Goal: Task Accomplishment & Management: Manage account settings

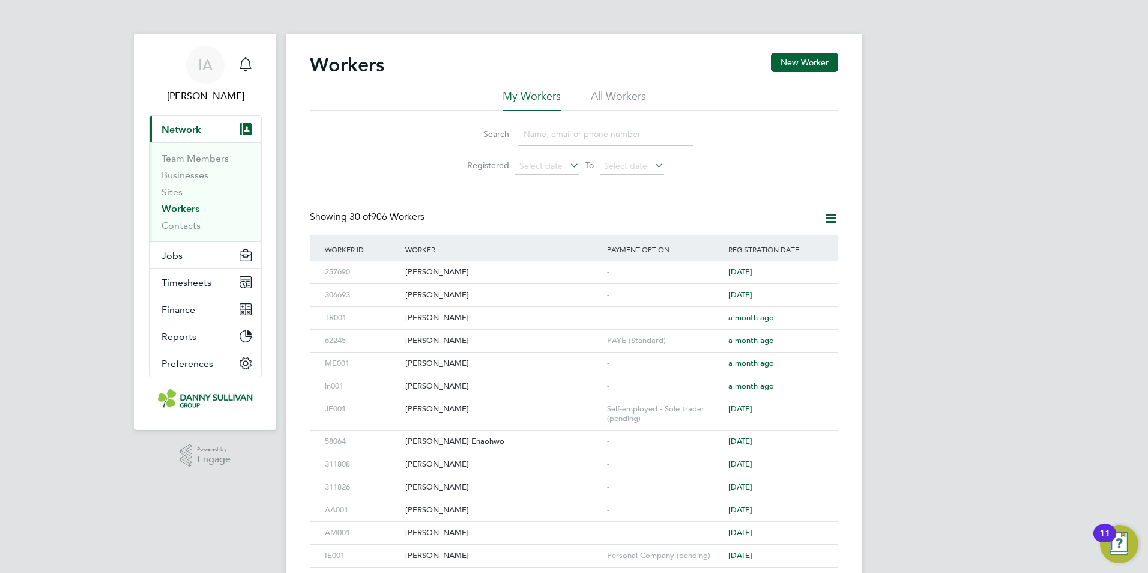
click at [524, 135] on input at bounding box center [605, 134] width 175 height 23
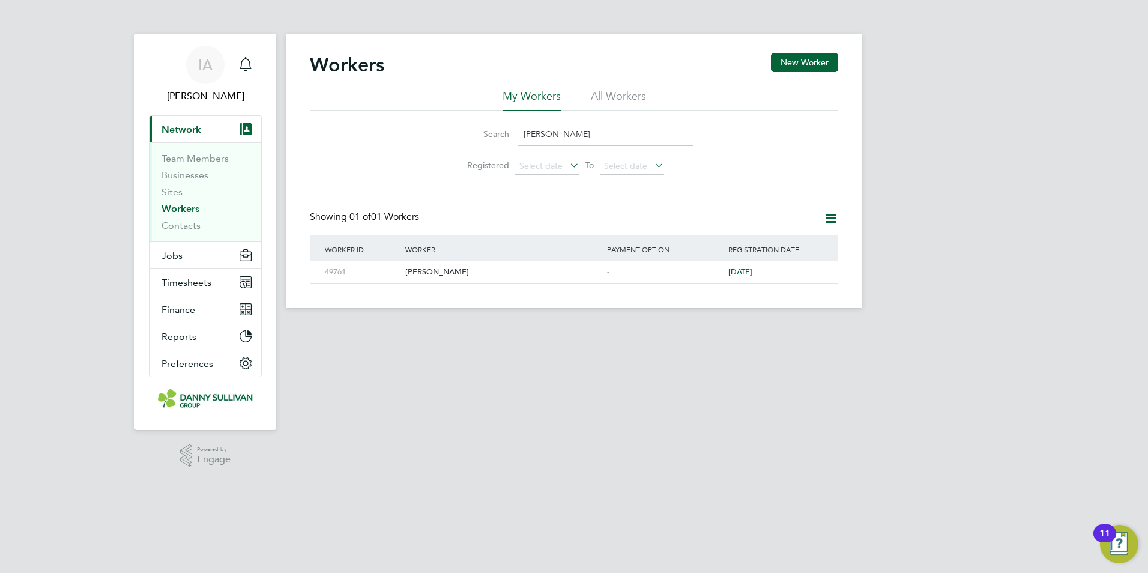
type input "adrian lup"
click at [628, 268] on div "-" at bounding box center [664, 272] width 121 height 22
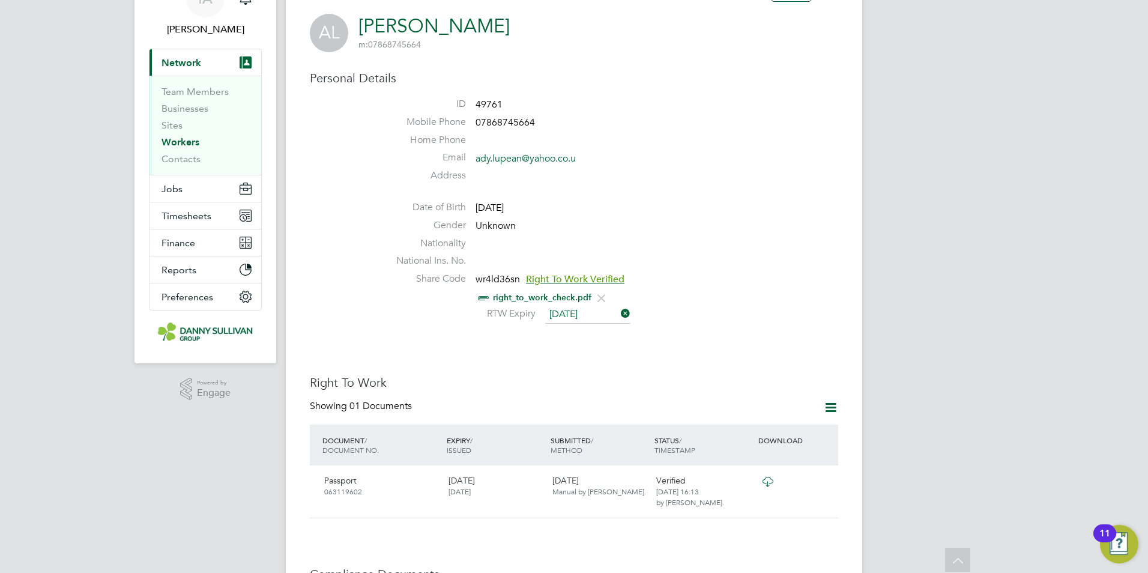
scroll to position [62, 0]
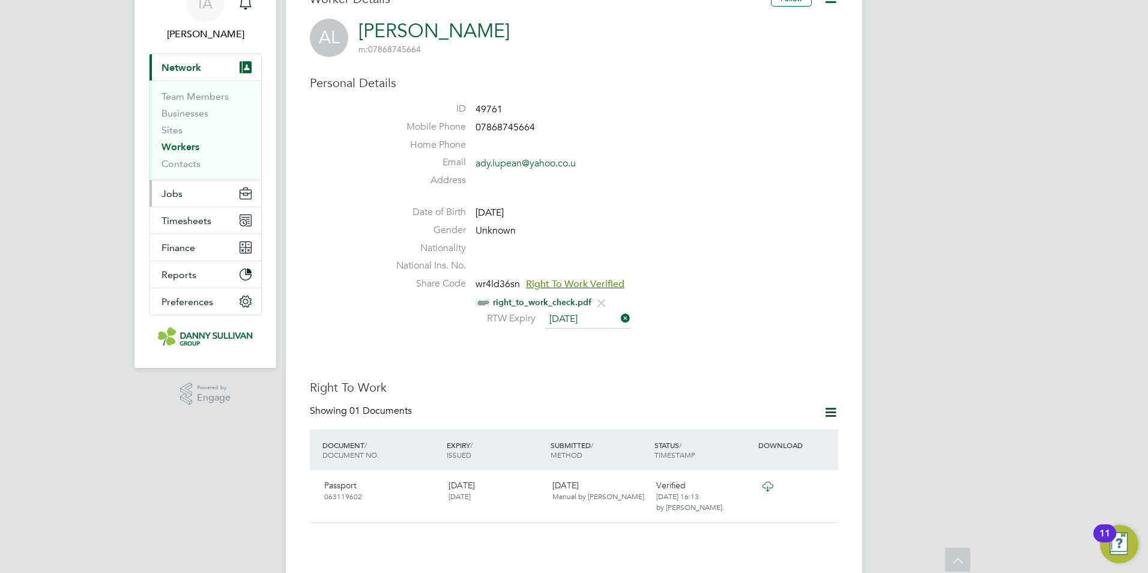
click at [210, 197] on button "Jobs" at bounding box center [206, 193] width 112 height 26
click at [193, 306] on span "Preferences" at bounding box center [188, 301] width 52 height 11
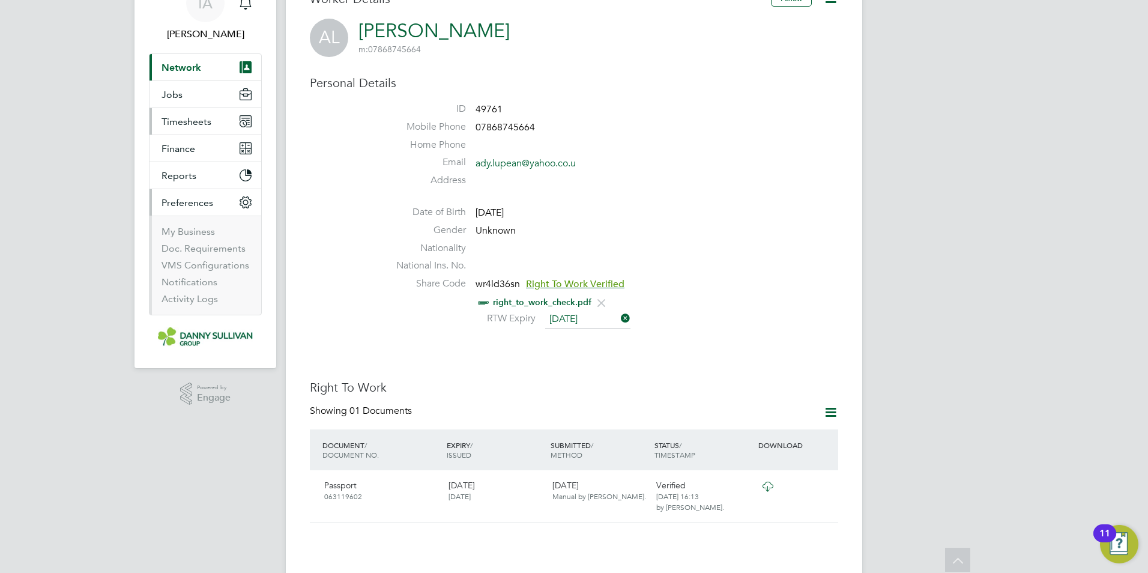
click at [183, 120] on span "Timesheets" at bounding box center [187, 121] width 50 height 11
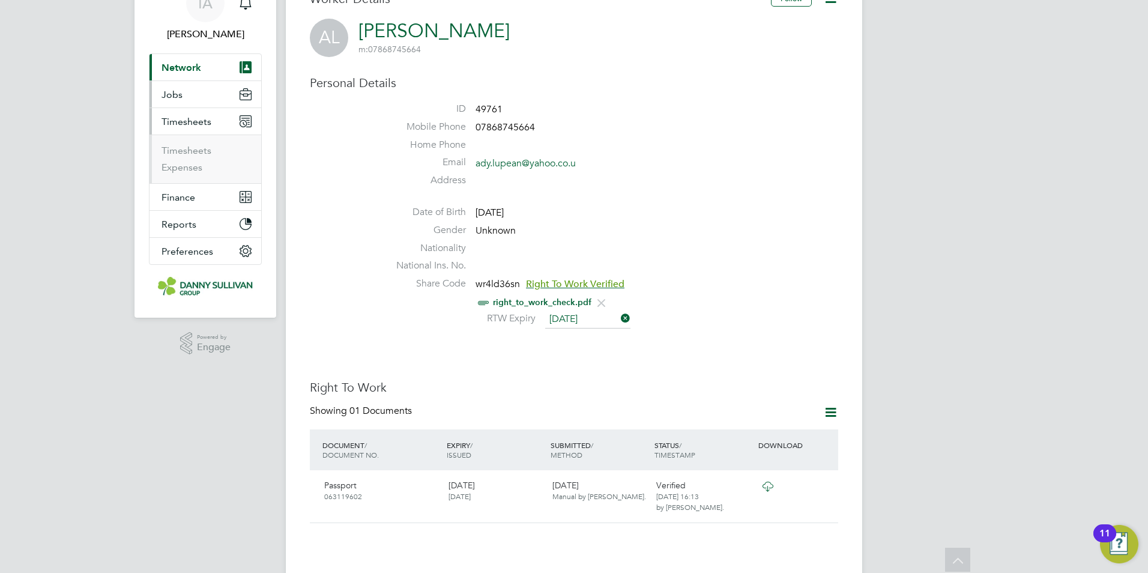
click at [183, 102] on button "Jobs" at bounding box center [206, 94] width 112 height 26
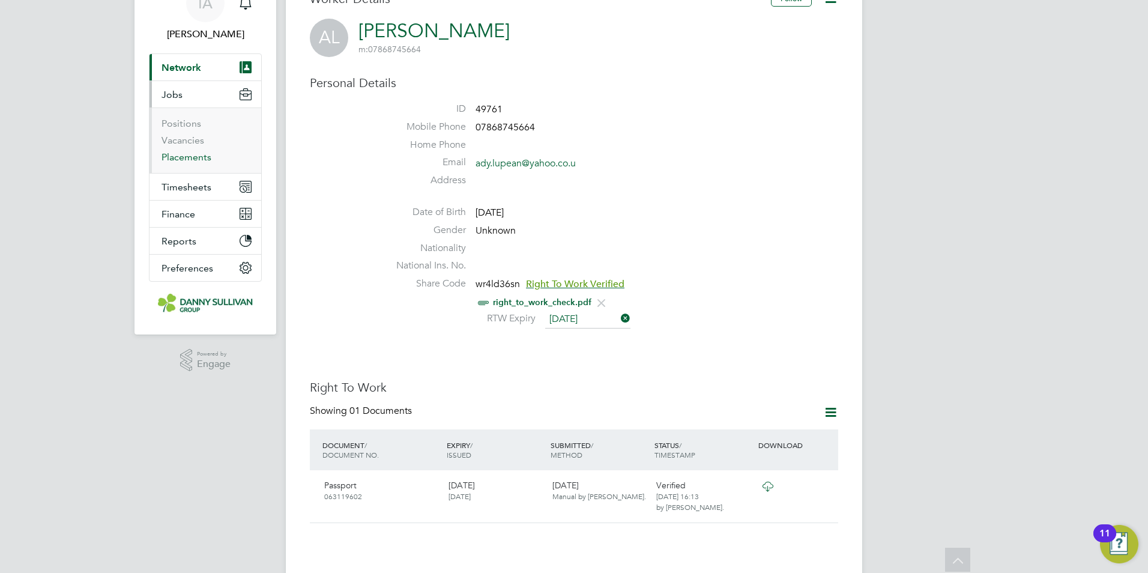
click at [176, 157] on link "Placements" at bounding box center [187, 156] width 50 height 11
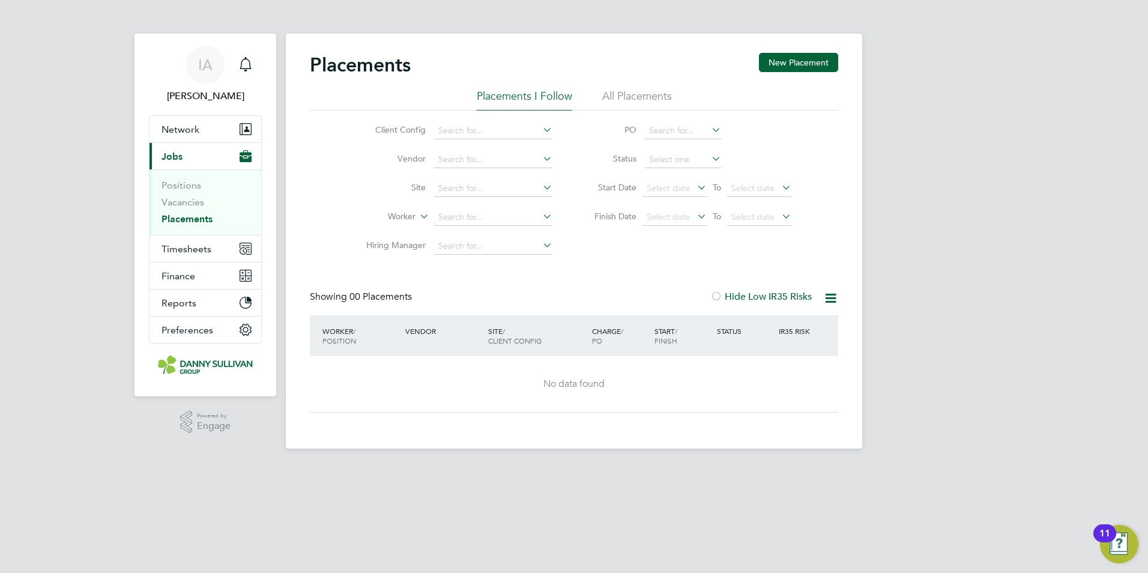
click at [182, 196] on li "Positions" at bounding box center [207, 188] width 90 height 17
click at [182, 199] on link "Vacancies" at bounding box center [183, 201] width 43 height 11
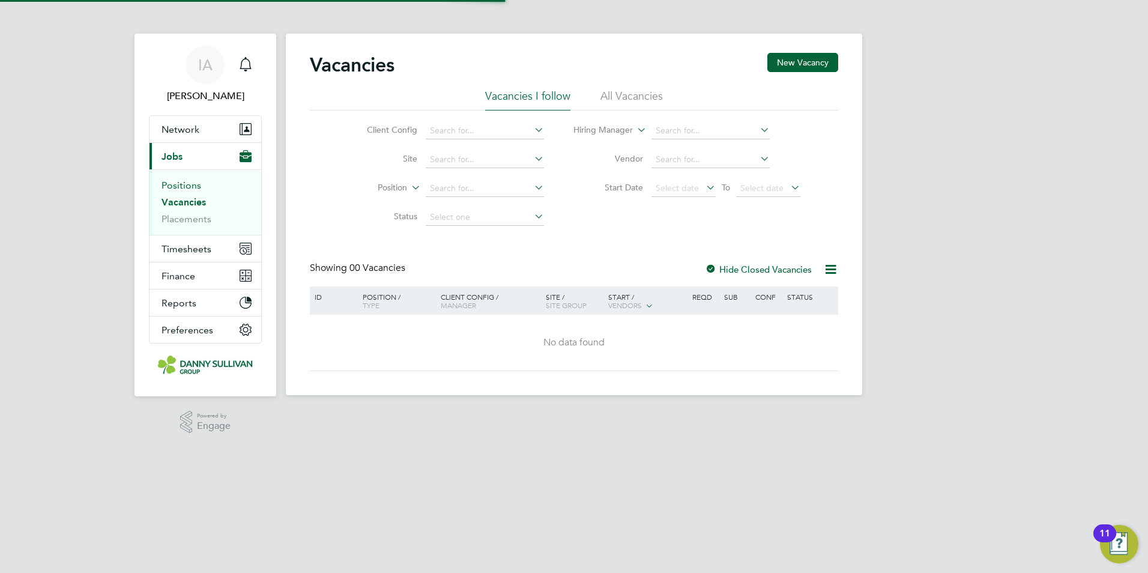
click at [184, 190] on link "Positions" at bounding box center [182, 185] width 40 height 11
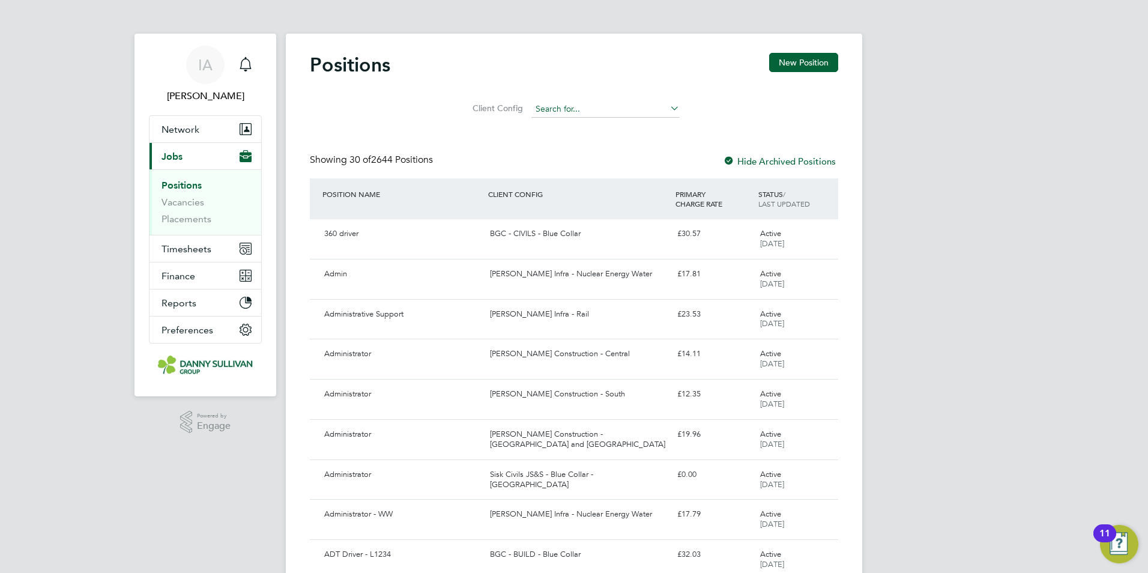
click at [547, 114] on input at bounding box center [606, 109] width 148 height 17
type input "foreman"
click at [186, 272] on span "Finance" at bounding box center [179, 275] width 34 height 11
click at [184, 284] on button "Finance" at bounding box center [206, 275] width 112 height 26
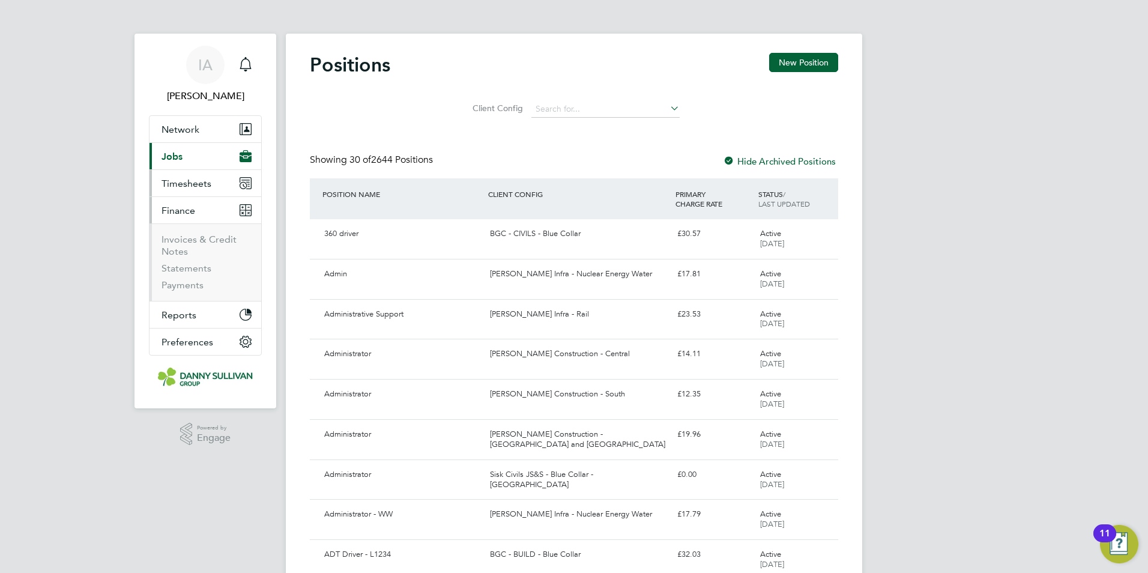
click at [174, 186] on span "Timesheets" at bounding box center [187, 183] width 50 height 11
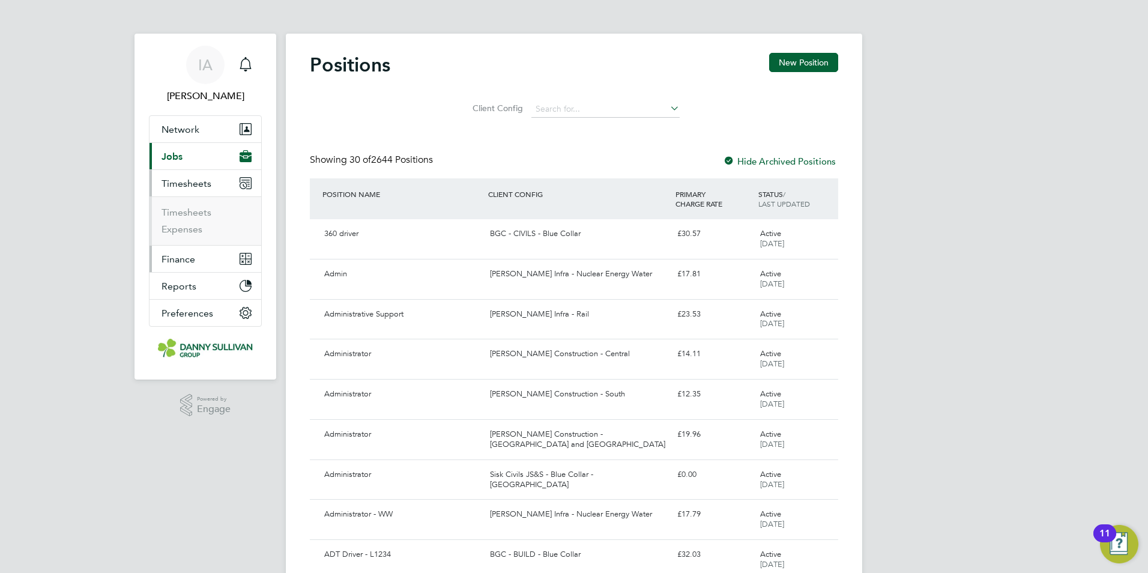
click at [176, 264] on span "Finance" at bounding box center [179, 258] width 34 height 11
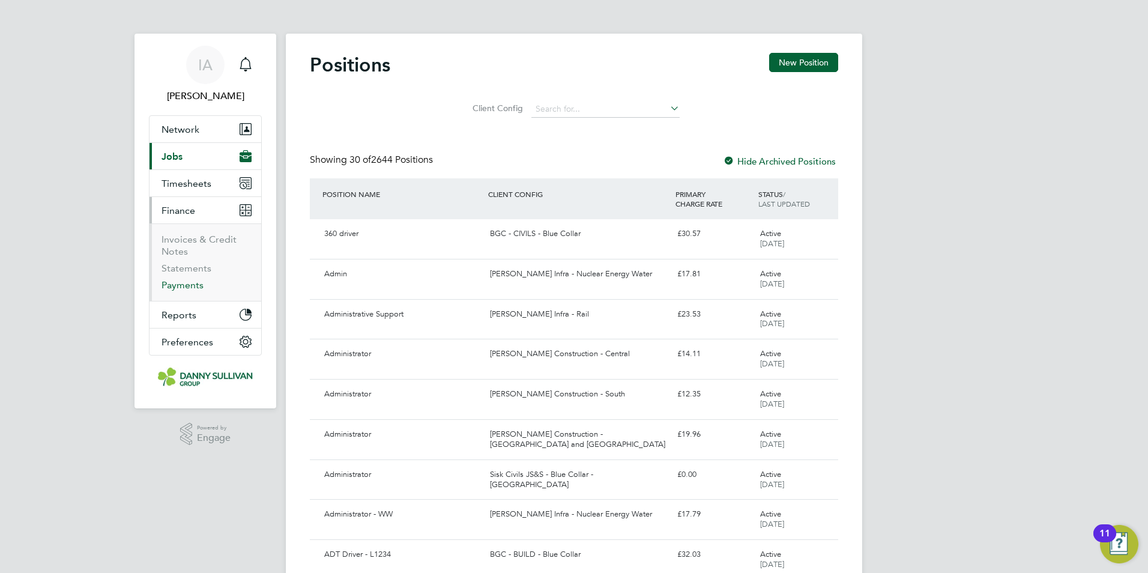
click at [183, 285] on link "Payments" at bounding box center [183, 284] width 42 height 11
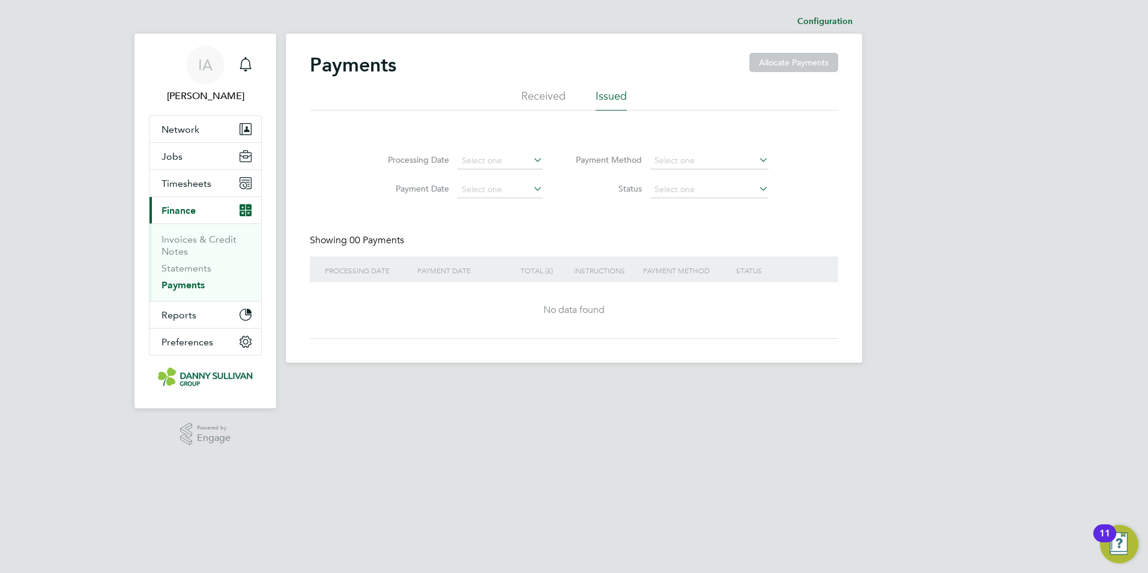
click at [192, 259] on li "Invoices & Credit Notes" at bounding box center [207, 248] width 90 height 29
click at [192, 267] on link "Statements" at bounding box center [187, 267] width 50 height 11
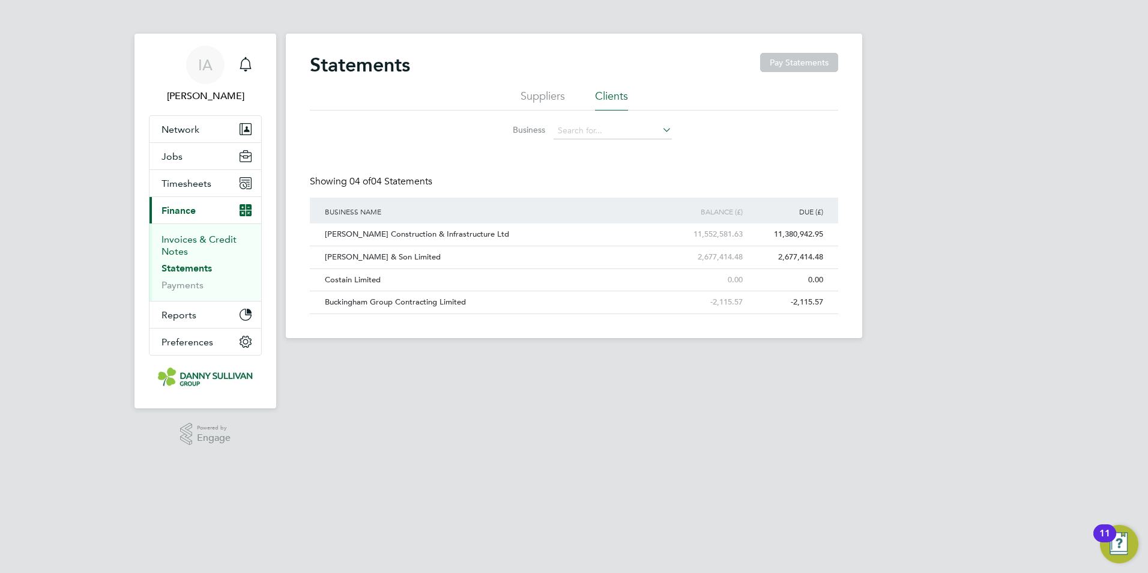
click at [198, 240] on link "Invoices & Credit Notes" at bounding box center [199, 245] width 75 height 23
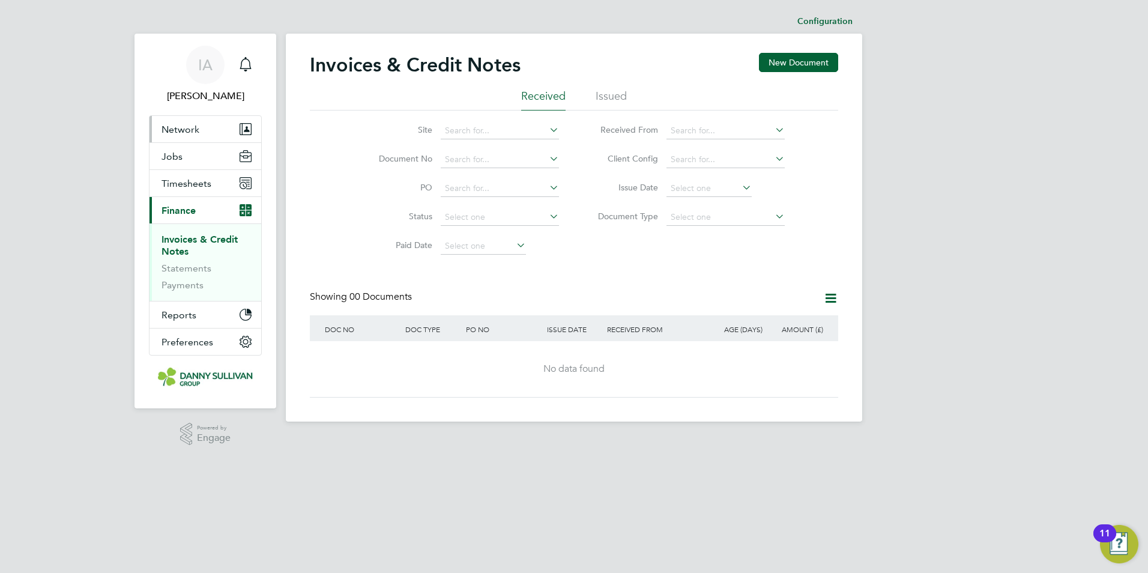
click at [203, 121] on button "Network" at bounding box center [206, 129] width 112 height 26
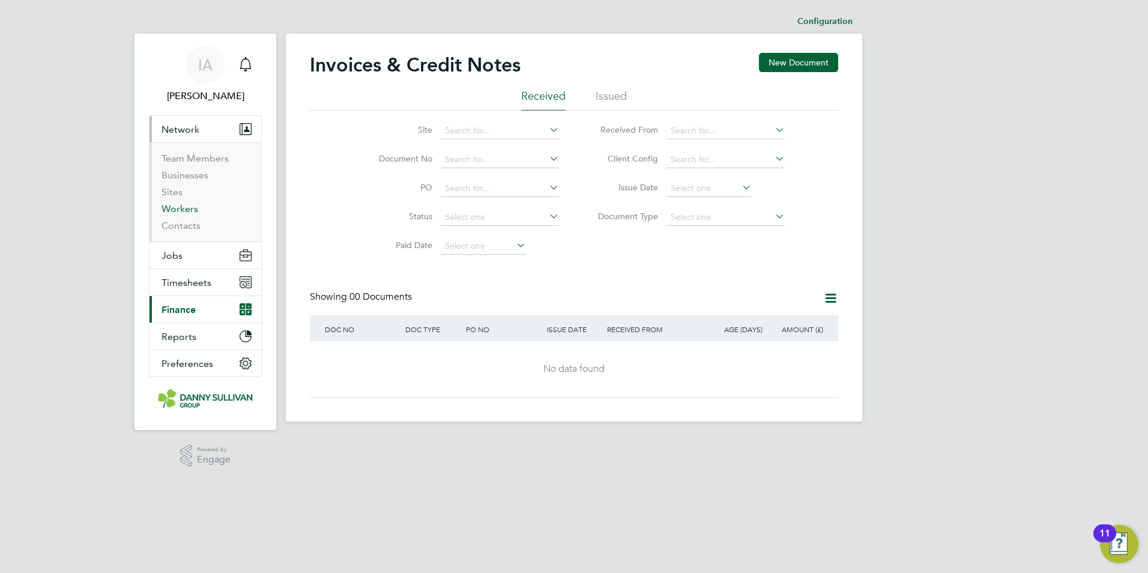
click at [175, 207] on link "Workers" at bounding box center [180, 208] width 37 height 11
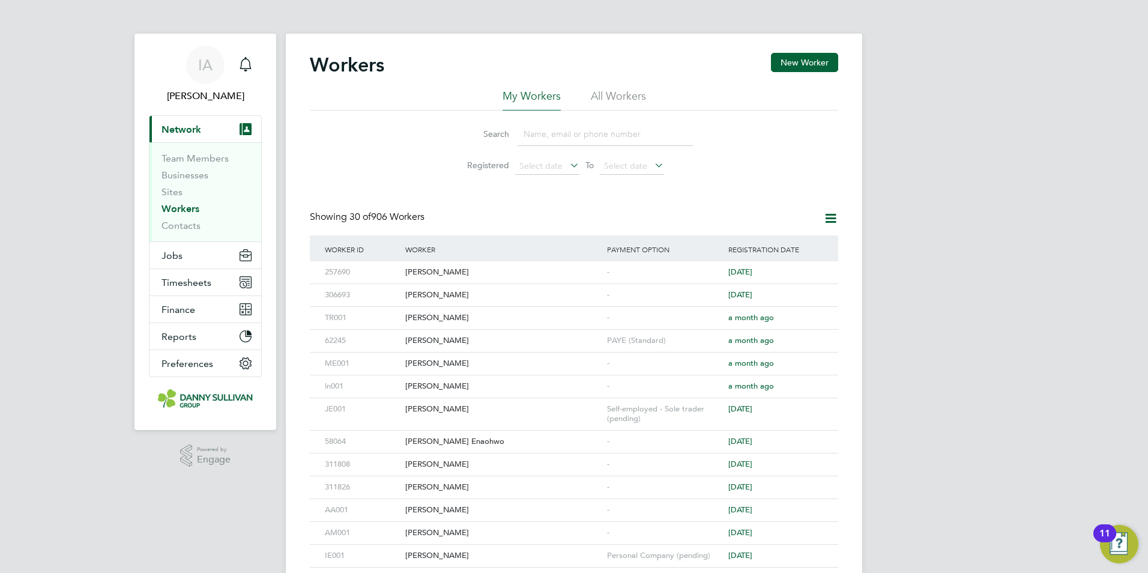
click at [536, 139] on input at bounding box center [605, 134] width 175 height 23
click at [590, 132] on input at bounding box center [605, 134] width 175 height 23
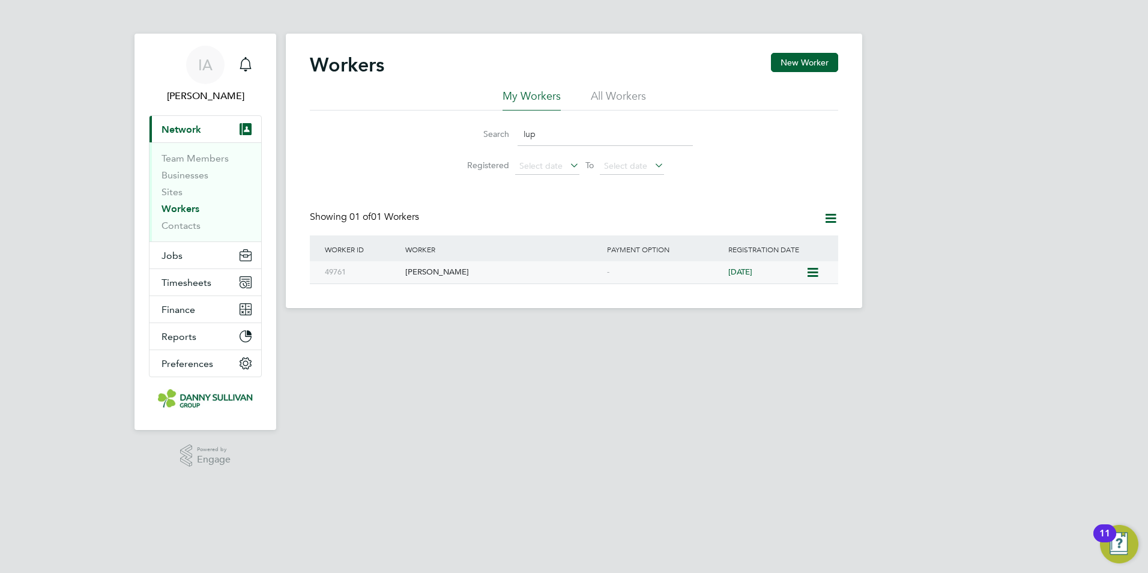
click at [811, 268] on icon at bounding box center [812, 272] width 12 height 14
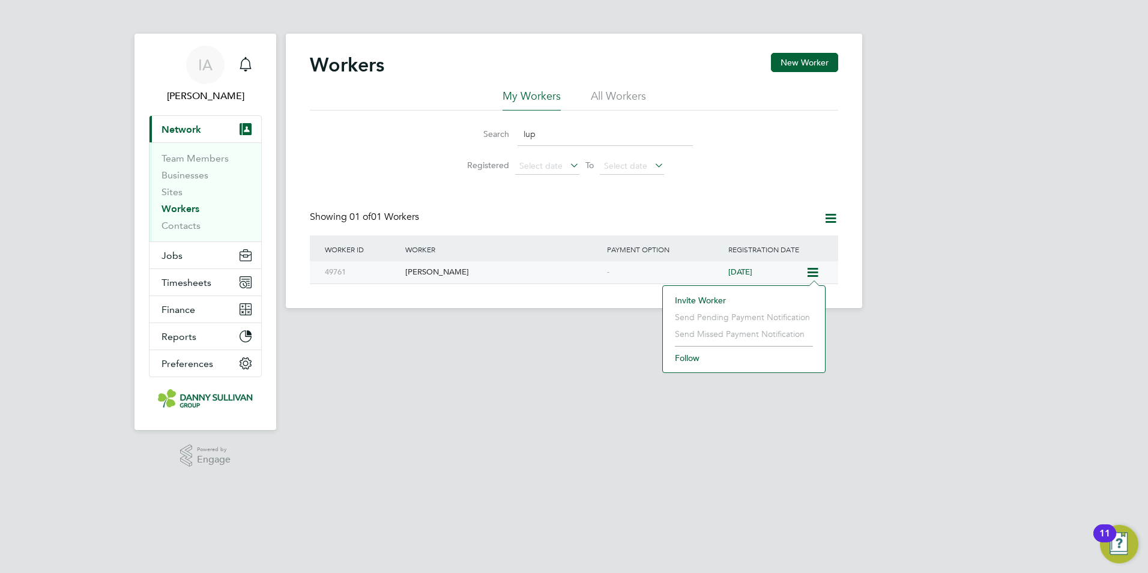
click at [580, 273] on div "Adrian Lupean" at bounding box center [503, 272] width 202 height 22
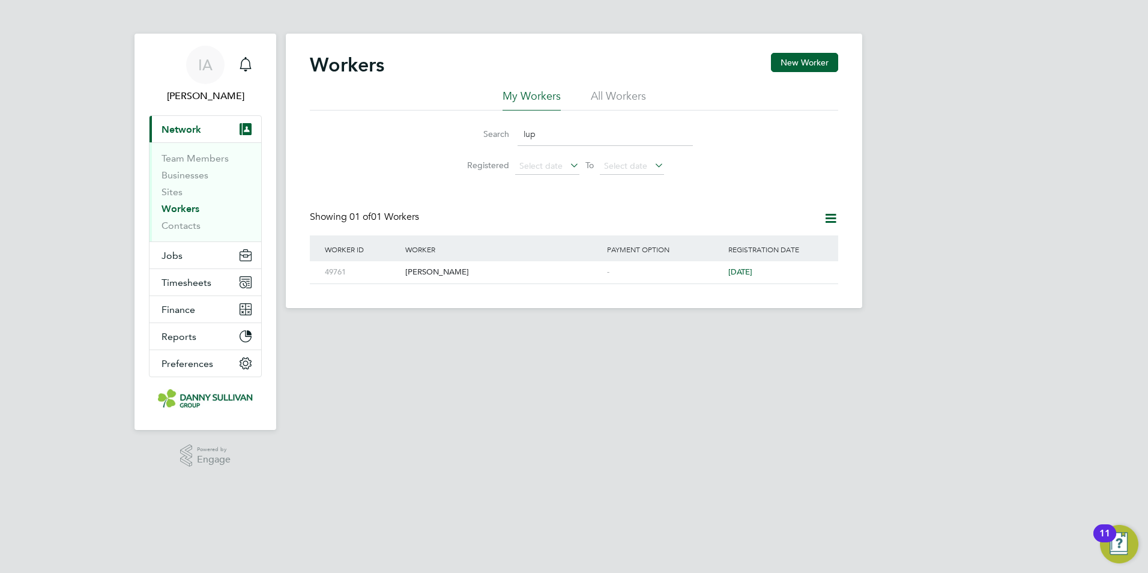
click at [578, 129] on input "lup" at bounding box center [605, 134] width 175 height 23
type input "l"
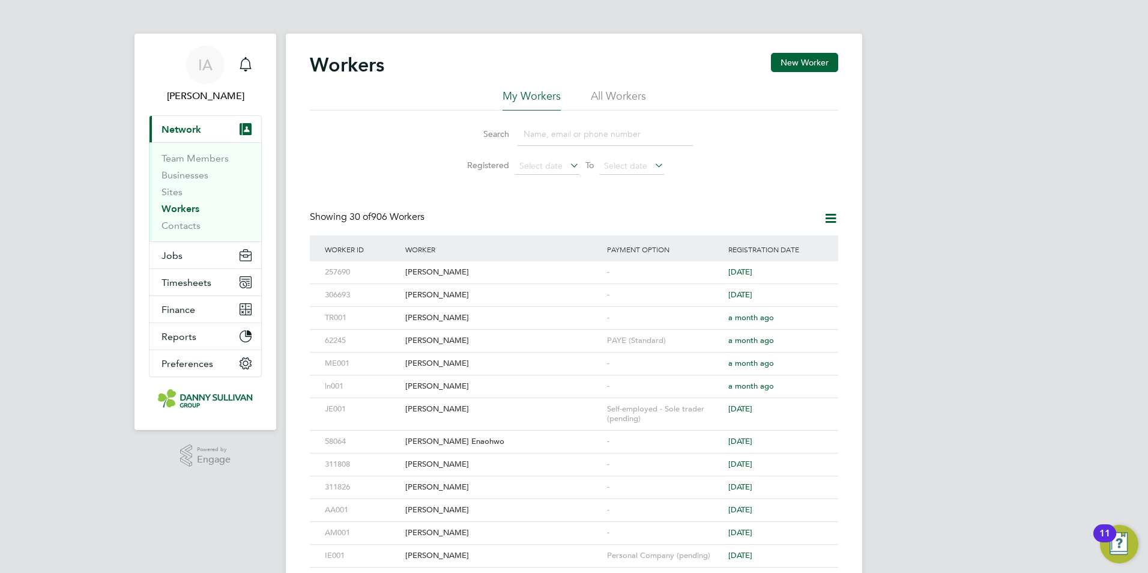
click at [586, 138] on input at bounding box center [605, 134] width 175 height 23
click at [535, 130] on input at bounding box center [605, 134] width 175 height 23
click at [545, 127] on input at bounding box center [605, 134] width 175 height 23
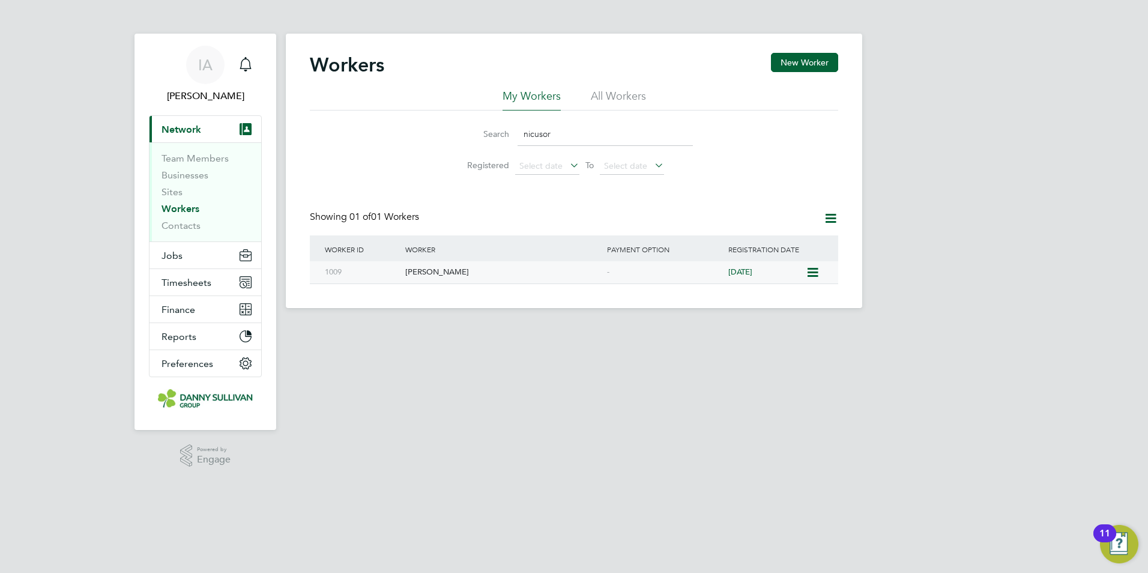
click at [441, 279] on div "Nicusor Serban" at bounding box center [503, 272] width 202 height 22
click at [467, 271] on div "Nicusor Serban" at bounding box center [503, 272] width 202 height 22
drag, startPoint x: 569, startPoint y: 133, endPoint x: 402, endPoint y: 124, distance: 167.8
click at [402, 124] on div "Search nicusor Registered Select date To Select date" at bounding box center [574, 146] width 529 height 70
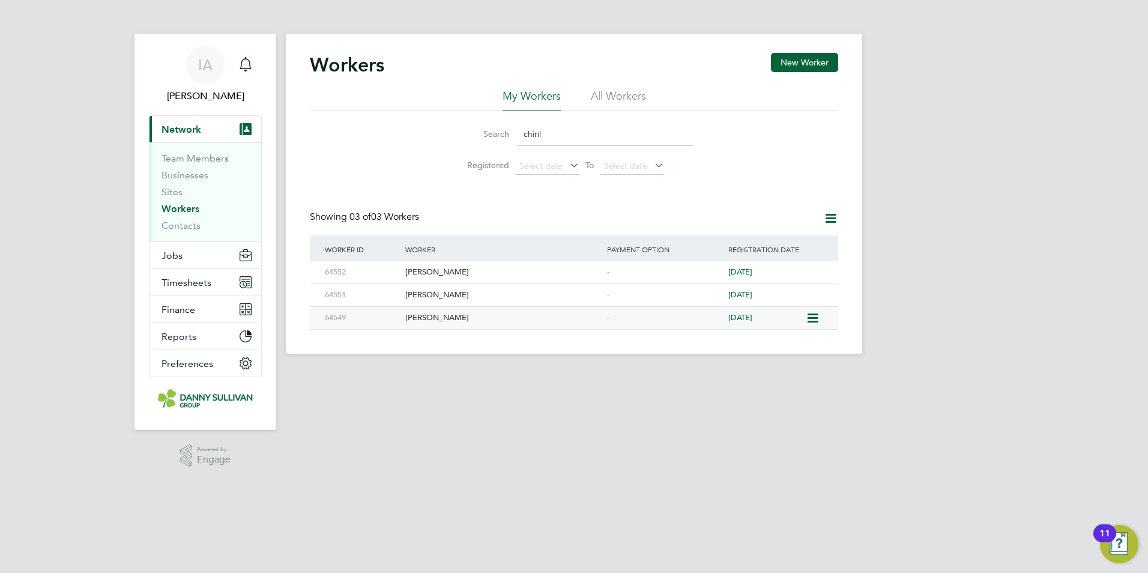
click at [407, 315] on div "Daniel-Sergiu Chirila" at bounding box center [503, 318] width 202 height 22
drag, startPoint x: 587, startPoint y: 133, endPoint x: 480, endPoint y: 136, distance: 106.9
click at [480, 136] on div "Search chiril" at bounding box center [574, 134] width 238 height 23
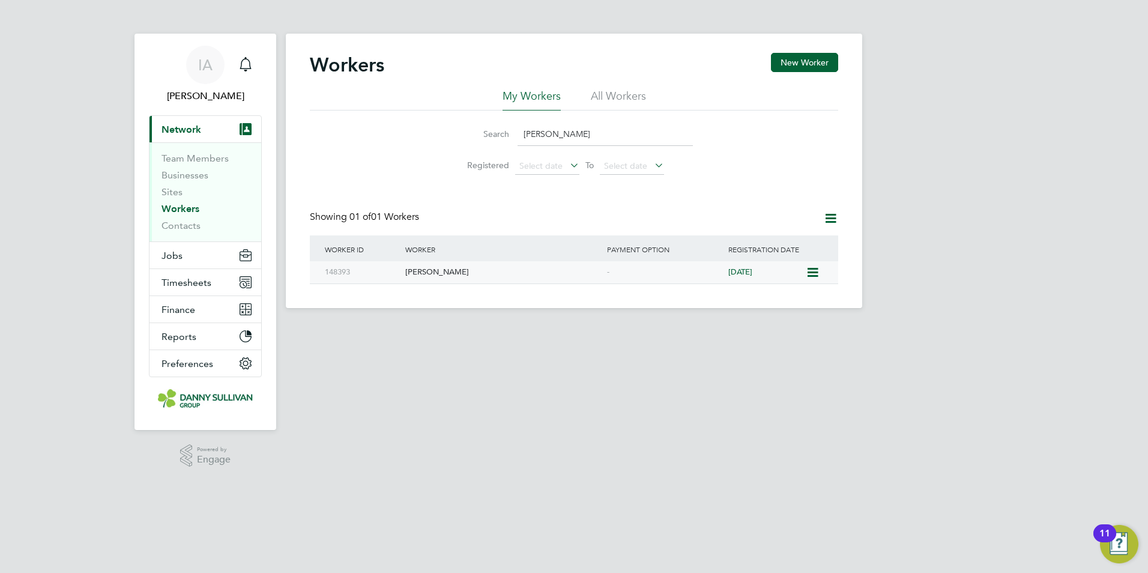
click at [488, 275] on div "Daniel Amankwah" at bounding box center [503, 272] width 202 height 22
drag, startPoint x: 611, startPoint y: 133, endPoint x: 399, endPoint y: 112, distance: 213.1
click at [399, 112] on div "Search daniel ama Registered Select date To Select date" at bounding box center [574, 146] width 529 height 70
type input "x"
click at [513, 281] on div "Cristian Vasile" at bounding box center [503, 272] width 202 height 22
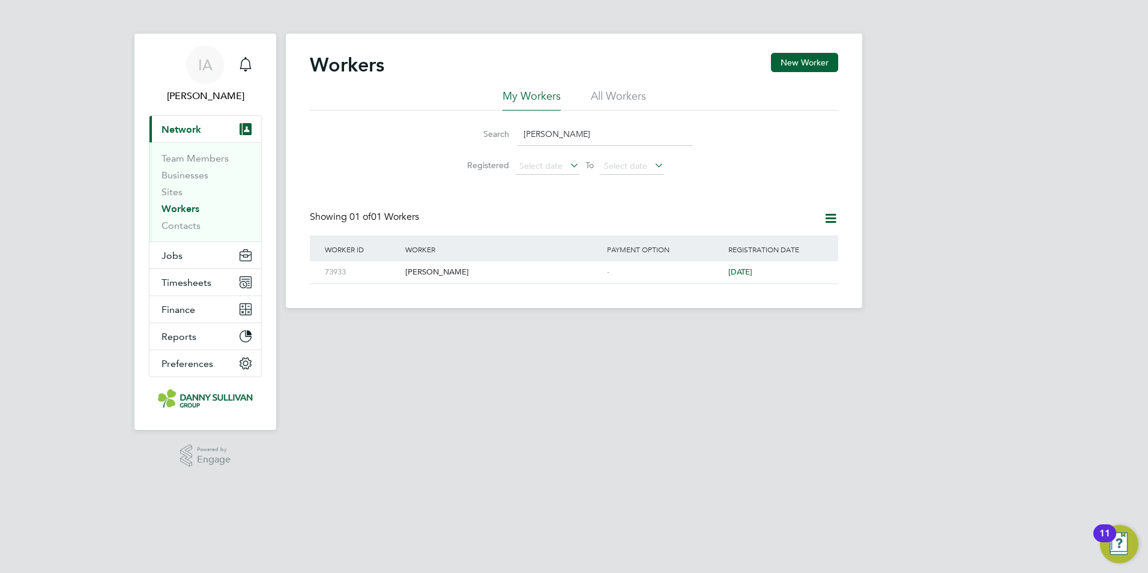
drag, startPoint x: 590, startPoint y: 135, endPoint x: 383, endPoint y: 128, distance: 207.9
click at [383, 128] on div "Search cristian vasil Registered Select date To Select date" at bounding box center [574, 146] width 529 height 70
click at [150, 116] on button "Current page: Network" at bounding box center [206, 129] width 112 height 26
click at [590, 135] on input "cristian vasil" at bounding box center [605, 134] width 175 height 23
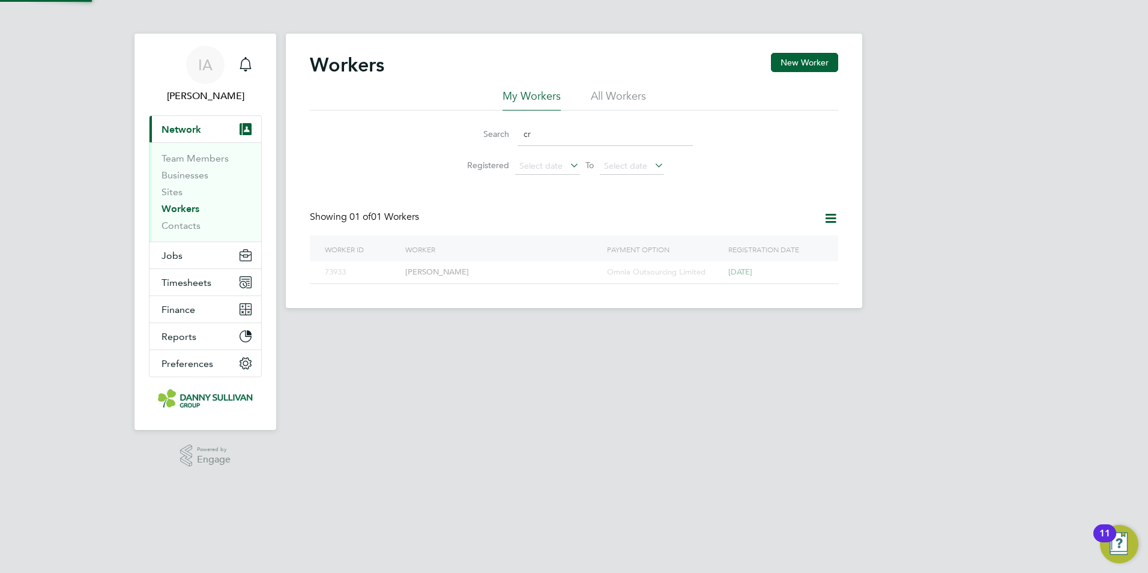
type input "c"
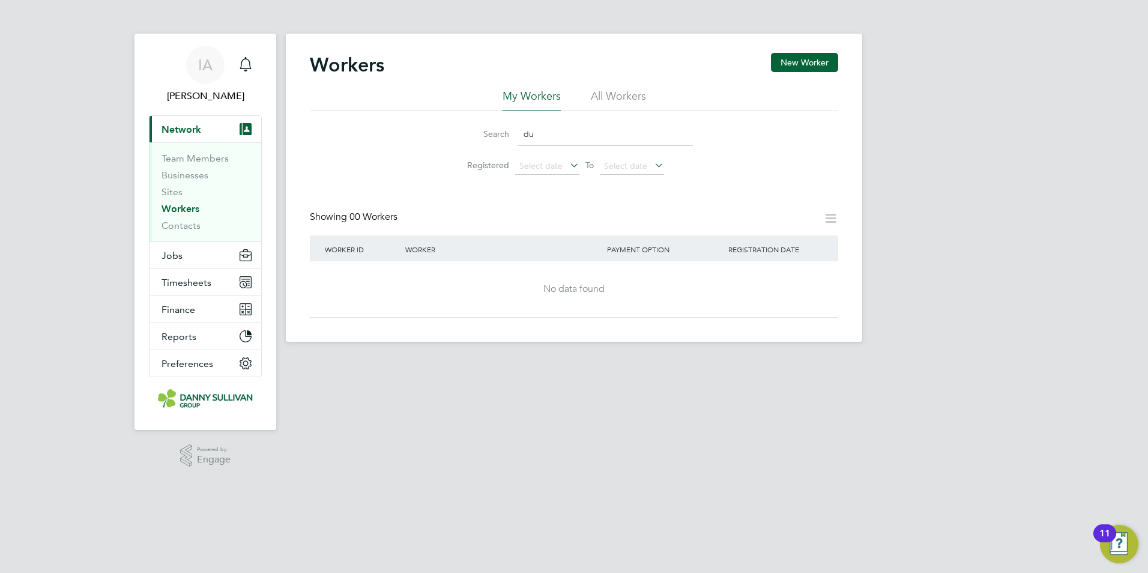
type input "d"
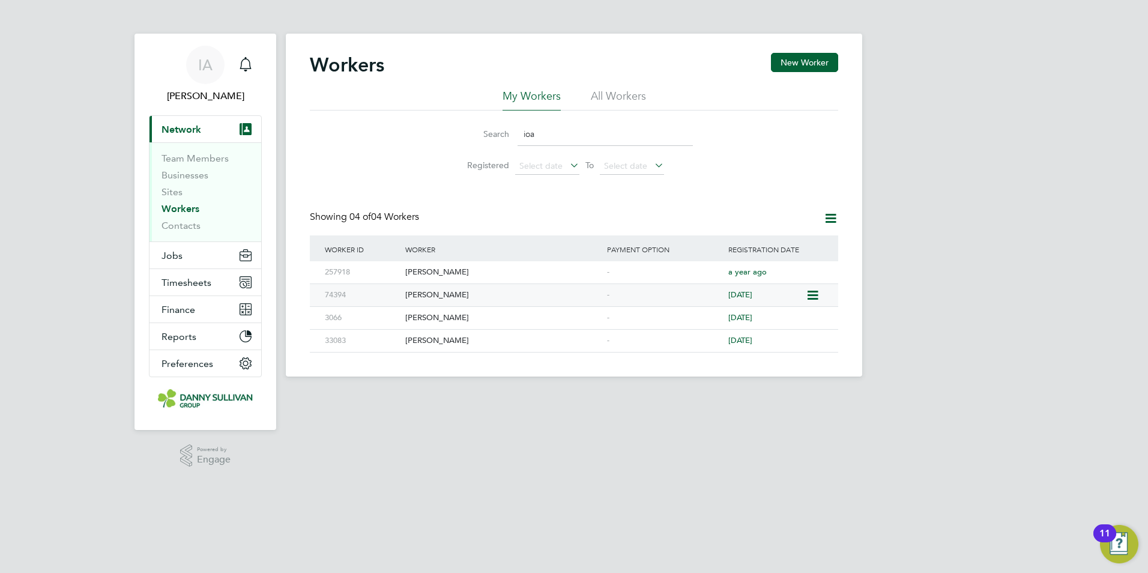
click at [470, 299] on div "Ioan Dutcovici" at bounding box center [503, 295] width 202 height 22
drag, startPoint x: 602, startPoint y: 136, endPoint x: 485, endPoint y: 140, distance: 116.6
click at [485, 140] on div "Search ioa" at bounding box center [574, 134] width 238 height 23
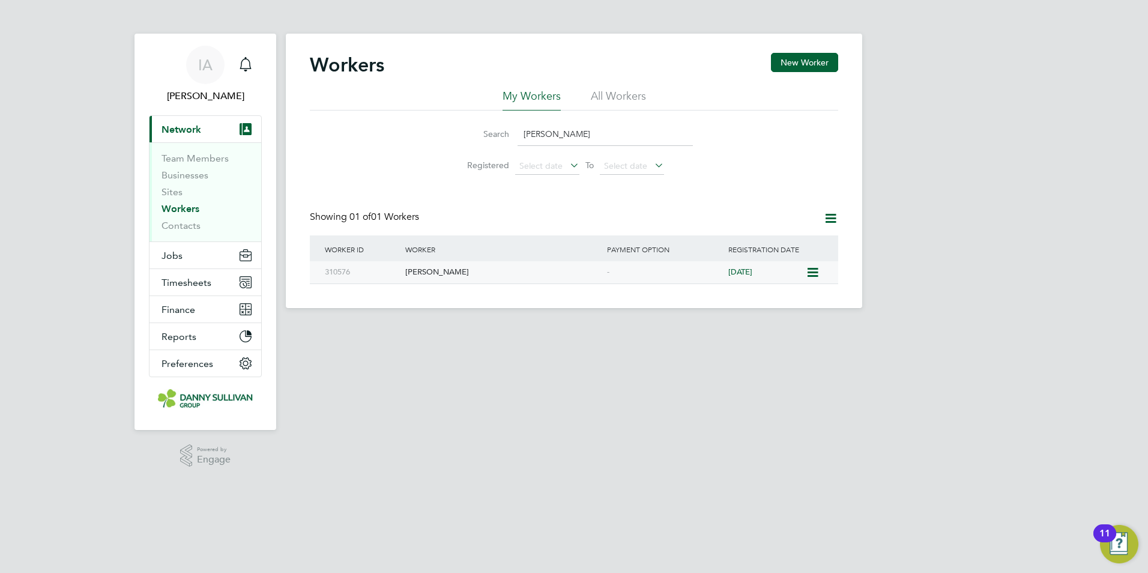
click at [508, 276] on div "Adrian Vreme" at bounding box center [503, 272] width 202 height 22
drag, startPoint x: 577, startPoint y: 135, endPoint x: 490, endPoint y: 138, distance: 87.2
click at [490, 138] on div "Search adrian vreme" at bounding box center [574, 134] width 238 height 23
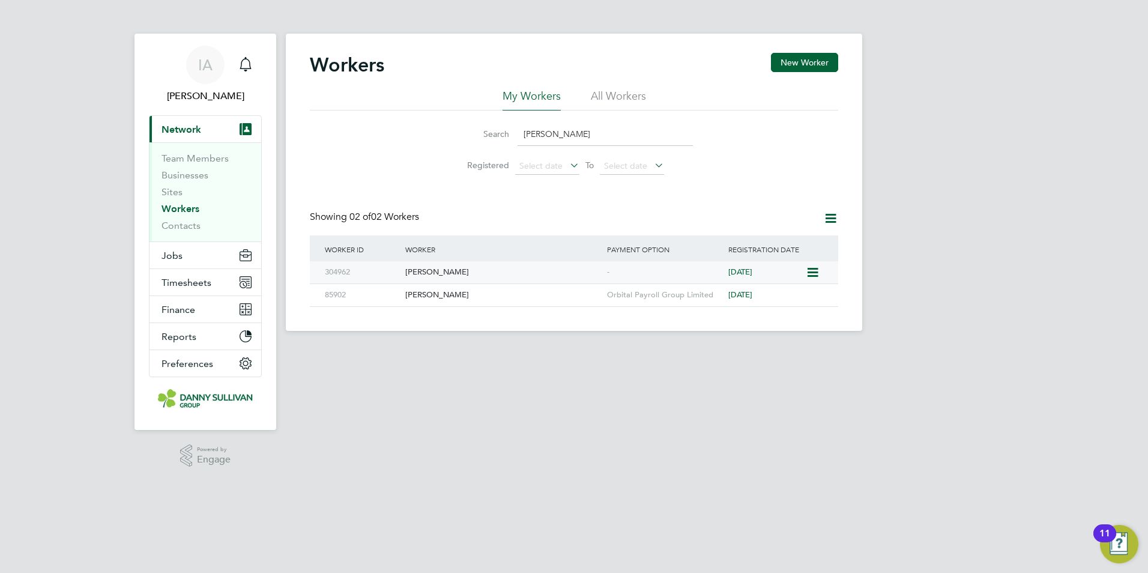
type input "stefan florin"
click at [647, 262] on div "-" at bounding box center [664, 272] width 121 height 22
drag, startPoint x: 614, startPoint y: 140, endPoint x: 489, endPoint y: 136, distance: 125.0
click at [489, 136] on div "Search stefan florin" at bounding box center [574, 134] width 238 height 23
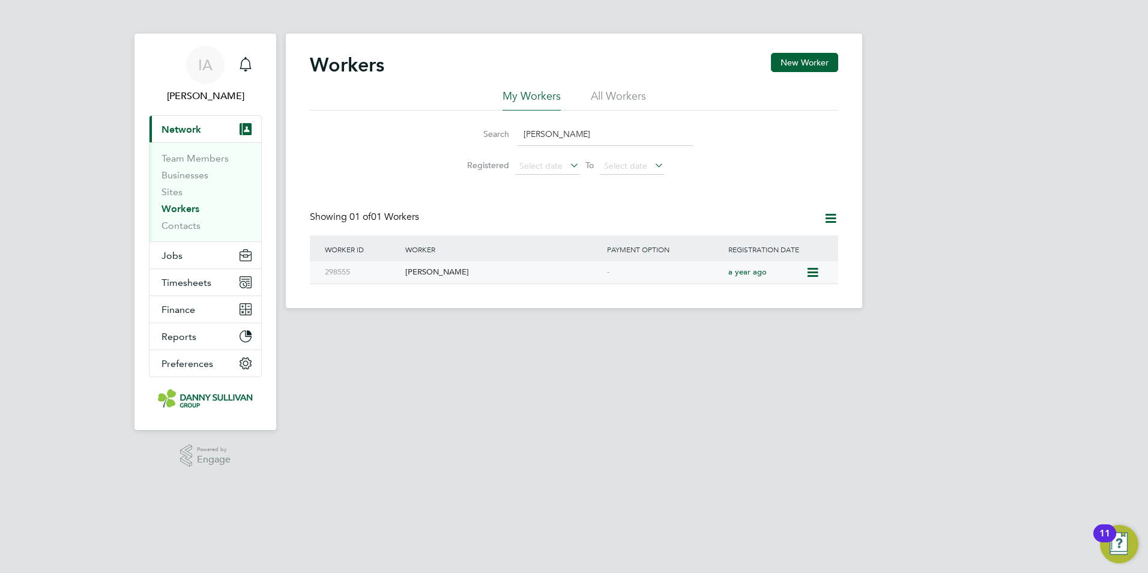
click at [514, 266] on div "[PERSON_NAME]" at bounding box center [503, 272] width 202 height 22
click at [470, 274] on div "[PERSON_NAME]" at bounding box center [503, 272] width 202 height 22
drag, startPoint x: 590, startPoint y: 127, endPoint x: 495, endPoint y: 131, distance: 94.4
click at [497, 131] on div "Search ovidiu za" at bounding box center [574, 134] width 238 height 23
click at [465, 277] on div "Vikram Vikram" at bounding box center [503, 272] width 202 height 22
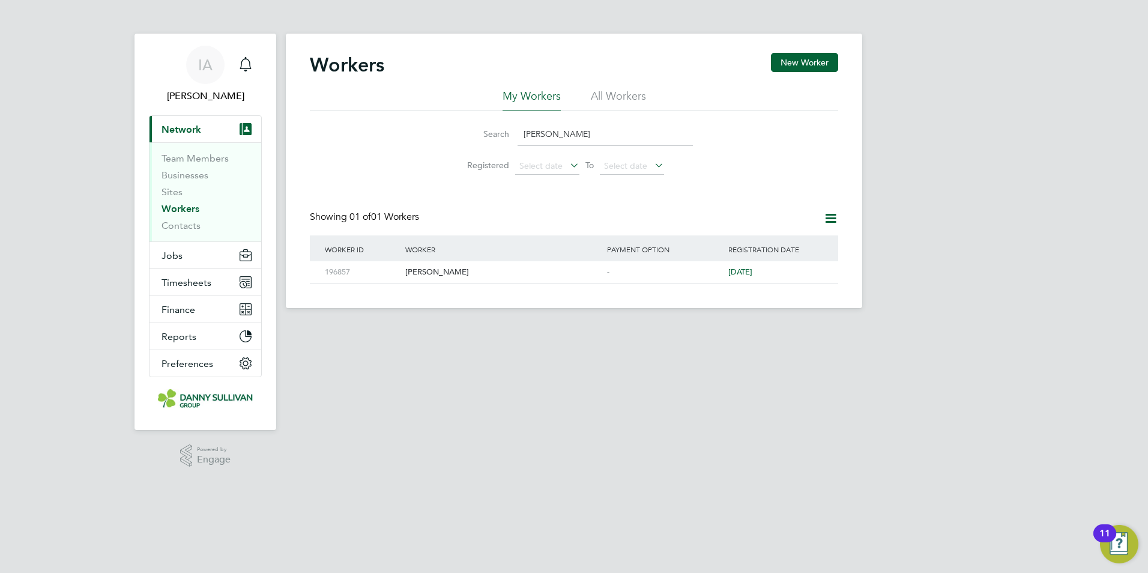
drag, startPoint x: 580, startPoint y: 137, endPoint x: 366, endPoint y: 119, distance: 214.6
click at [507, 132] on div "Search vick" at bounding box center [574, 134] width 238 height 23
click at [468, 270] on div "Cristian Hopulele" at bounding box center [503, 272] width 202 height 22
drag, startPoint x: 575, startPoint y: 135, endPoint x: 454, endPoint y: 133, distance: 120.7
click at [454, 133] on li "Search hopule" at bounding box center [574, 134] width 268 height 35
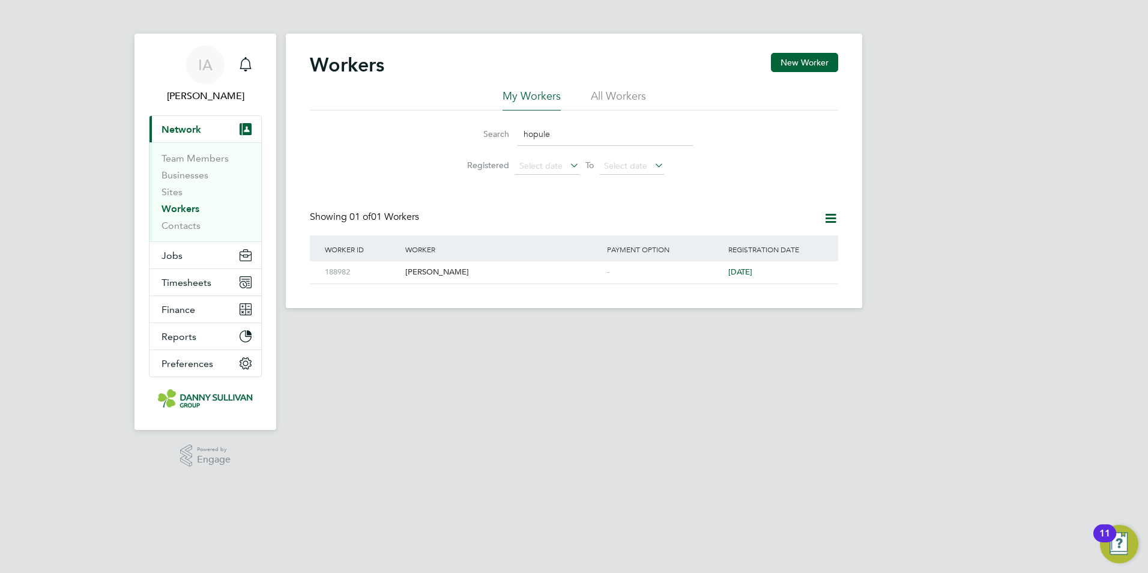
drag, startPoint x: 560, startPoint y: 119, endPoint x: 520, endPoint y: 130, distance: 41.8
click at [520, 130] on li "Search hopule" at bounding box center [574, 134] width 268 height 35
drag, startPoint x: 568, startPoint y: 135, endPoint x: 478, endPoint y: 139, distance: 90.2
click at [478, 139] on div "Search hopule" at bounding box center [574, 134] width 238 height 23
type input "genn"
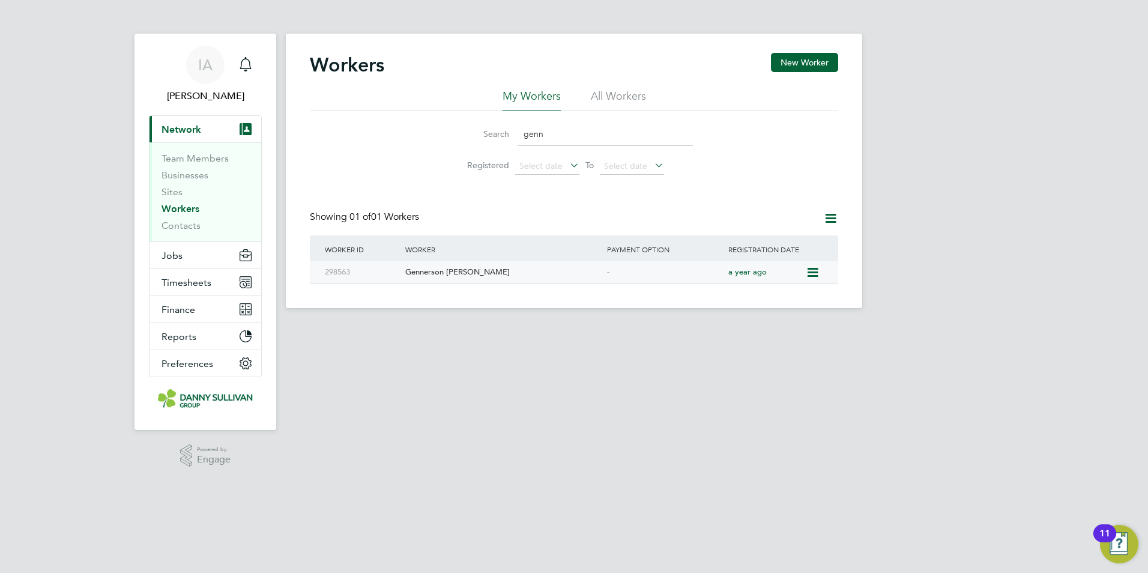
click at [451, 265] on div "Gennerson Agrizzi Louzada De Medeiros" at bounding box center [503, 272] width 202 height 22
click at [563, 276] on div "Gennerson Agrizzi Louzada De Medeiros" at bounding box center [503, 272] width 202 height 22
drag, startPoint x: 594, startPoint y: 136, endPoint x: 210, endPoint y: 121, distance: 384.7
click at [235, 129] on div "IA Ion Anencov Notifications Applications: Current page: Network Team Members B…" at bounding box center [574, 163] width 1148 height 327
type input "claudiu mic"
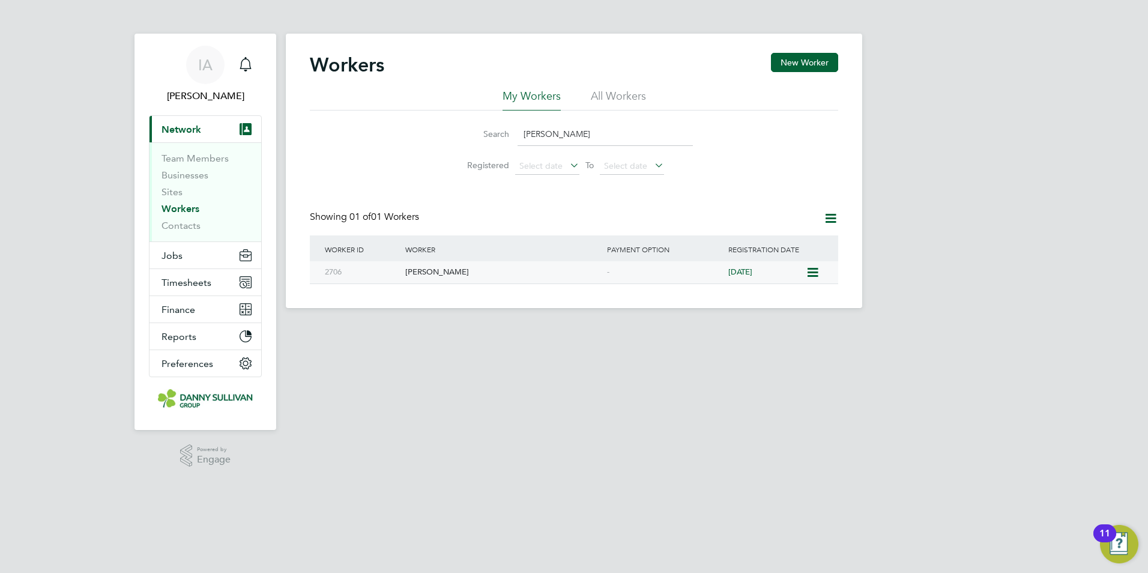
click at [748, 271] on span "2 years ago" at bounding box center [741, 272] width 24 height 10
drag, startPoint x: 566, startPoint y: 136, endPoint x: 508, endPoint y: 144, distance: 58.8
click at [508, 144] on div "Search claudiu mic" at bounding box center [574, 134] width 238 height 23
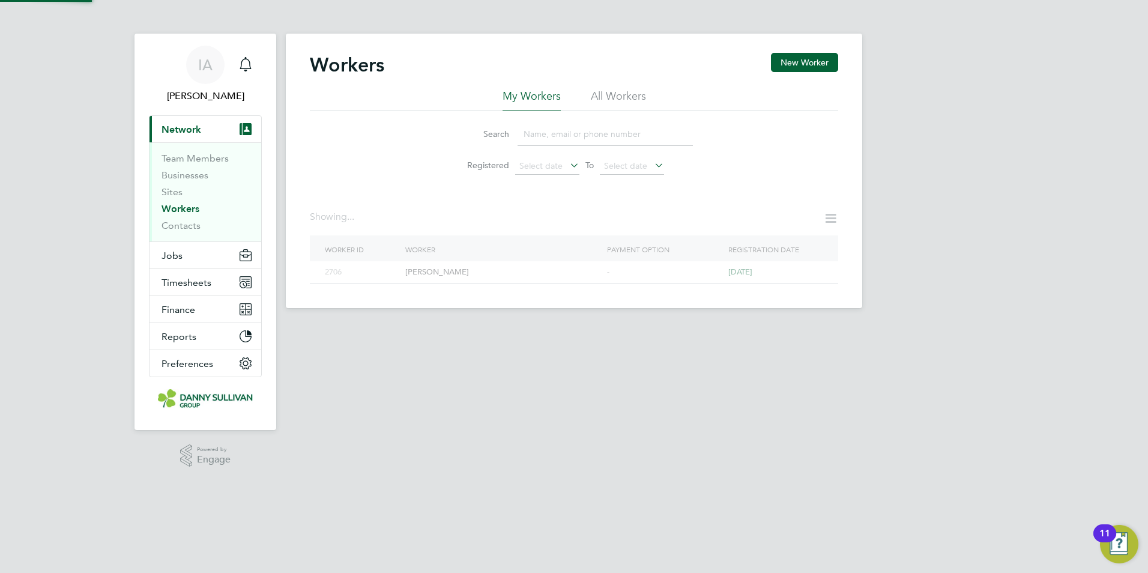
type input "b"
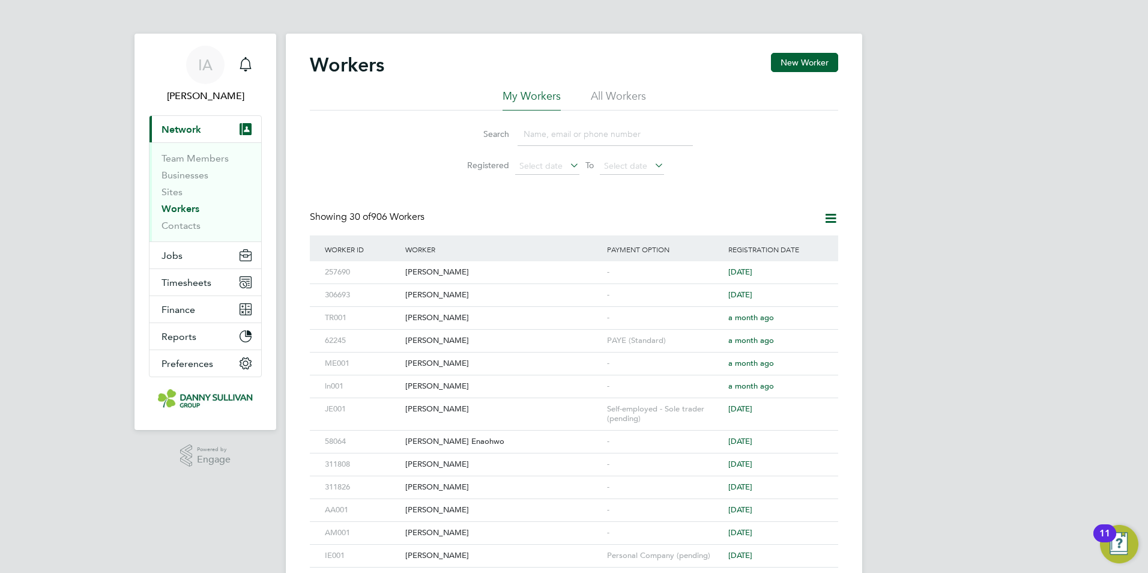
click at [544, 138] on input at bounding box center [605, 134] width 175 height 23
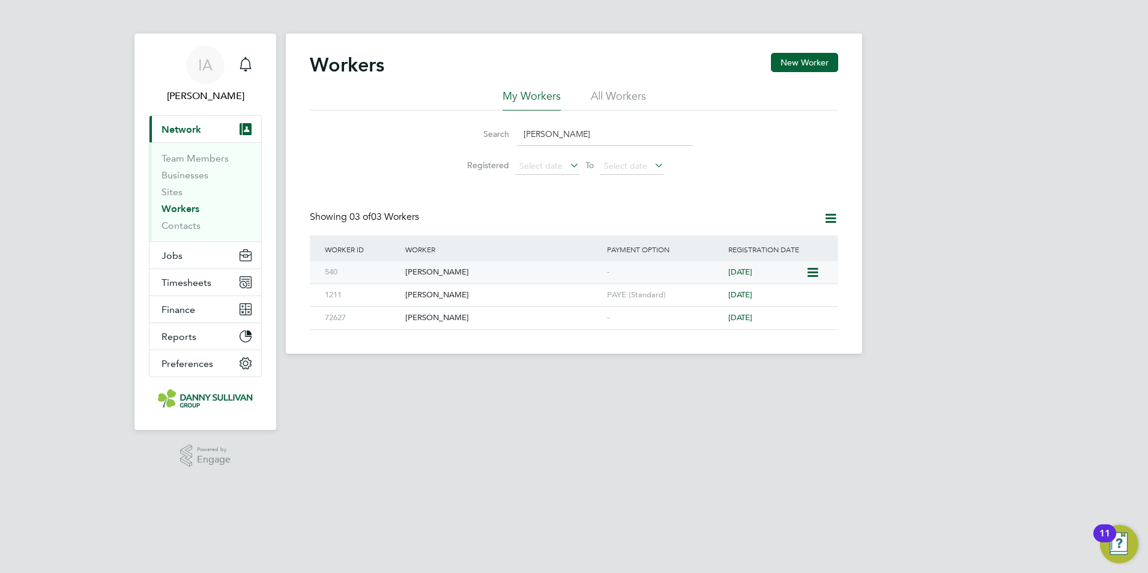
click at [437, 273] on div "Gheorghi Balan" at bounding box center [503, 272] width 202 height 22
drag, startPoint x: 572, startPoint y: 129, endPoint x: 494, endPoint y: 125, distance: 78.2
click at [494, 125] on div "Search BALAN" at bounding box center [574, 134] width 238 height 23
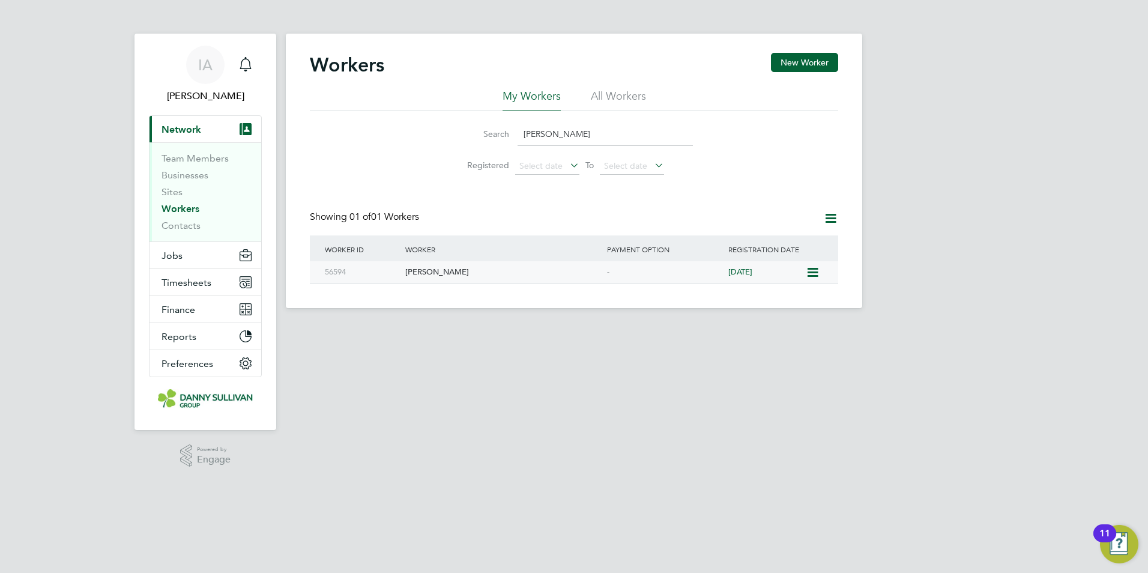
click at [460, 271] on div "Florin Neagu" at bounding box center [503, 272] width 202 height 22
drag, startPoint x: 608, startPoint y: 138, endPoint x: 416, endPoint y: 144, distance: 191.7
click at [416, 144] on div "Search FLORIN NEAGU Registered Select date To Select date" at bounding box center [574, 146] width 529 height 70
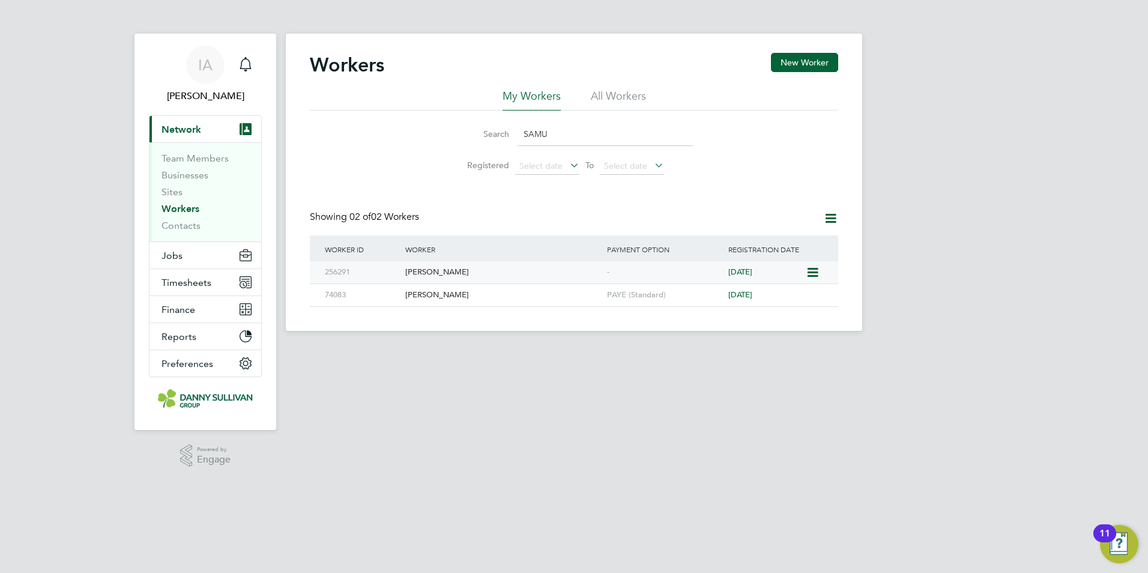
click at [417, 272] on div "Samuel Little" at bounding box center [503, 272] width 202 height 22
drag, startPoint x: 599, startPoint y: 136, endPoint x: 500, endPoint y: 136, distance: 99.1
click at [500, 136] on div "Search SAMU" at bounding box center [574, 134] width 238 height 23
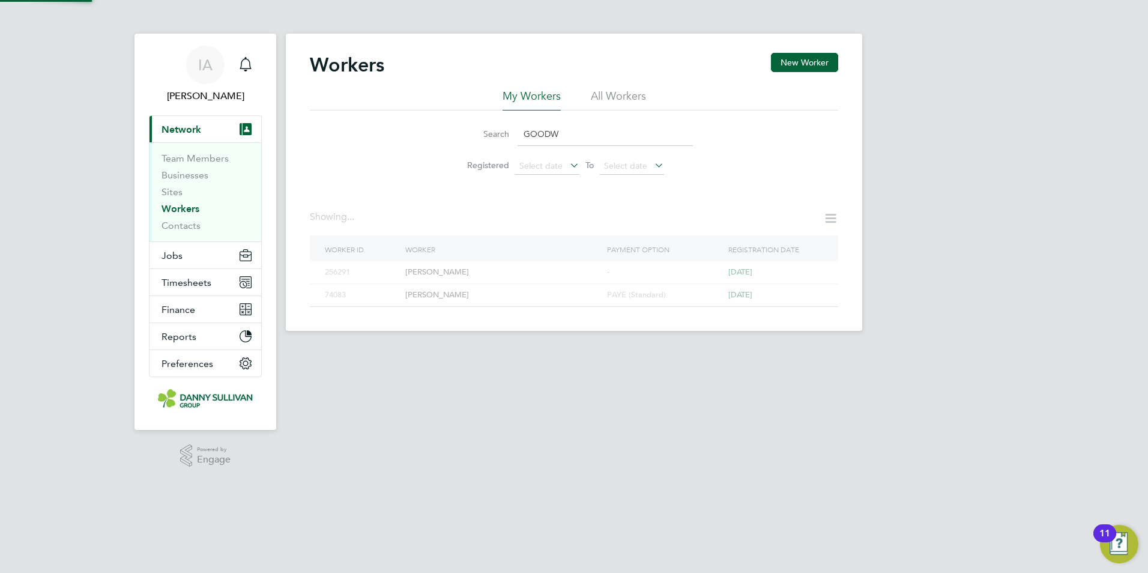
type input "GOODW"
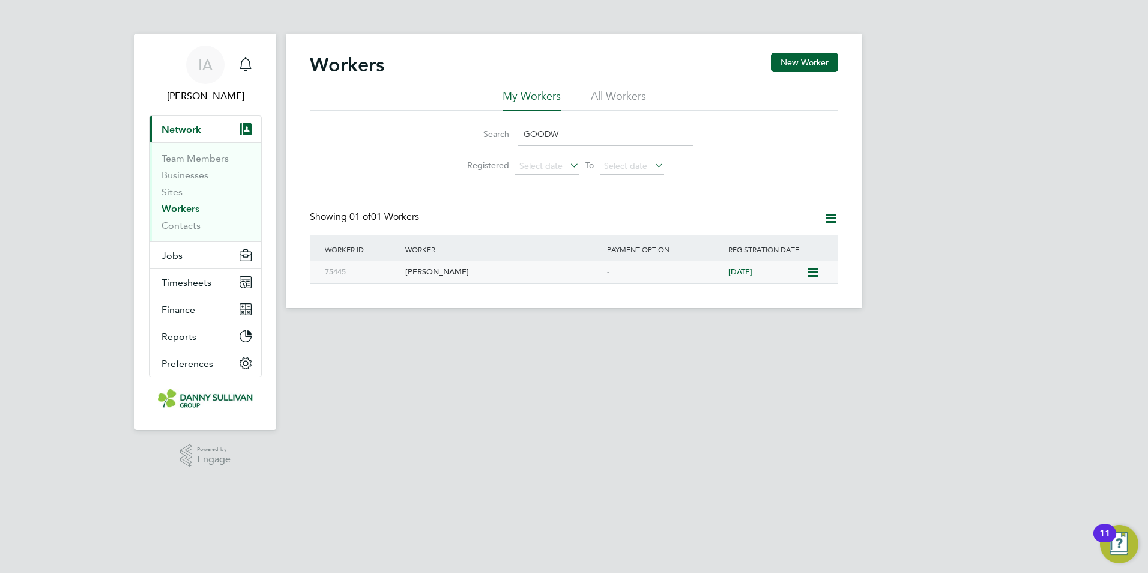
click at [471, 270] on div "Wayne Goodwin" at bounding box center [503, 272] width 202 height 22
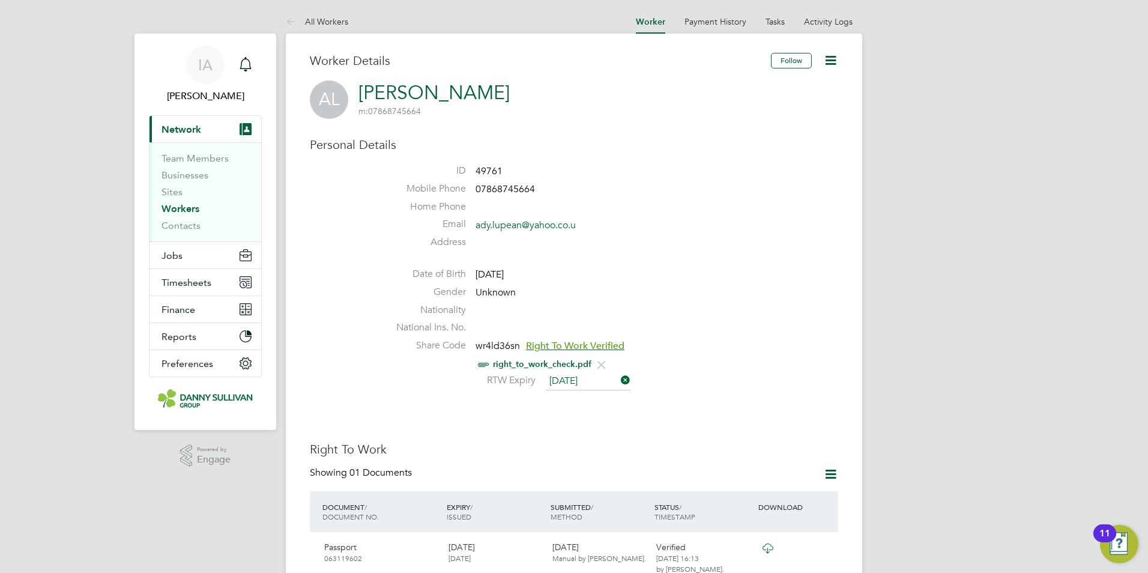
click at [825, 56] on icon at bounding box center [830, 60] width 15 height 15
click at [725, 139] on li "Edit Personal Details e" at bounding box center [763, 140] width 150 height 17
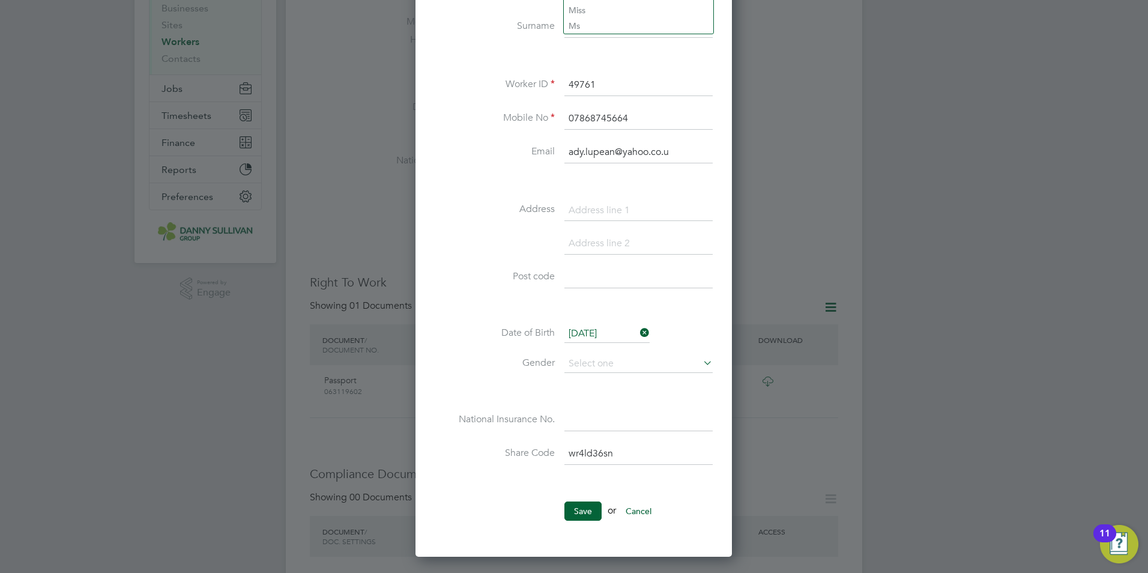
scroll to position [60, 0]
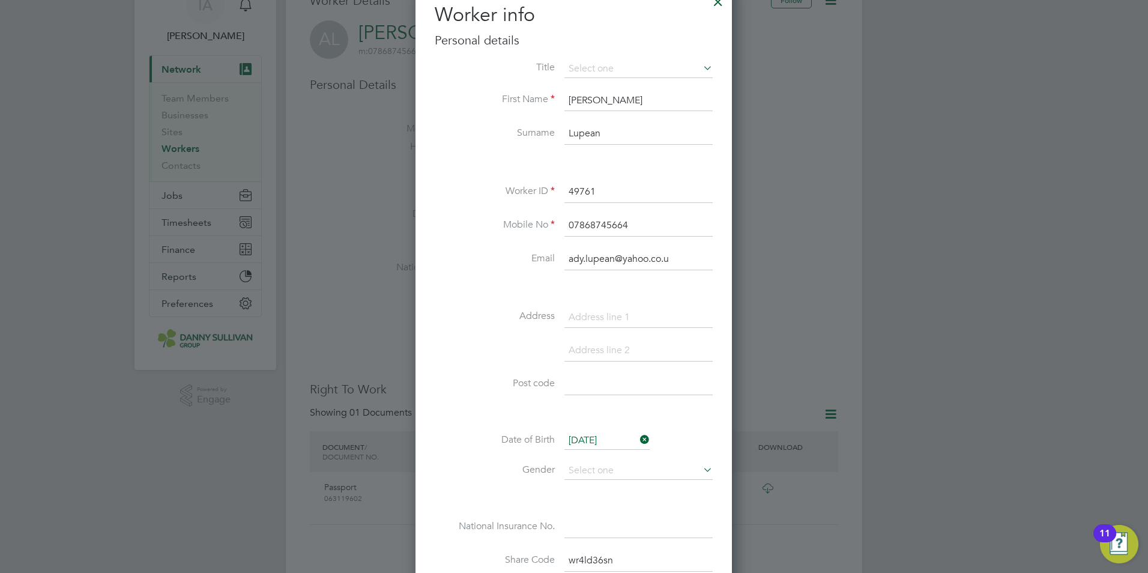
click at [348, 166] on div at bounding box center [574, 286] width 1148 height 573
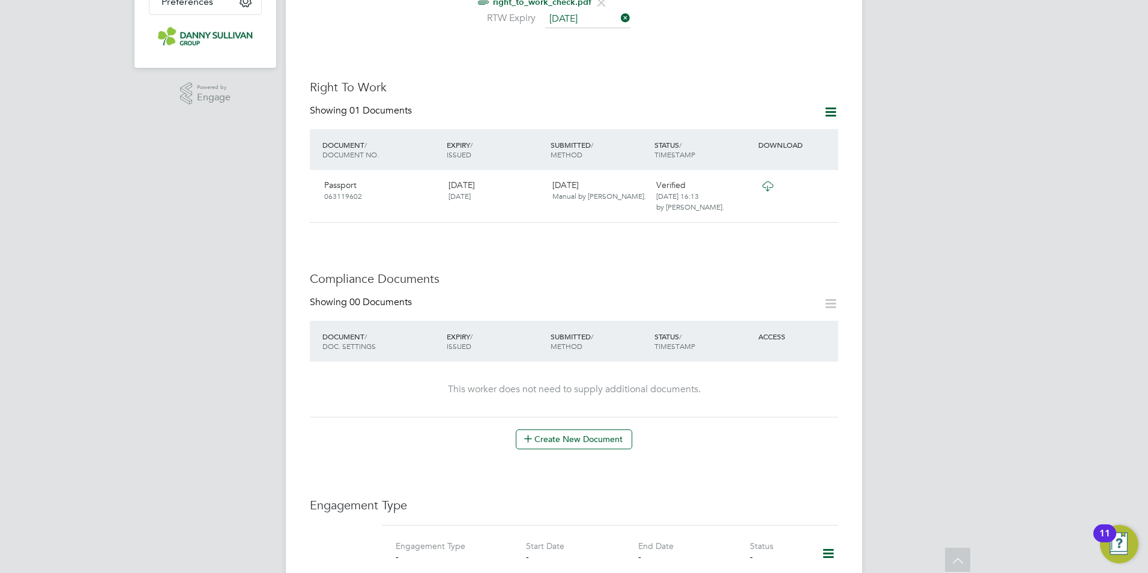
scroll to position [0, 0]
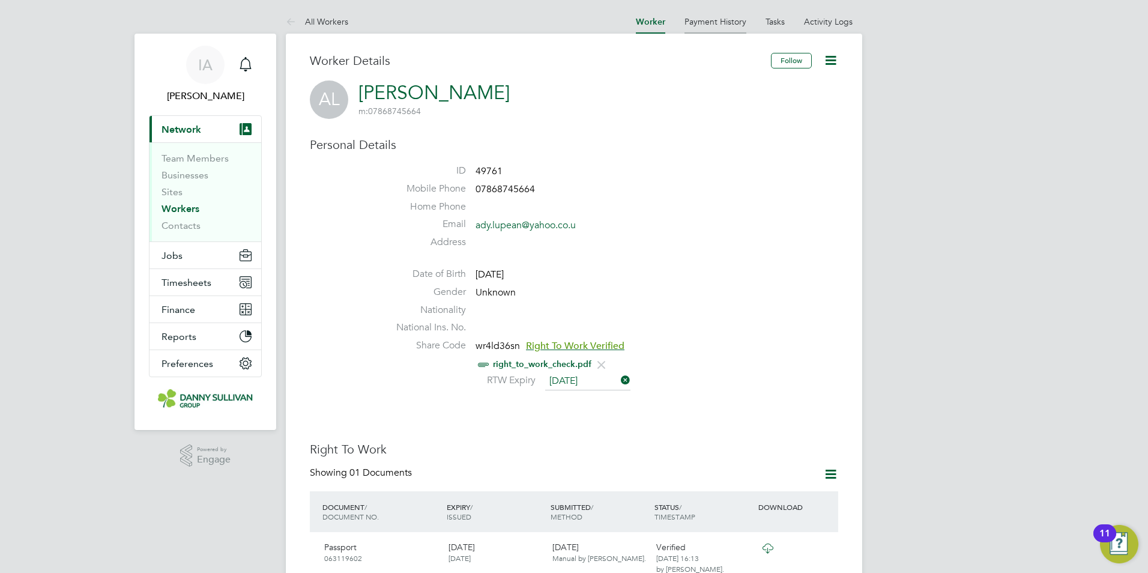
click at [712, 17] on link "Payment History" at bounding box center [716, 21] width 62 height 11
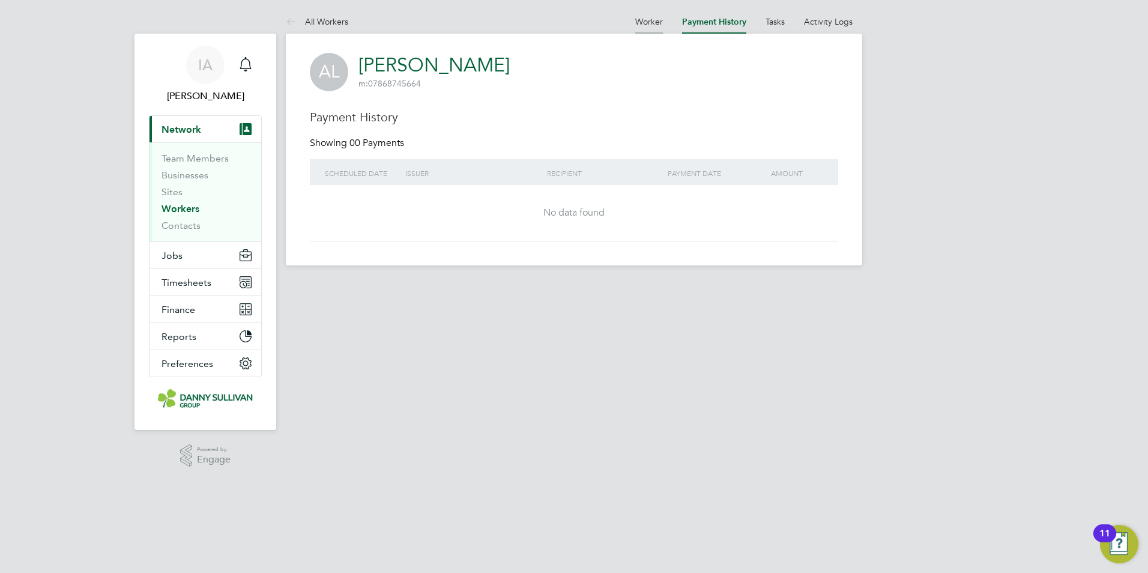
click at [659, 19] on link "Worker" at bounding box center [649, 21] width 28 height 11
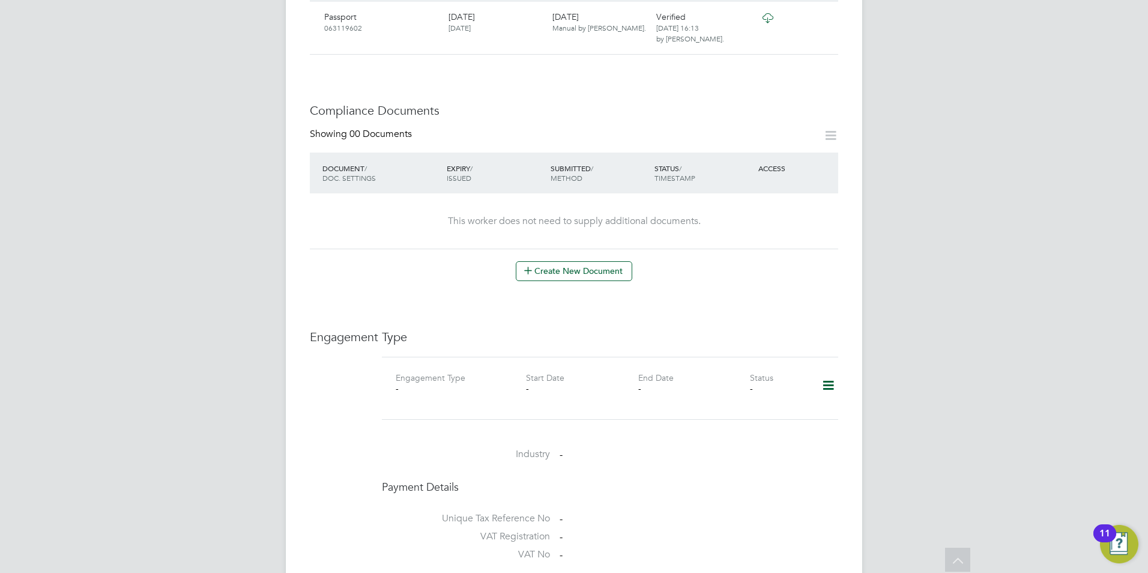
scroll to position [541, 0]
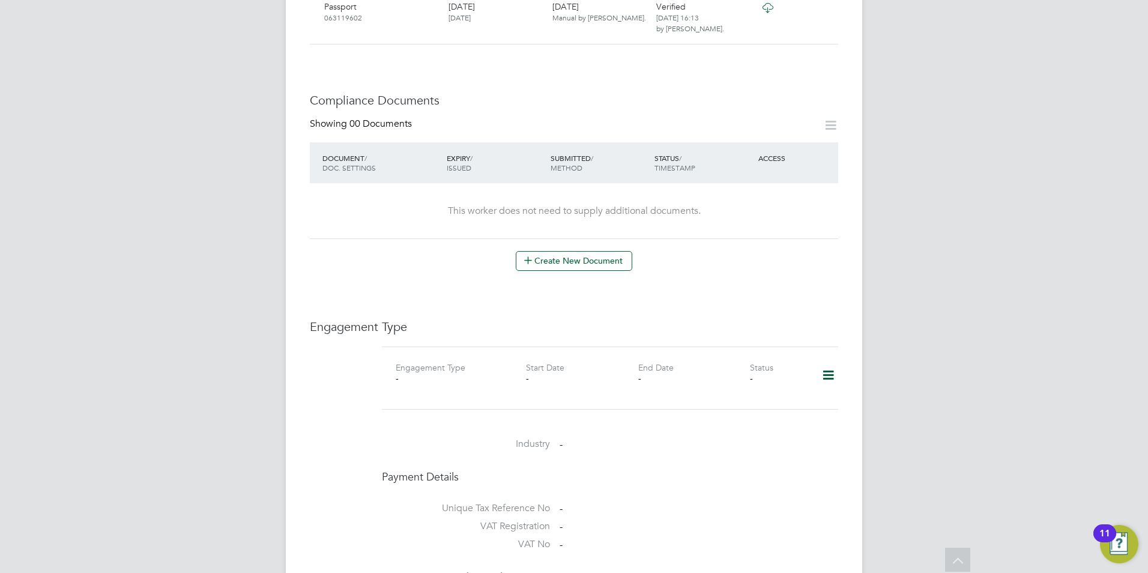
click at [827, 368] on icon at bounding box center [828, 376] width 21 height 28
click at [737, 425] on li "Add Engagement Type" at bounding box center [767, 426] width 136 height 17
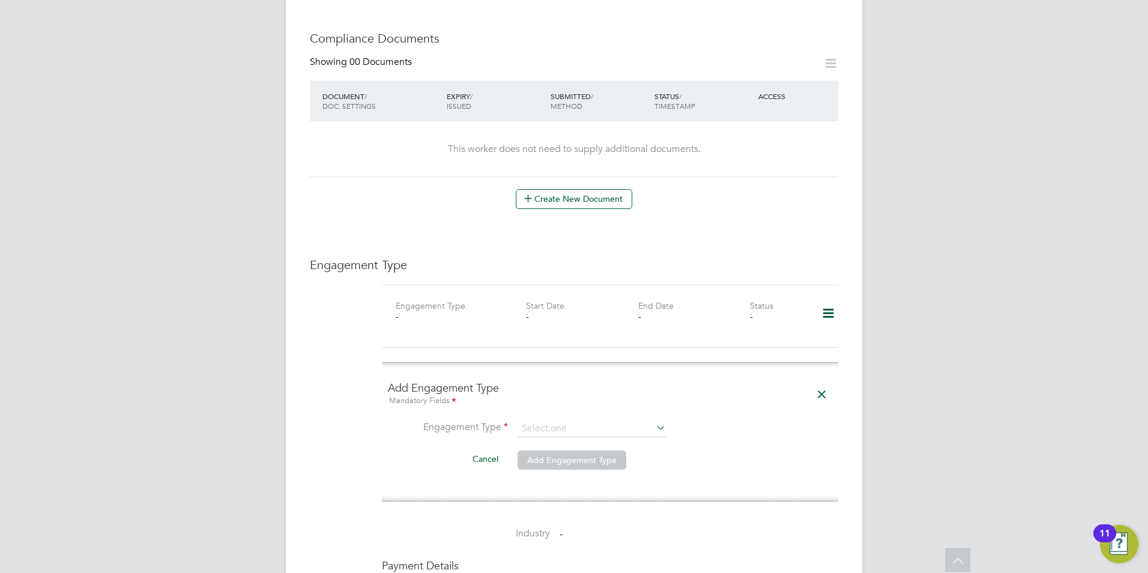
scroll to position [661, 0]
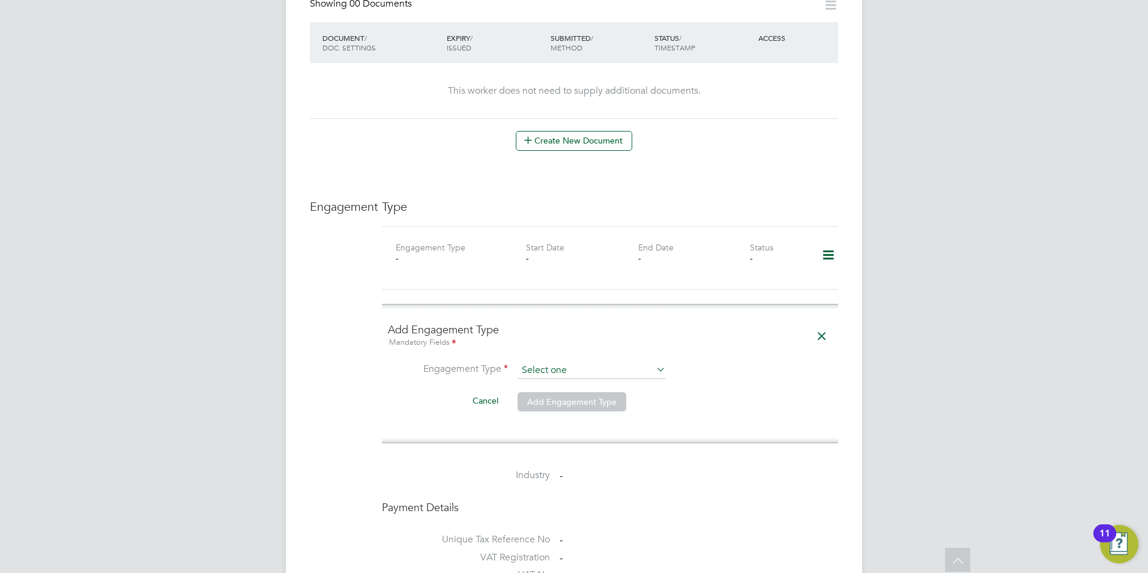
click at [629, 364] on input at bounding box center [592, 370] width 148 height 17
click at [561, 424] on li "Self-employed" at bounding box center [592, 421] width 150 height 17
type input "Self-employed"
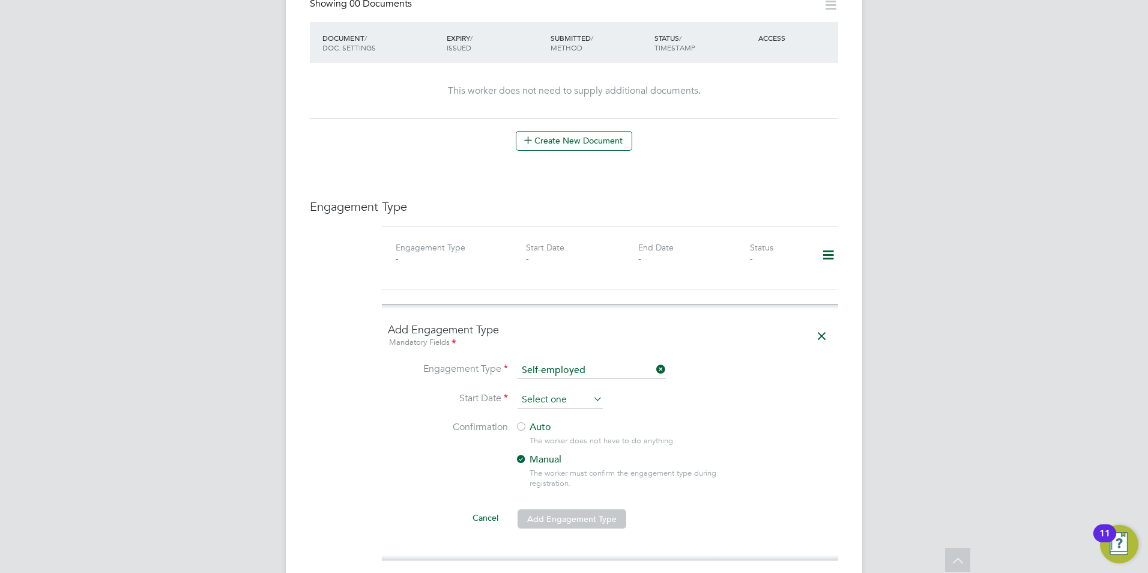
click at [569, 401] on input at bounding box center [560, 400] width 85 height 18
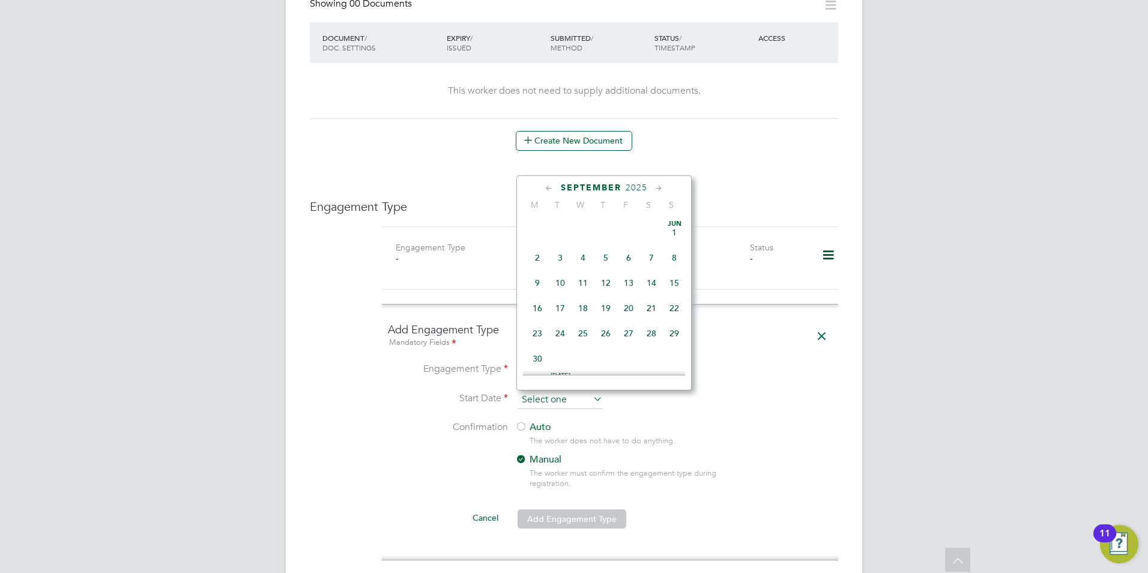
scroll to position [468, 0]
click at [404, 417] on li "Start Date" at bounding box center [610, 406] width 444 height 30
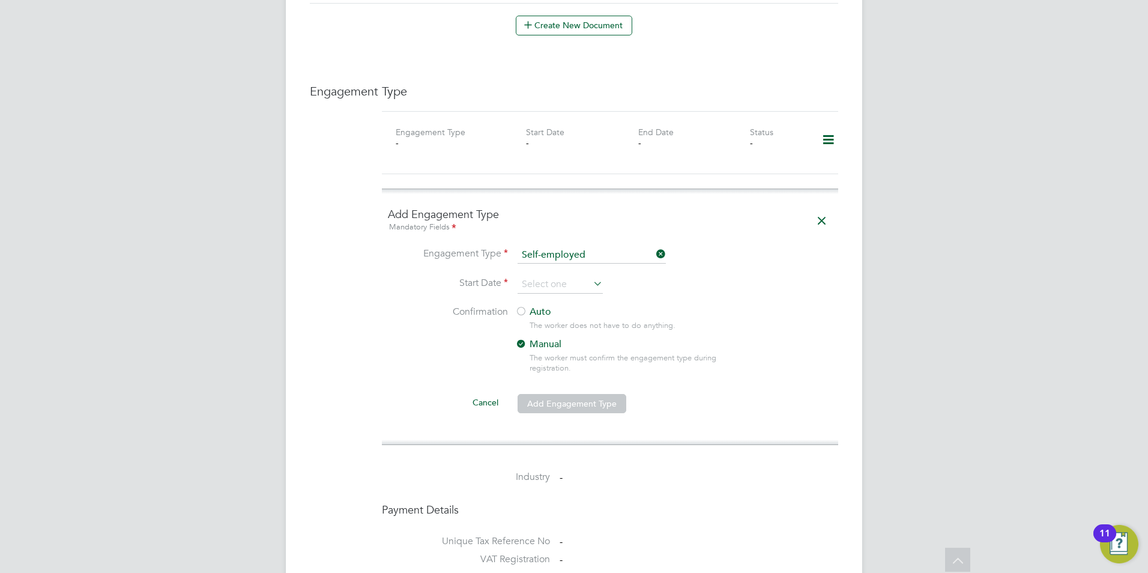
scroll to position [781, 0]
click at [654, 249] on icon at bounding box center [654, 249] width 0 height 17
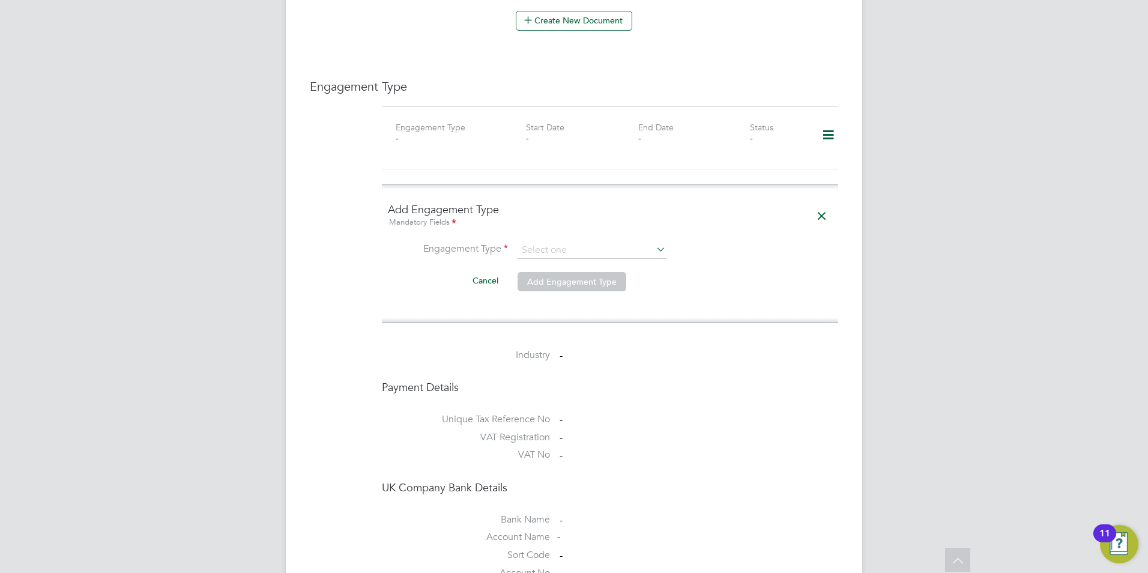
click at [654, 249] on icon at bounding box center [654, 249] width 0 height 17
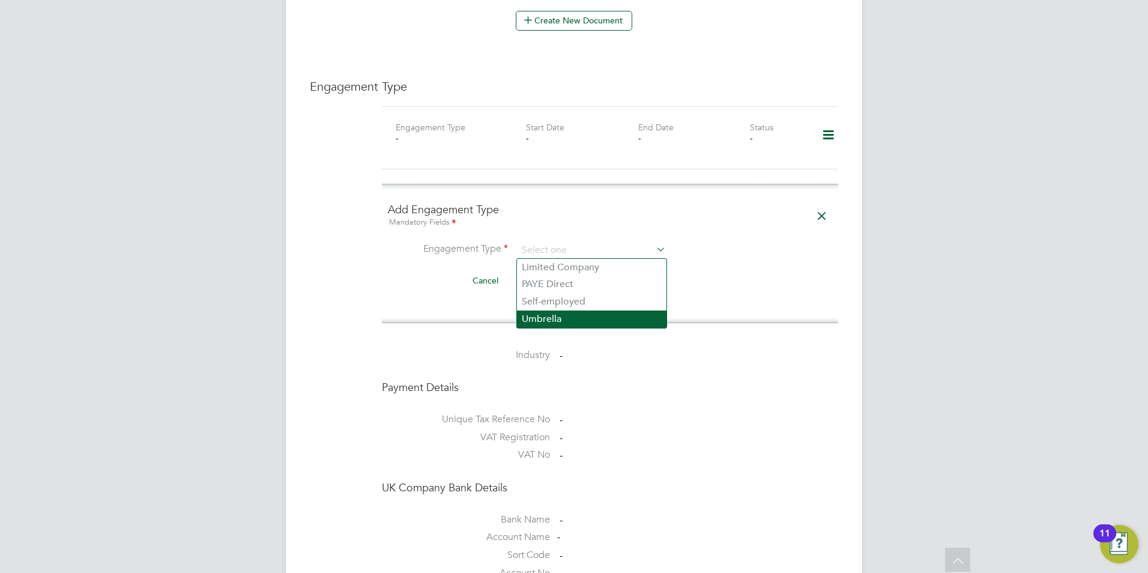
click at [543, 311] on li "Umbrella" at bounding box center [592, 319] width 150 height 17
type input "Umbrella"
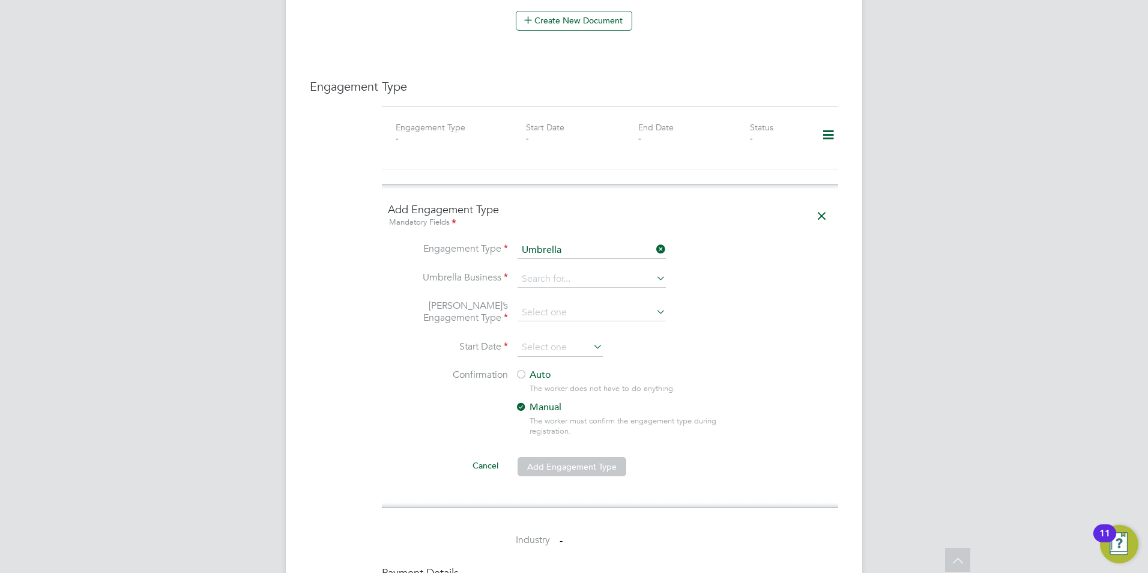
click at [799, 295] on li "Umbrella Business" at bounding box center [610, 285] width 444 height 29
click at [654, 276] on icon at bounding box center [654, 278] width 0 height 17
drag, startPoint x: 580, startPoint y: 291, endPoint x: 560, endPoint y: 294, distance: 20.6
click at [580, 292] on li "Omn ia Outsourcing Limited" at bounding box center [592, 296] width 150 height 17
type input "Omnia Outsourcing Limited"
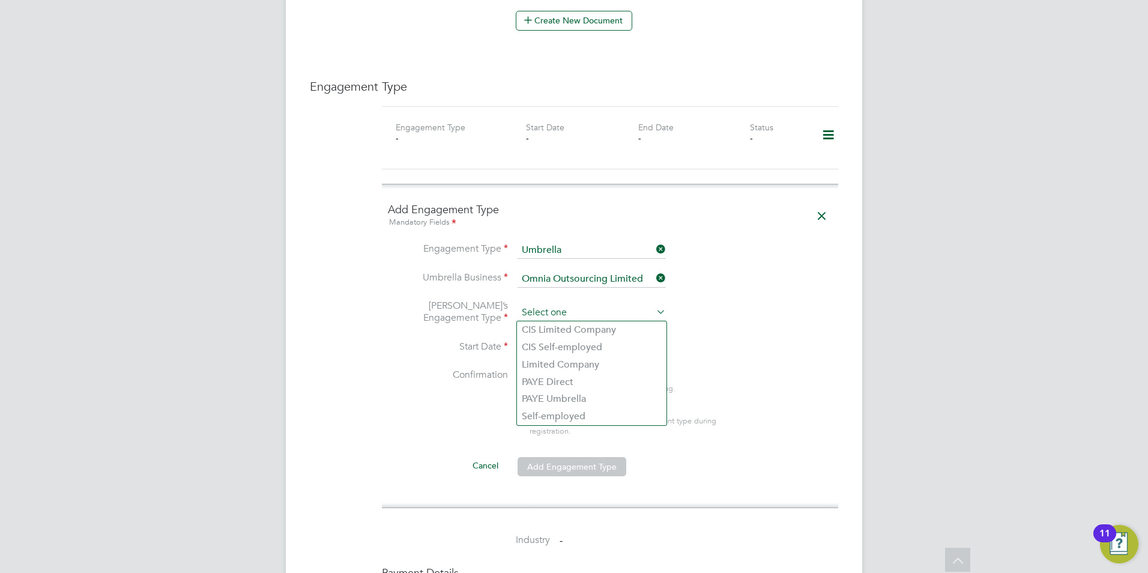
click at [553, 305] on input at bounding box center [592, 313] width 148 height 17
click at [538, 348] on li "CIS Self-employed" at bounding box center [592, 347] width 150 height 17
type input "CIS Self-employed"
click at [559, 351] on input at bounding box center [560, 348] width 85 height 18
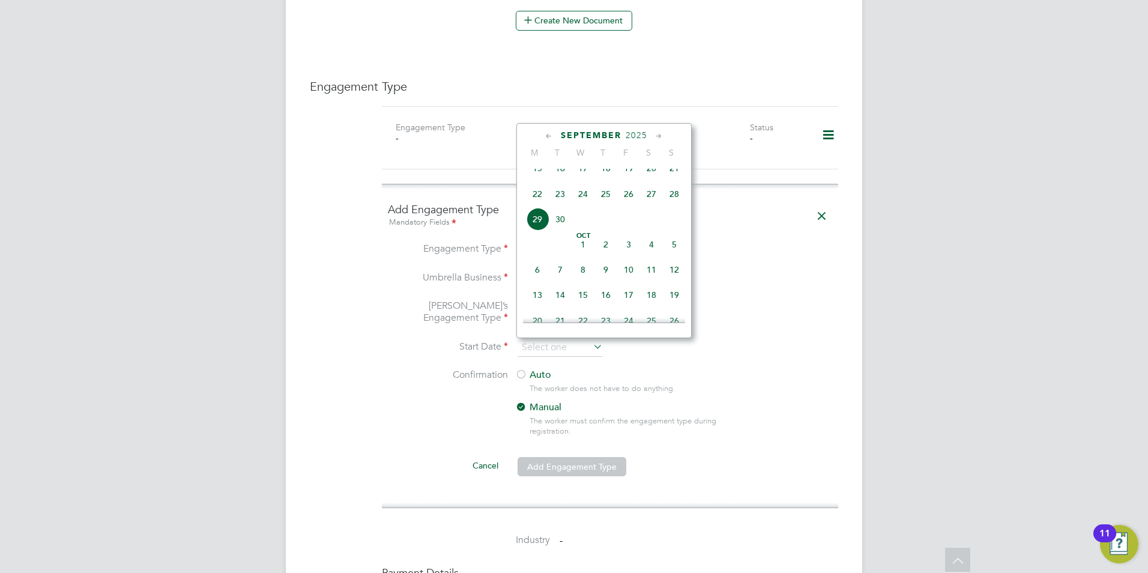
click at [588, 176] on span "17" at bounding box center [583, 168] width 23 height 23
type input "17 Sep 2025"
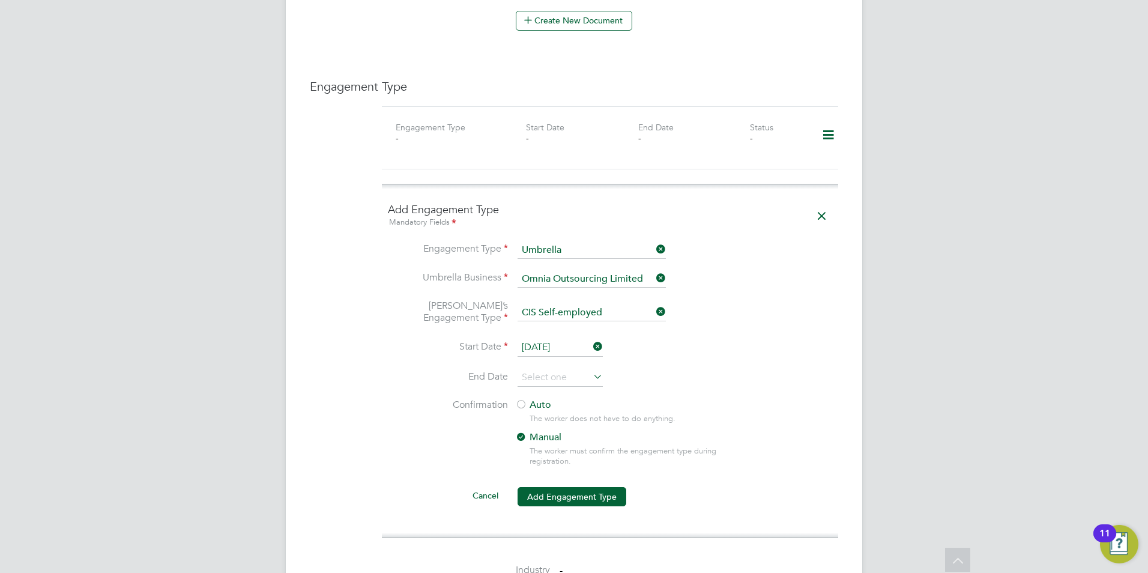
click at [591, 379] on icon at bounding box center [591, 376] width 0 height 17
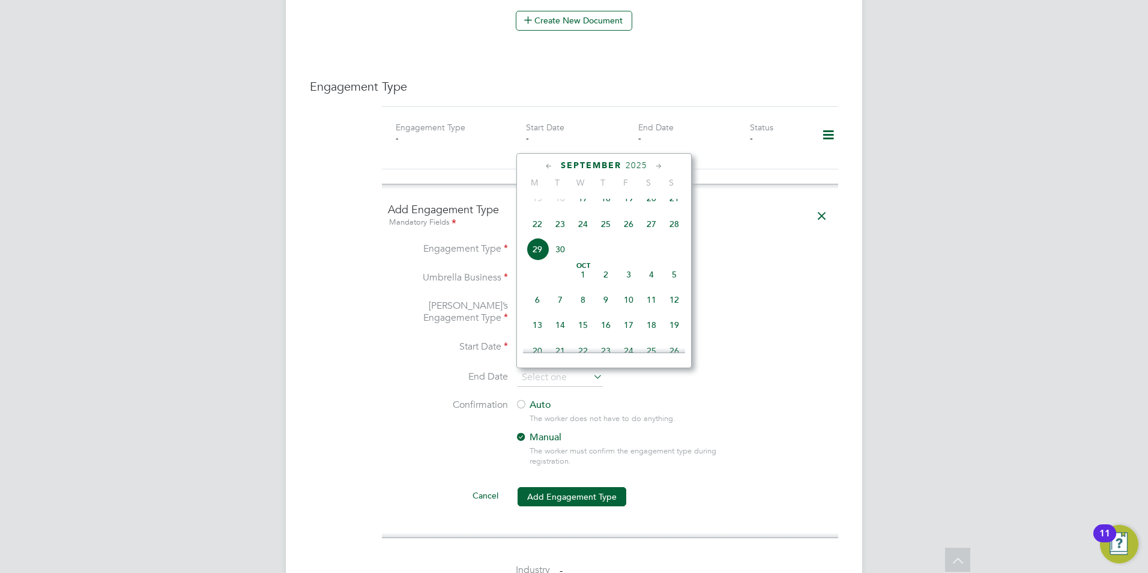
click at [579, 235] on span "24" at bounding box center [583, 224] width 23 height 23
type input "24 Sep 2025"
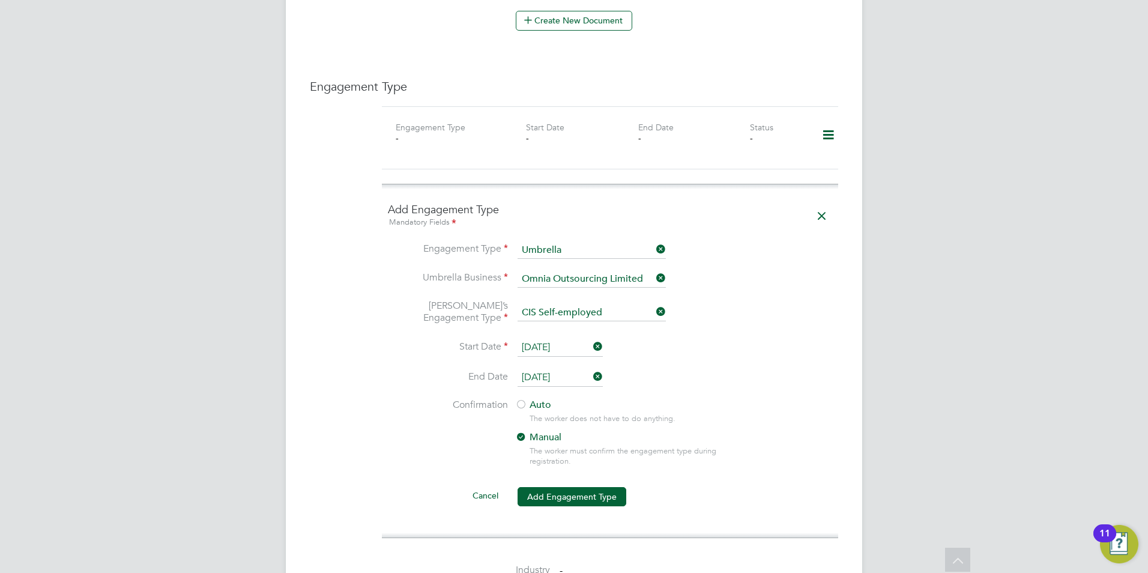
scroll to position [841, 0]
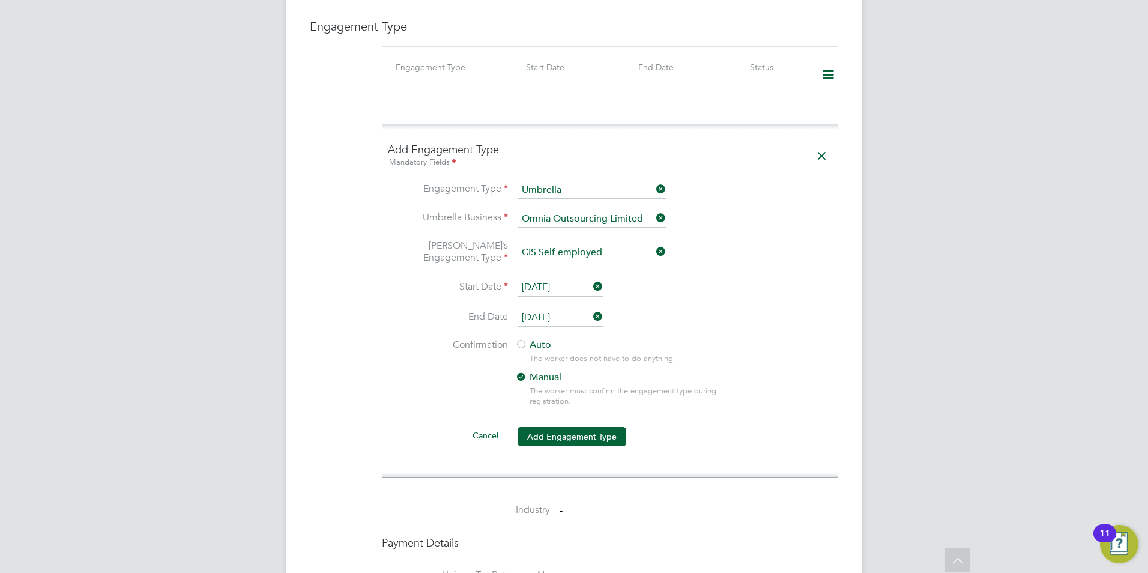
click at [528, 345] on label "Auto" at bounding box center [623, 345] width 216 height 13
click at [529, 378] on label "Manual" at bounding box center [623, 377] width 216 height 13
click at [528, 347] on label "Auto" at bounding box center [623, 345] width 216 height 13
click at [567, 435] on button "Add Engagement Type" at bounding box center [572, 436] width 109 height 19
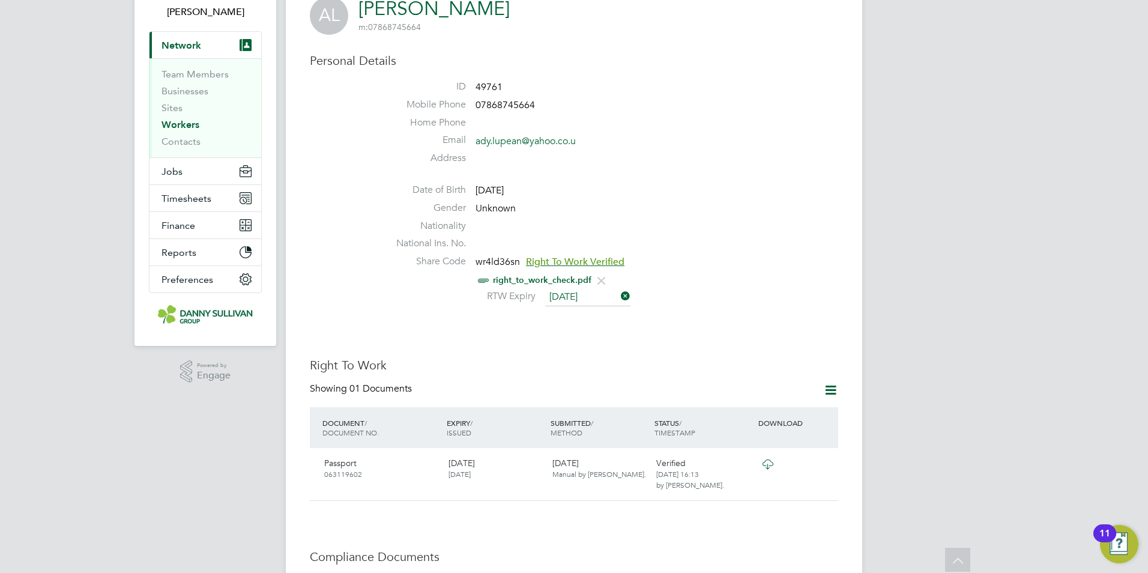
scroll to position [0, 0]
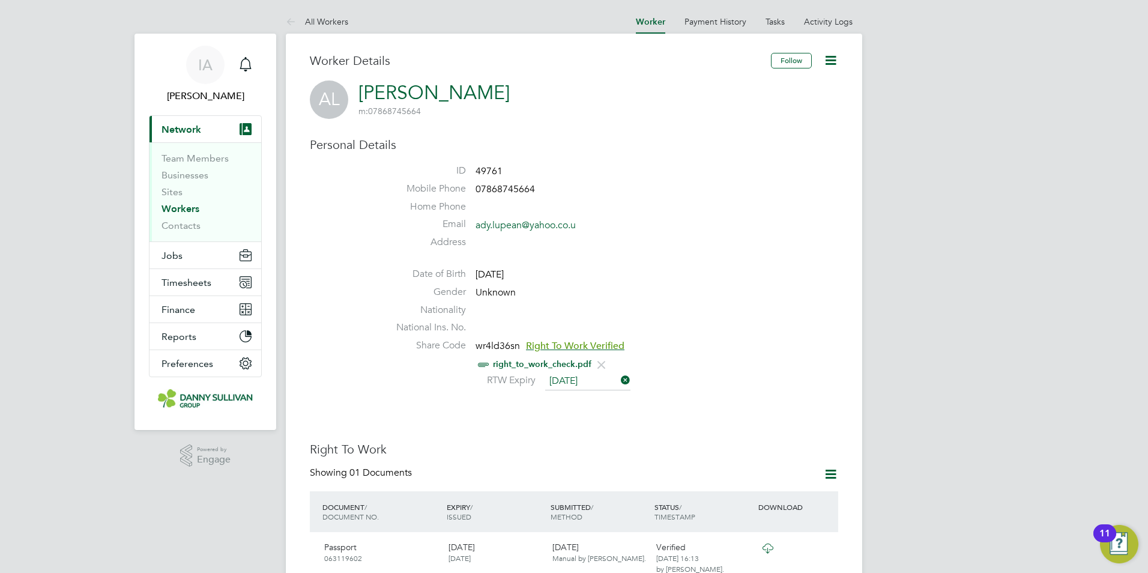
click at [652, 21] on link "Worker" at bounding box center [650, 22] width 29 height 10
click at [174, 213] on link "Workers" at bounding box center [181, 208] width 38 height 11
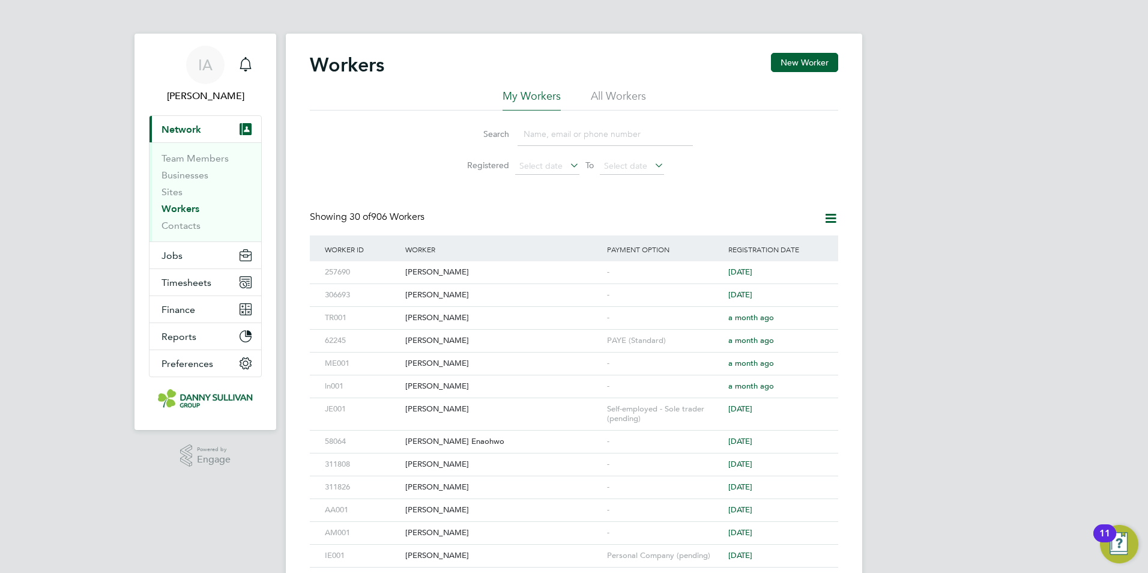
click at [586, 132] on input at bounding box center [605, 134] width 175 height 23
drag, startPoint x: 547, startPoint y: 137, endPoint x: 74, endPoint y: 324, distance: 507.9
click at [547, 137] on input at bounding box center [605, 134] width 175 height 23
click at [150, 116] on button "Current page: Network" at bounding box center [206, 129] width 112 height 26
click at [562, 130] on input at bounding box center [605, 134] width 175 height 23
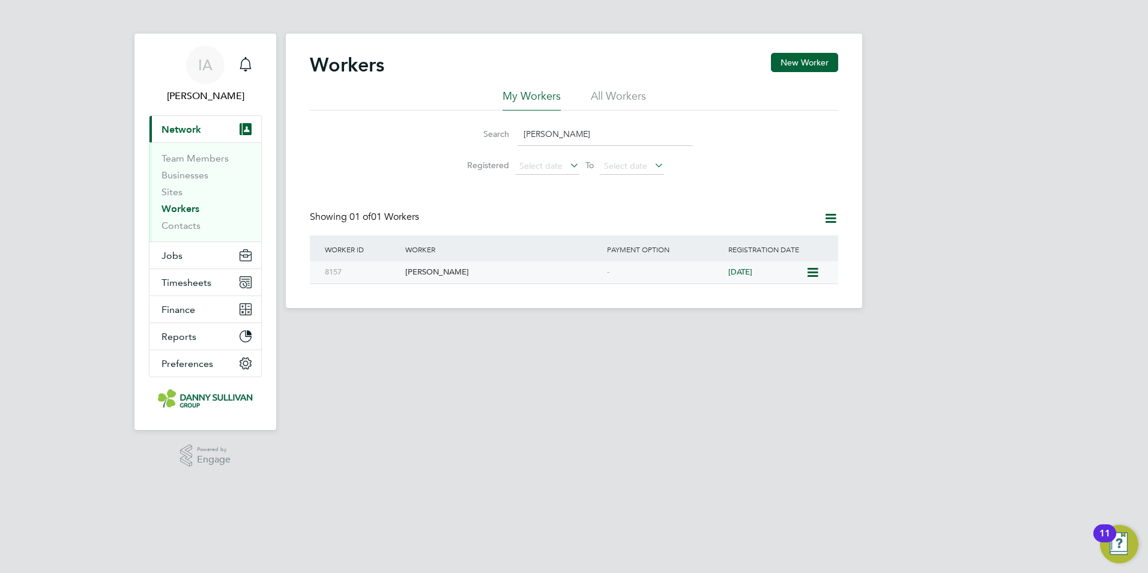
type input "james mc"
click at [468, 271] on div "James Mcdermott" at bounding box center [503, 272] width 202 height 22
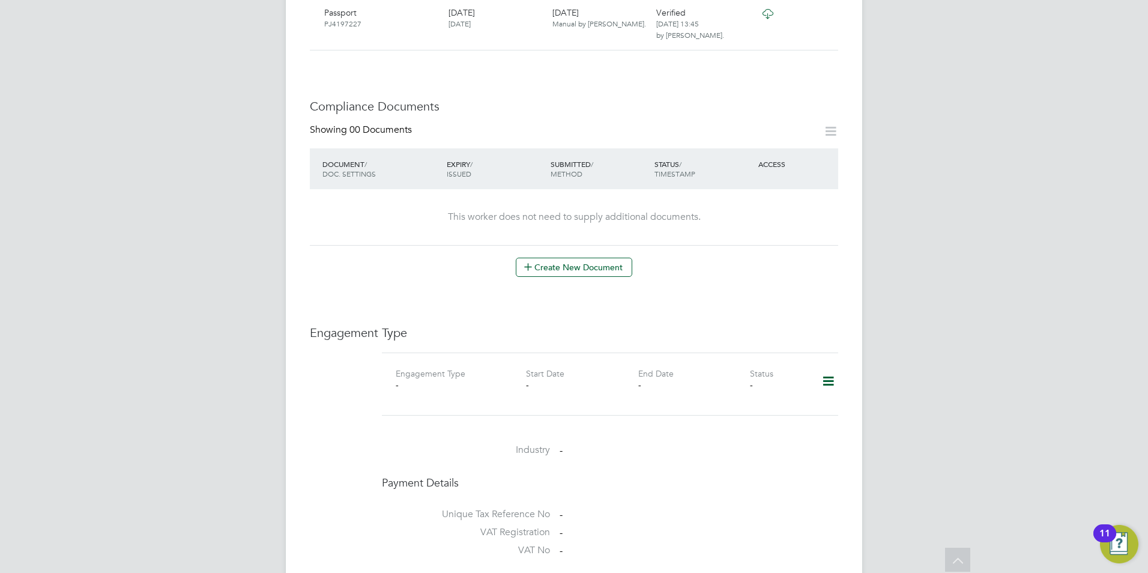
scroll to position [661, 0]
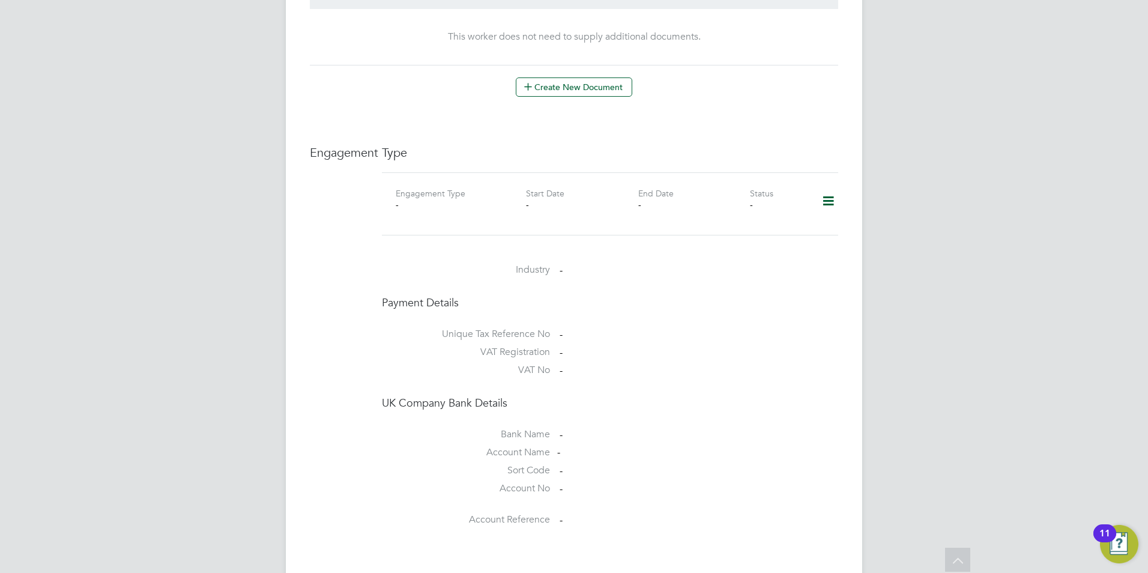
click at [827, 202] on icon at bounding box center [828, 201] width 21 height 28
click at [718, 249] on li "Add Engagement Type" at bounding box center [767, 252] width 136 height 17
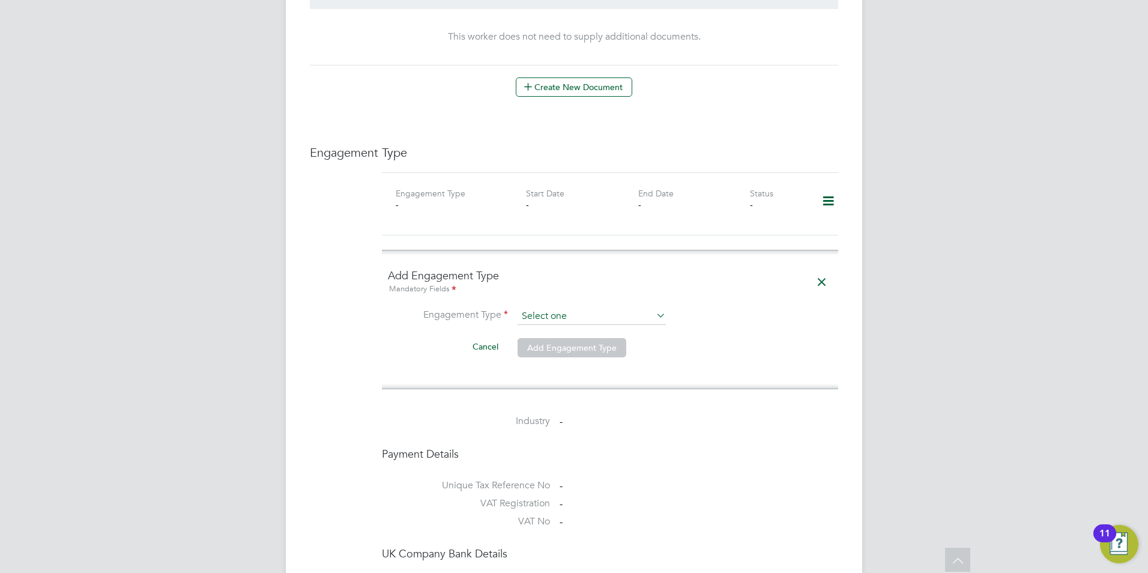
scroll to position [721, 0]
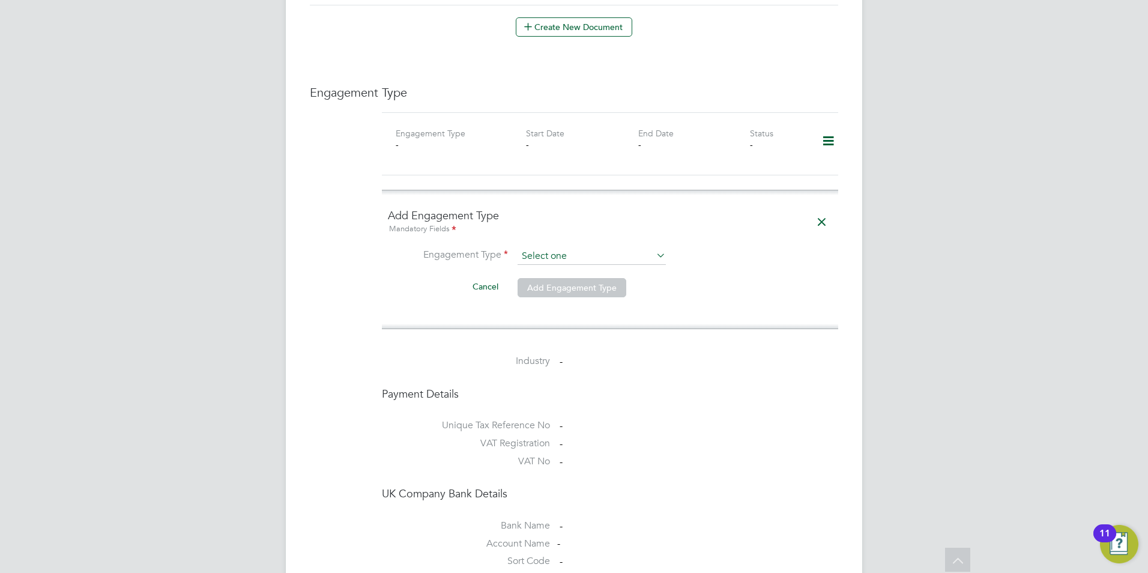
click at [558, 259] on input at bounding box center [592, 256] width 148 height 17
click at [533, 325] on li "Umbrella" at bounding box center [592, 325] width 150 height 17
type input "Umbrella"
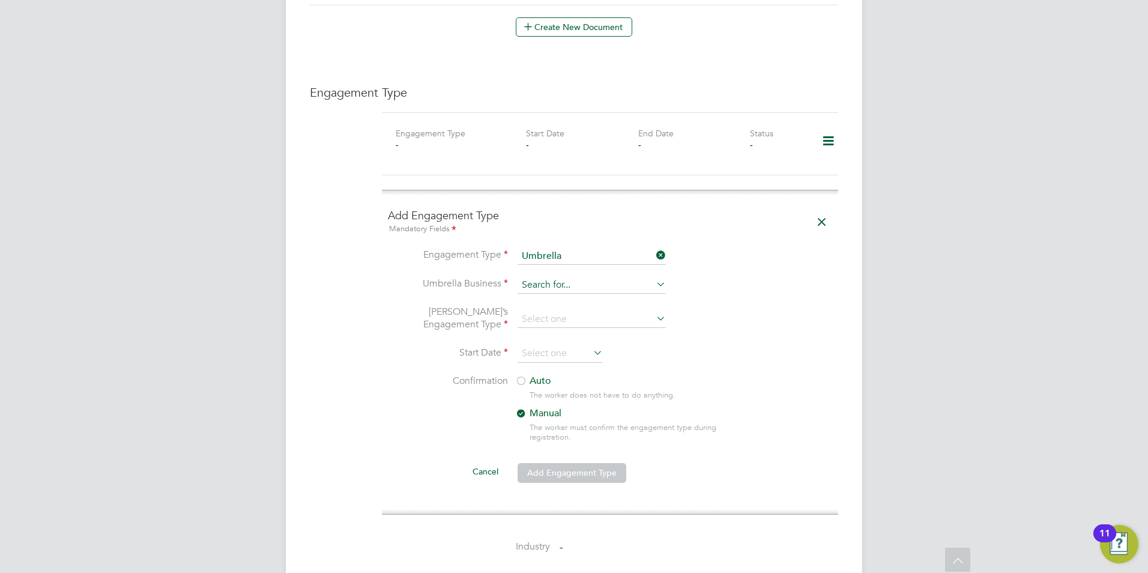
click at [551, 287] on input at bounding box center [592, 285] width 148 height 17
click at [581, 302] on li "Omn ia Outsourcing Limited" at bounding box center [592, 302] width 150 height 17
type input "Omnia Outsourcing Limited"
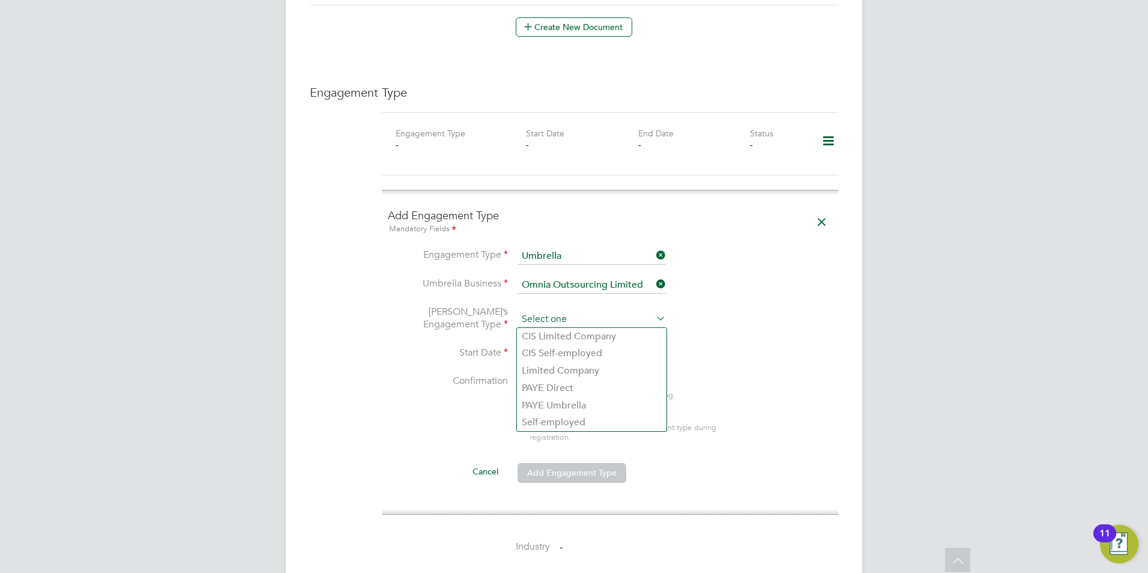
click at [565, 316] on input at bounding box center [592, 319] width 148 height 17
click at [553, 357] on li "CIS Self-employed" at bounding box center [592, 353] width 150 height 17
type input "CIS Self-employed"
click at [547, 354] on input at bounding box center [560, 354] width 85 height 18
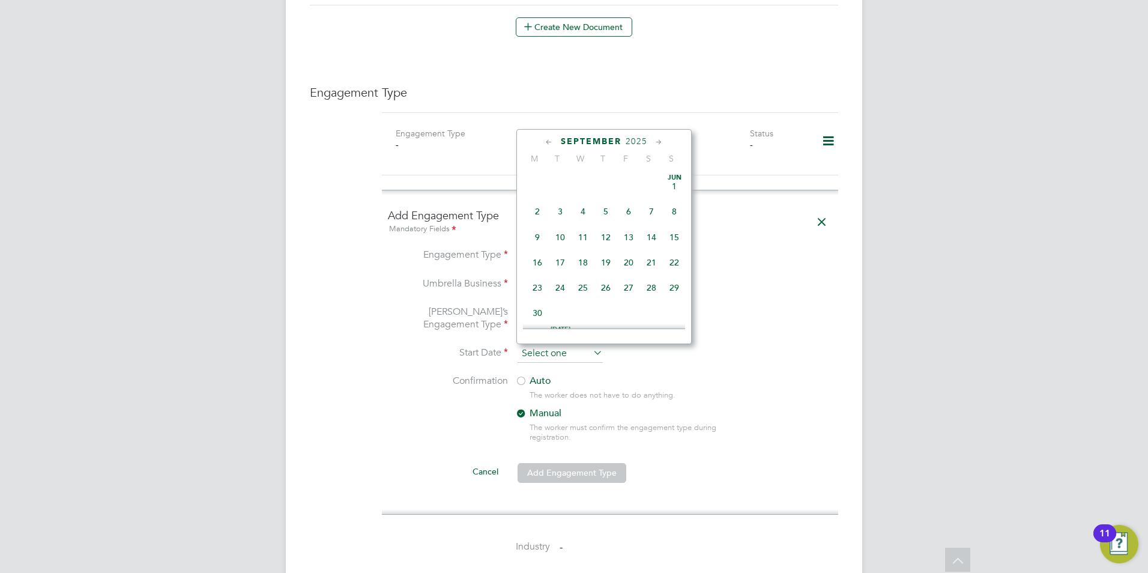
scroll to position [468, 0]
click at [547, 139] on icon at bounding box center [549, 142] width 11 height 13
click at [539, 290] on span "28" at bounding box center [537, 284] width 23 height 23
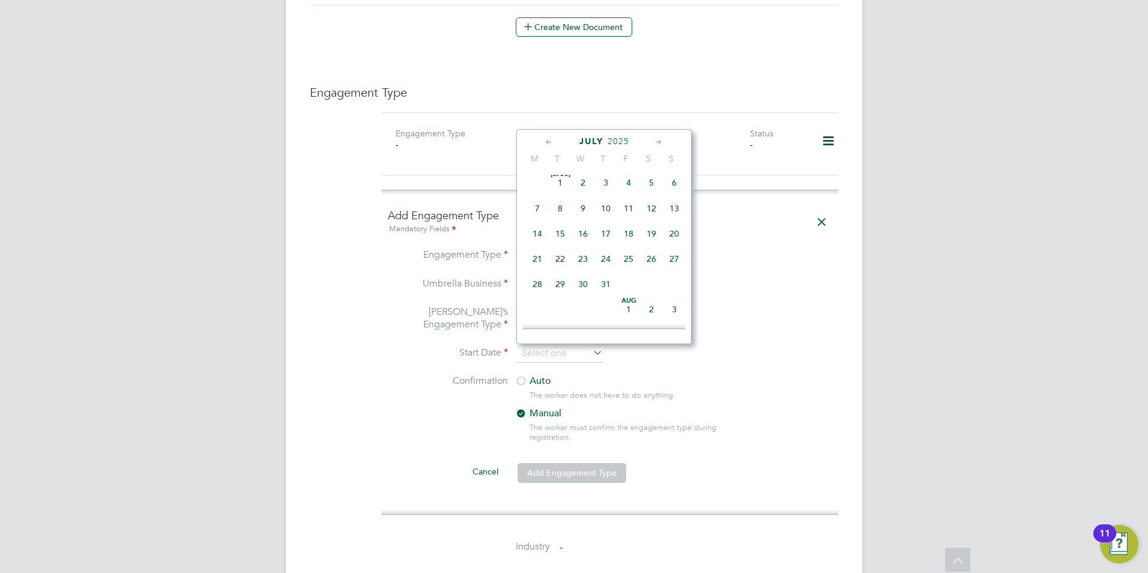
type input "28 Jul 2025"
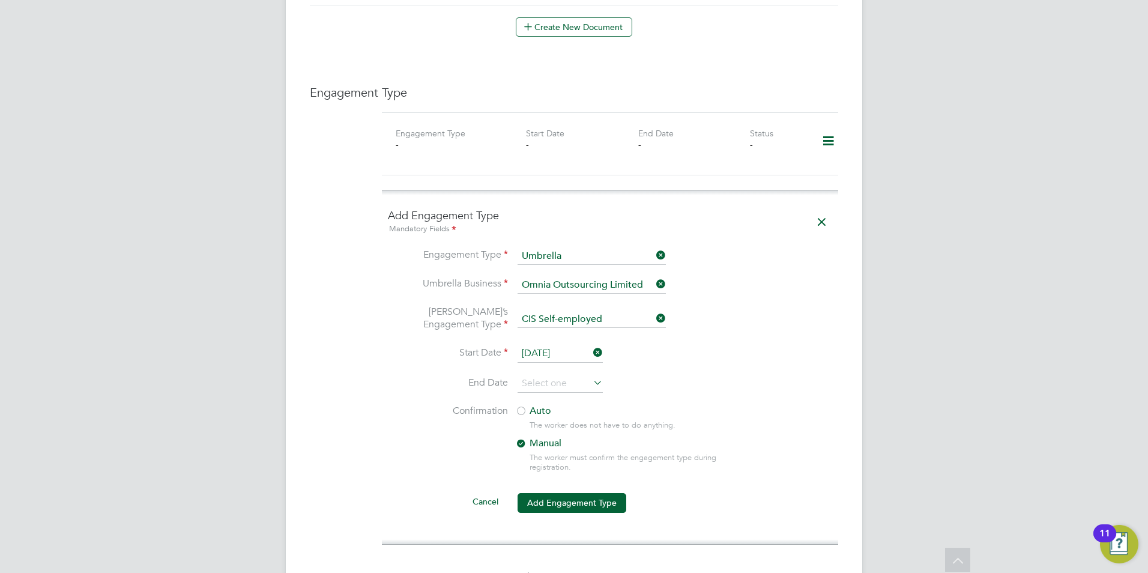
click at [531, 414] on label "Auto" at bounding box center [623, 411] width 216 height 13
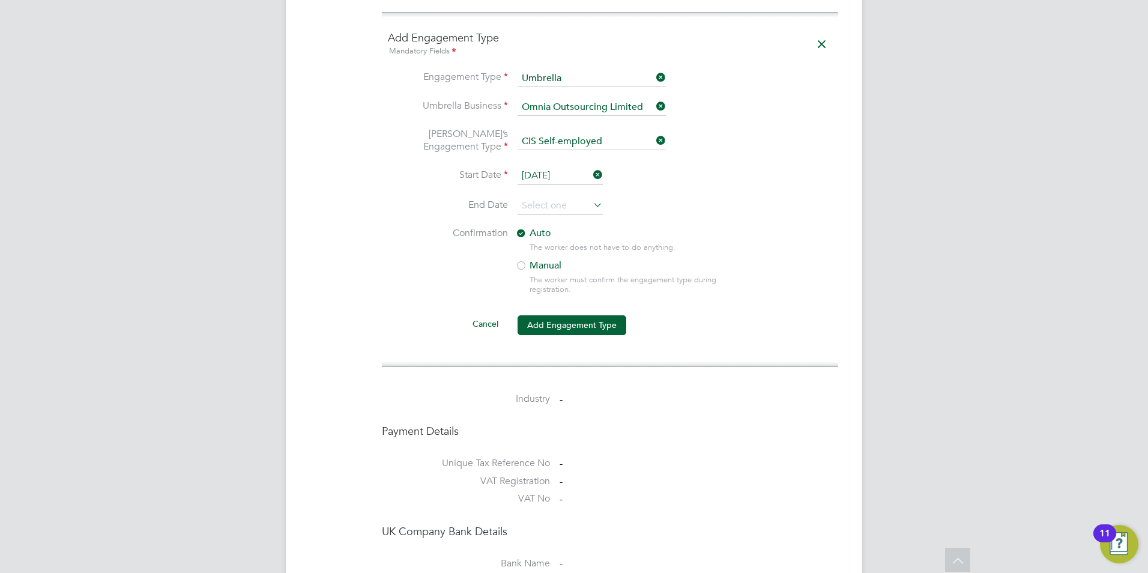
scroll to position [901, 0]
click at [563, 324] on button "Add Engagement Type" at bounding box center [572, 322] width 109 height 19
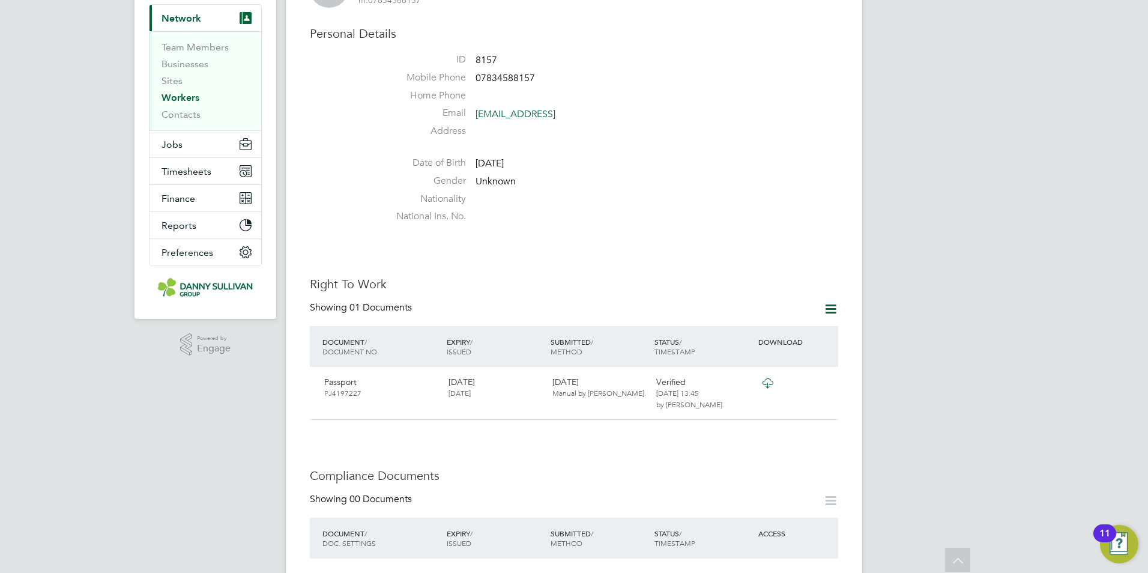
scroll to position [0, 0]
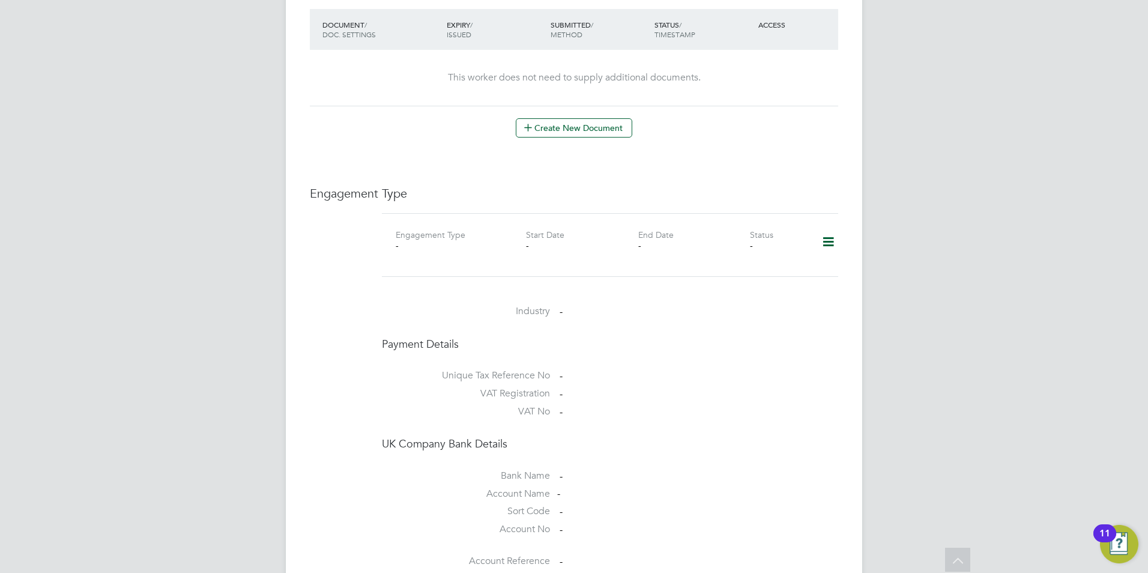
scroll to position [661, 0]
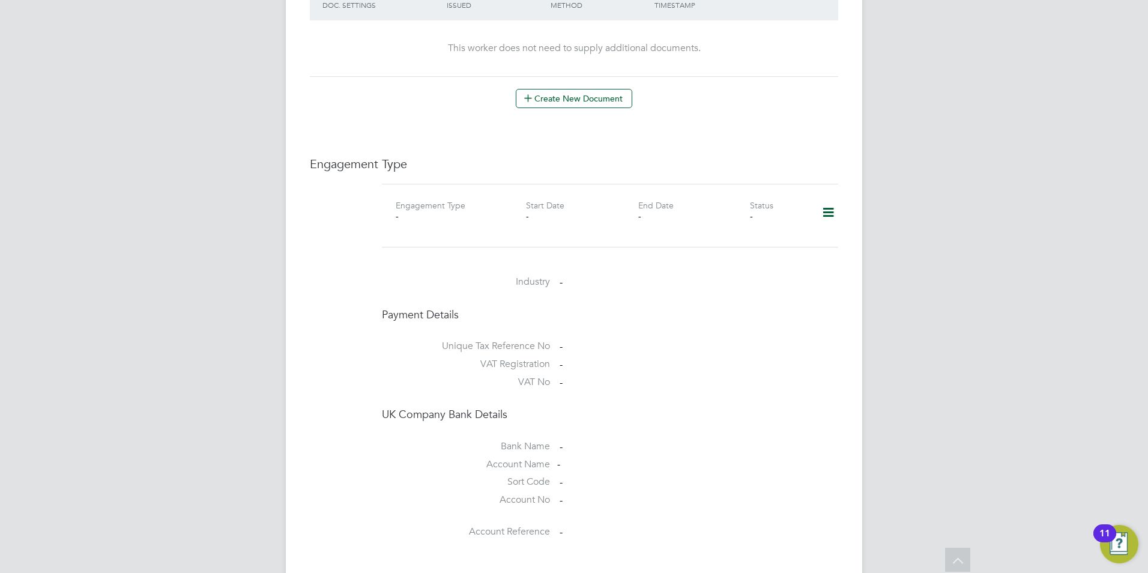
click at [831, 203] on icon at bounding box center [828, 213] width 21 height 28
click at [781, 257] on li "Add Engagement Type" at bounding box center [767, 252] width 136 height 17
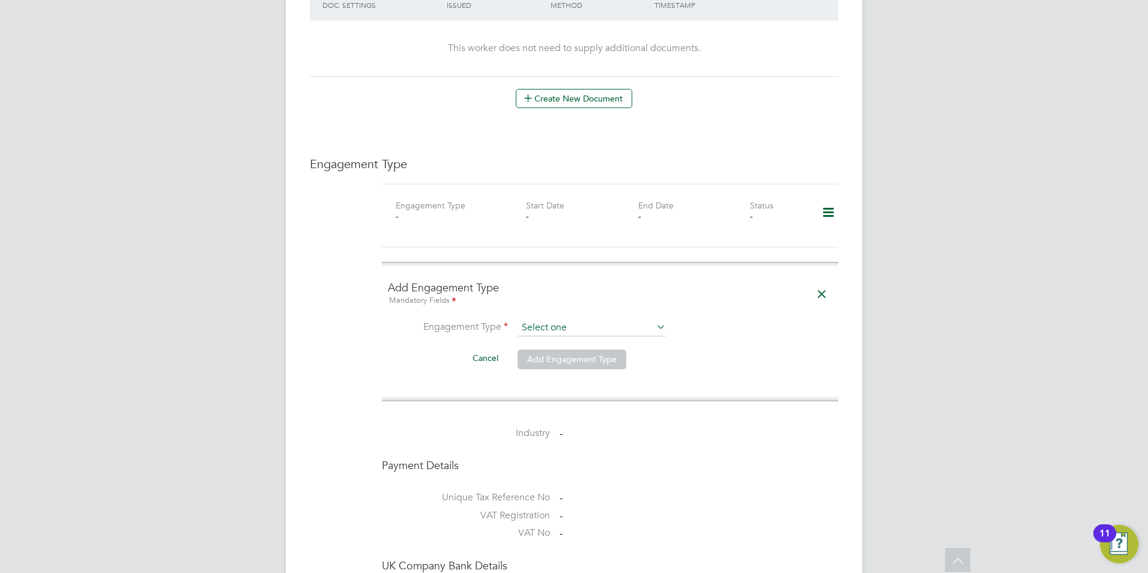
click at [599, 320] on input at bounding box center [592, 328] width 148 height 17
click at [547, 380] on li "Umbrella" at bounding box center [592, 385] width 150 height 17
type input "Umbrella"
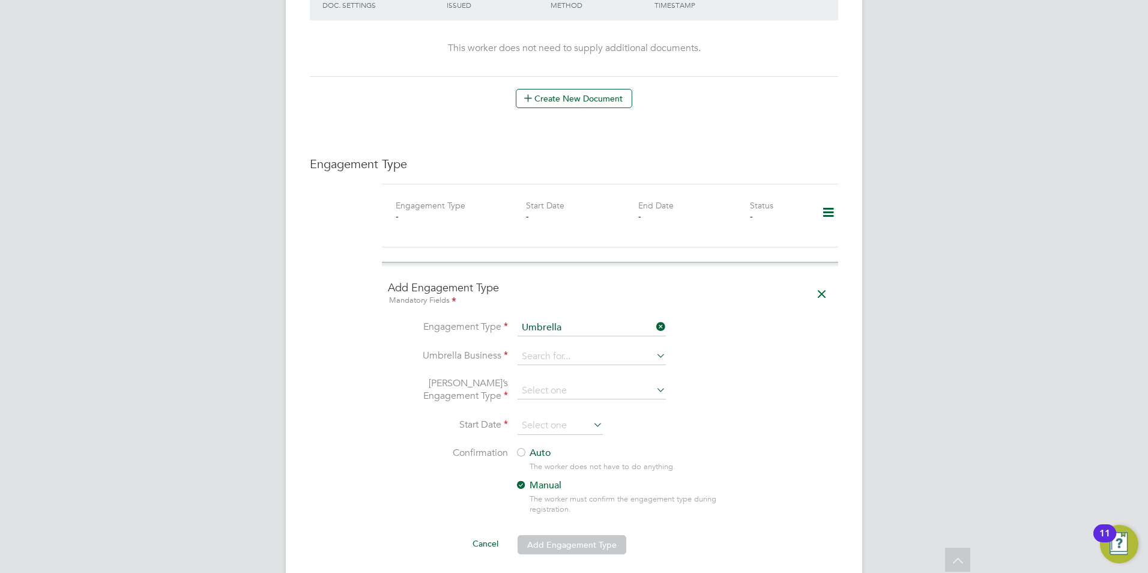
click at [654, 347] on icon at bounding box center [654, 355] width 0 height 17
click at [602, 363] on li "Omnia Outsourcing Limited" at bounding box center [592, 362] width 150 height 17
type input "Omnia Outsourcing Limited"
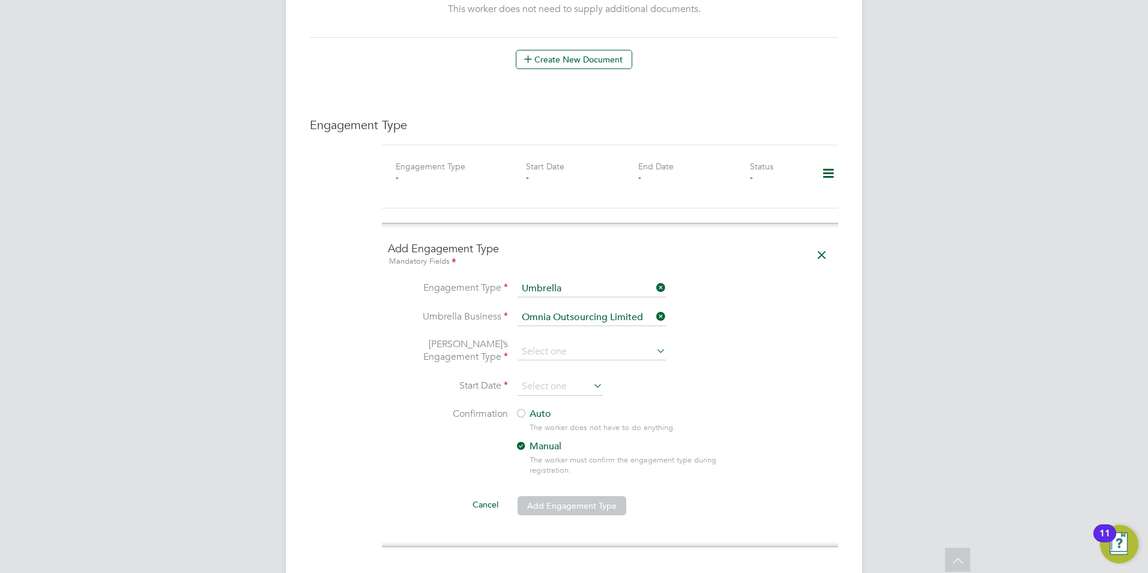
scroll to position [721, 0]
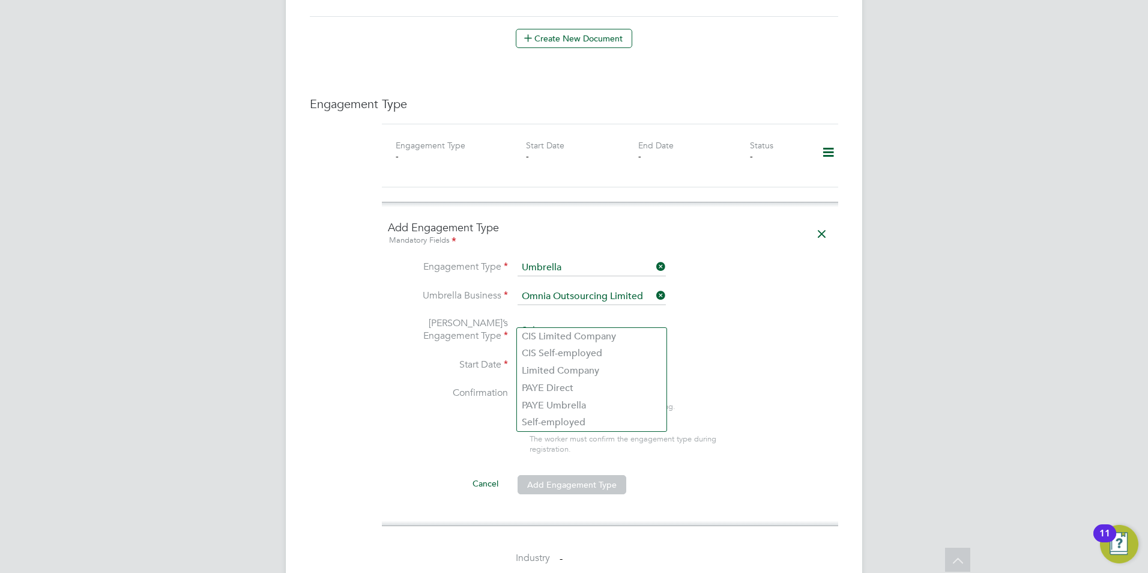
click at [649, 323] on input at bounding box center [592, 331] width 148 height 17
click at [550, 357] on li "CIS Self-employed" at bounding box center [592, 353] width 150 height 17
type input "CIS Self-employed"
click at [570, 357] on input at bounding box center [560, 366] width 85 height 18
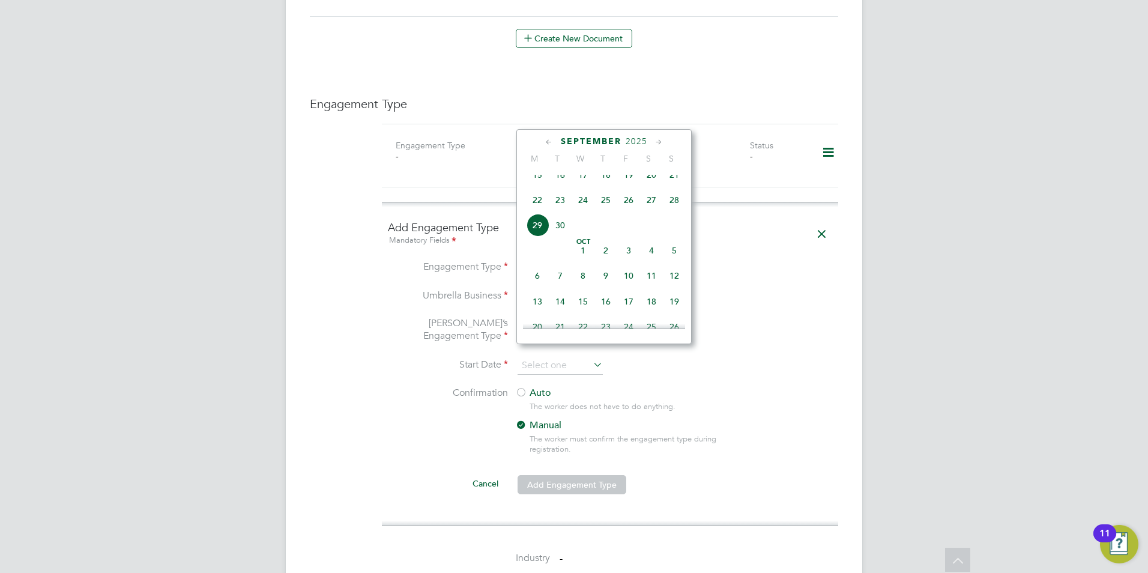
click at [545, 140] on icon at bounding box center [549, 142] width 11 height 13
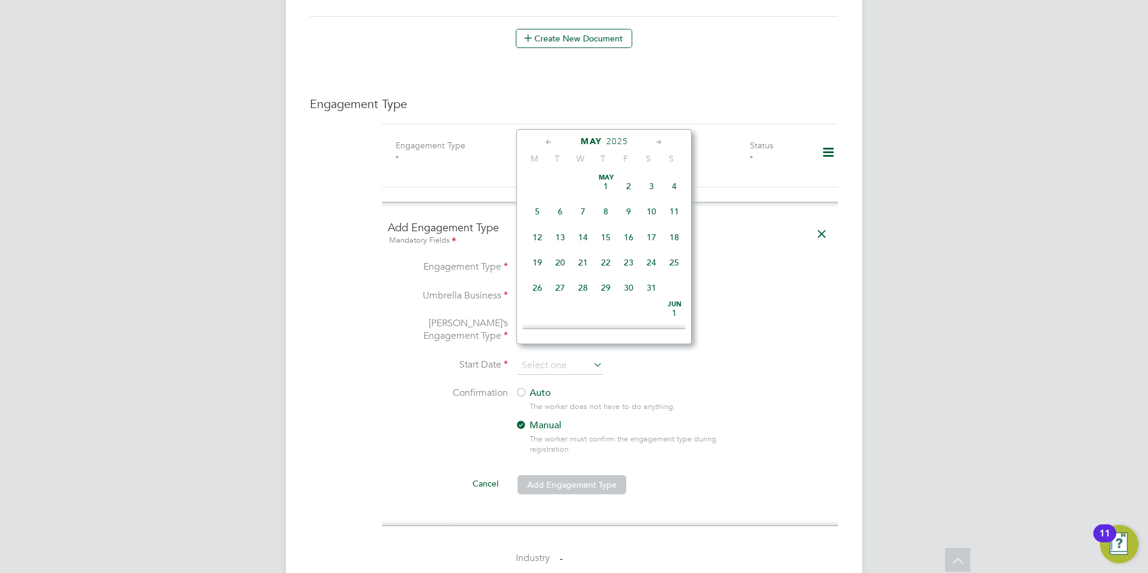
click at [654, 140] on icon at bounding box center [658, 142] width 11 height 13
click at [539, 291] on span "23" at bounding box center [537, 284] width 23 height 23
type input "23 Jun 2025"
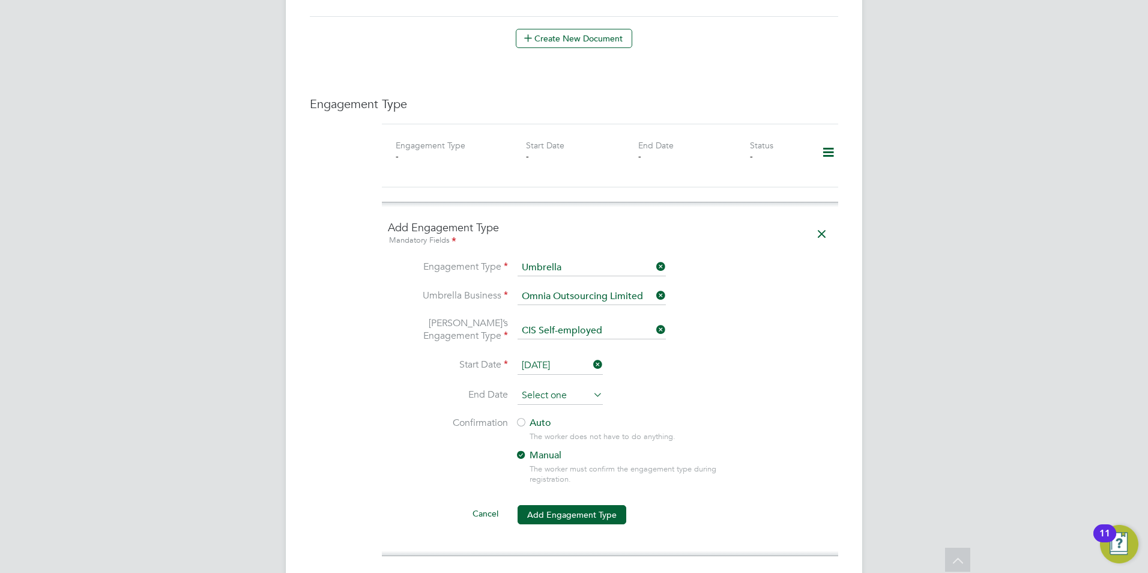
scroll to position [468, 0]
click at [574, 387] on input at bounding box center [560, 396] width 85 height 18
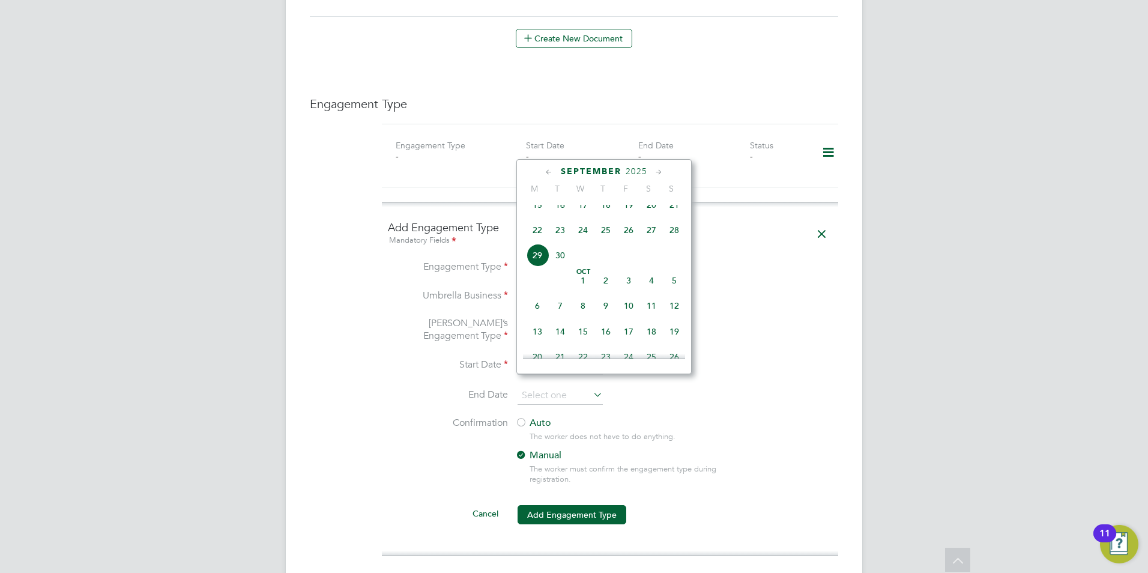
drag, startPoint x: 807, startPoint y: 357, endPoint x: 784, endPoint y: 353, distance: 22.6
click at [807, 357] on li "Start Date 23 Jun 2025" at bounding box center [610, 372] width 444 height 30
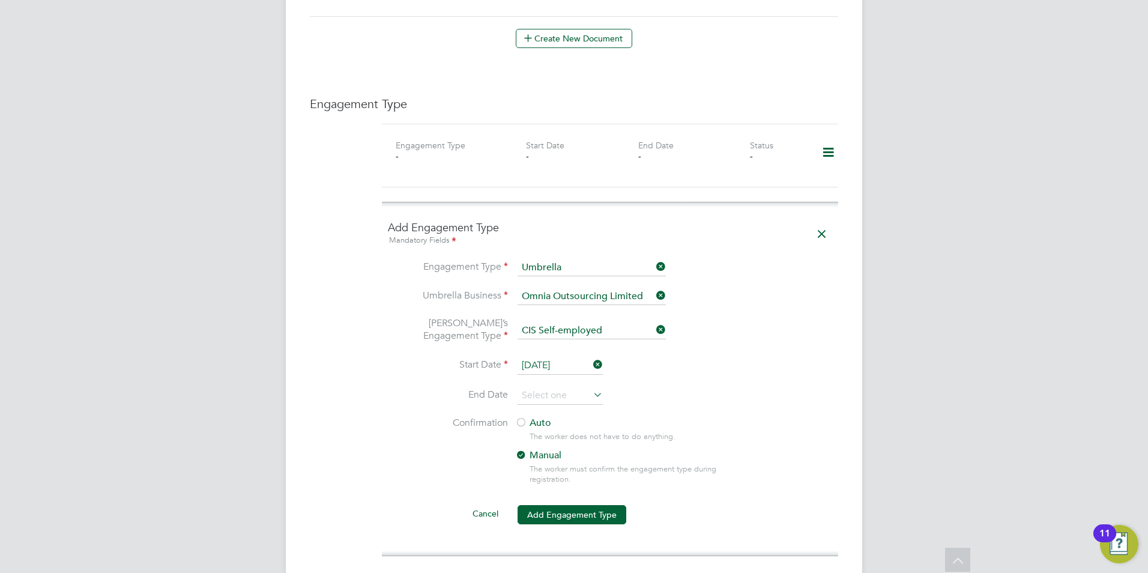
scroll to position [781, 0]
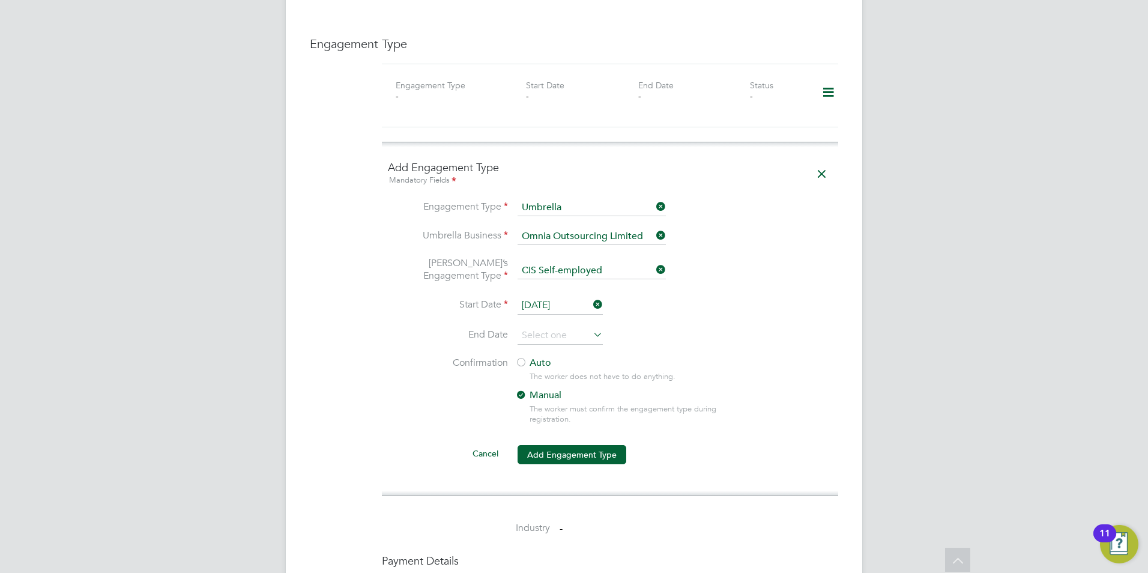
click at [525, 357] on div at bounding box center [521, 363] width 12 height 12
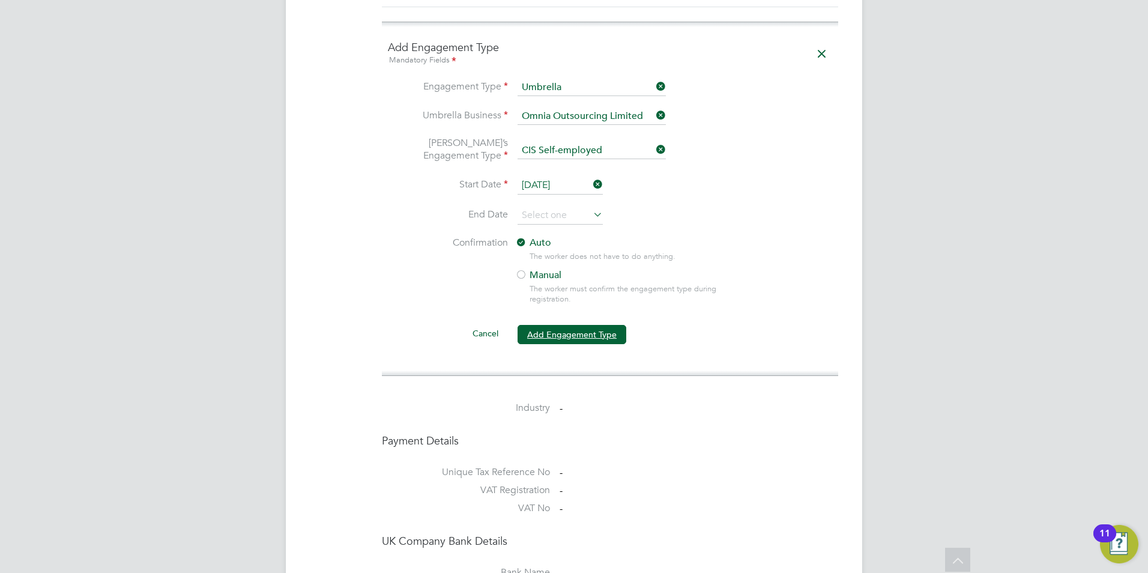
click at [585, 326] on button "Add Engagement Type" at bounding box center [572, 334] width 109 height 19
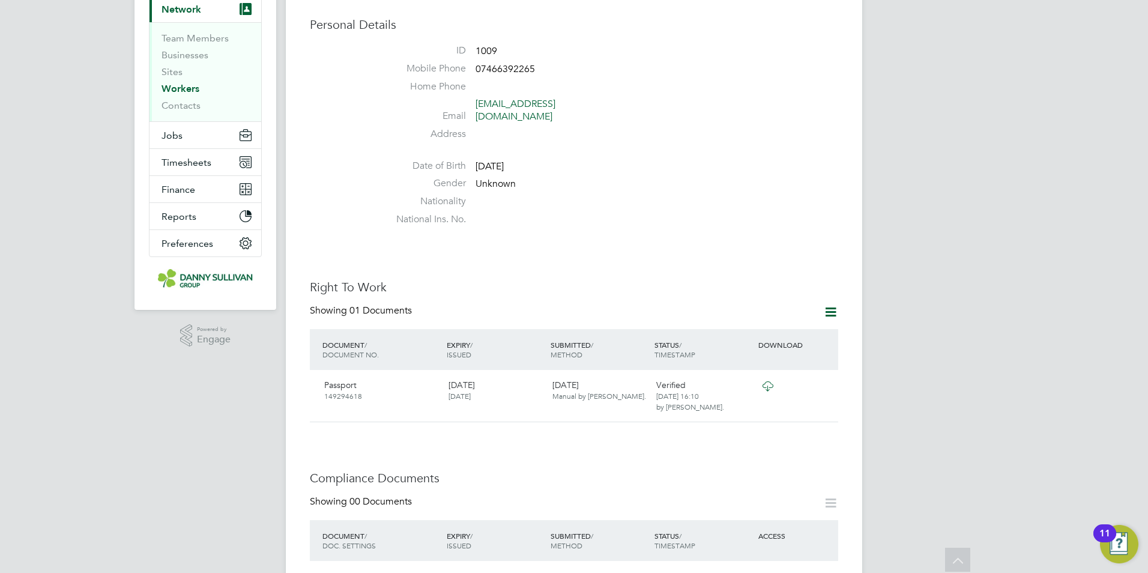
scroll to position [0, 0]
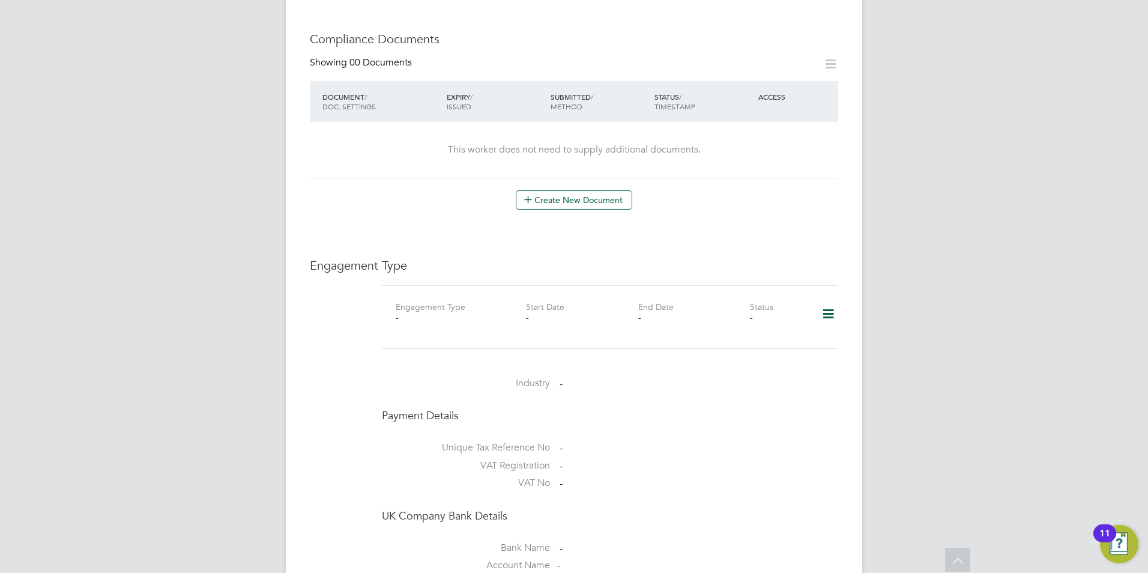
scroll to position [541, 0]
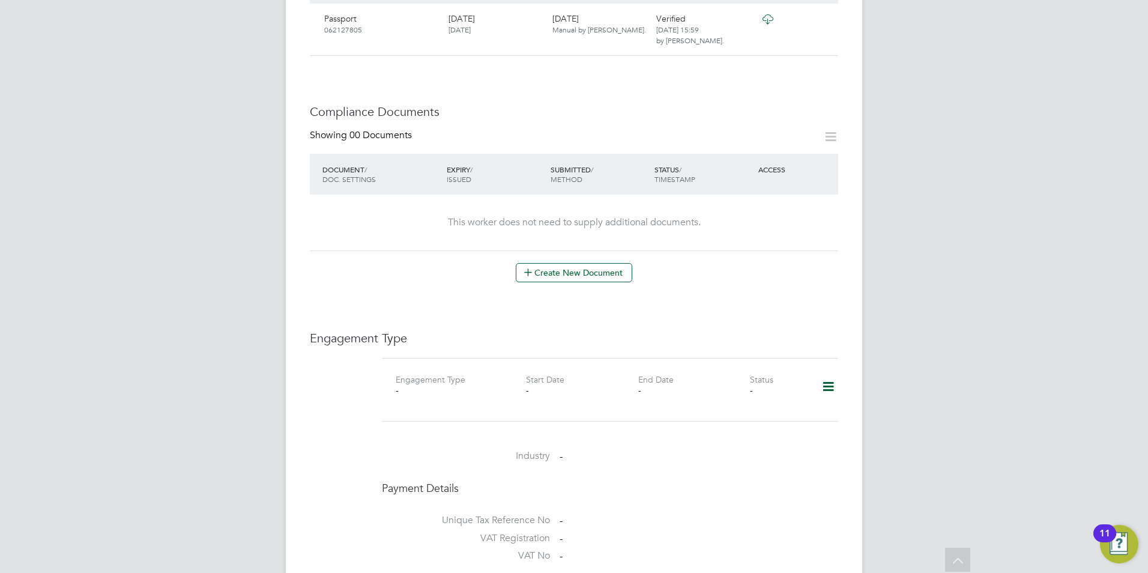
click at [827, 373] on icon at bounding box center [828, 387] width 21 height 28
click at [744, 422] on li "Add Engagement Type" at bounding box center [767, 426] width 136 height 17
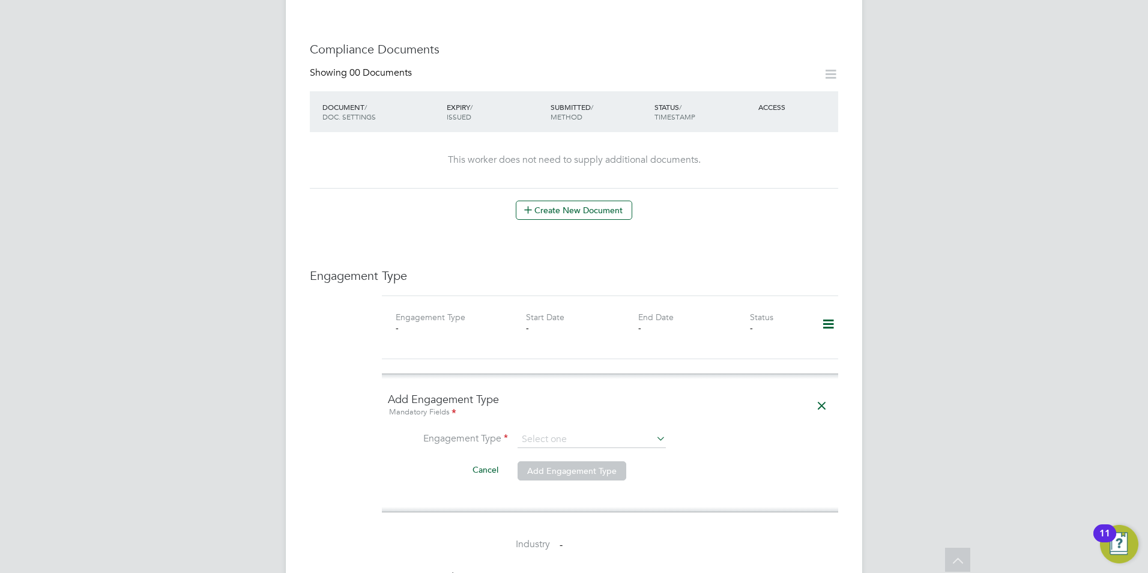
scroll to position [661, 0]
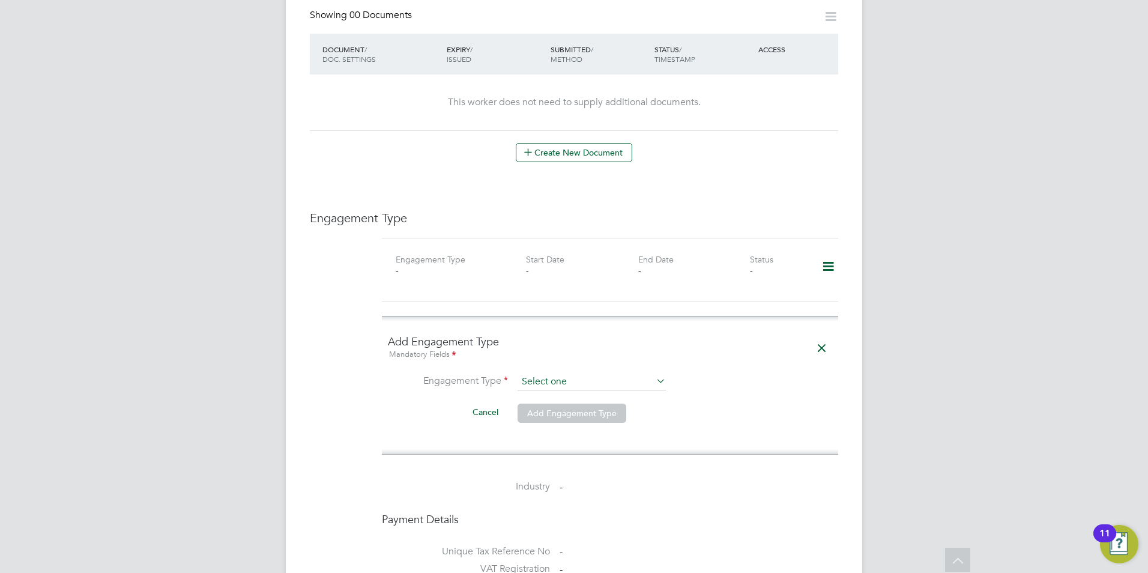
click at [521, 374] on input at bounding box center [592, 382] width 148 height 17
click at [554, 437] on li "Umbrella" at bounding box center [592, 439] width 150 height 17
type input "Umbrella"
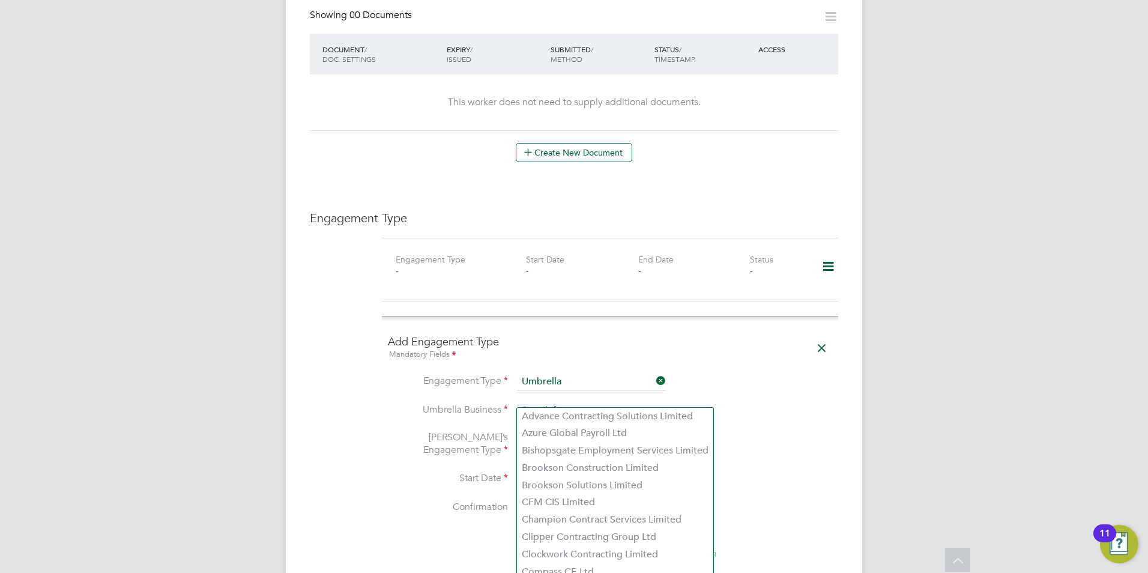
click at [568, 402] on input at bounding box center [592, 410] width 148 height 17
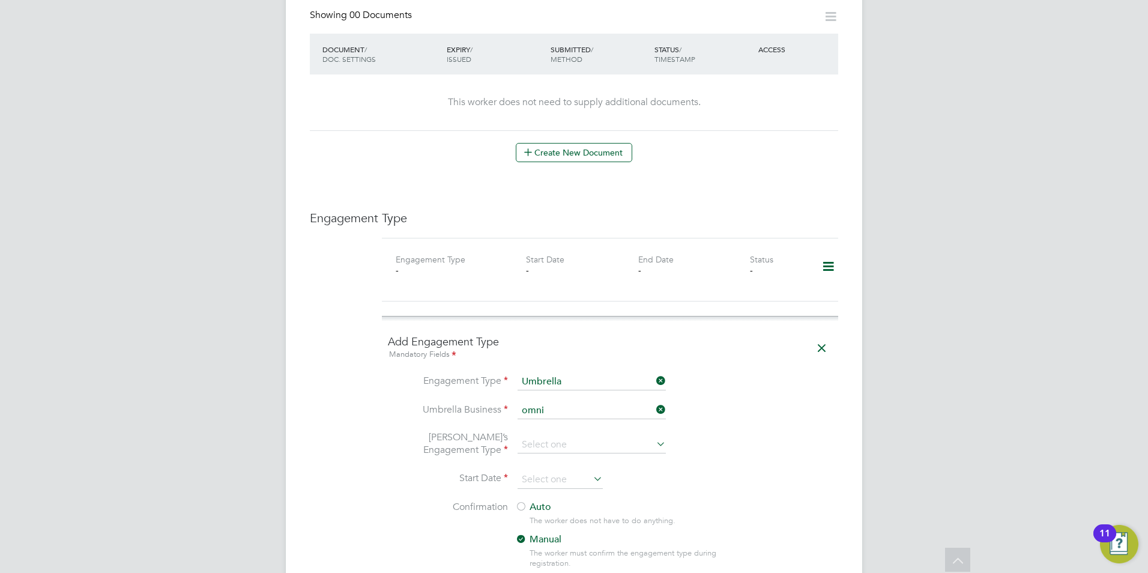
click at [562, 419] on li "Omni a Outsourcing Limited" at bounding box center [592, 416] width 150 height 17
type input "Omnia Outsourcing Limited"
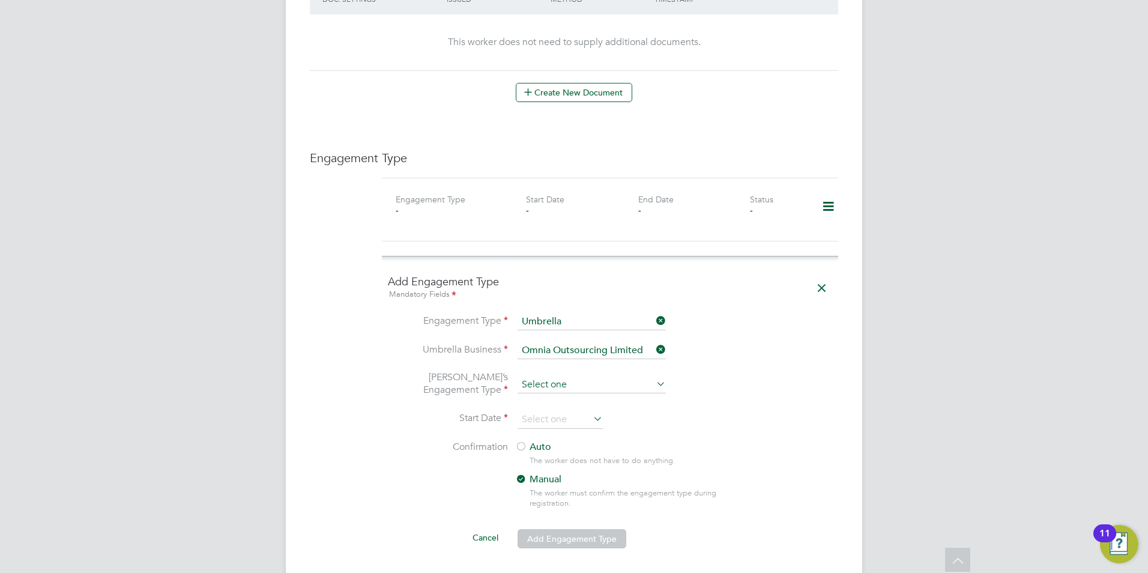
click at [566, 377] on input at bounding box center [592, 385] width 148 height 17
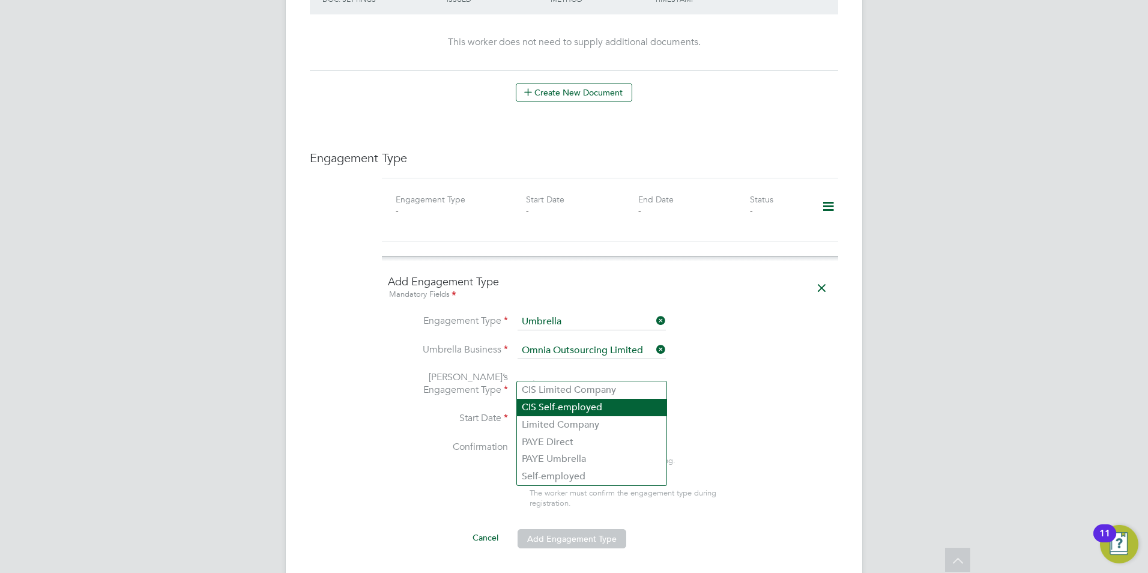
click at [558, 408] on li "CIS Self-employed" at bounding box center [592, 407] width 150 height 17
type input "CIS Self-employed"
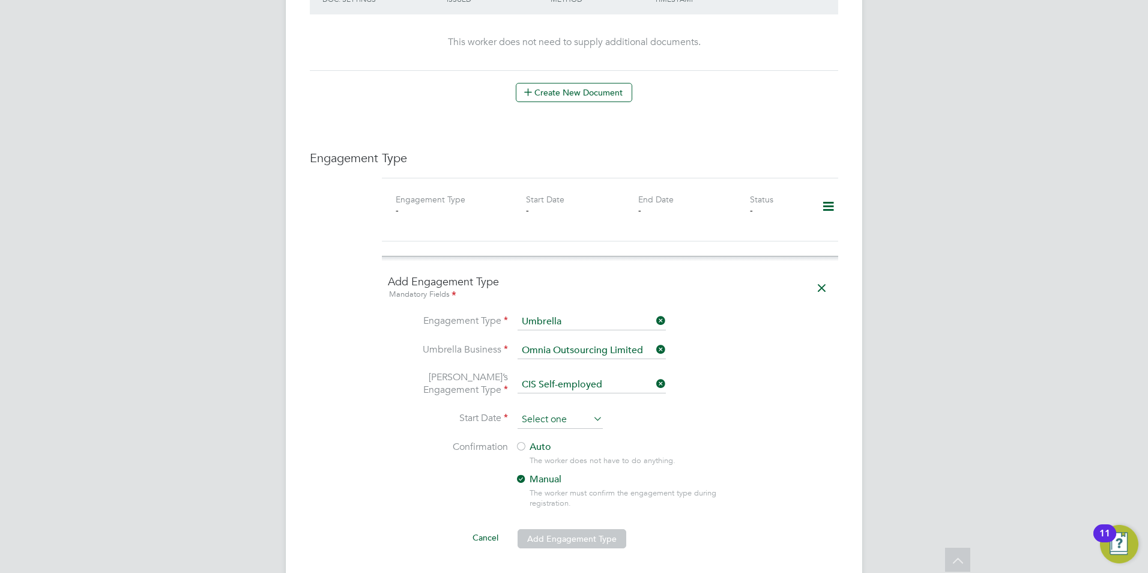
click at [554, 411] on input at bounding box center [560, 420] width 85 height 18
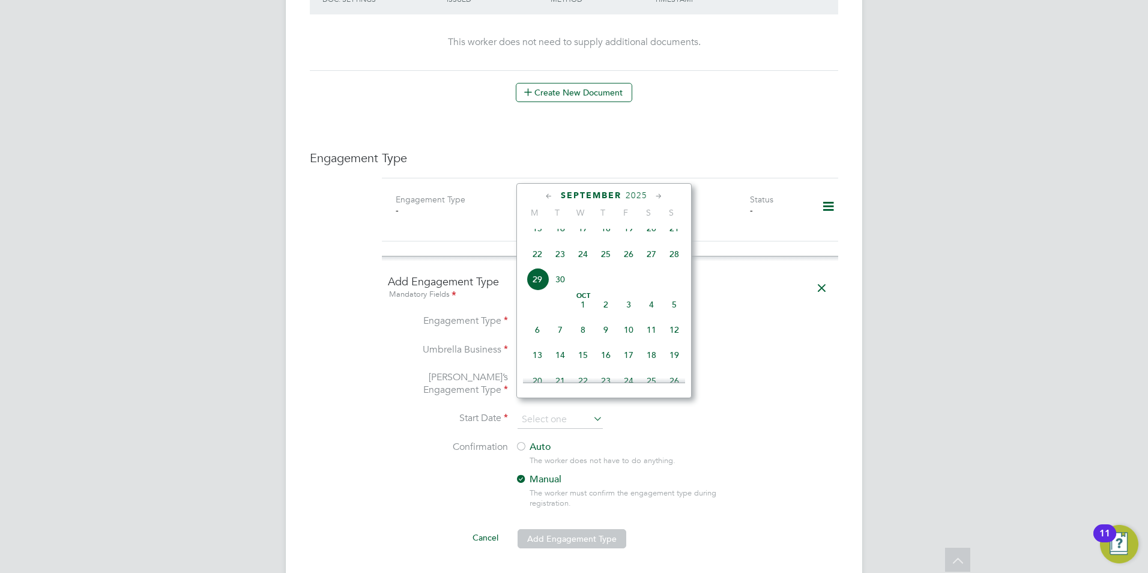
click at [548, 193] on icon at bounding box center [549, 196] width 11 height 13
click at [550, 201] on icon at bounding box center [549, 196] width 11 height 13
click at [674, 271] on span "13" at bounding box center [674, 261] width 23 height 23
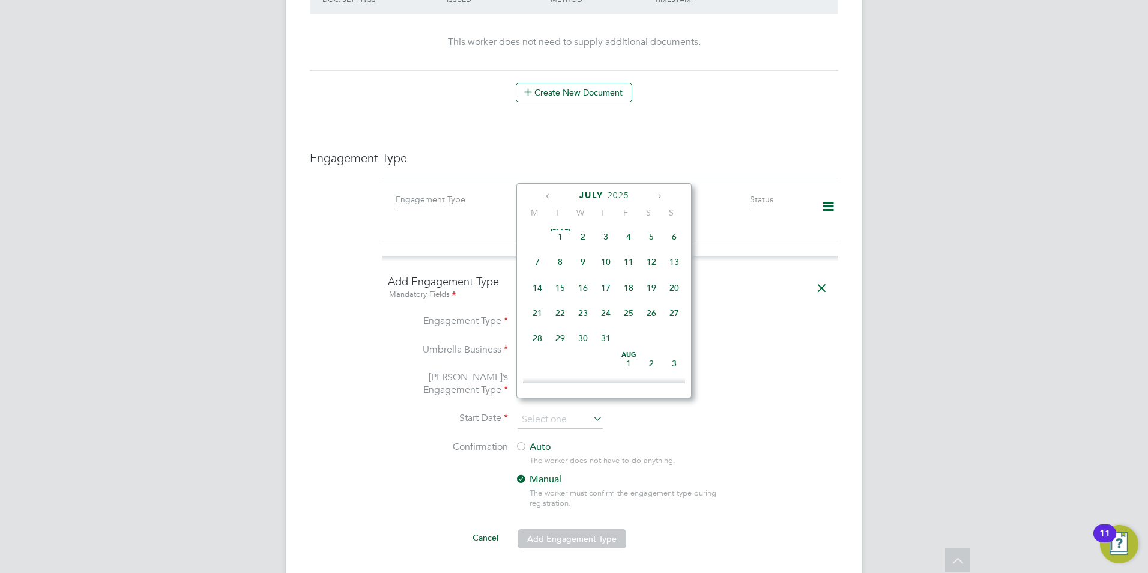
type input "[DATE]"
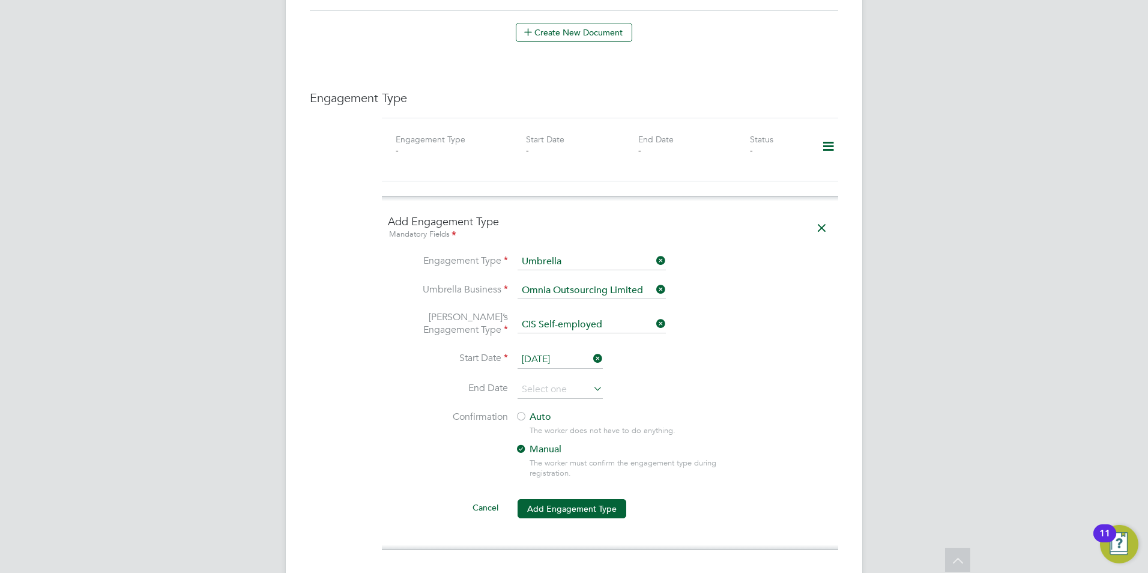
scroll to position [901, 0]
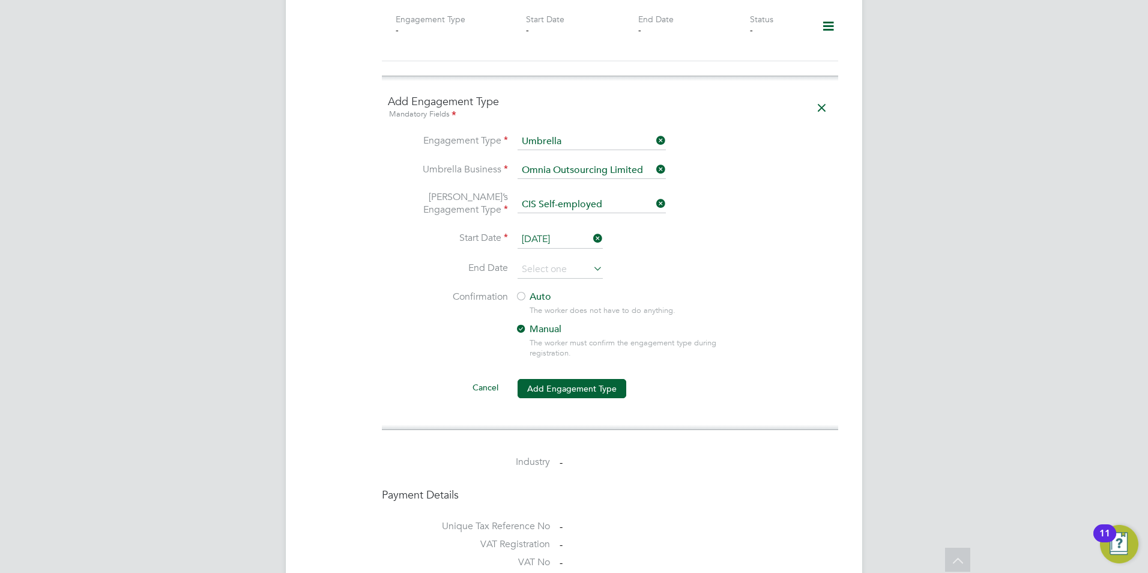
click at [552, 306] on div "The worker does not have to do anything." at bounding box center [635, 311] width 211 height 10
click at [534, 291] on label "Auto" at bounding box center [623, 297] width 216 height 13
click at [554, 379] on button "Add Engagement Type" at bounding box center [572, 388] width 109 height 19
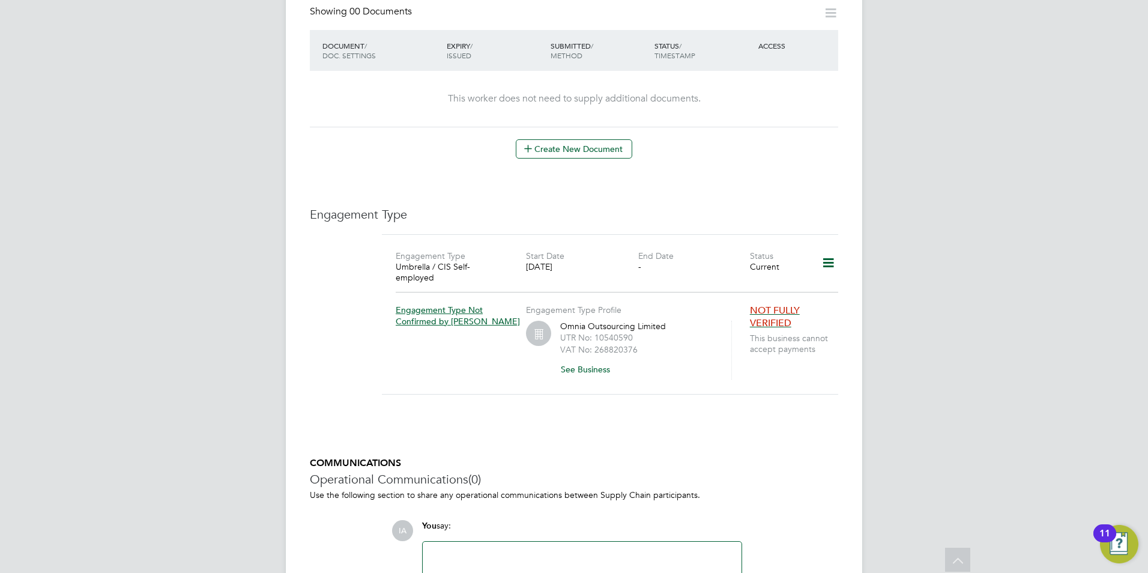
scroll to position [723, 0]
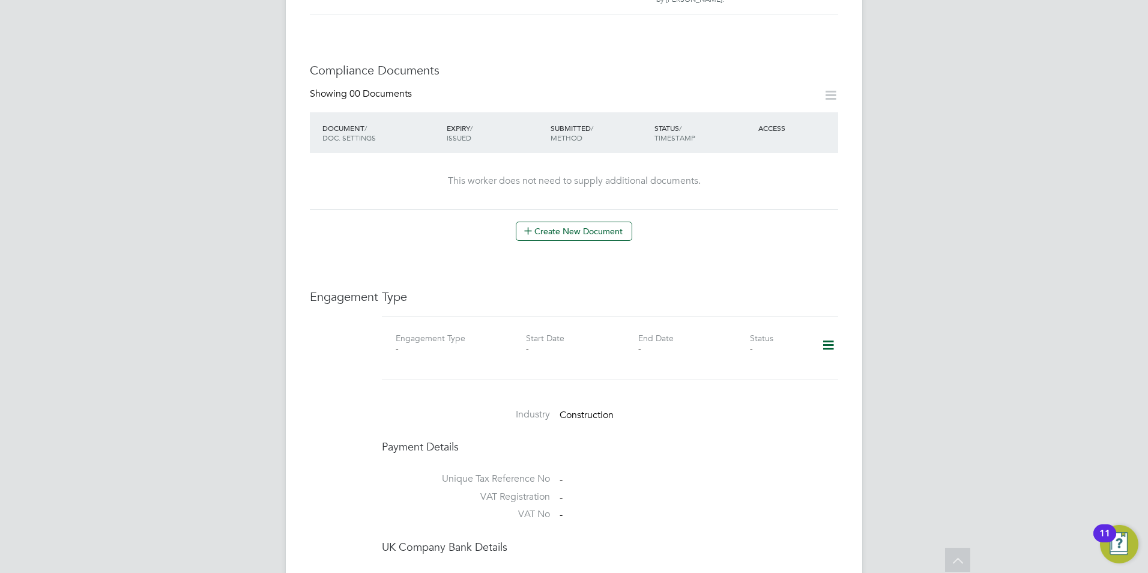
scroll to position [841, 0]
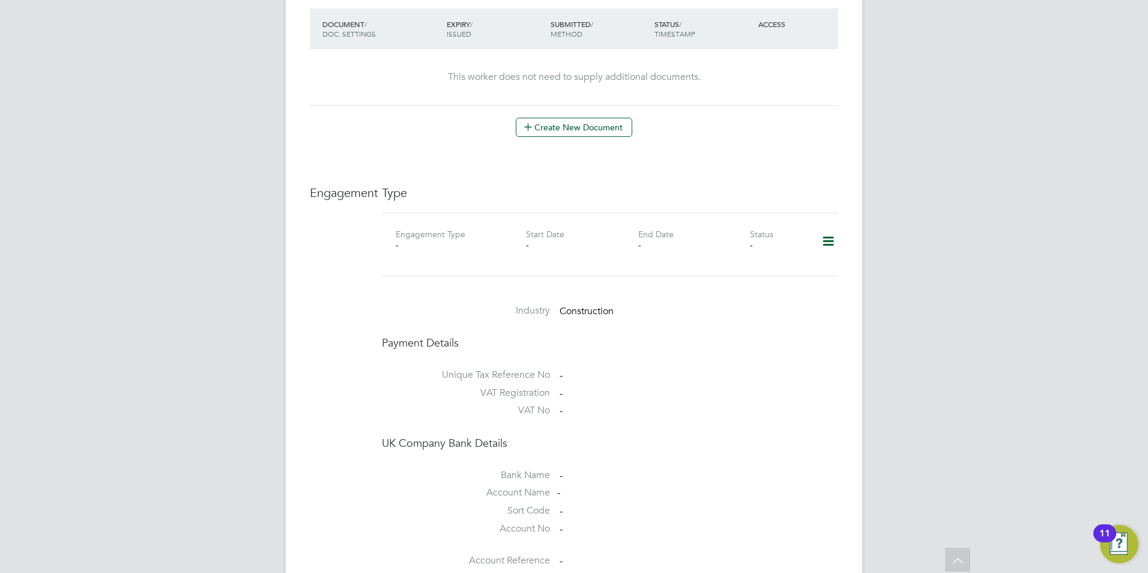
click at [822, 228] on icon at bounding box center [828, 242] width 21 height 28
click at [742, 271] on li "Add Engagement Type" at bounding box center [767, 268] width 136 height 17
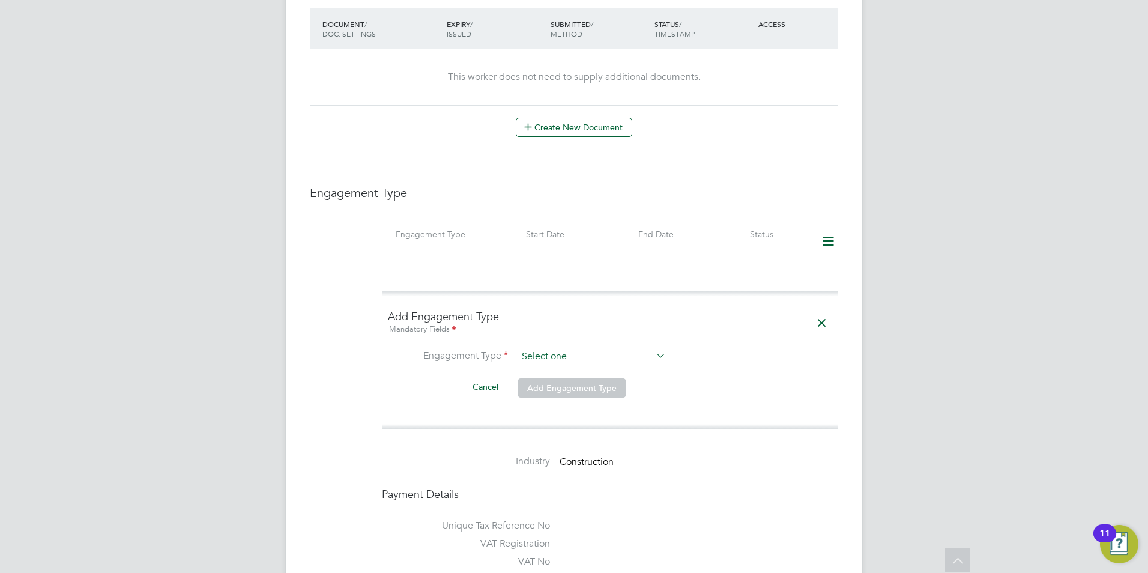
click at [578, 348] on input at bounding box center [592, 356] width 148 height 17
click at [544, 398] on li "Umbrella" at bounding box center [592, 401] width 150 height 17
type input "Umbrella"
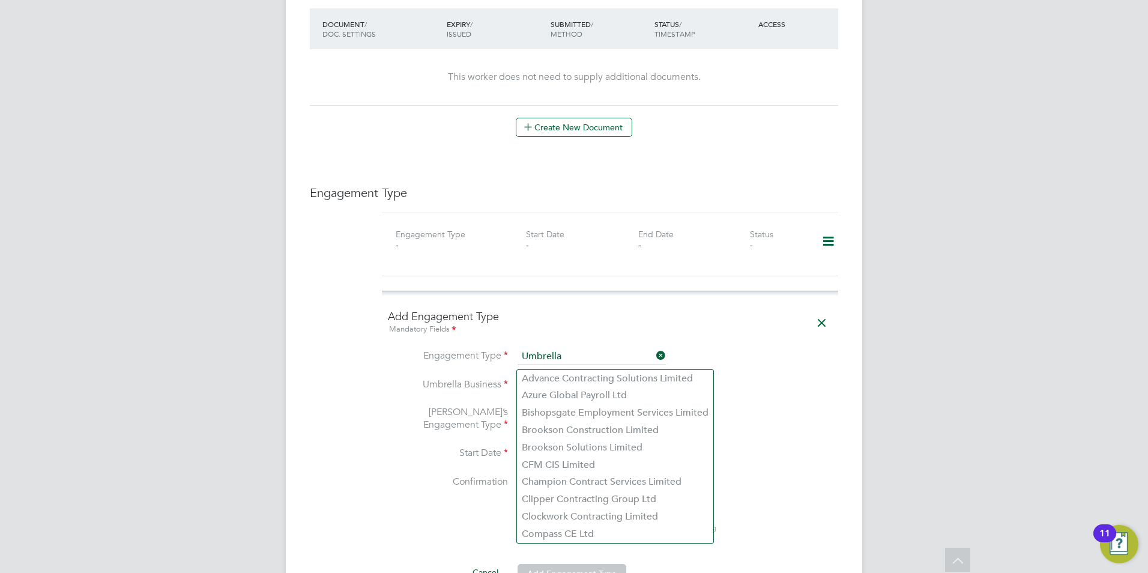
click at [550, 377] on input at bounding box center [592, 385] width 148 height 17
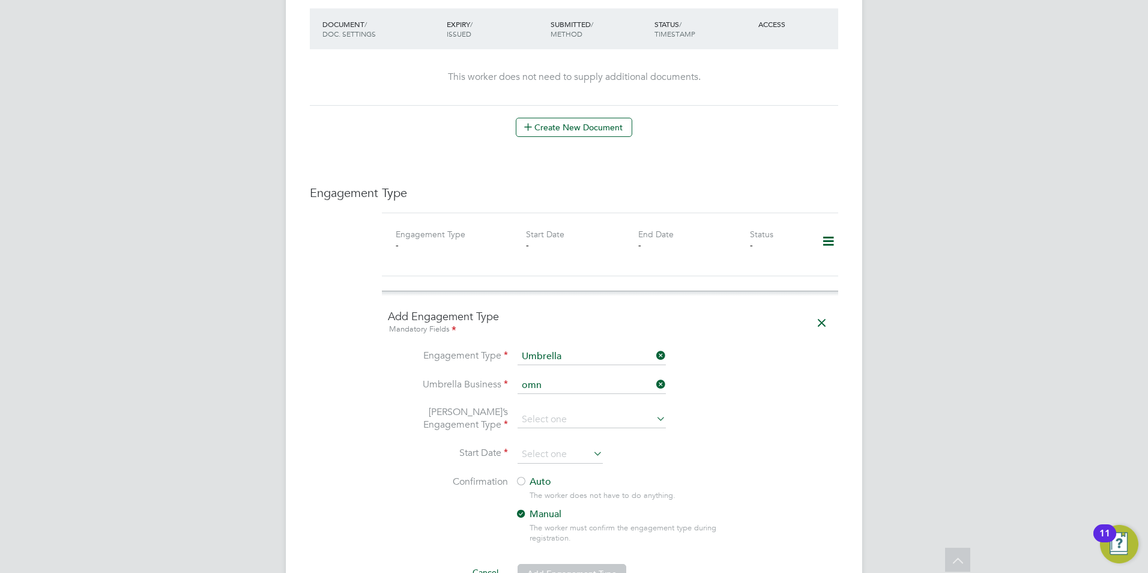
click at [554, 377] on li "Omn ia Outsourcing Limited" at bounding box center [592, 378] width 150 height 17
type input "Omnia Outsourcing Limited"
click at [555, 411] on input at bounding box center [592, 419] width 148 height 17
click at [546, 435] on li "CIS Self-employed" at bounding box center [592, 429] width 150 height 17
type input "CIS Self-employed"
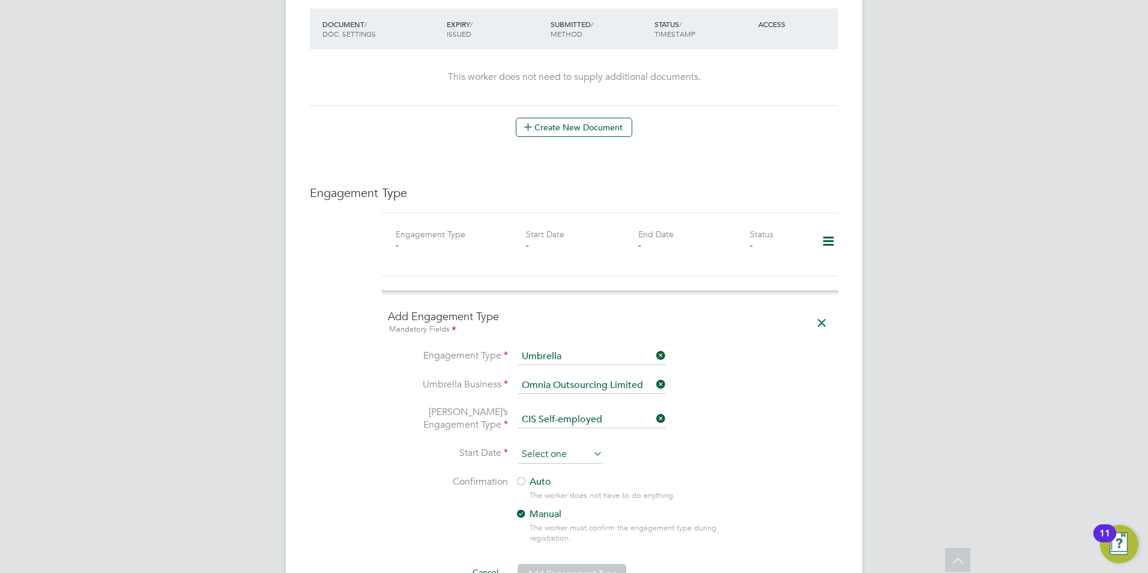
click at [548, 446] on input at bounding box center [560, 455] width 85 height 18
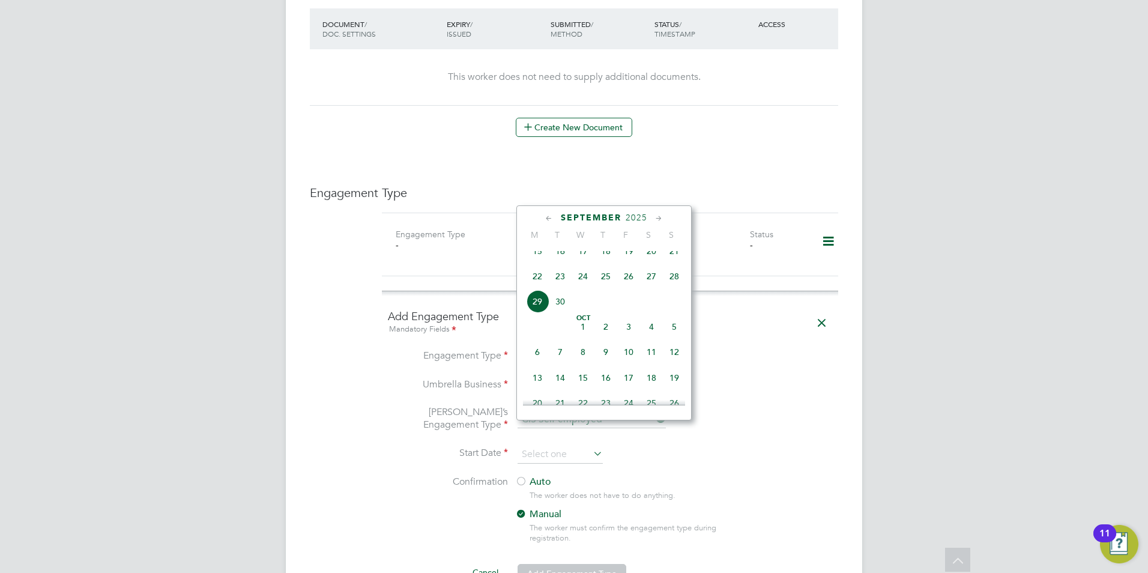
click at [549, 222] on icon at bounding box center [549, 218] width 11 height 13
click at [554, 216] on icon at bounding box center [549, 218] width 11 height 13
click at [680, 340] on span "27" at bounding box center [674, 335] width 23 height 23
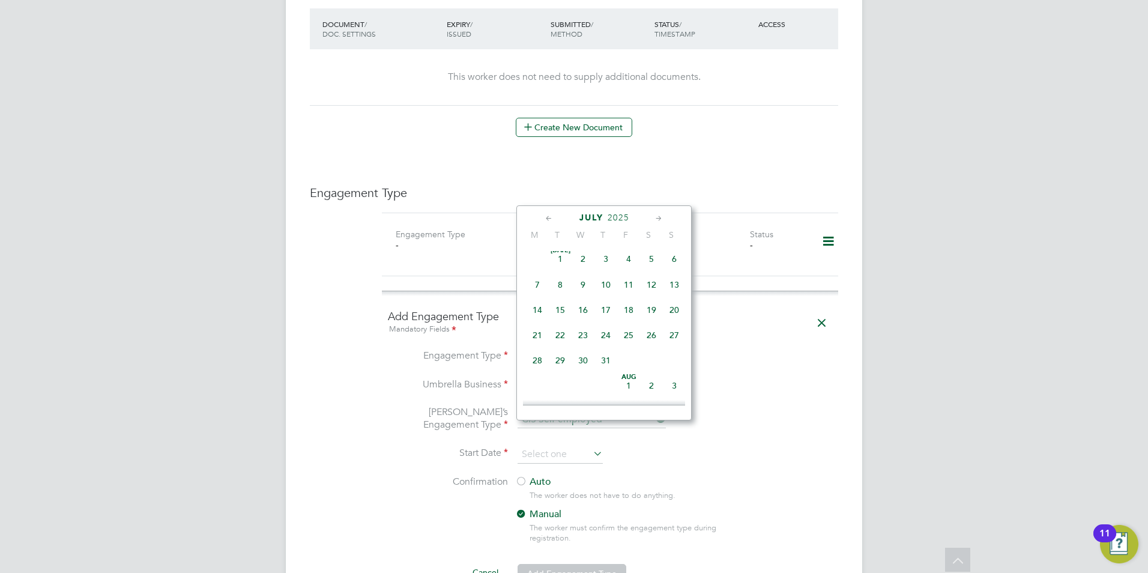
type input "27 Jul 2025"
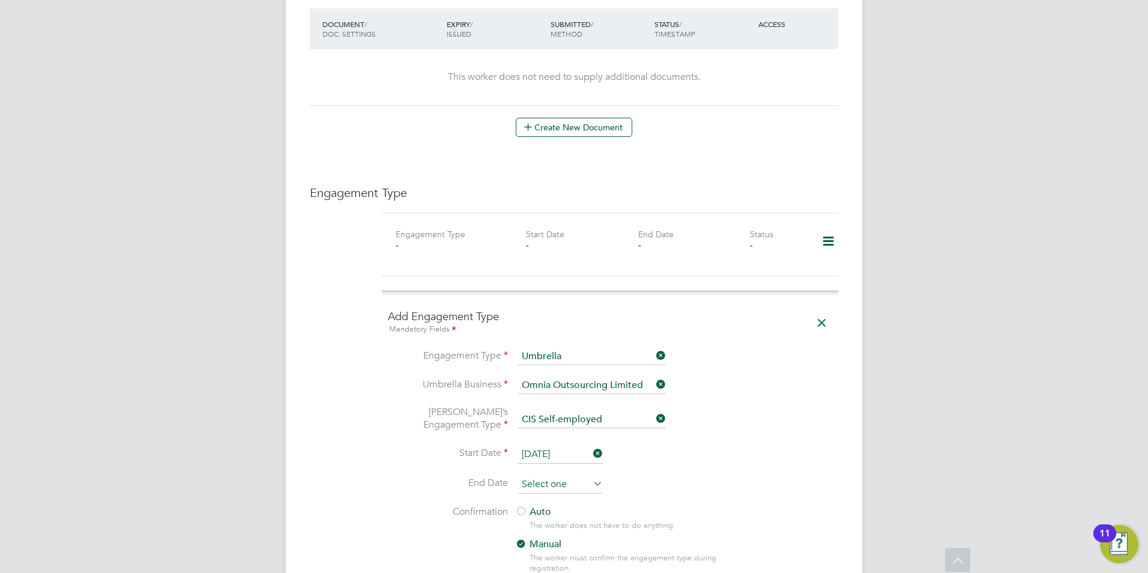
click at [578, 476] on input at bounding box center [560, 485] width 85 height 18
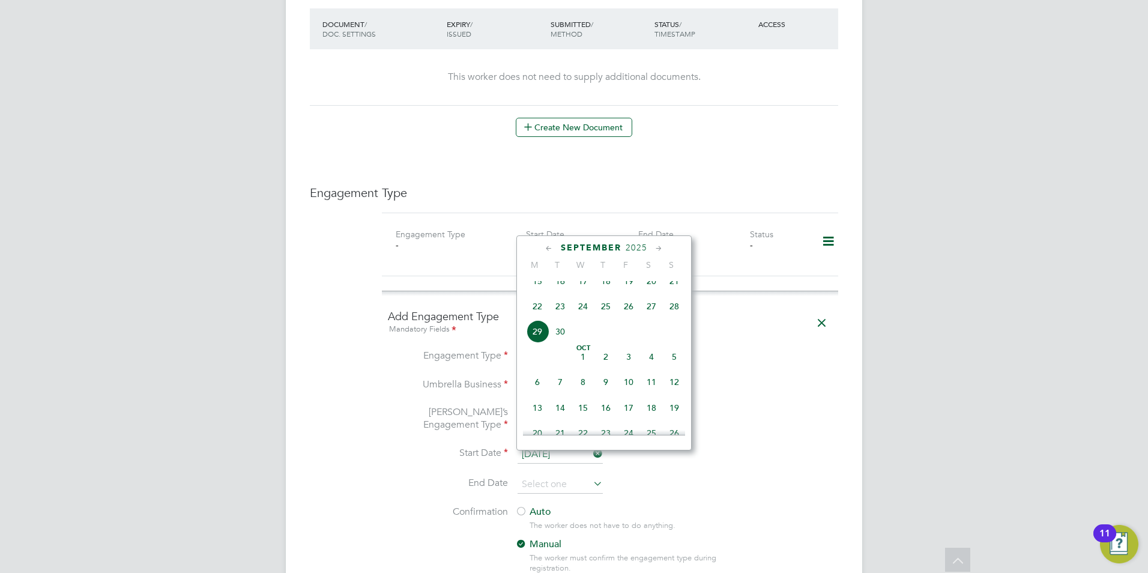
click at [783, 377] on li "Umbrella Business Omnia Outsourcing Limited" at bounding box center [610, 391] width 444 height 29
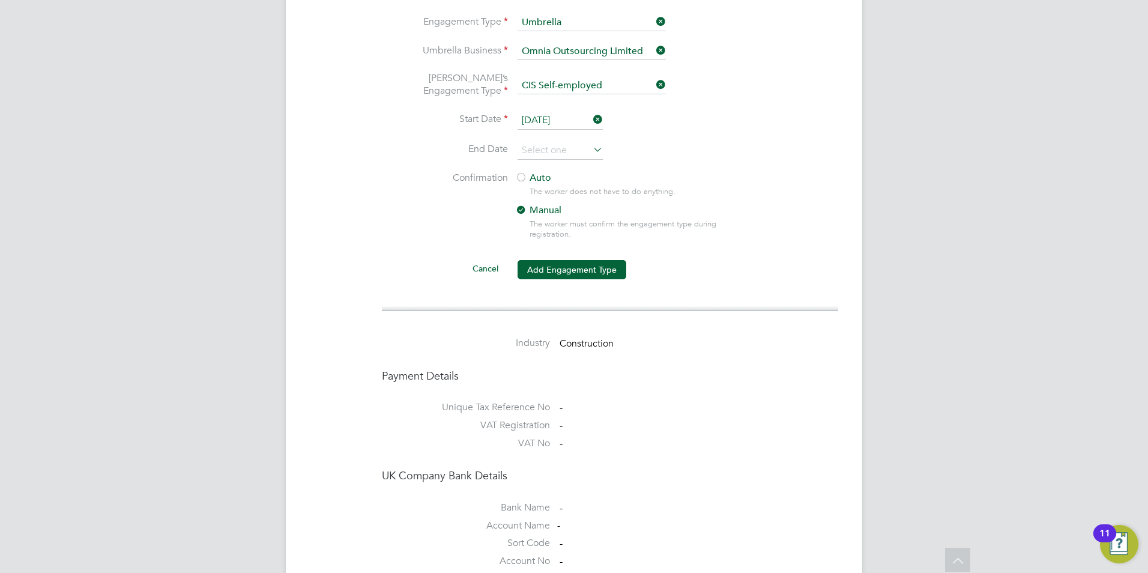
scroll to position [1201, 0]
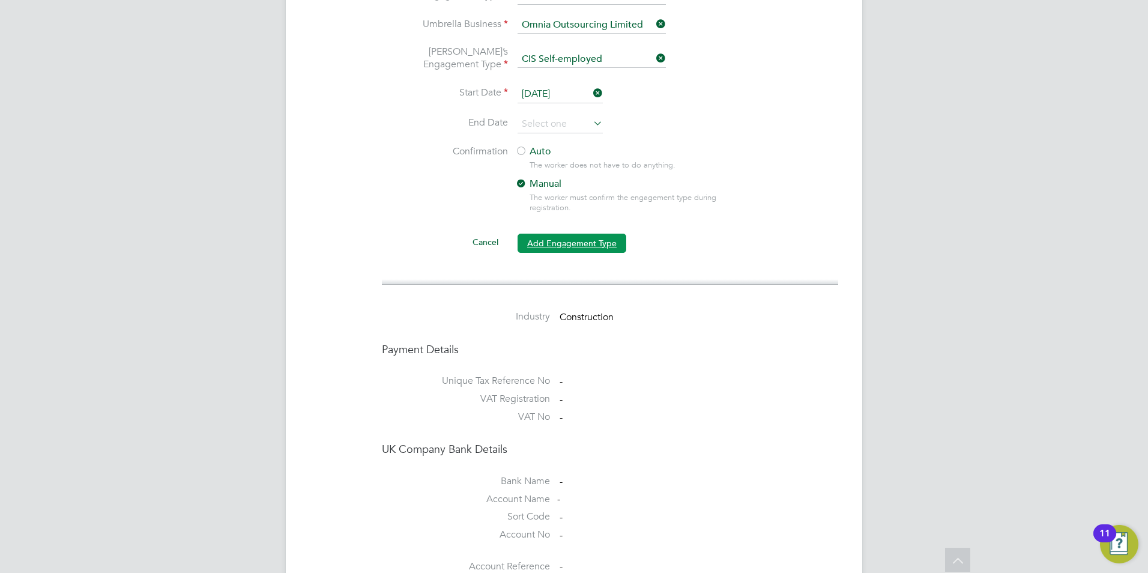
click at [590, 234] on button "Add Engagement Type" at bounding box center [572, 243] width 109 height 19
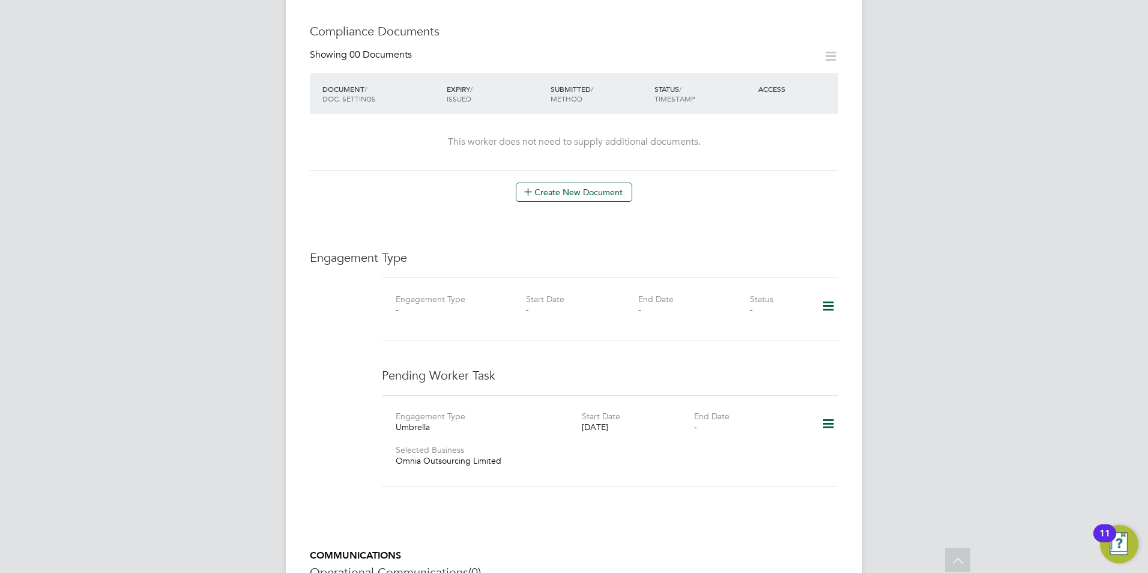
scroll to position [789, 0]
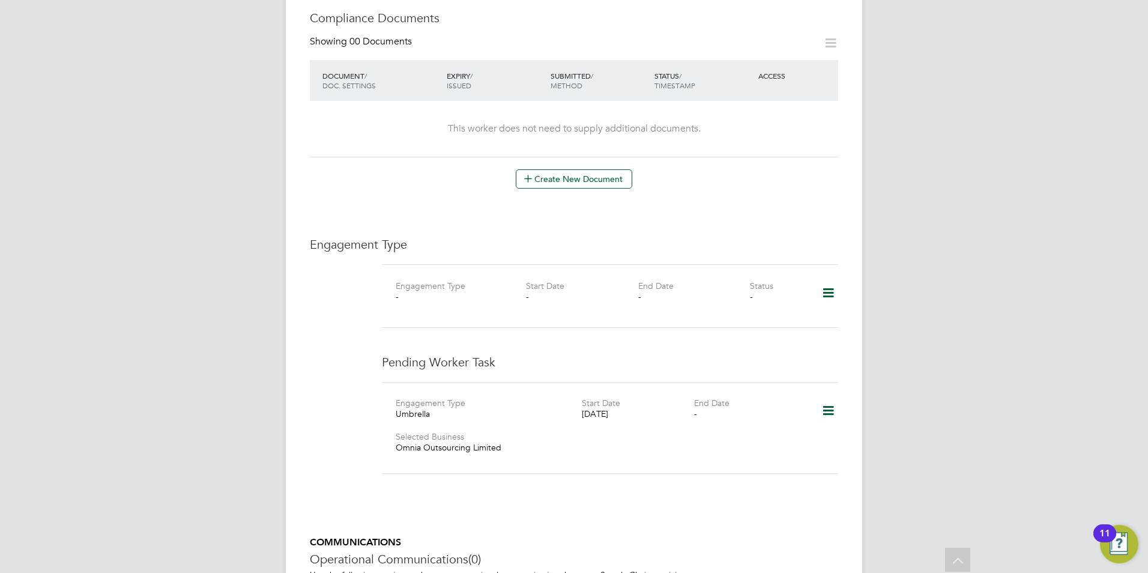
click at [825, 397] on icon at bounding box center [828, 411] width 21 height 28
click at [814, 418] on li "Edit" at bounding box center [811, 421] width 46 height 17
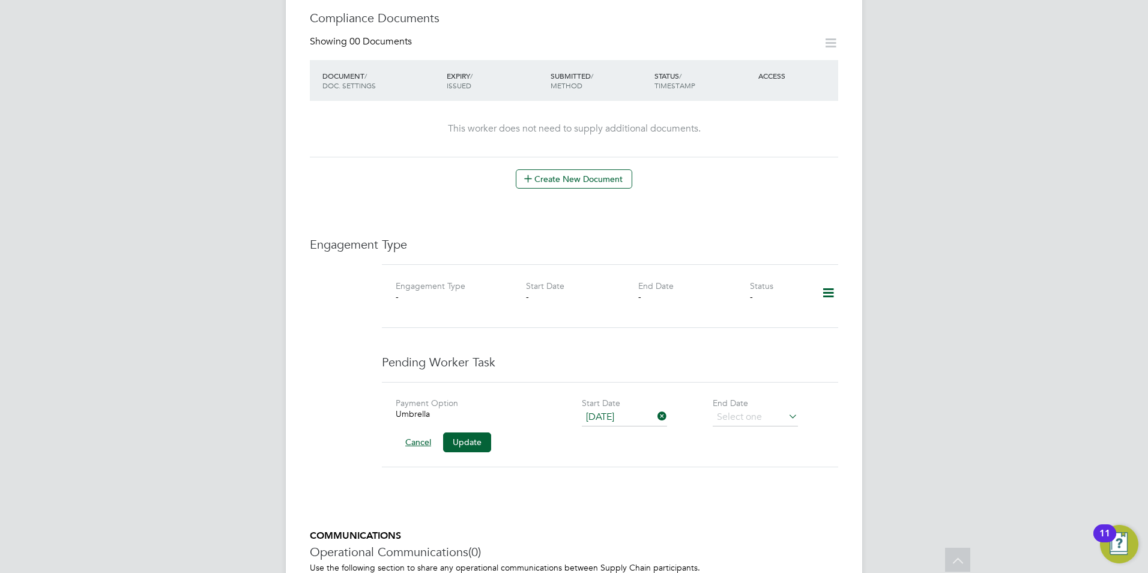
drag, startPoint x: 419, startPoint y: 416, endPoint x: 622, endPoint y: 413, distance: 203.6
click at [620, 432] on div "Cancel Update" at bounding box center [619, 441] width 447 height 19
click at [655, 408] on icon at bounding box center [655, 416] width 0 height 17
click at [420, 432] on button "Cancel" at bounding box center [418, 441] width 45 height 19
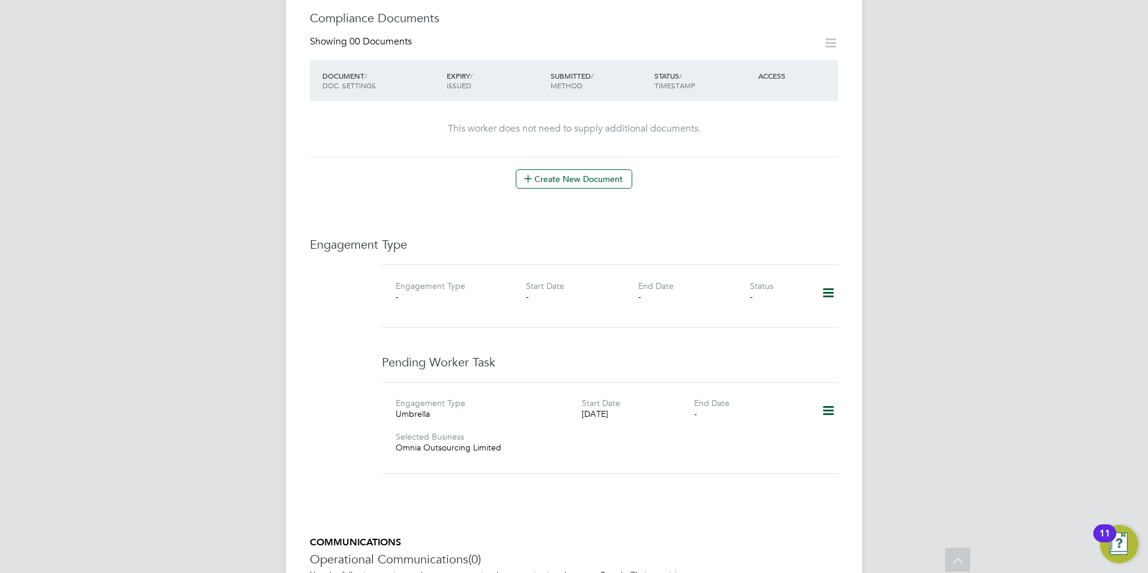
scroll to position [849, 0]
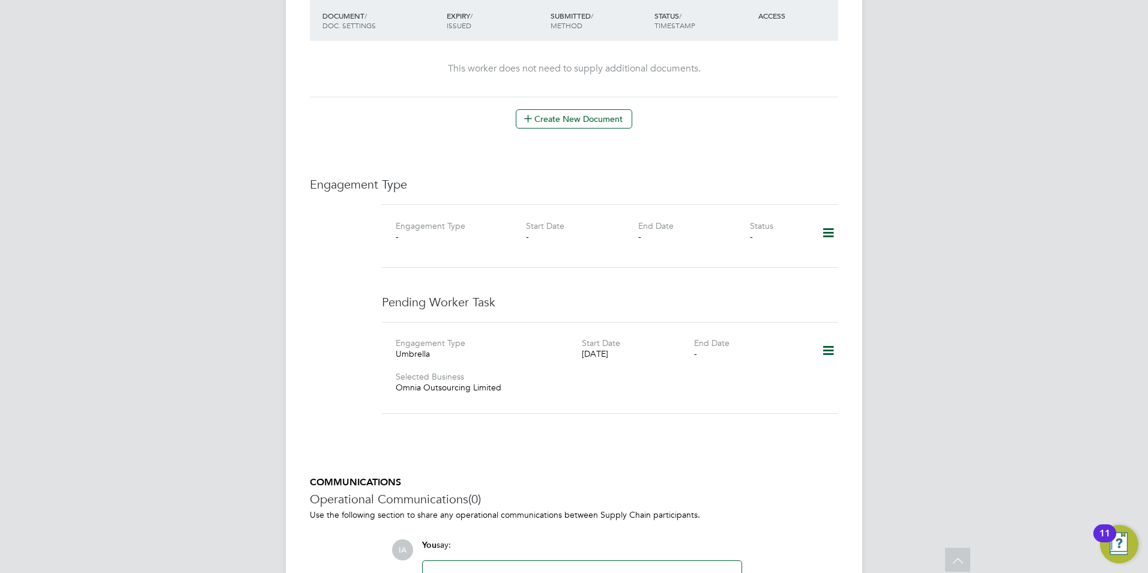
click at [827, 337] on icon at bounding box center [828, 351] width 21 height 28
click at [810, 395] on li "Confirm" at bounding box center [811, 394] width 46 height 17
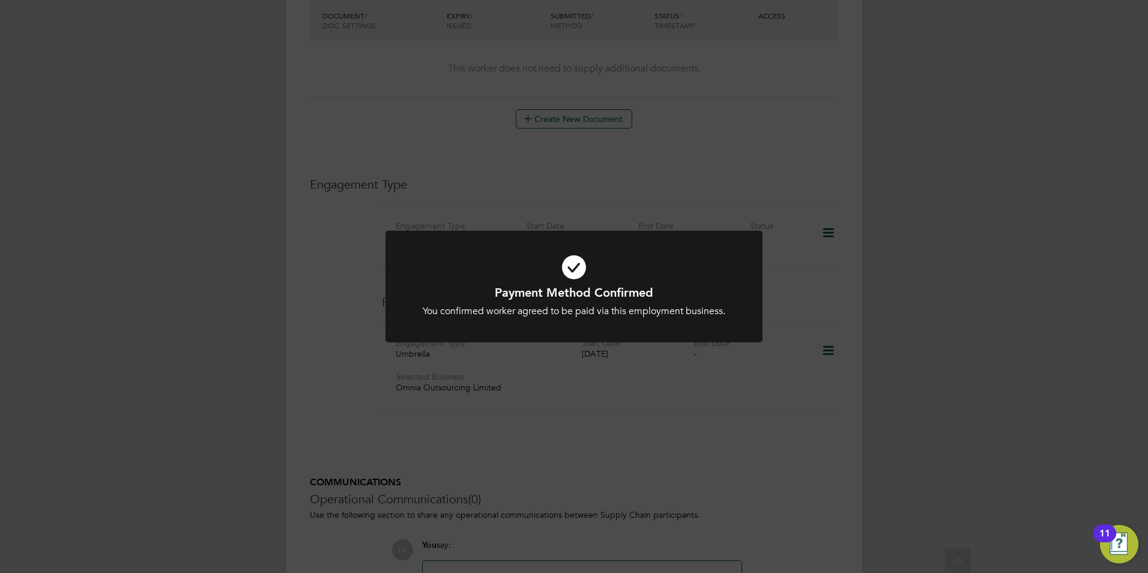
click at [781, 367] on div "Payment Method Confirmed You confirmed worker agreed to be paid via this employ…" at bounding box center [574, 286] width 1148 height 573
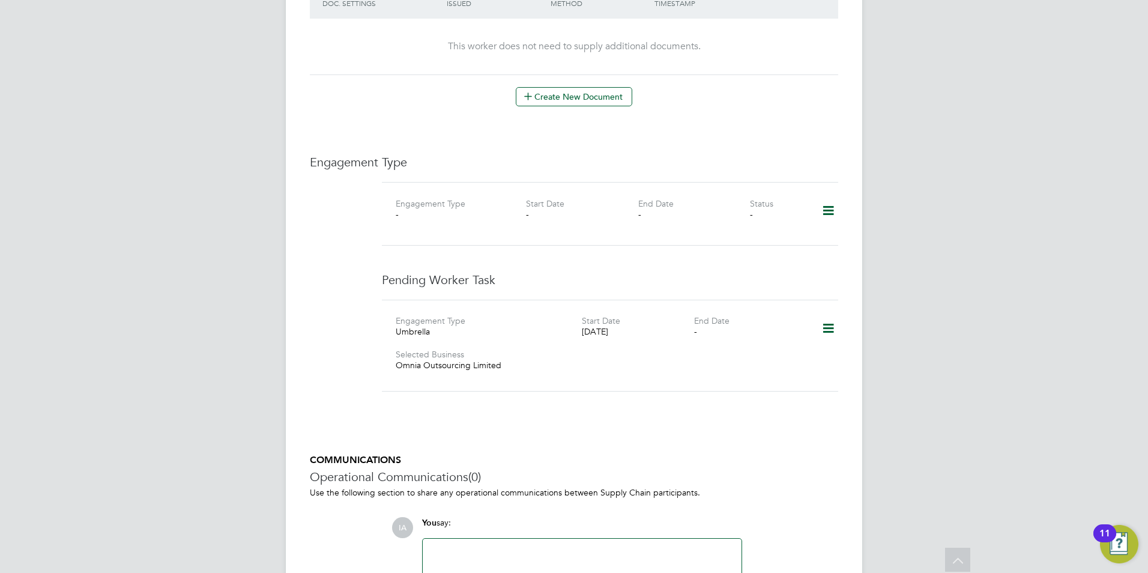
scroll to position [909, 0]
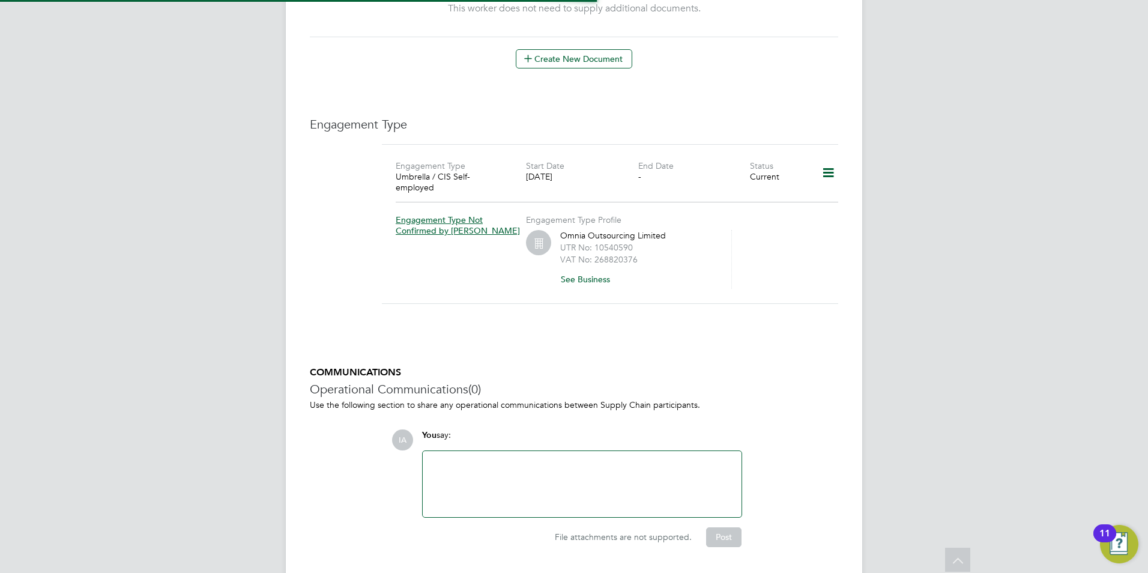
click at [831, 262] on div "Engagement Type Umbrella / CIS Self-employed Start Date 27 Jul 2025 End Date - …" at bounding box center [610, 224] width 456 height 160
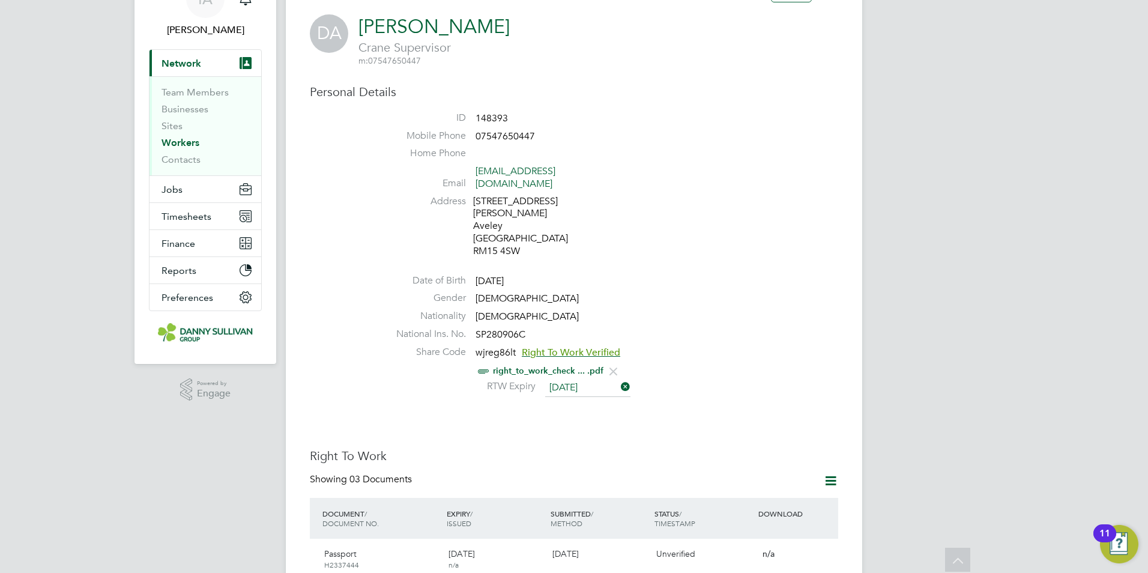
scroll to position [0, 0]
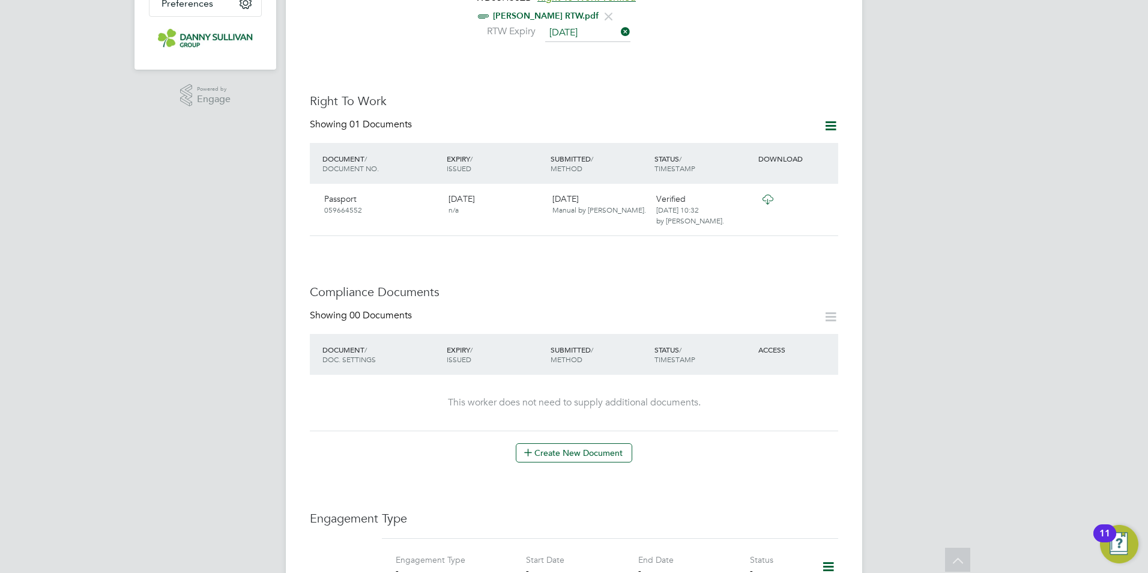
scroll to position [661, 0]
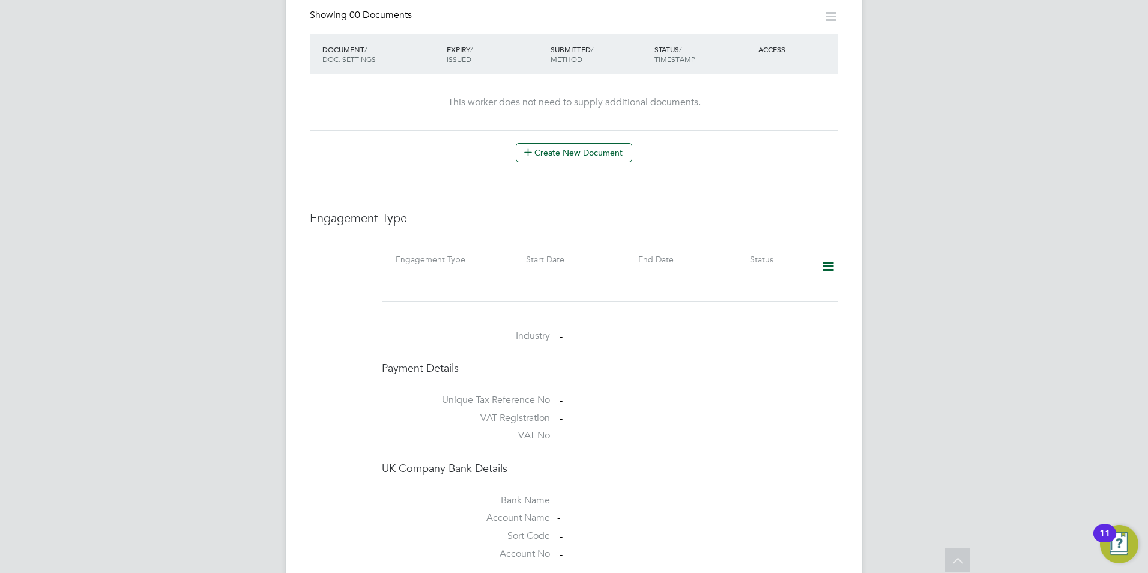
drag, startPoint x: 818, startPoint y: 256, endPoint x: 825, endPoint y: 256, distance: 7.2
click at [822, 256] on icon at bounding box center [828, 267] width 21 height 28
click at [828, 255] on icon at bounding box center [828, 267] width 21 height 28
click at [828, 259] on icon at bounding box center [828, 267] width 21 height 28
click at [742, 301] on li "Add Engagement Type" at bounding box center [767, 306] width 136 height 17
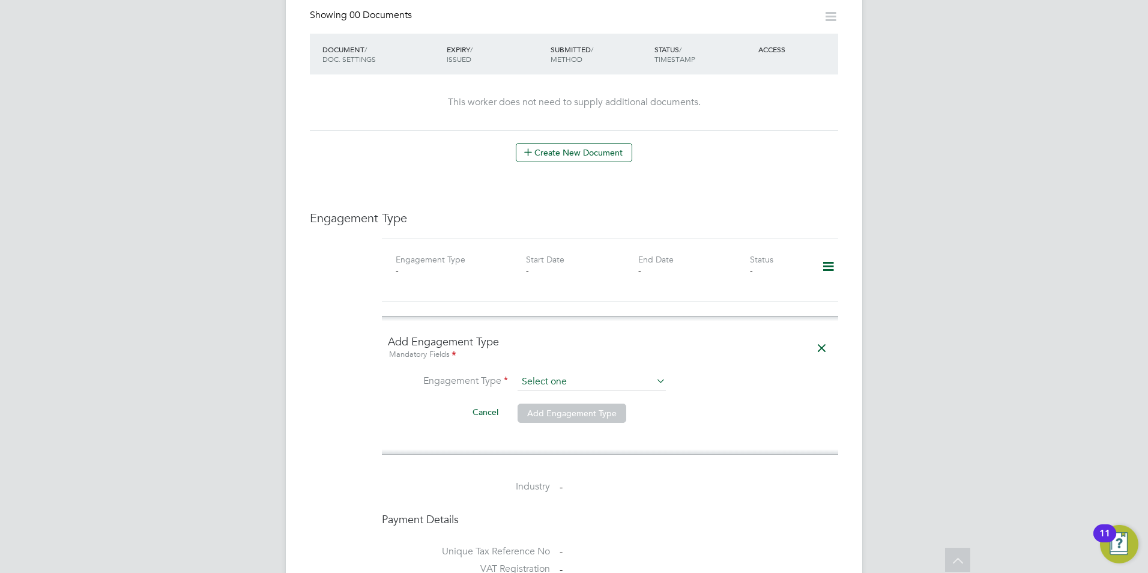
click at [636, 374] on input at bounding box center [592, 382] width 148 height 17
click at [559, 431] on li "Umbrella" at bounding box center [592, 439] width 150 height 17
type input "Umbrella"
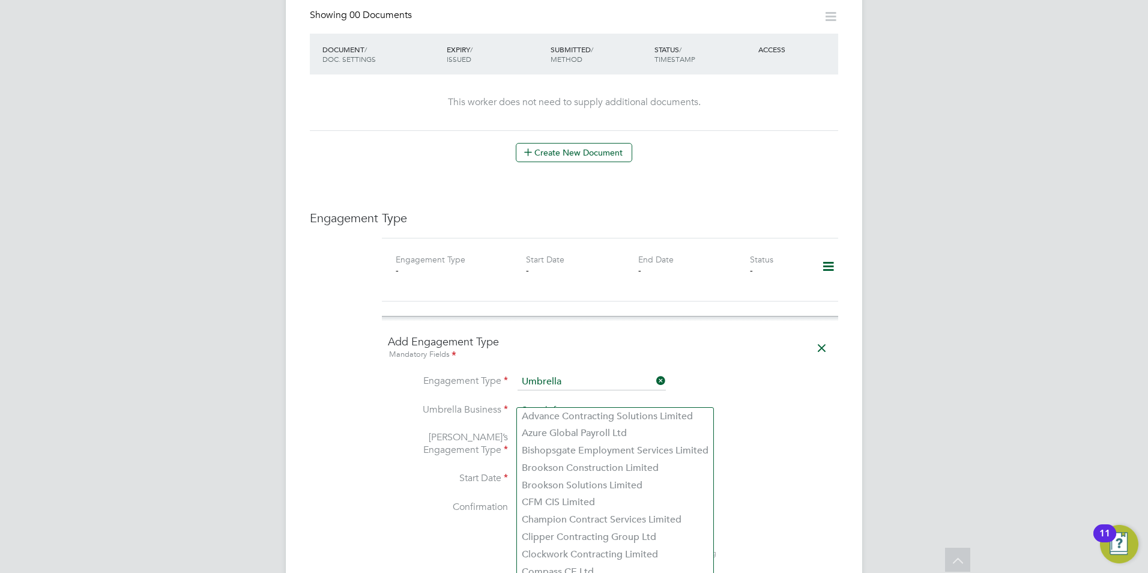
click at [569, 402] on input at bounding box center [592, 410] width 148 height 17
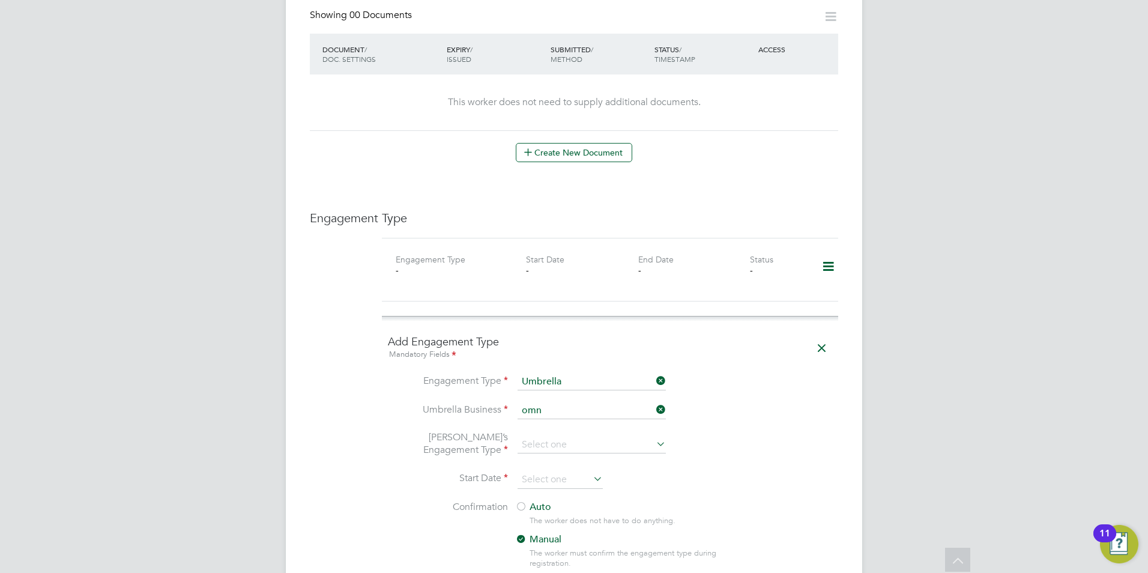
click at [625, 417] on li "Omn ia Outsourcing Limited" at bounding box center [592, 416] width 150 height 17
type input "Omnia Outsourcing Limited"
click at [566, 437] on input at bounding box center [592, 445] width 148 height 17
click at [551, 473] on li "CIS Self-employed" at bounding box center [592, 467] width 150 height 17
type input "CIS Self-employed"
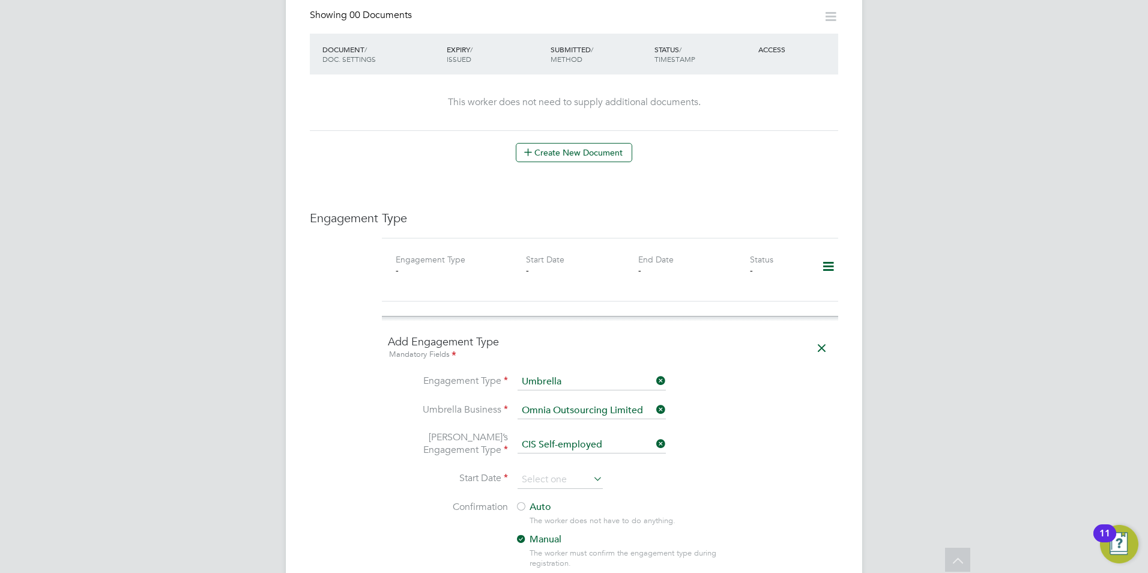
click at [551, 458] on li "[PERSON_NAME]’s Engagement Type CIS Self-employed" at bounding box center [610, 451] width 444 height 40
click at [550, 471] on input at bounding box center [560, 480] width 85 height 18
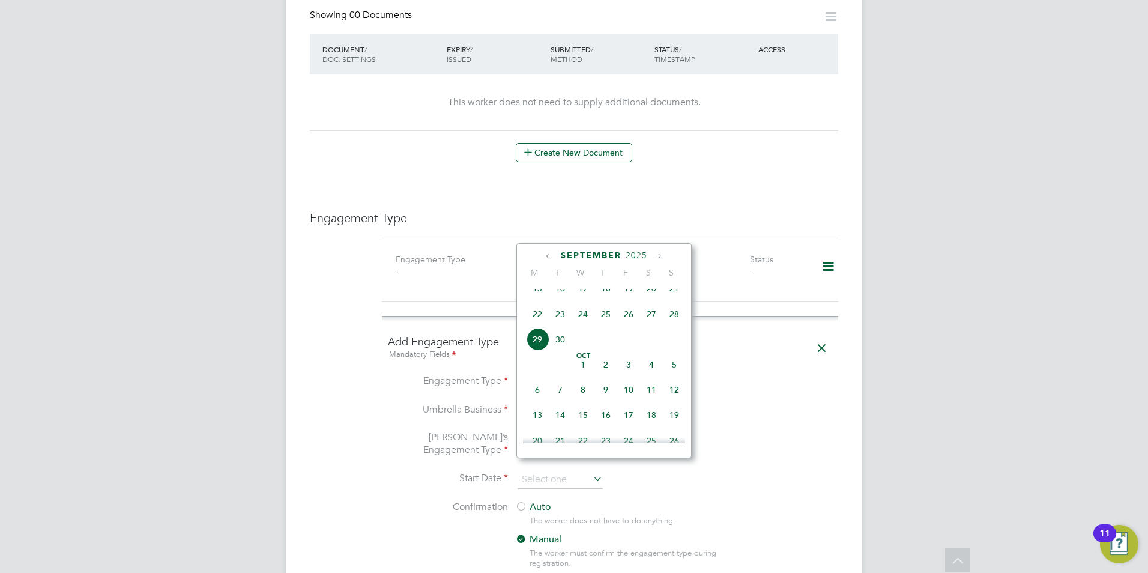
click at [550, 255] on icon at bounding box center [549, 256] width 11 height 13
click at [673, 330] on span "13" at bounding box center [674, 322] width 23 height 23
type input "[DATE]"
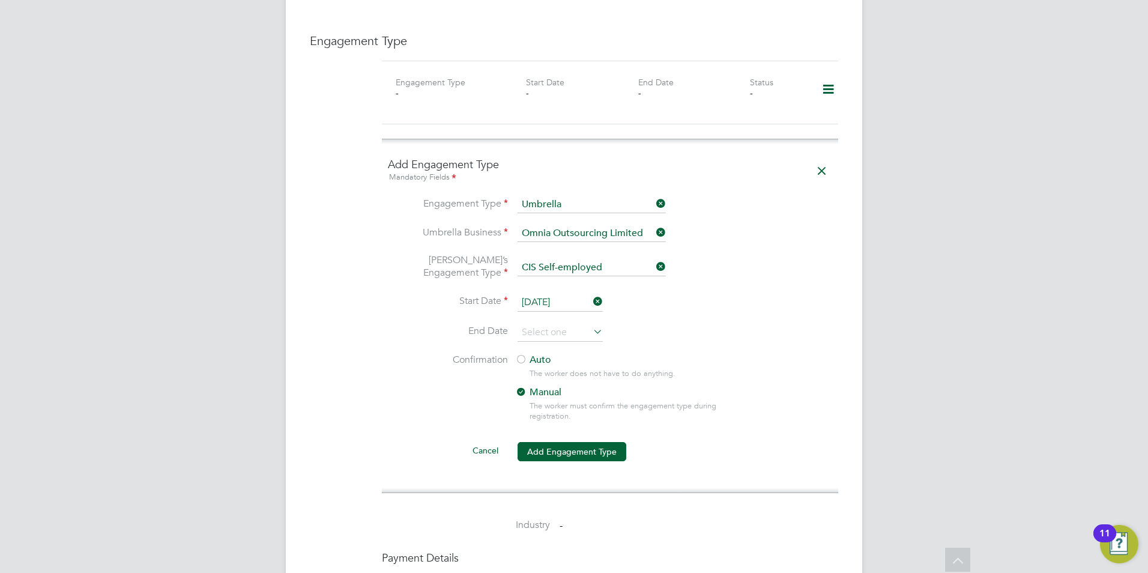
scroll to position [841, 0]
click at [550, 351] on label "Auto" at bounding box center [623, 357] width 216 height 13
click at [553, 439] on button "Add Engagement Type" at bounding box center [572, 448] width 109 height 19
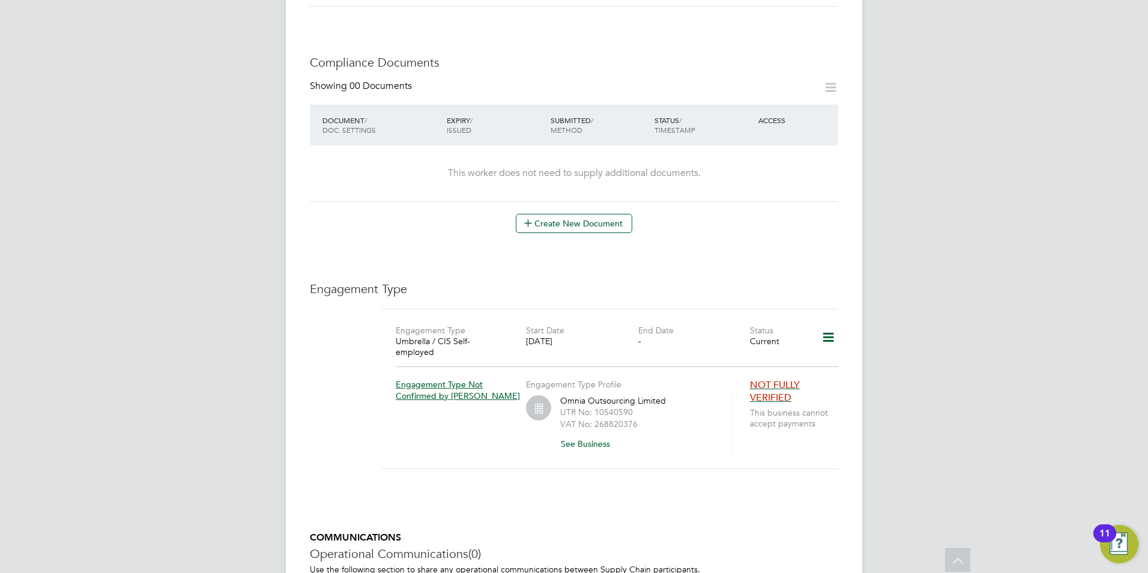
scroll to position [770, 0]
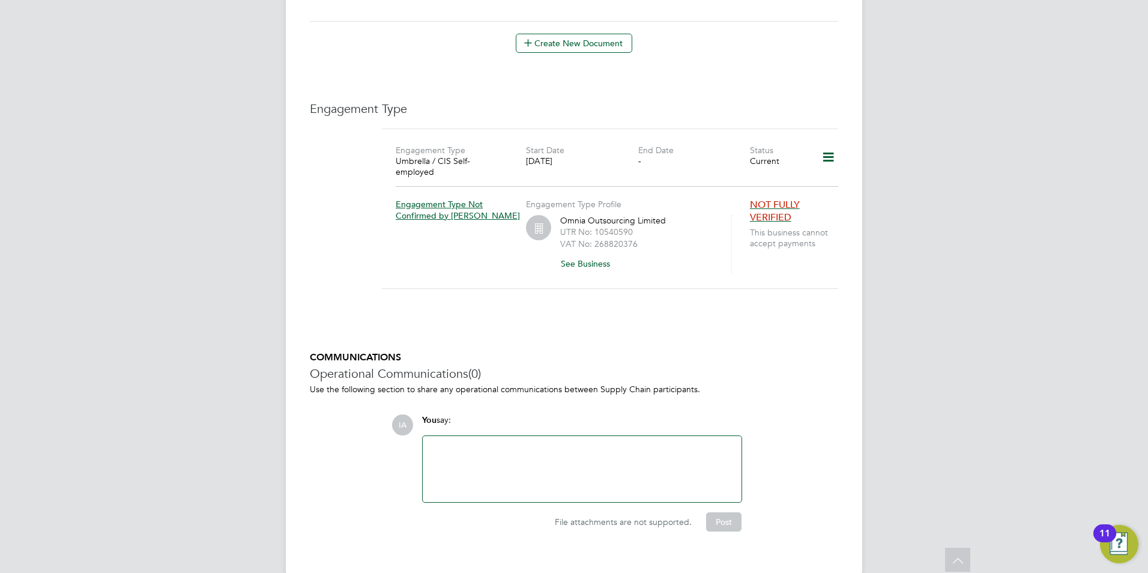
click at [783, 199] on span "NOT FULLY VERIFIED" at bounding box center [775, 211] width 50 height 25
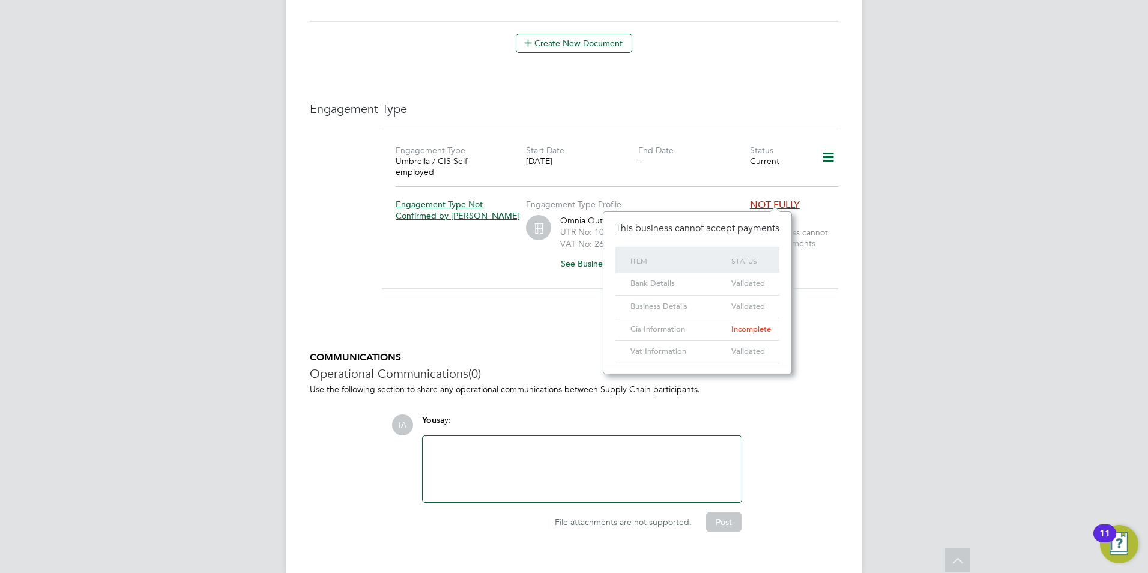
click at [808, 272] on div "Engagement Type Umbrella / CIS Self-employed Start Date [DATE] End Date - Statu…" at bounding box center [610, 216] width 456 height 174
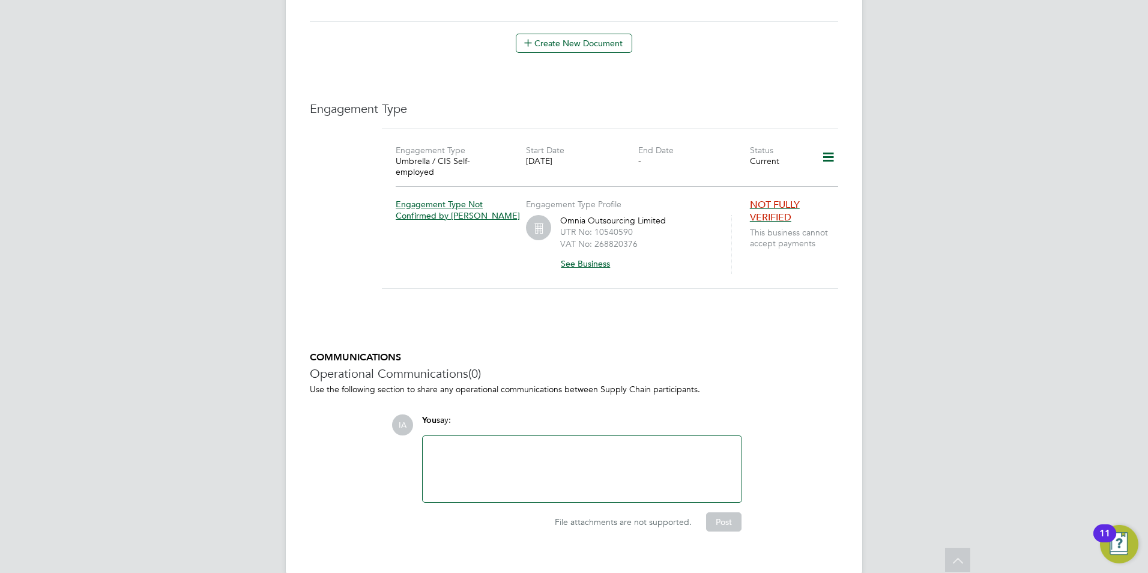
click at [592, 254] on button "See Business" at bounding box center [589, 263] width 59 height 19
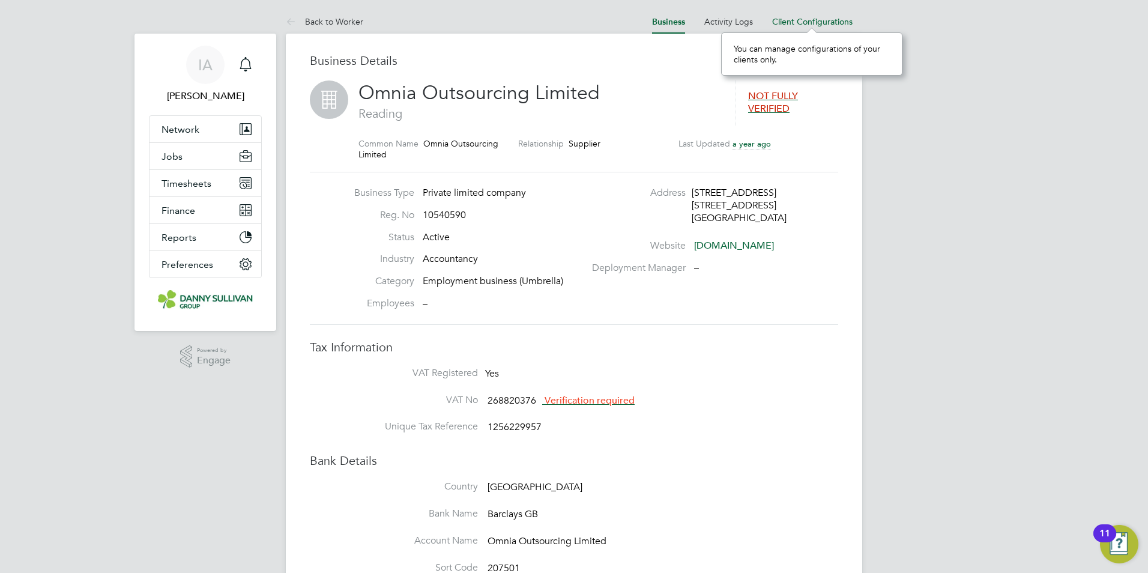
scroll to position [11, 82]
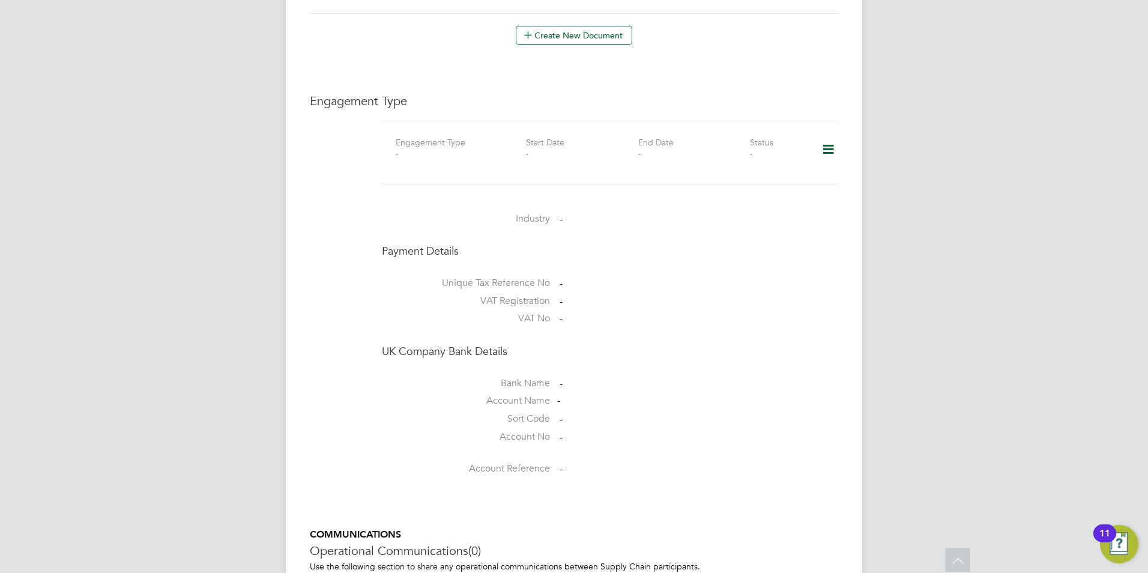
scroll to position [662, 0]
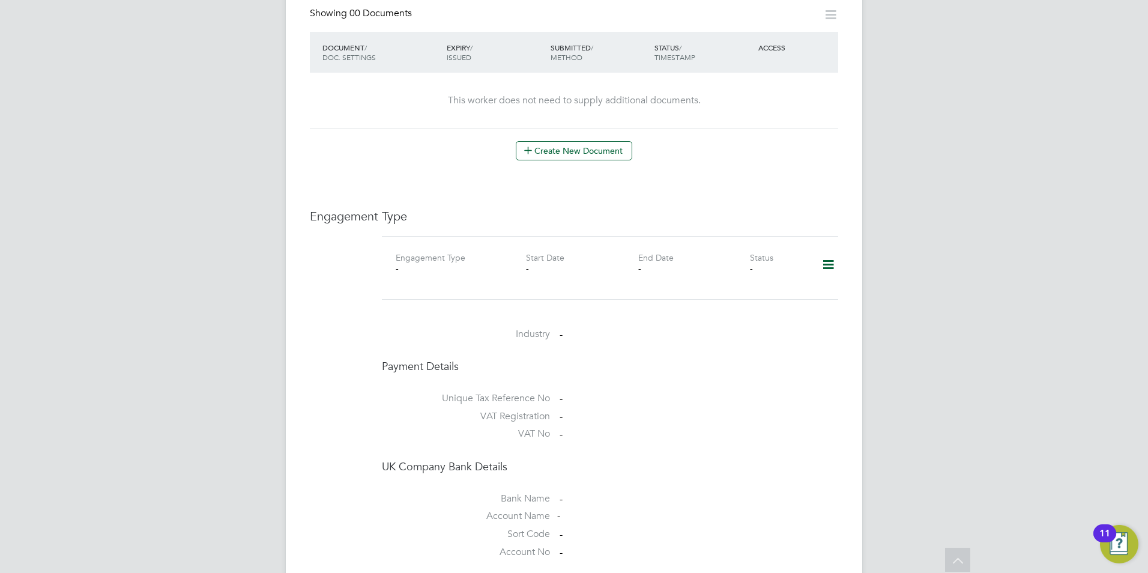
click at [829, 252] on icon at bounding box center [828, 265] width 21 height 28
click at [763, 307] on li "Add Engagement Type" at bounding box center [767, 304] width 136 height 17
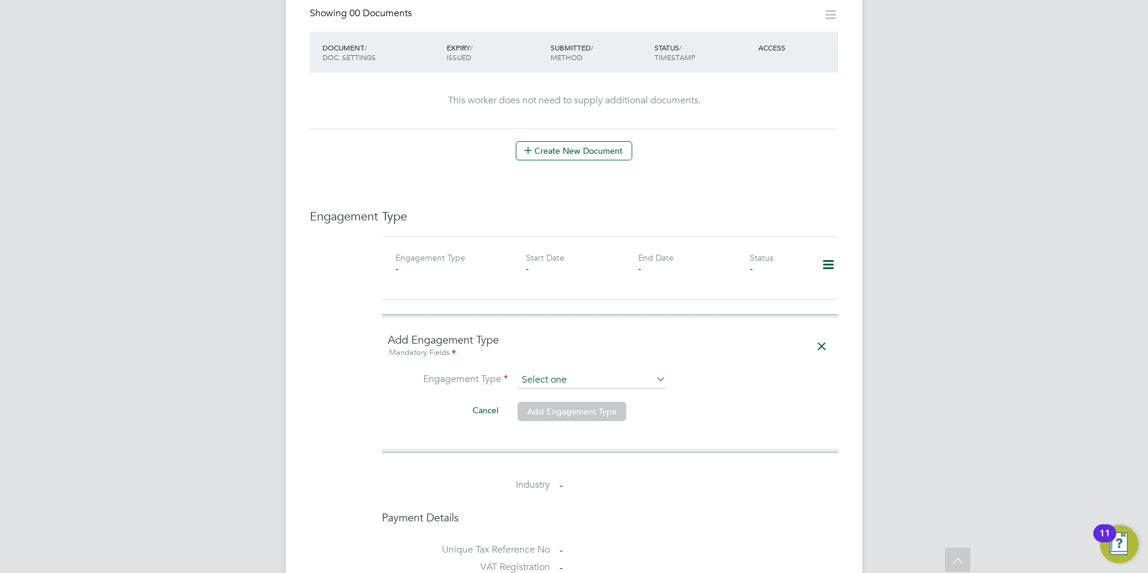
click at [610, 372] on input at bounding box center [592, 380] width 148 height 17
click at [541, 443] on li "Umbrella" at bounding box center [592, 437] width 150 height 17
type input "Umbrella"
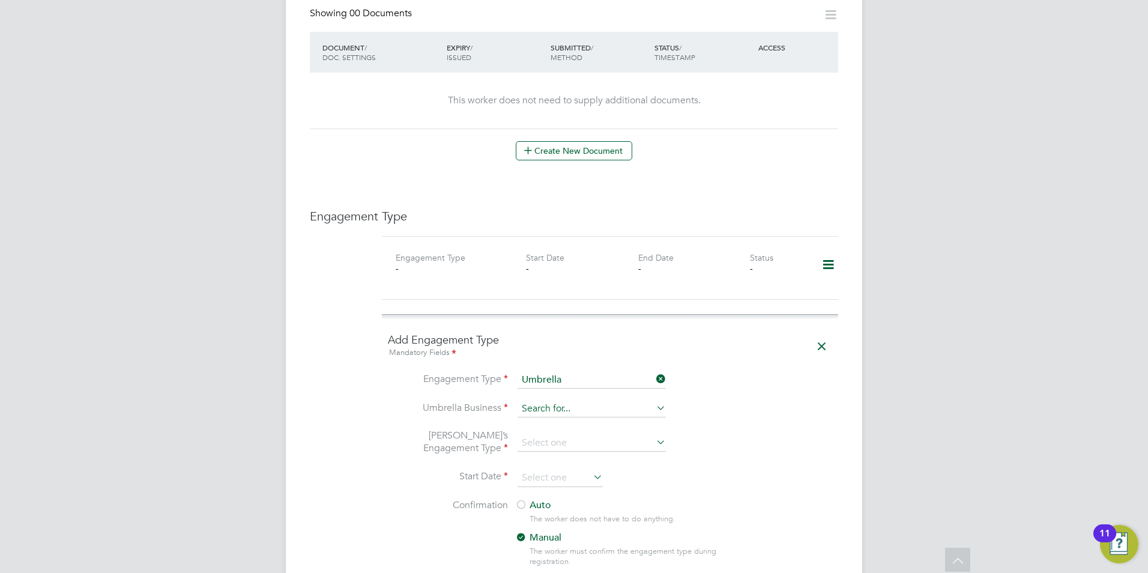
click at [576, 401] on input at bounding box center [592, 409] width 148 height 17
click at [566, 414] on li "Omn ia Outsourcing Limited" at bounding box center [592, 414] width 150 height 17
type input "Omnia Outsourcing Limited"
click at [600, 435] on input at bounding box center [592, 443] width 148 height 17
click at [578, 463] on li "CIS Self-employed" at bounding box center [592, 465] width 150 height 17
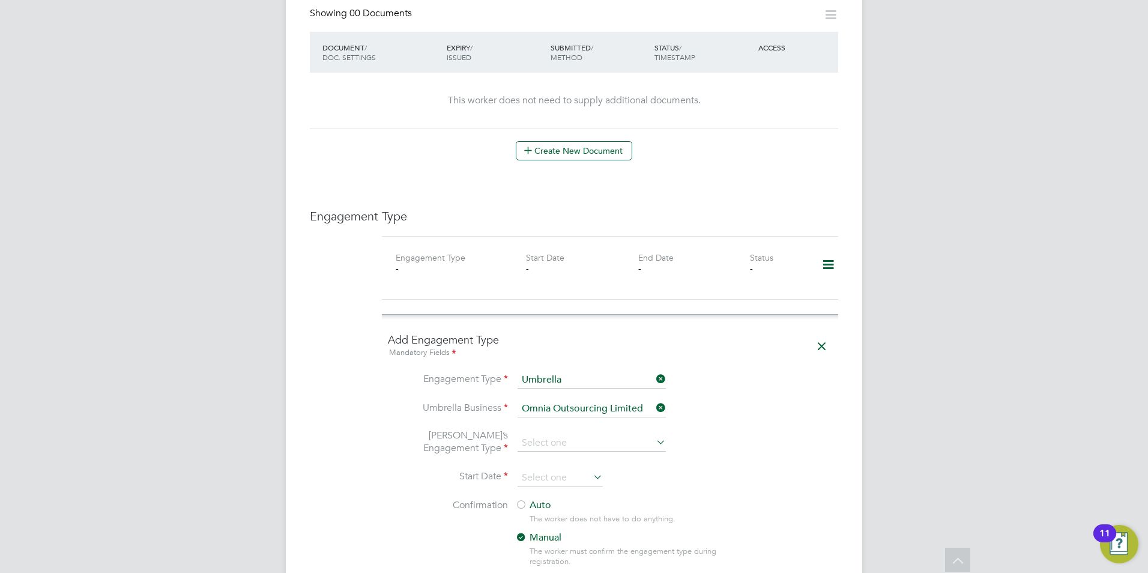
type input "CIS Self-employed"
click at [574, 469] on input at bounding box center [560, 478] width 85 height 18
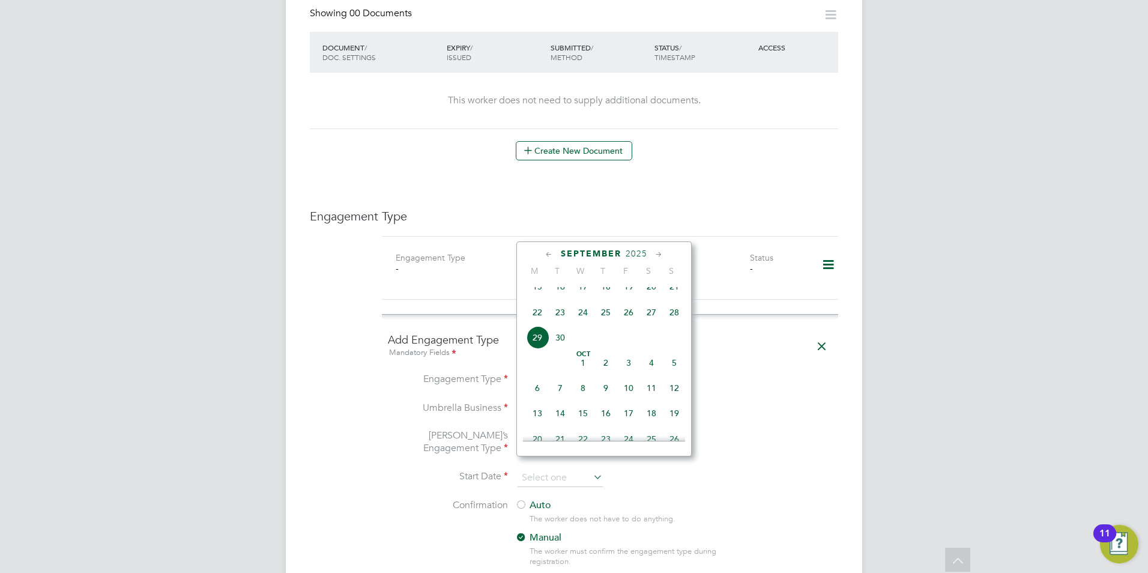
click at [545, 252] on icon at bounding box center [549, 254] width 11 height 13
click at [547, 252] on icon at bounding box center [549, 254] width 11 height 13
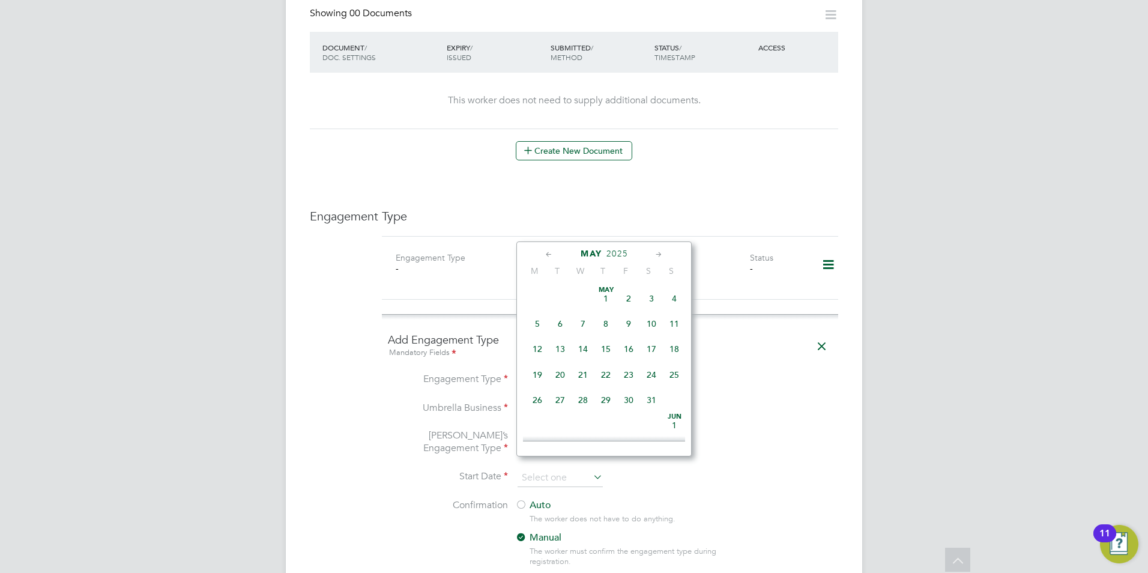
click at [659, 323] on span "10" at bounding box center [651, 323] width 23 height 23
type input "10 May 2025"
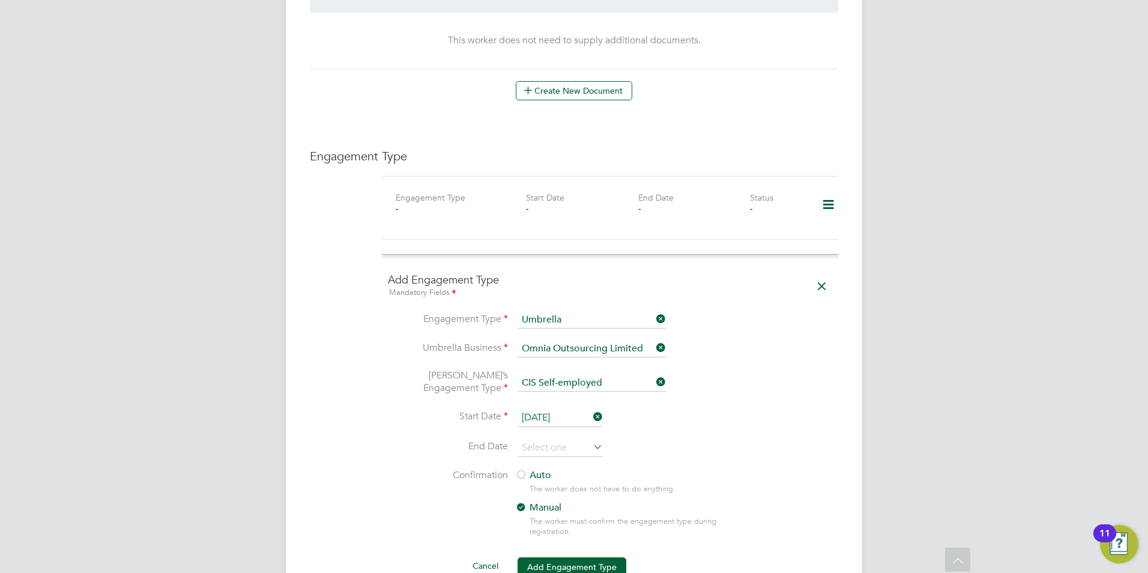
scroll to position [843, 0]
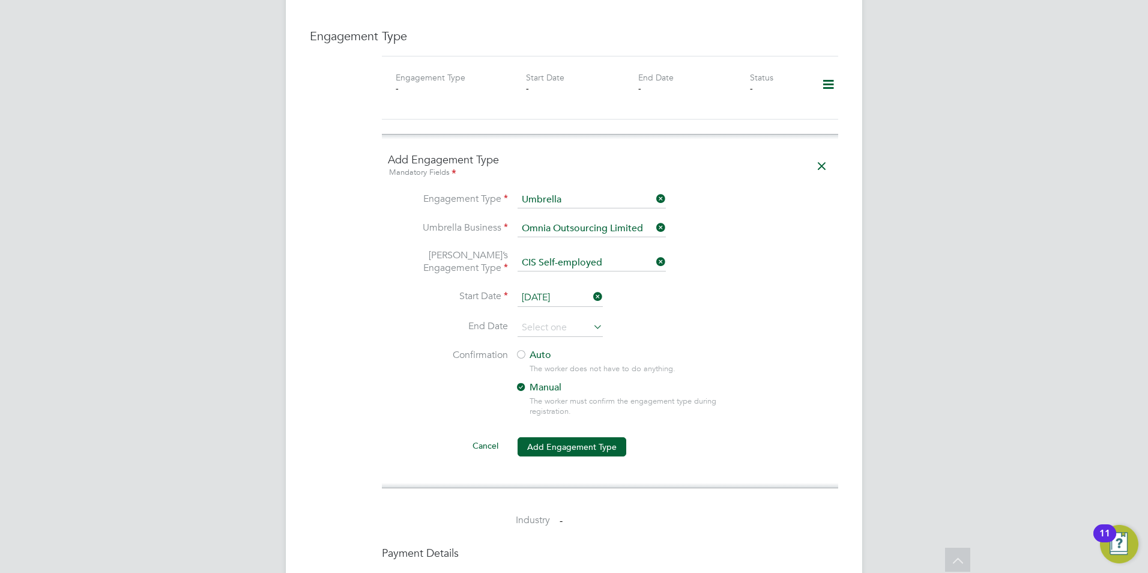
click at [558, 364] on div "The worker does not have to do anything." at bounding box center [635, 369] width 211 height 10
click at [537, 349] on label "Auto" at bounding box center [623, 355] width 216 height 13
click at [558, 438] on button "Add Engagement Type" at bounding box center [572, 446] width 109 height 19
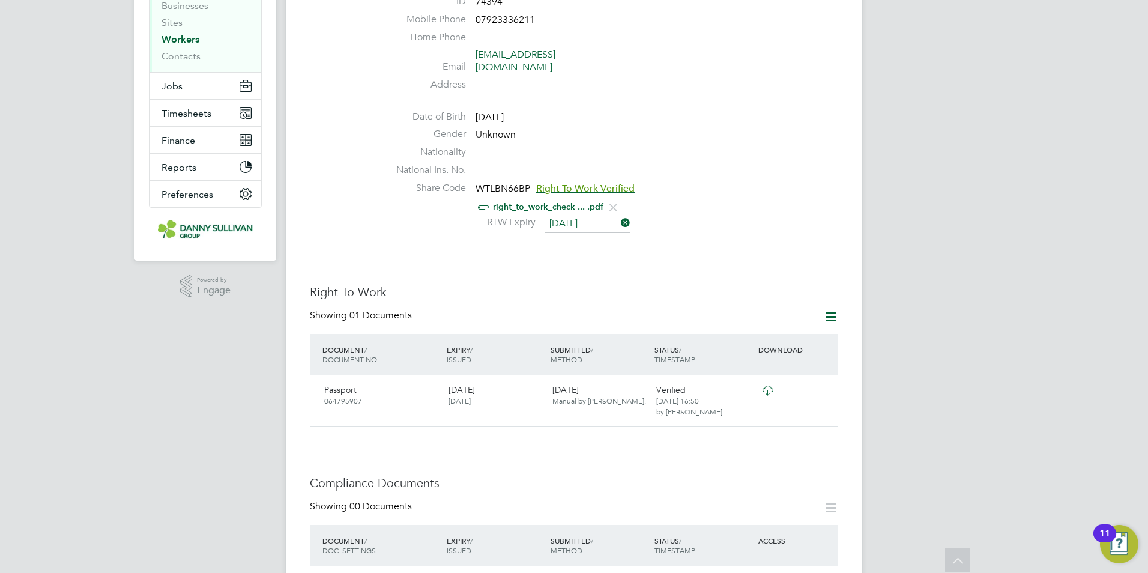
scroll to position [0, 0]
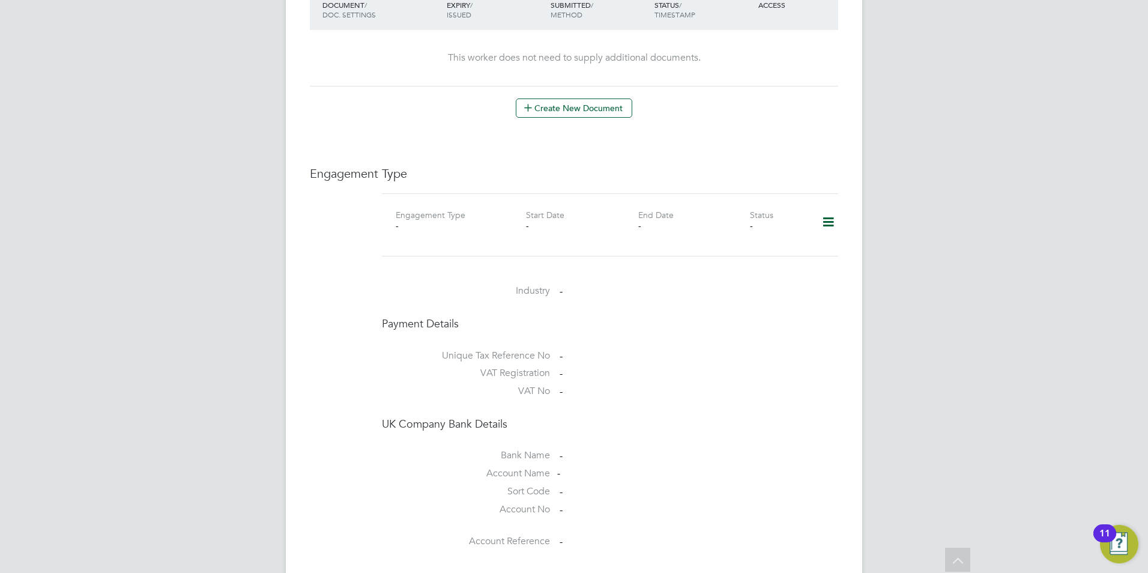
scroll to position [781, 0]
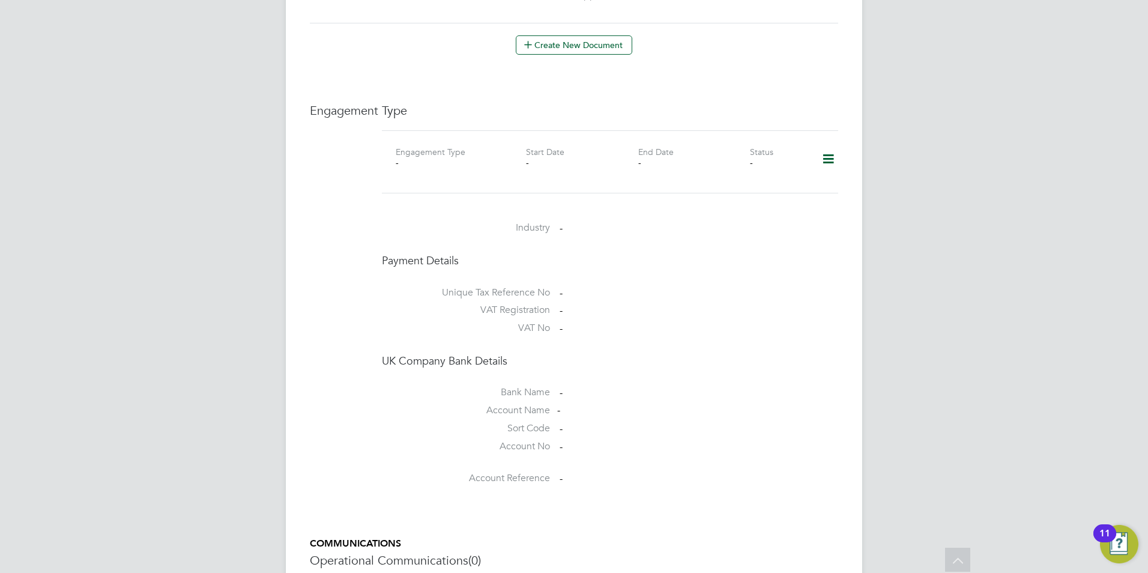
click at [822, 145] on icon at bounding box center [828, 159] width 21 height 28
click at [731, 183] on li "Add Engagement Type" at bounding box center [767, 186] width 136 height 17
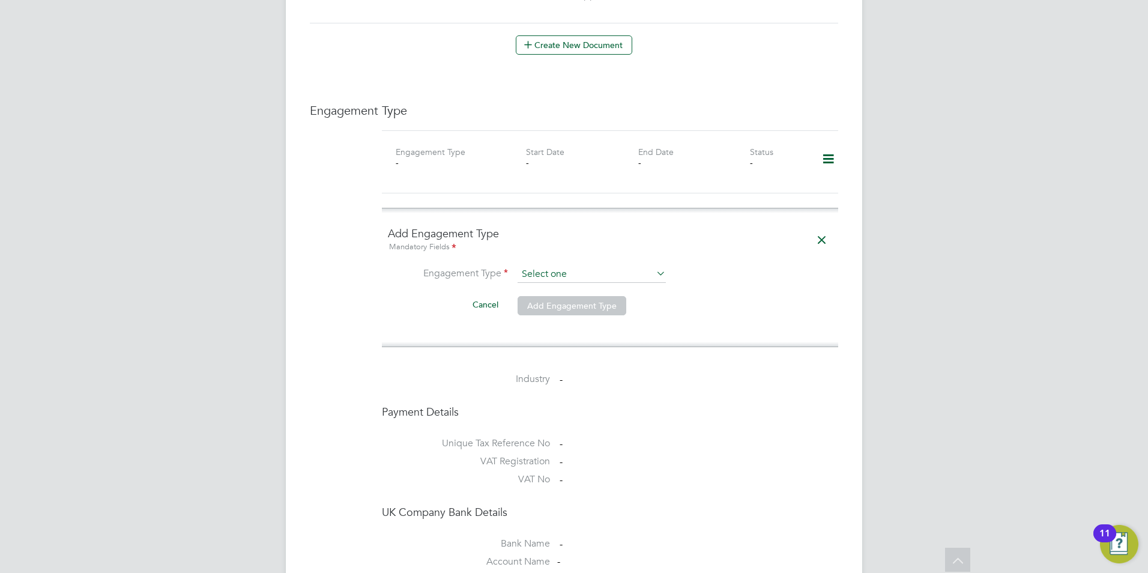
click at [551, 266] on input at bounding box center [592, 274] width 148 height 17
click at [548, 319] on li "Umbrella" at bounding box center [592, 319] width 150 height 17
type input "Umbrella"
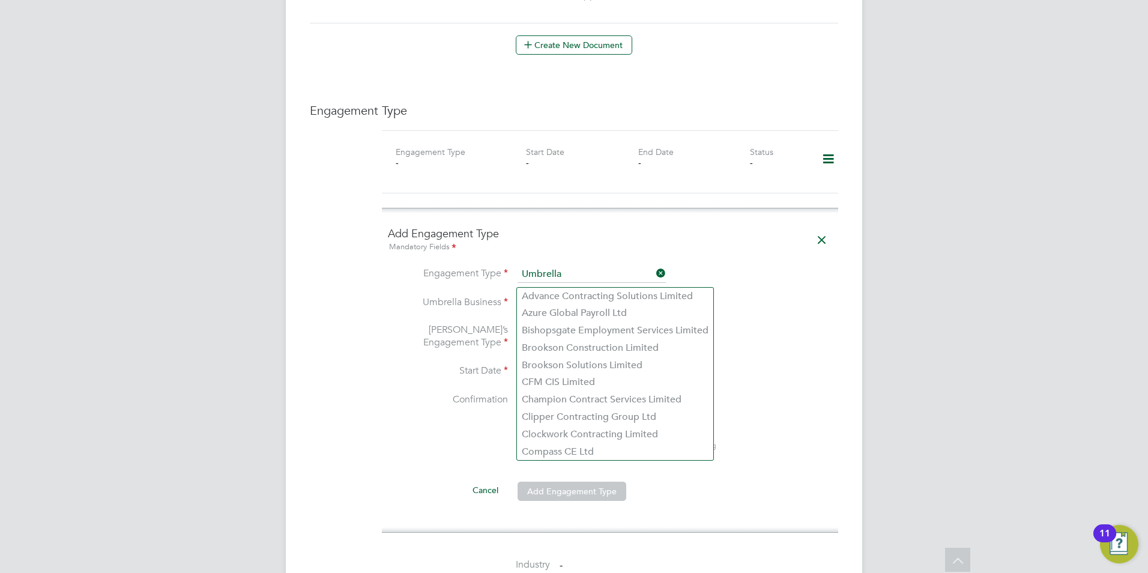
click at [577, 295] on input at bounding box center [592, 303] width 148 height 17
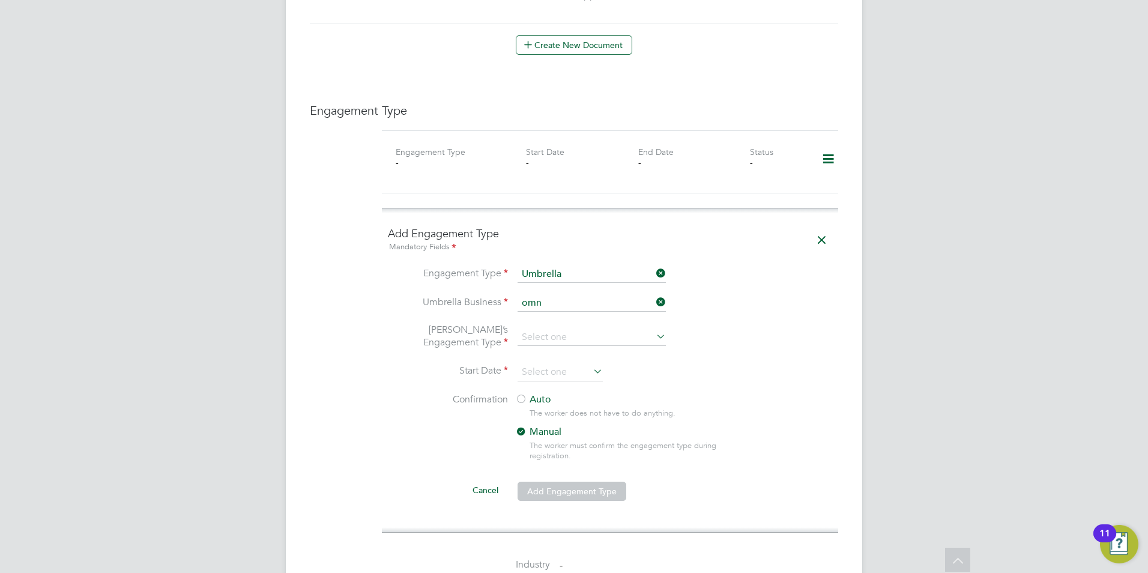
click at [524, 288] on li "Omn ia Outsourcing Limited" at bounding box center [592, 296] width 150 height 17
type input "Omnia Outsourcing Limited"
click at [544, 329] on input at bounding box center [592, 337] width 148 height 17
click at [581, 354] on li "CIS Self-employed" at bounding box center [592, 347] width 150 height 17
type input "CIS Self-employed"
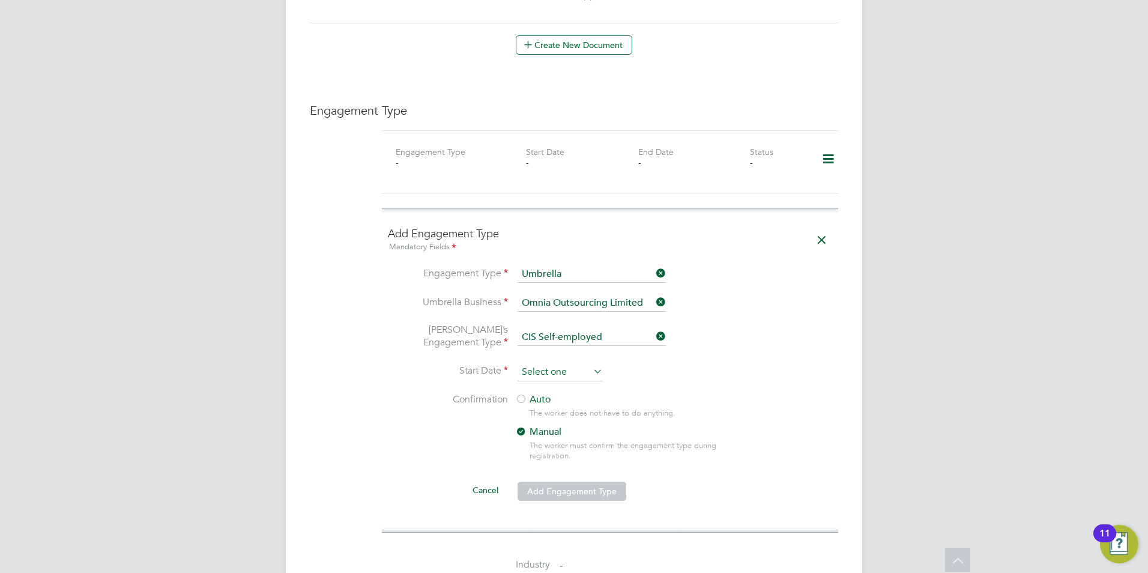
scroll to position [468, 0]
click at [574, 363] on input at bounding box center [560, 372] width 85 height 18
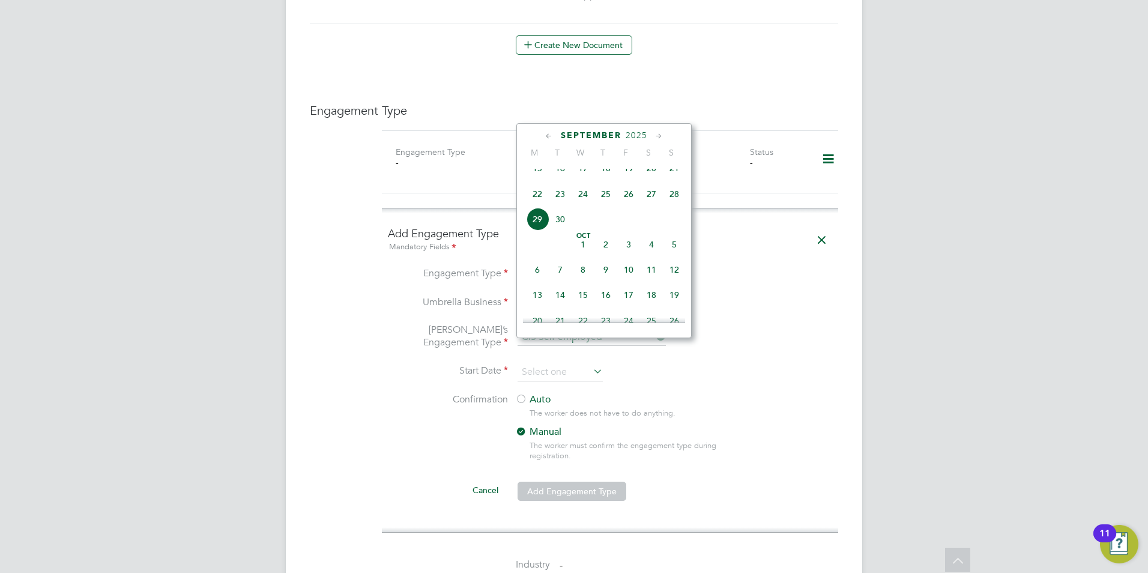
click at [554, 137] on icon at bounding box center [549, 136] width 11 height 13
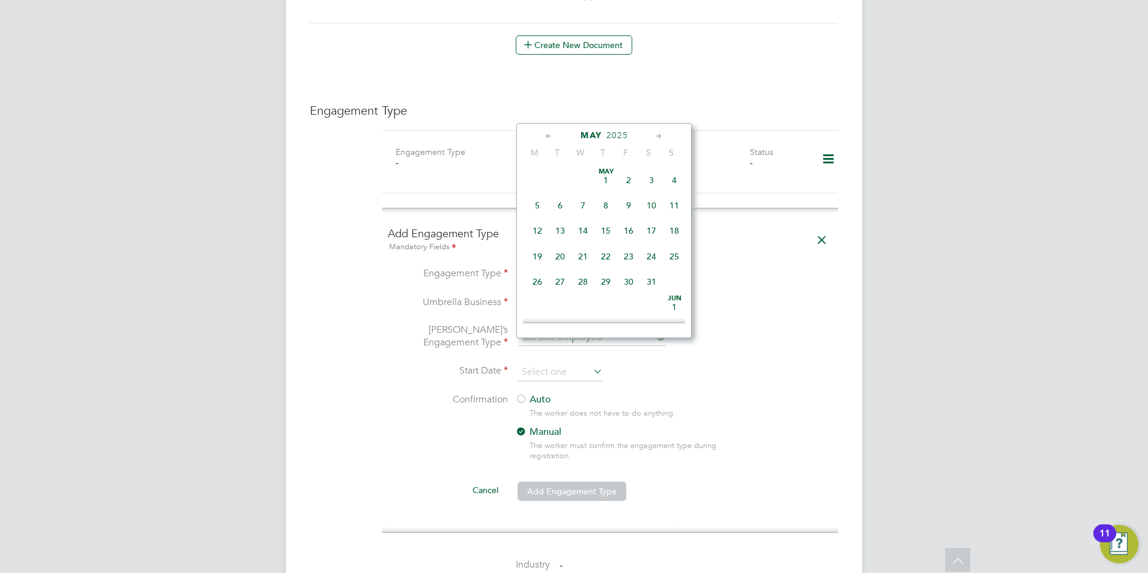
click at [634, 204] on span "9" at bounding box center [628, 205] width 23 height 23
type input "09 May 2025"
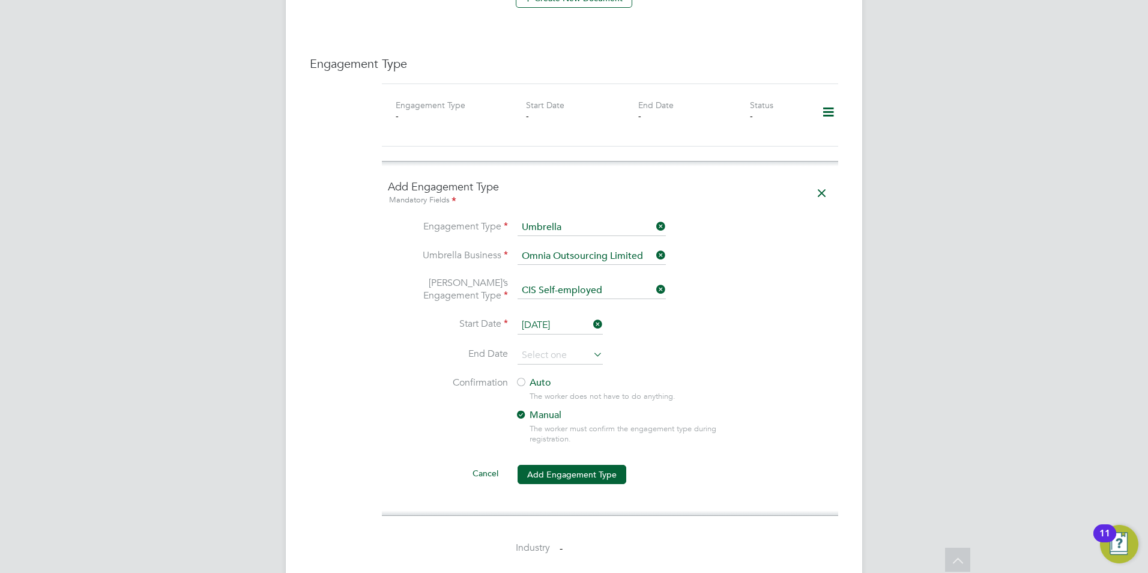
scroll to position [841, 0]
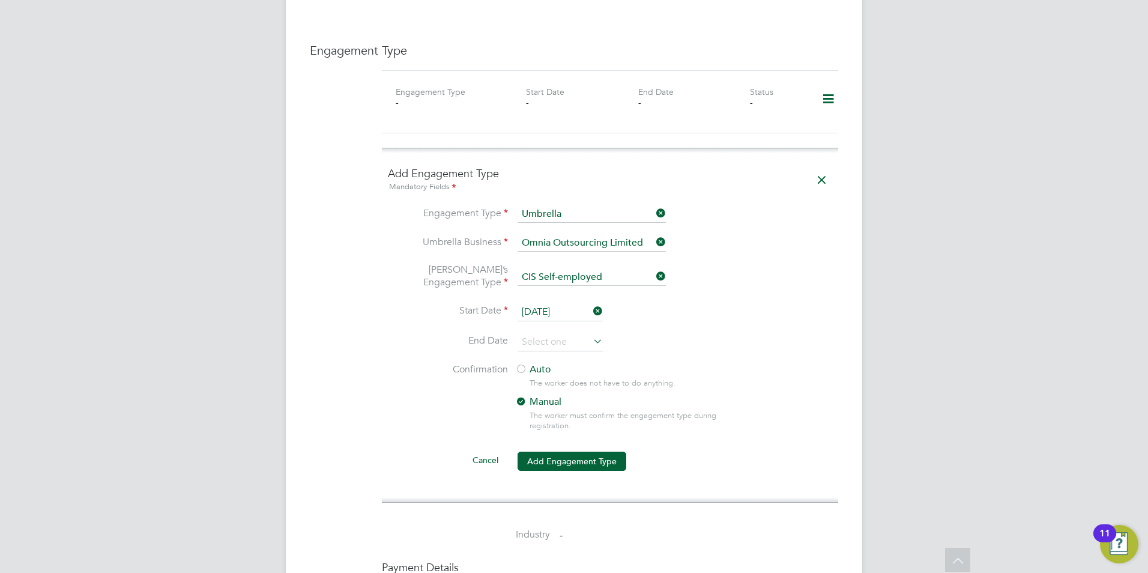
click at [552, 378] on div "The worker does not have to do anything." at bounding box center [635, 383] width 211 height 10
click at [547, 363] on label "Auto" at bounding box center [623, 369] width 216 height 13
click at [552, 452] on button "Add Engagement Type" at bounding box center [572, 461] width 109 height 19
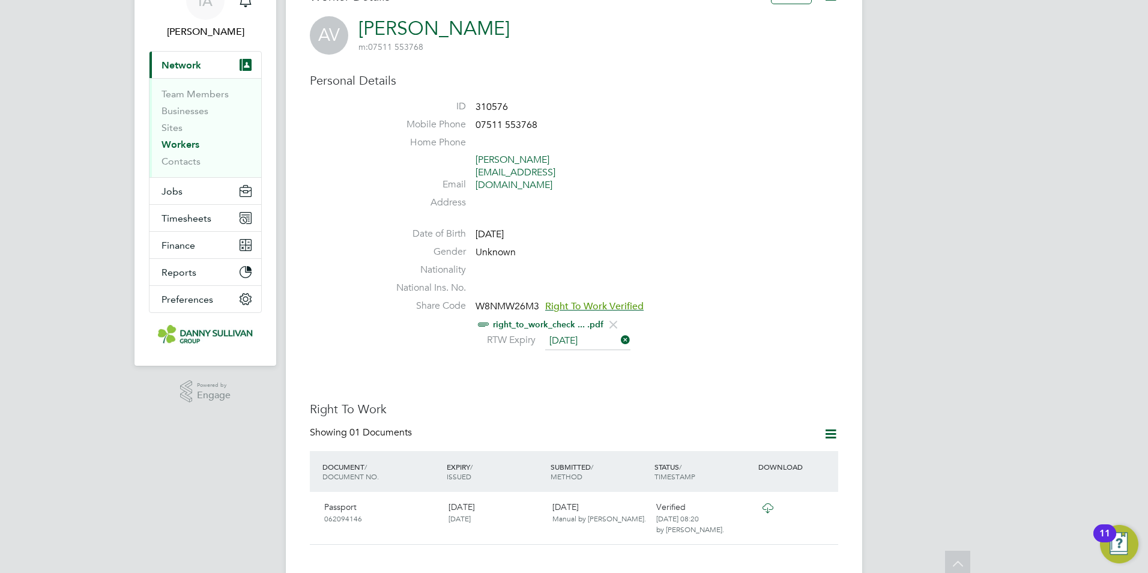
scroll to position [0, 0]
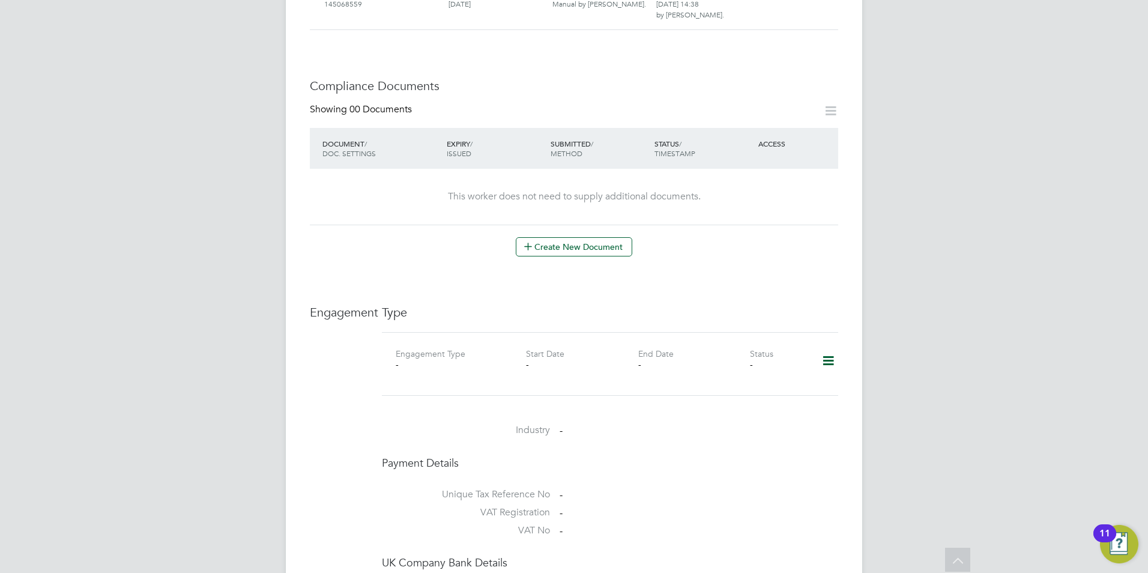
scroll to position [601, 0]
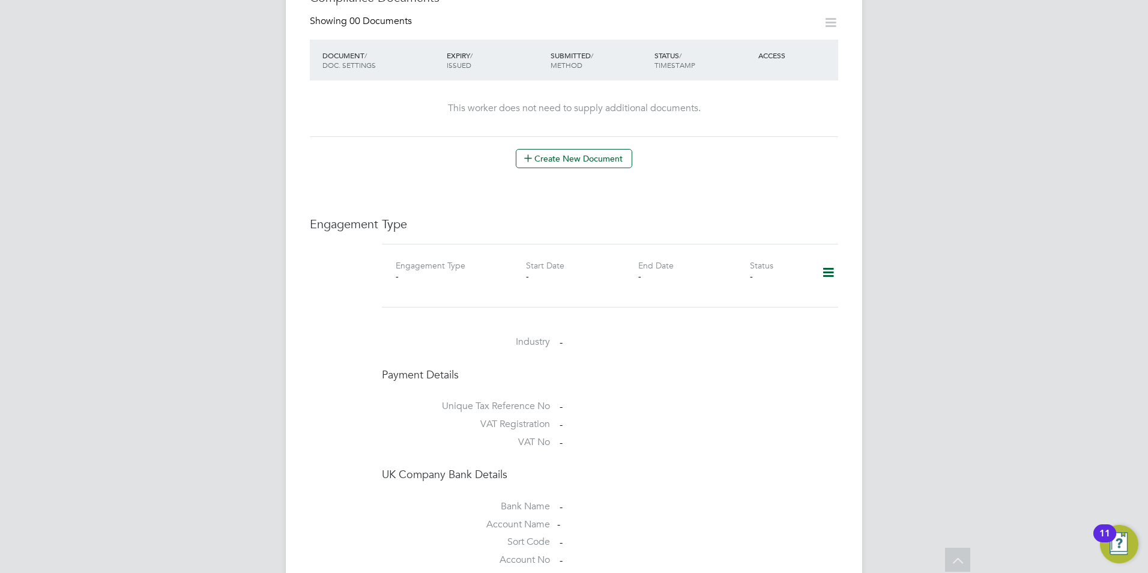
click at [826, 259] on icon at bounding box center [828, 273] width 21 height 28
click at [745, 315] on li "Add Engagement Type" at bounding box center [767, 312] width 136 height 17
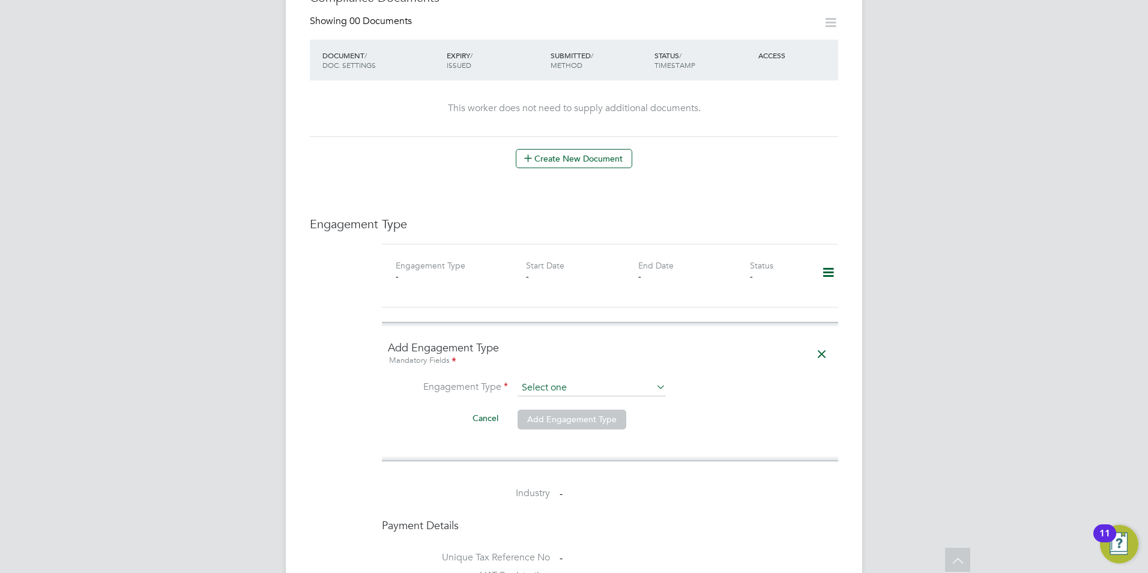
click at [598, 381] on input at bounding box center [592, 388] width 148 height 17
click at [543, 441] on li "Umbrella" at bounding box center [592, 445] width 150 height 17
type input "Umbrella"
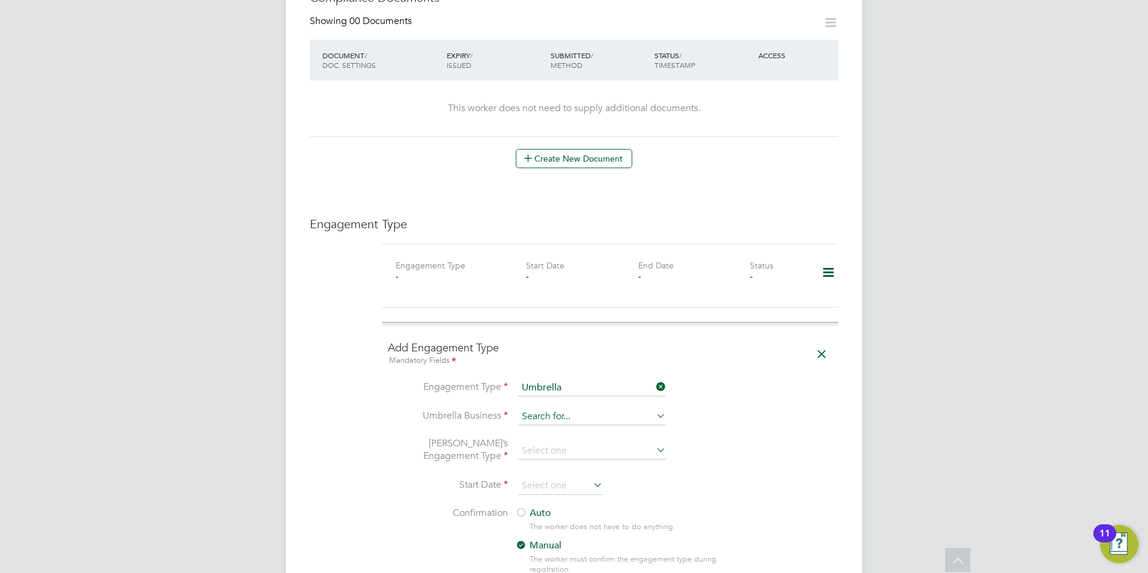
click at [556, 408] on input at bounding box center [592, 416] width 148 height 17
click at [557, 420] on li "Omn ia Outsourcing Limited" at bounding box center [592, 422] width 150 height 17
type input "Omnia Outsourcing Limited"
click at [584, 443] on input at bounding box center [592, 451] width 148 height 17
click at [586, 471] on li "CIS Self-employed" at bounding box center [592, 473] width 150 height 17
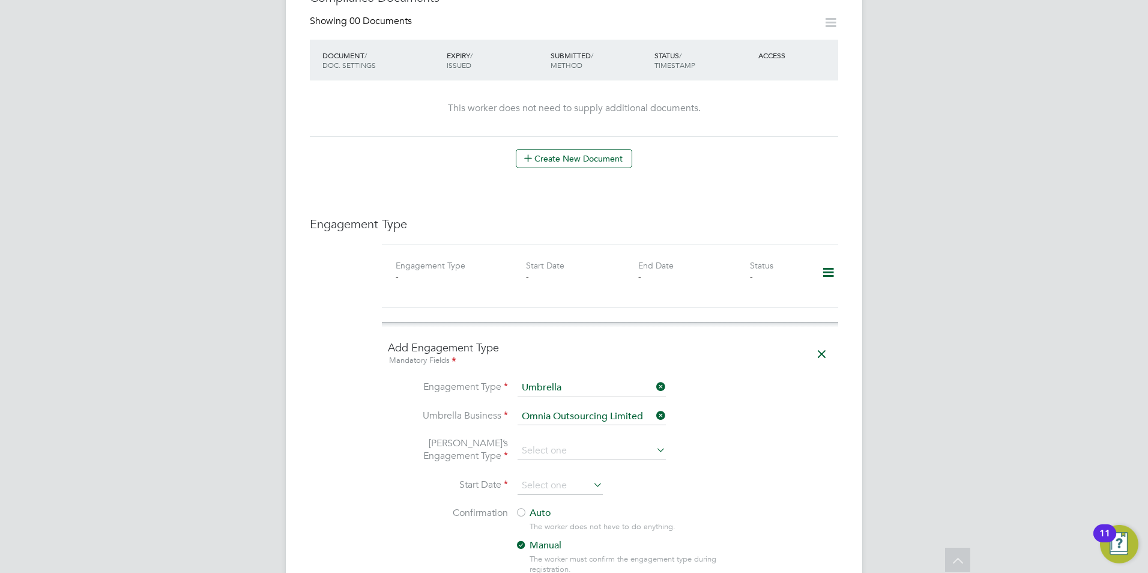
type input "CIS Self-employed"
click at [563, 478] on input at bounding box center [560, 486] width 85 height 18
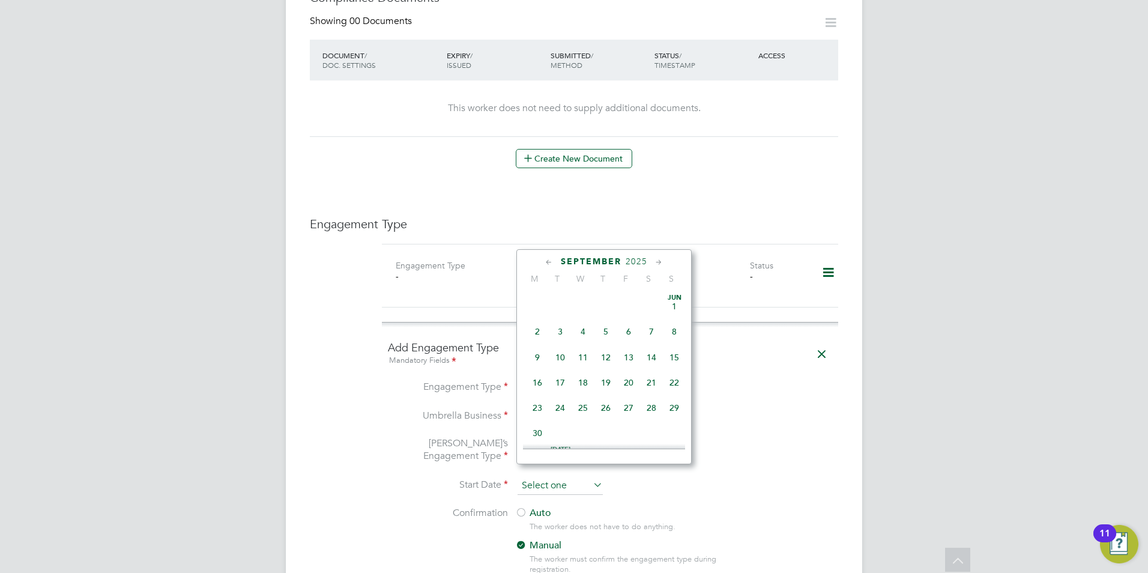
scroll to position [468, 0]
click at [546, 256] on icon at bounding box center [549, 262] width 11 height 13
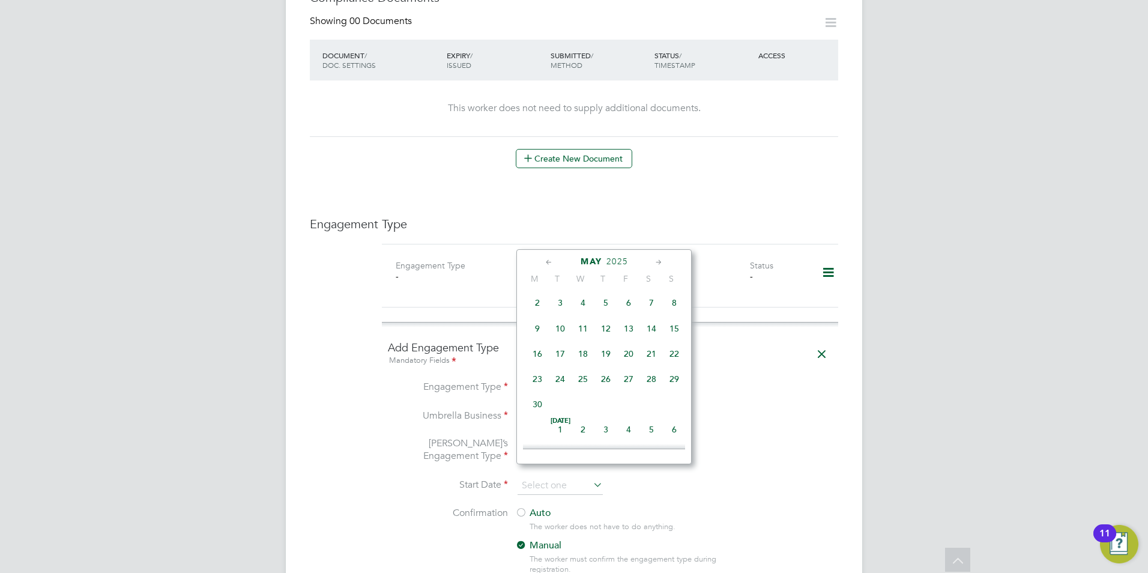
scroll to position [0, 0]
click at [659, 259] on icon at bounding box center [658, 262] width 11 height 13
click at [535, 403] on span "23" at bounding box center [537, 404] width 23 height 23
type input "23 Jun 2025"
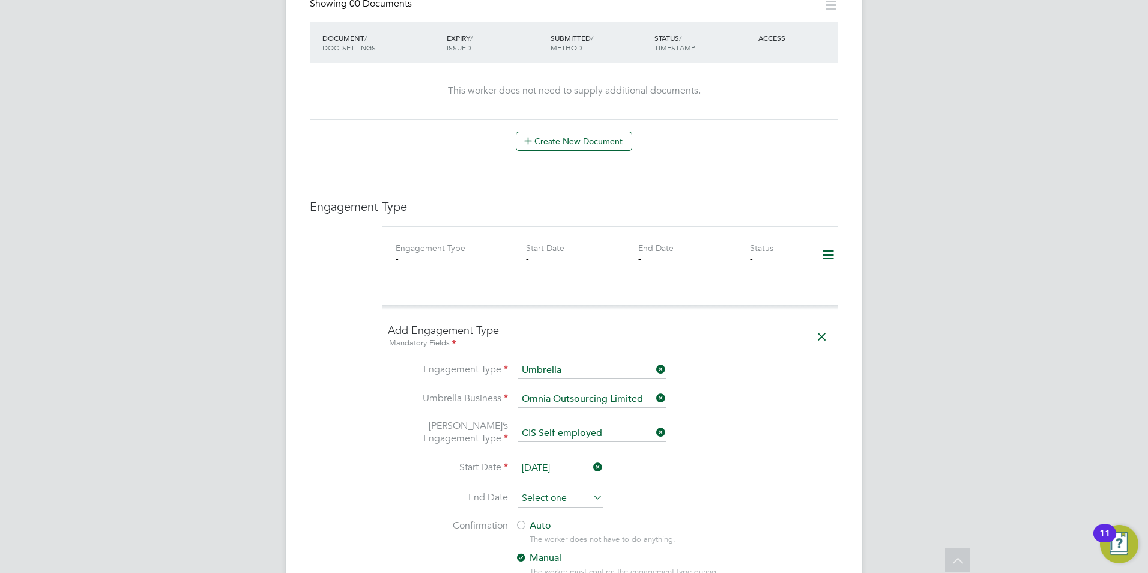
scroll to position [721, 0]
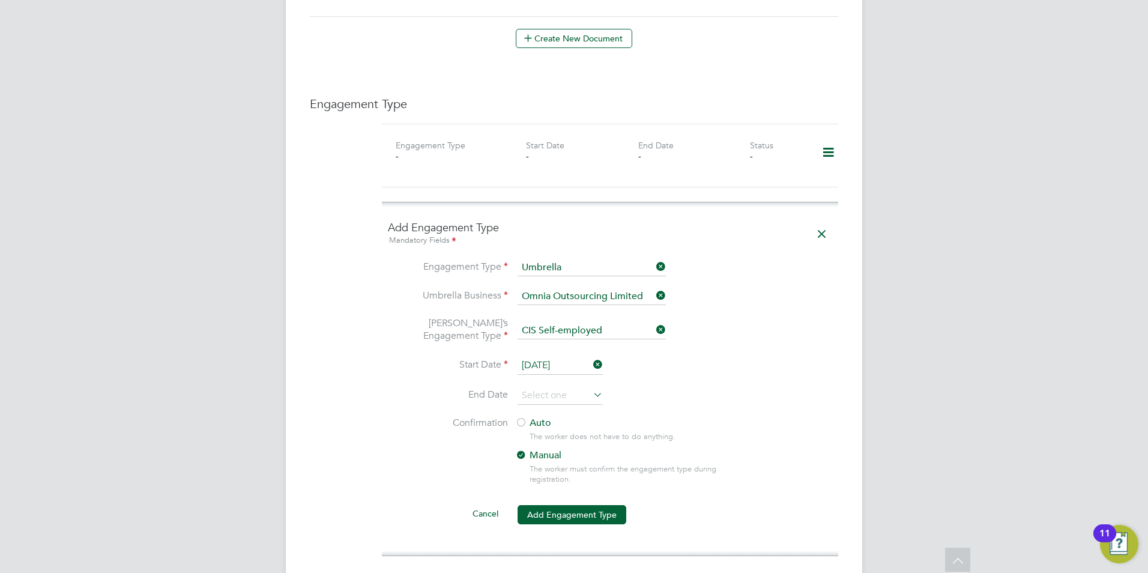
click at [538, 417] on label "Auto" at bounding box center [623, 423] width 216 height 13
click at [579, 505] on button "Add Engagement Type" at bounding box center [572, 514] width 109 height 19
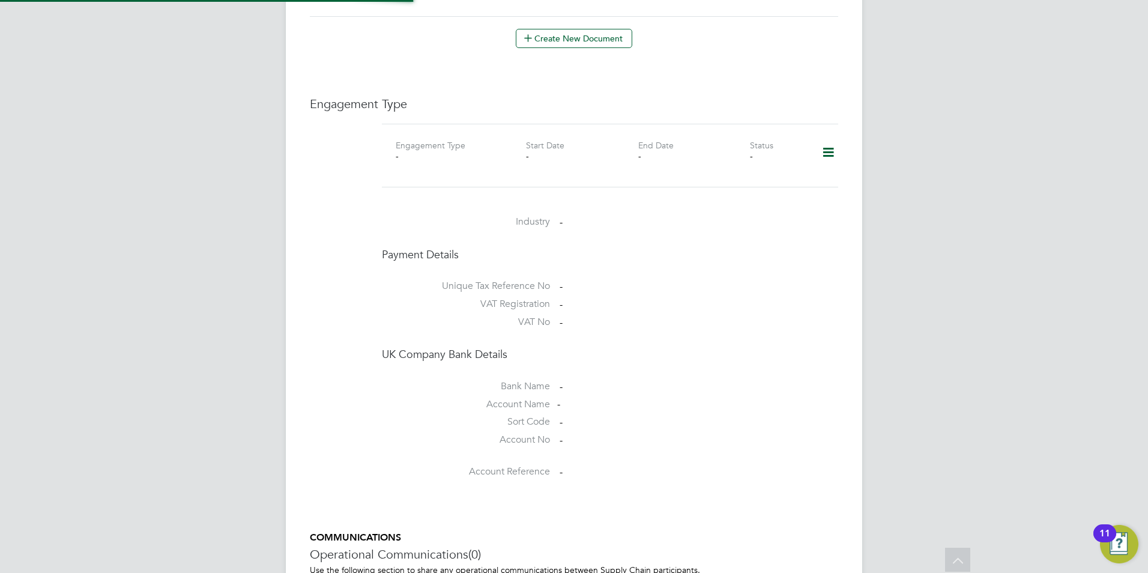
scroll to position [717, 0]
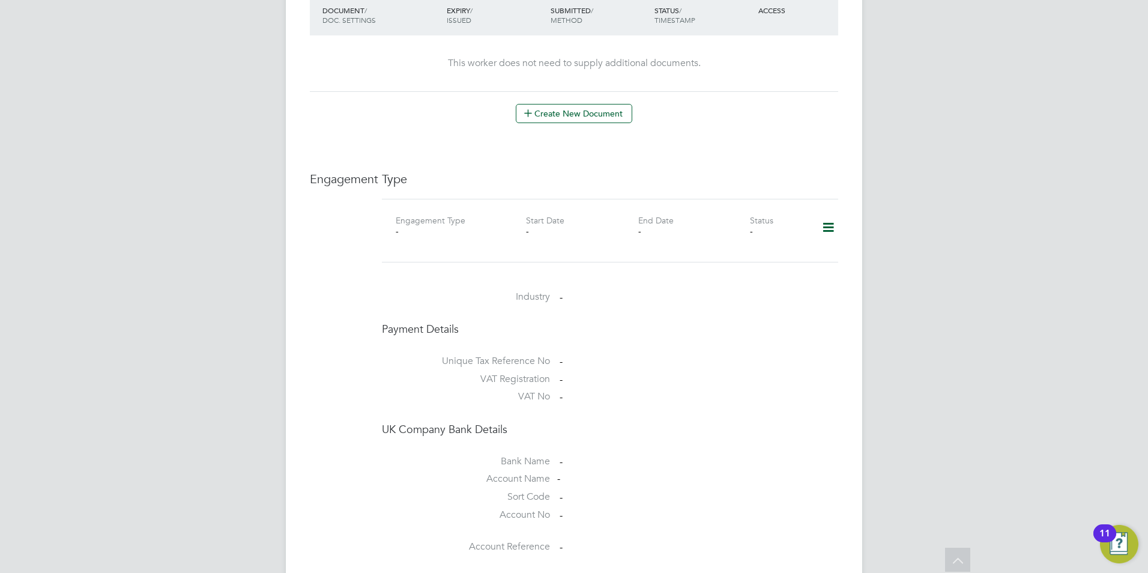
scroll to position [721, 0]
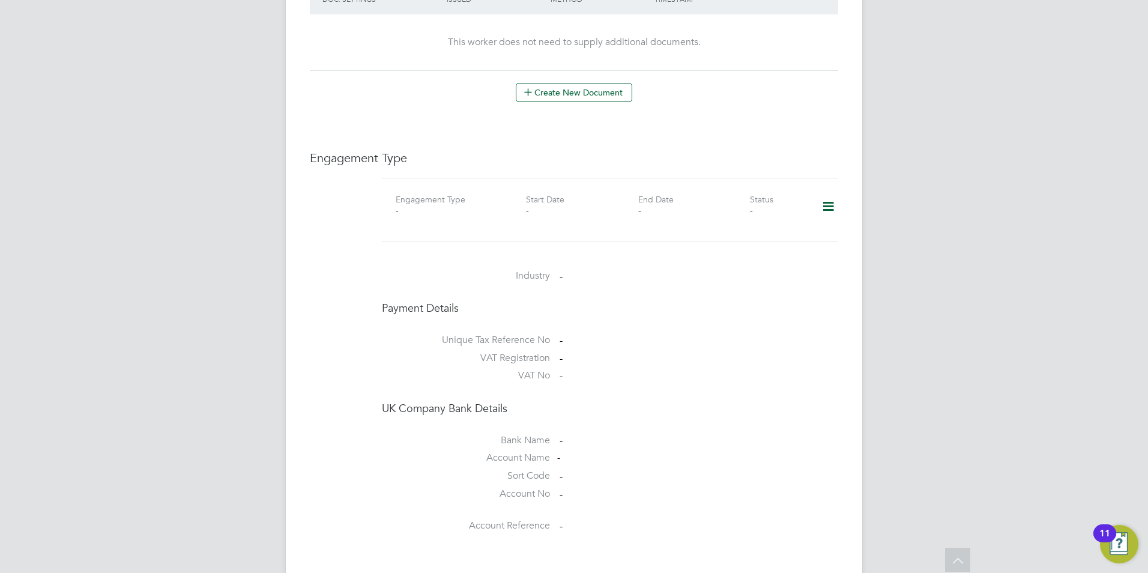
click at [825, 196] on icon at bounding box center [828, 207] width 21 height 28
click at [782, 246] on li "Add Engagement Type" at bounding box center [767, 246] width 136 height 17
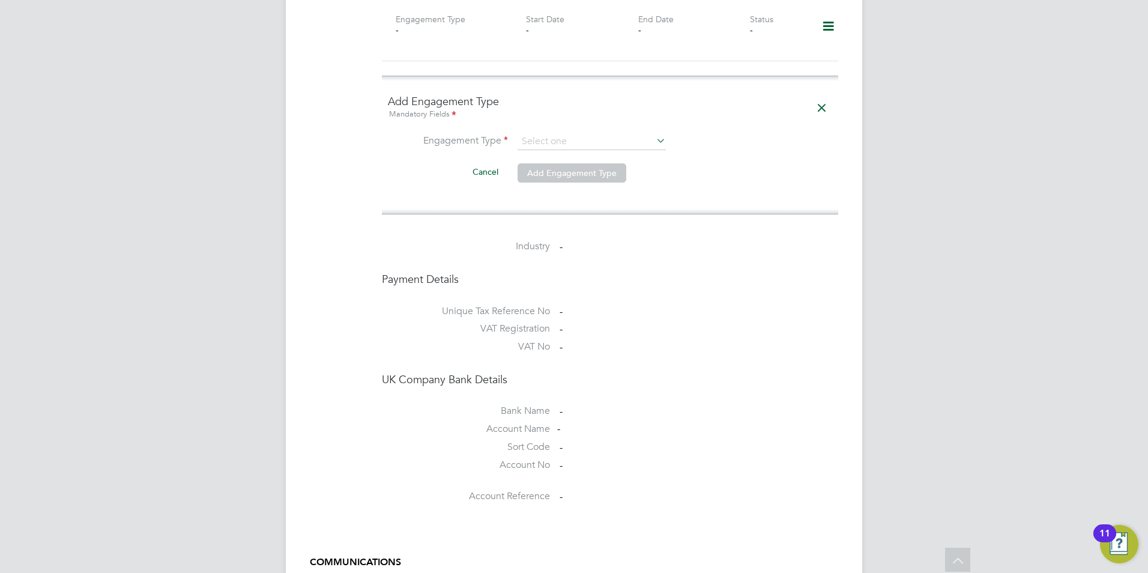
scroll to position [841, 0]
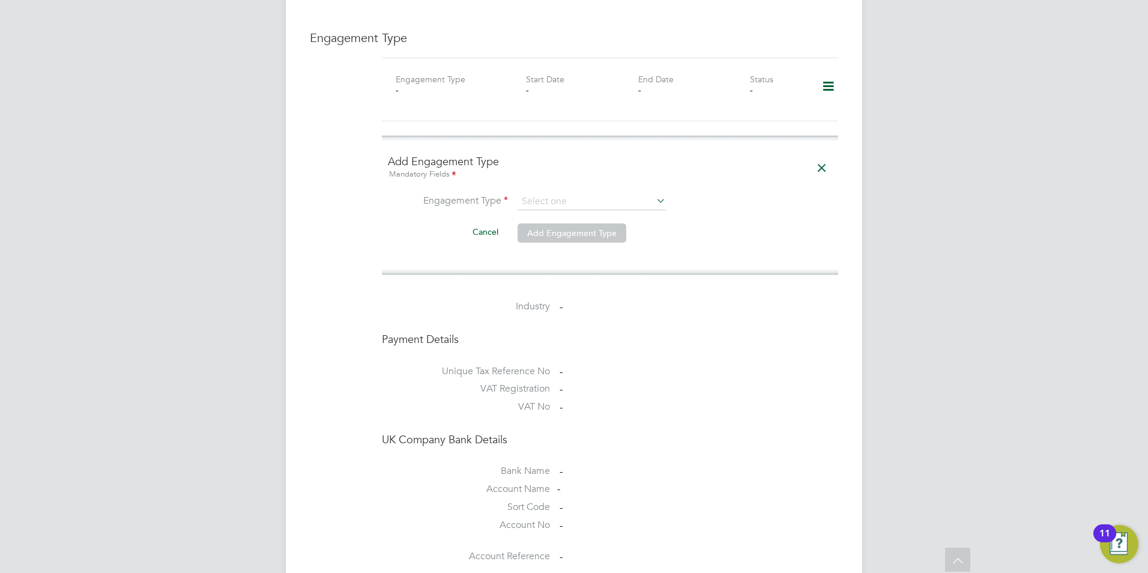
click at [654, 192] on icon at bounding box center [654, 200] width 0 height 17
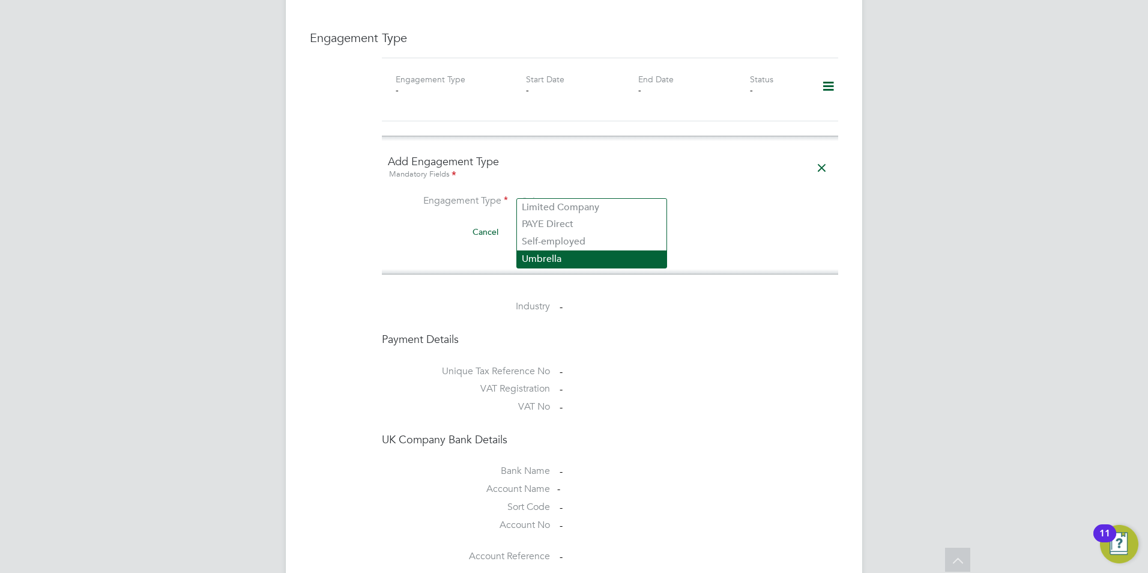
click at [535, 253] on li "Umbrella" at bounding box center [592, 258] width 150 height 17
type input "Umbrella"
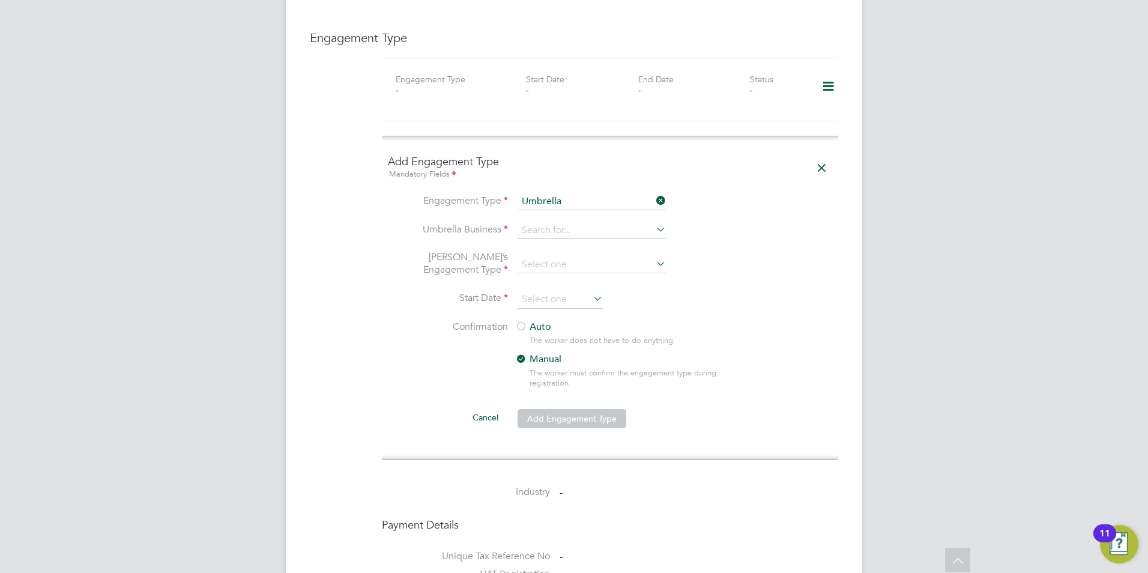
drag, startPoint x: 418, startPoint y: 312, endPoint x: 426, endPoint y: 290, distance: 23.8
click at [417, 321] on label "Confirmation" at bounding box center [448, 327] width 120 height 13
click at [536, 228] on li "Umbrella Business" at bounding box center [610, 236] width 444 height 29
click at [536, 222] on input at bounding box center [592, 230] width 148 height 17
click at [564, 240] on li "Omn ia Outsourcing Limited" at bounding box center [592, 236] width 150 height 17
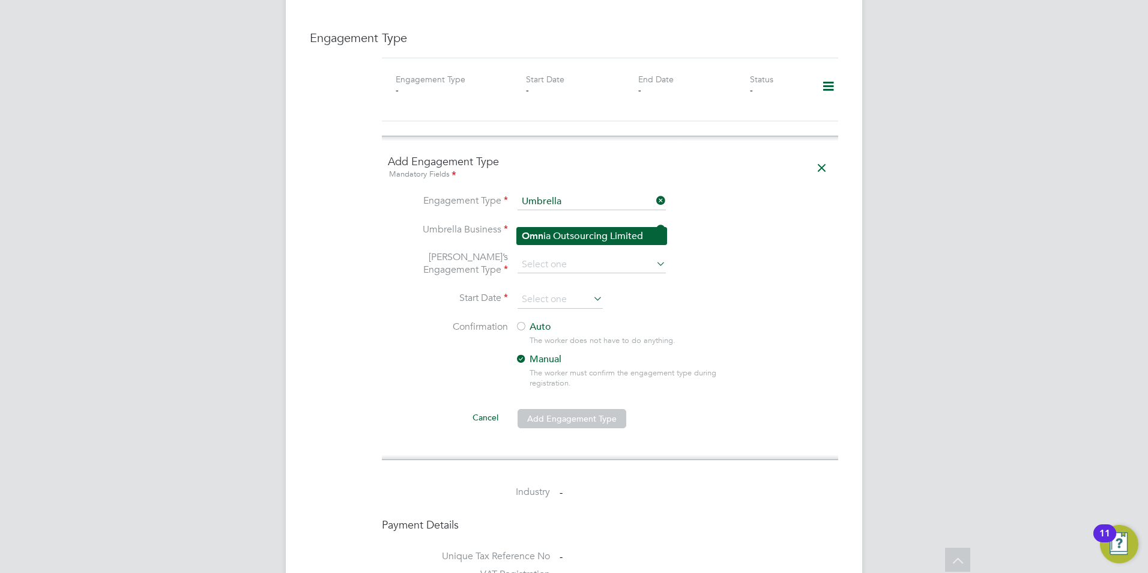
type input "Omnia Outsourcing Limited"
click at [565, 256] on input at bounding box center [592, 264] width 148 height 17
click at [557, 288] on li "CIS Self-employed" at bounding box center [592, 287] width 150 height 17
type input "CIS Self-employed"
click at [563, 291] on input at bounding box center [560, 300] width 85 height 18
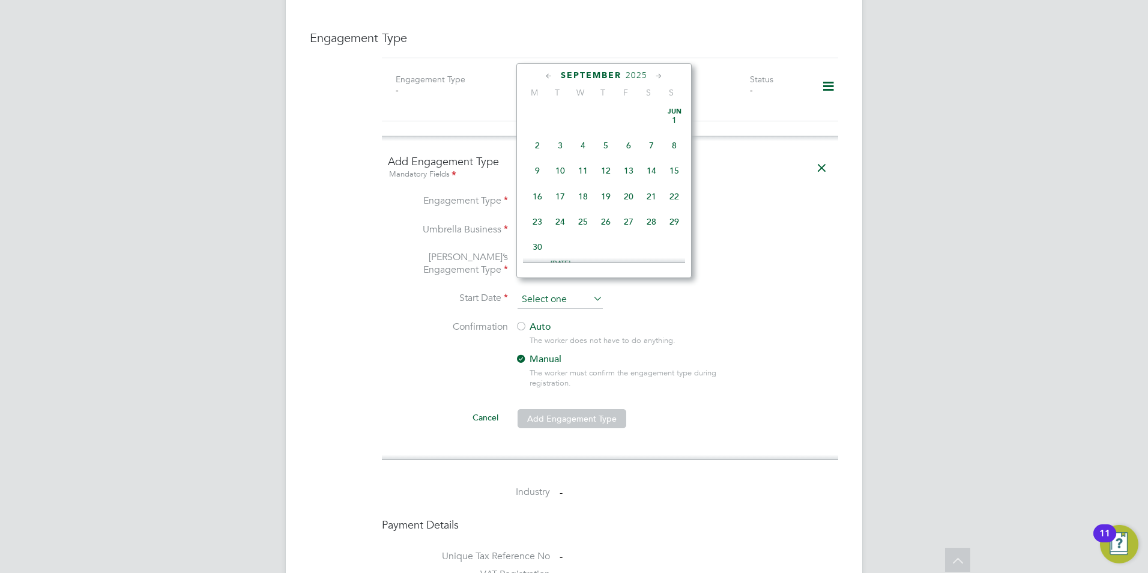
scroll to position [468, 0]
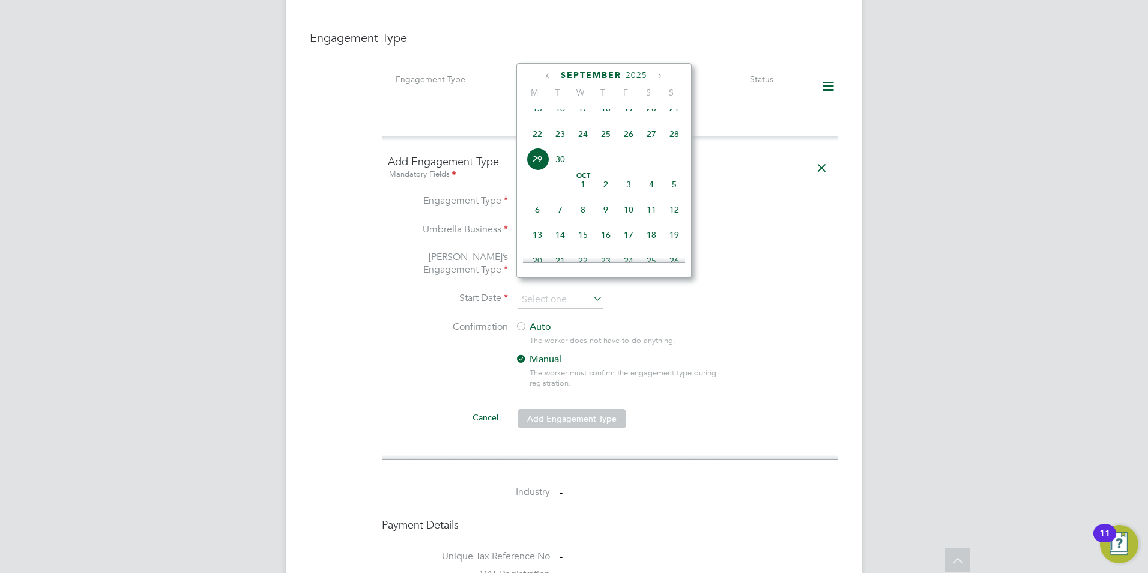
click at [553, 77] on icon at bounding box center [549, 76] width 11 height 13
drag, startPoint x: 553, startPoint y: 77, endPoint x: 554, endPoint y: 85, distance: 7.9
click at [553, 83] on div "[DATE] M T W T F S S [DATE] 2 3 4 5 6 7 8 9 10 11 12 13 14 15 16 17 18 19 20 21…" at bounding box center [604, 170] width 175 height 215
click at [547, 70] on div "[DATE] M T W T F S S [DATE] 2 3 4 5 6 7 8 9 10 11 12 13 14 15 16 17 18 19 20 21…" at bounding box center [604, 170] width 175 height 215
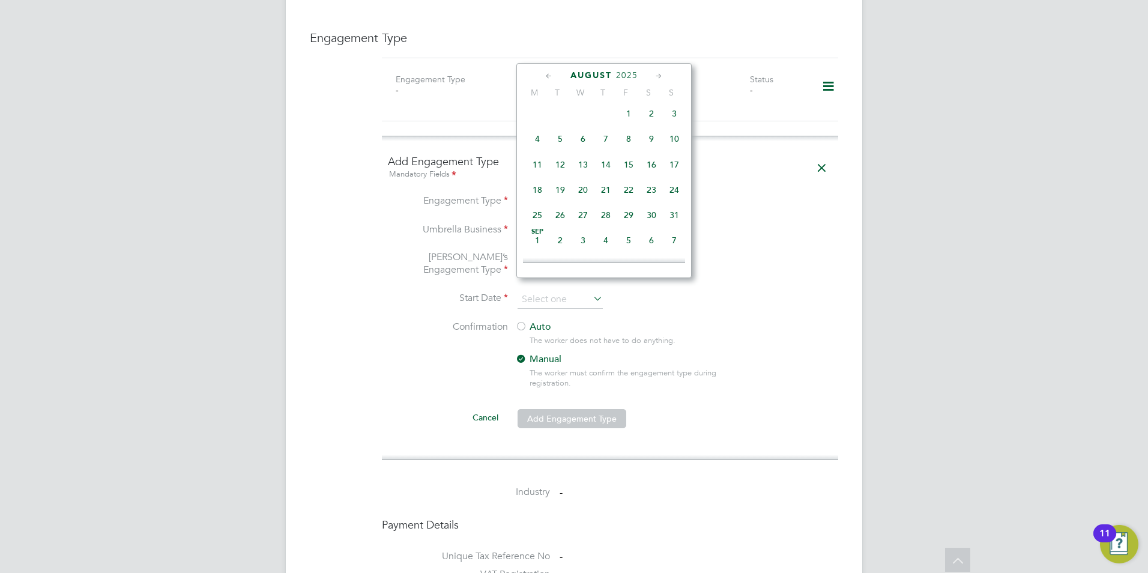
click at [547, 71] on icon at bounding box center [549, 76] width 11 height 13
click at [547, 73] on icon at bounding box center [549, 76] width 11 height 13
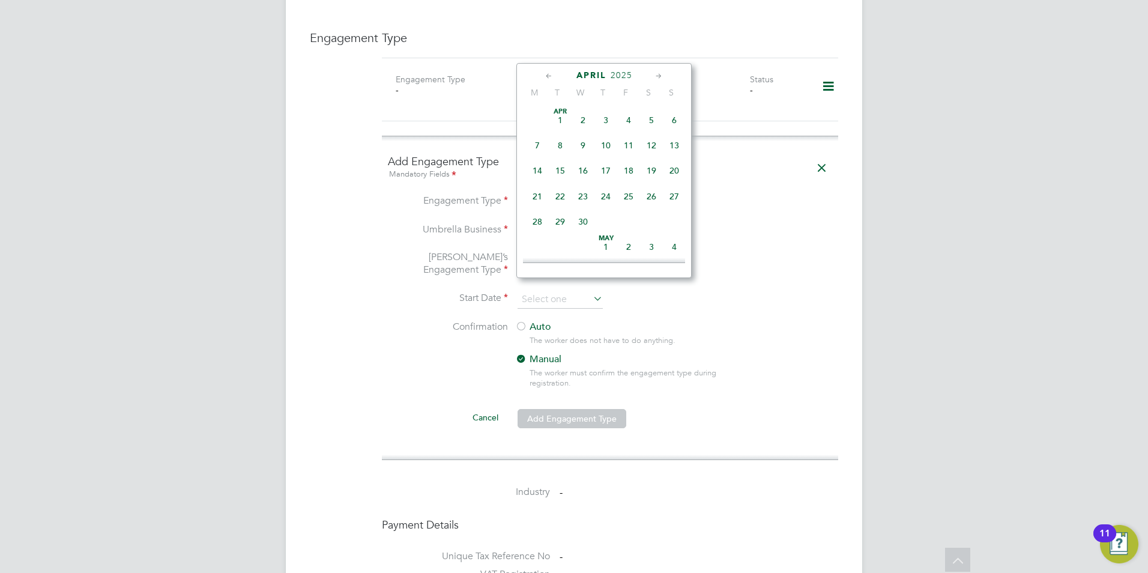
click at [535, 197] on span "21" at bounding box center [537, 196] width 23 height 23
type input "[DATE]"
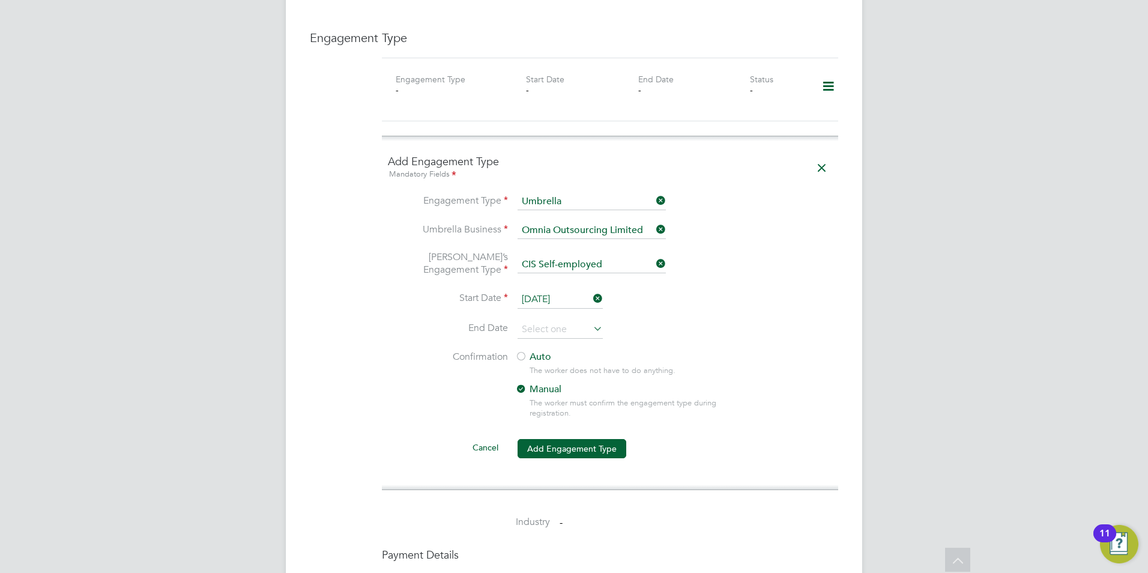
scroll to position [901, 0]
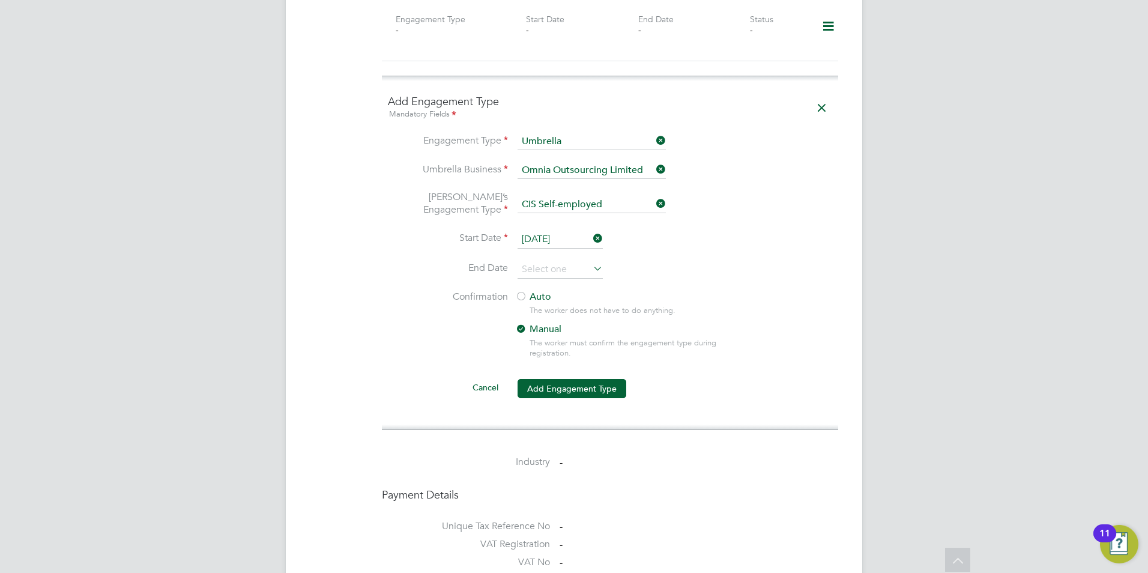
click at [527, 291] on label "Auto" at bounding box center [623, 297] width 216 height 13
click at [556, 379] on button "Add Engagement Type" at bounding box center [572, 388] width 109 height 19
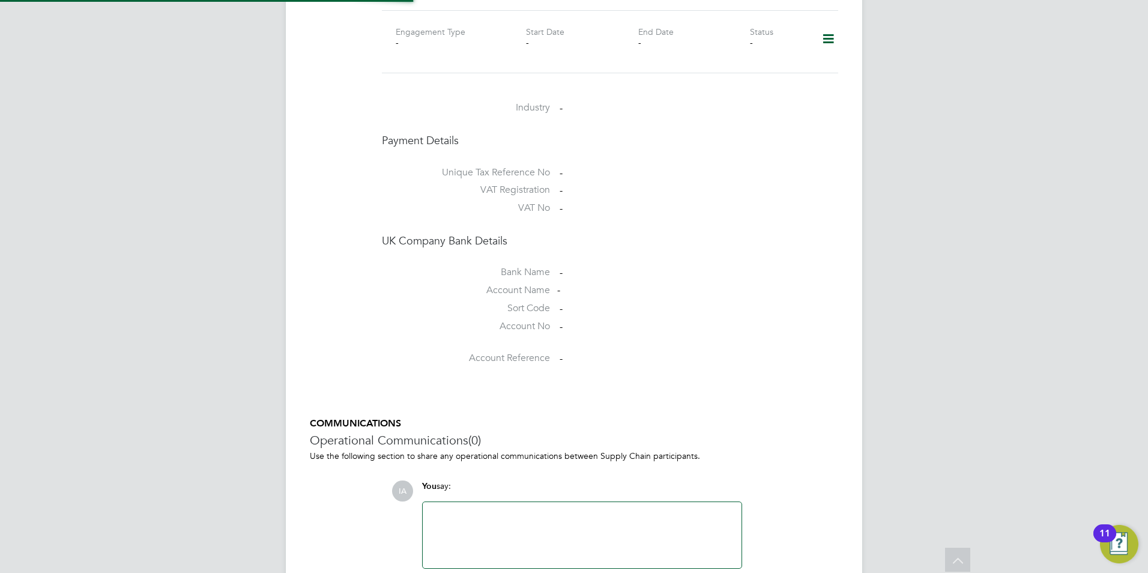
scroll to position [770, 0]
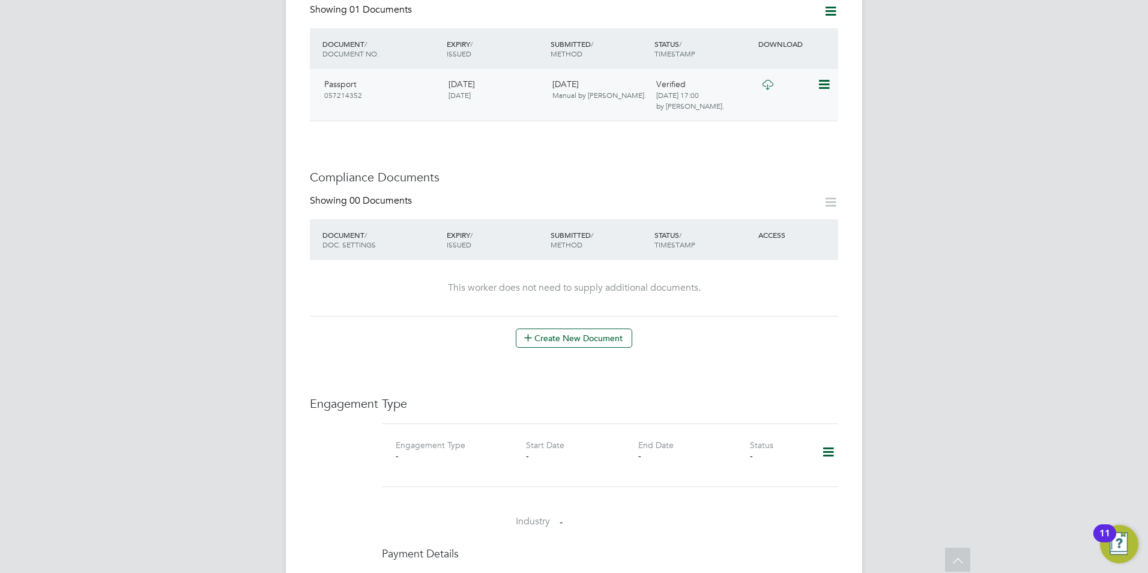
scroll to position [541, 0]
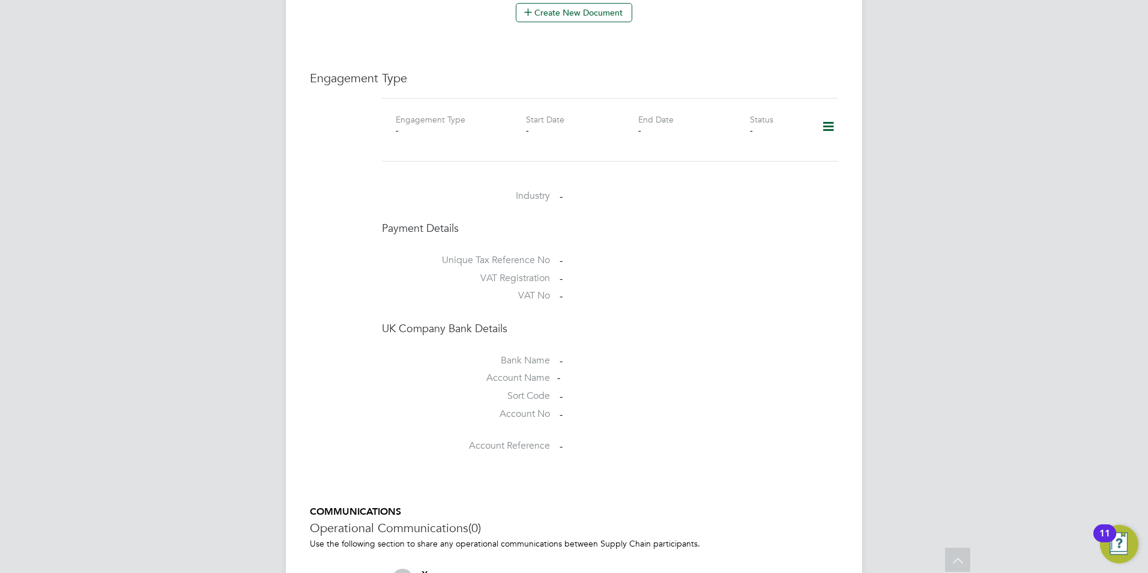
scroll to position [841, 0]
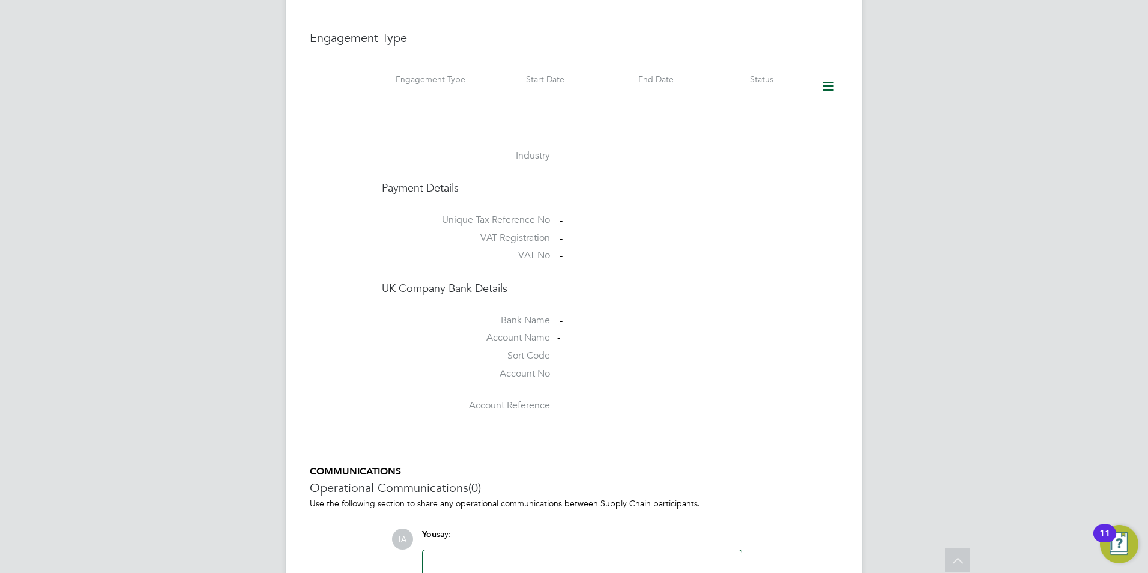
click at [830, 76] on icon at bounding box center [828, 87] width 21 height 28
click at [794, 123] on li "Add Engagement Type" at bounding box center [767, 126] width 136 height 17
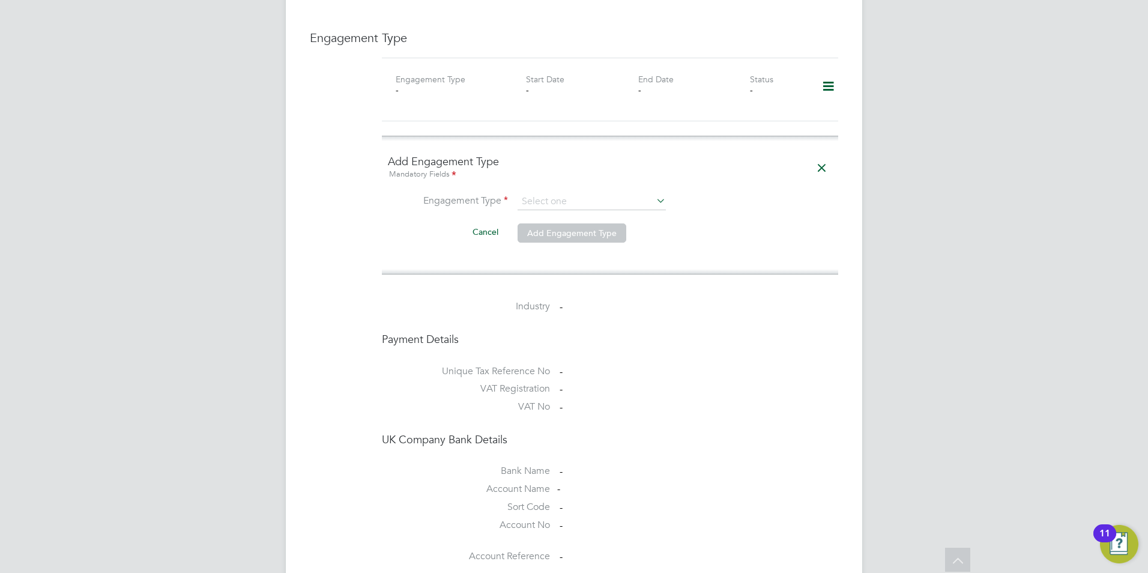
click at [654, 192] on icon at bounding box center [654, 200] width 0 height 17
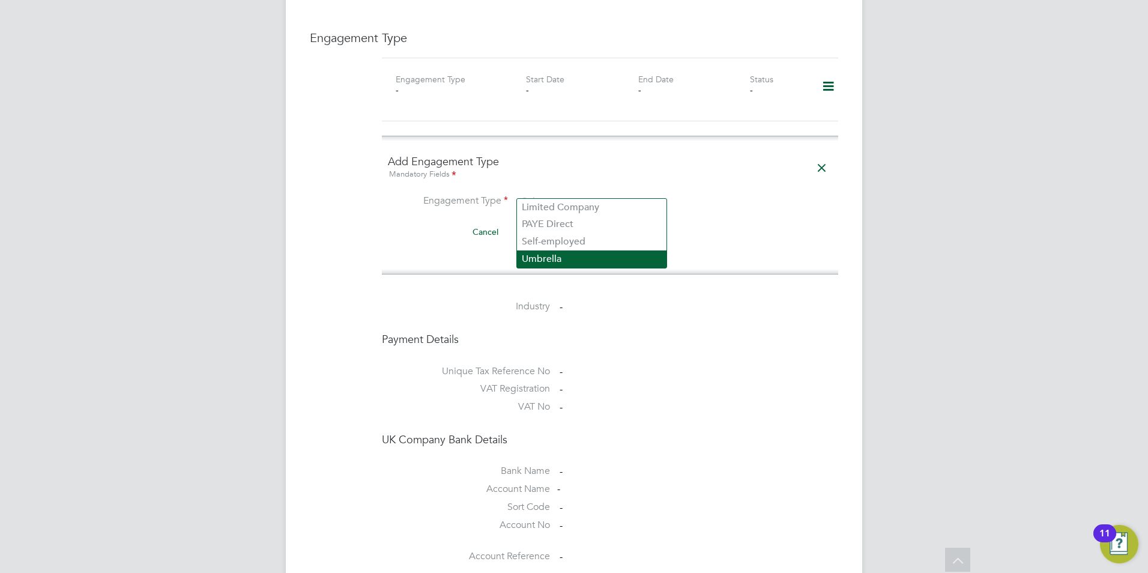
click at [535, 251] on li "Umbrella" at bounding box center [592, 258] width 150 height 17
type input "Umbrella"
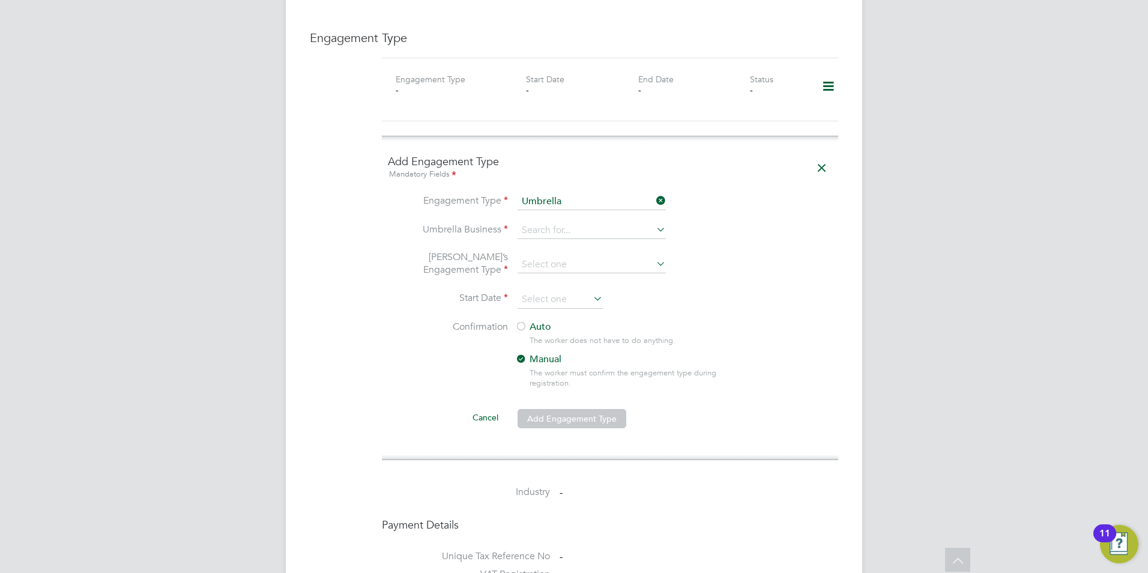
click at [396, 346] on li "Confirmation Auto The worker does not have to do anything. Manual The worker mu…" at bounding box center [610, 364] width 444 height 87
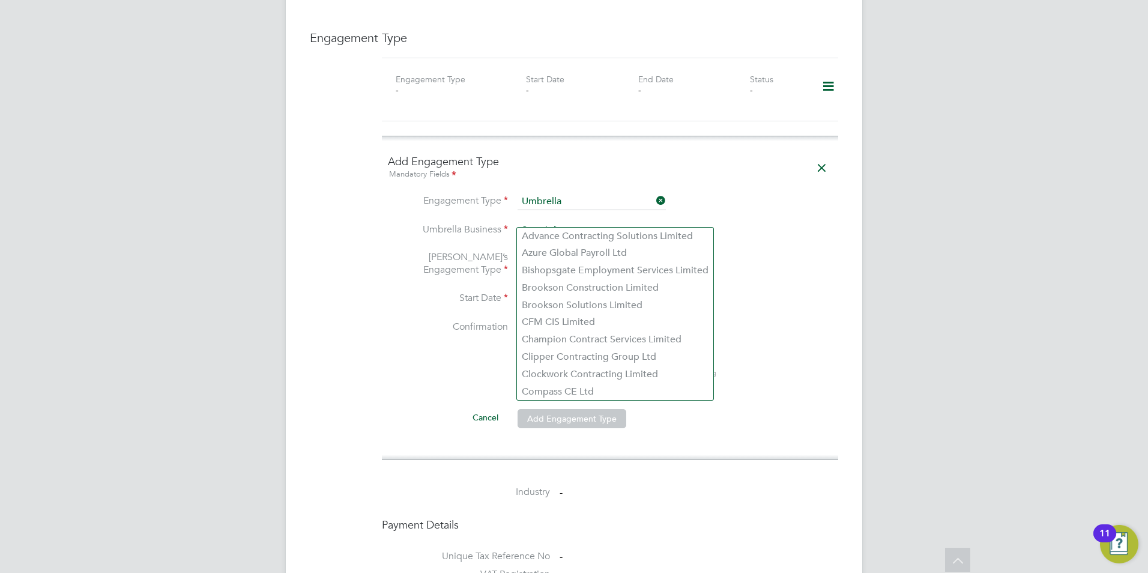
click at [527, 223] on input at bounding box center [592, 230] width 148 height 17
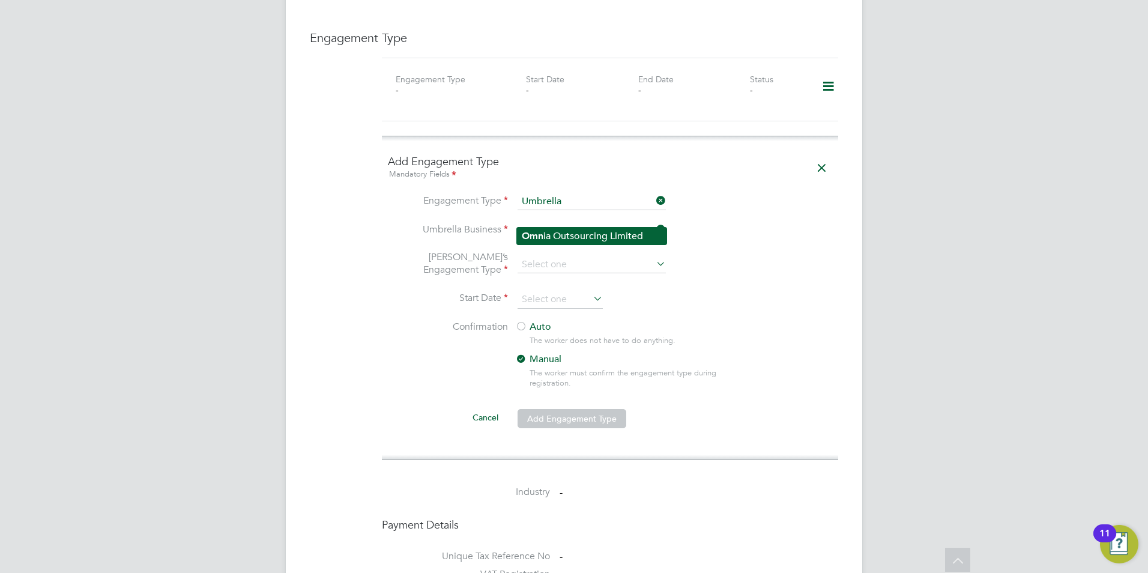
click at [563, 235] on li "Omn ia Outsourcing Limited" at bounding box center [592, 236] width 150 height 17
type input "Omnia Outsourcing Limited"
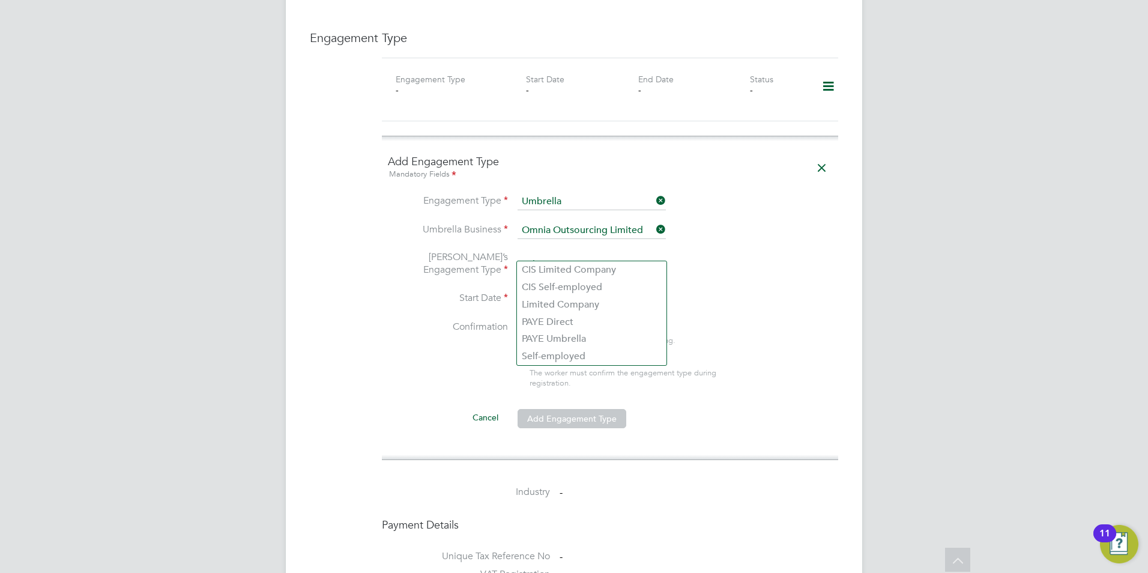
click at [565, 256] on input at bounding box center [592, 264] width 148 height 17
click at [565, 284] on li "CIS Self-employed" at bounding box center [592, 287] width 150 height 17
type input "CIS Self-employed"
click at [565, 291] on input at bounding box center [560, 300] width 85 height 18
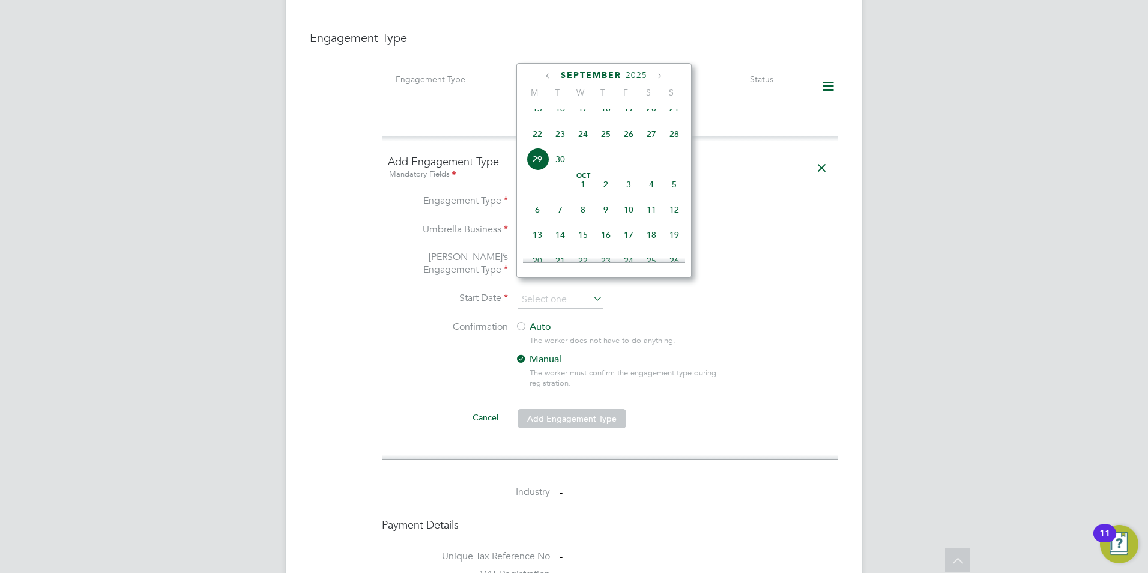
click at [550, 76] on icon at bounding box center [549, 76] width 11 height 13
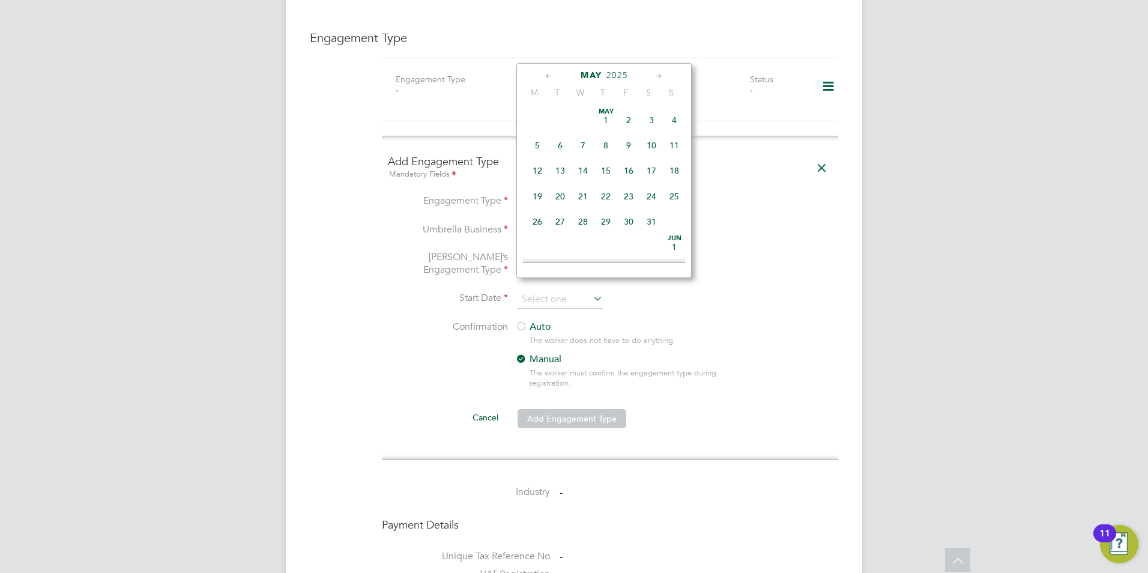
click at [654, 73] on icon at bounding box center [658, 76] width 11 height 13
click at [544, 222] on span "23" at bounding box center [537, 218] width 23 height 23
type input "[DATE]"
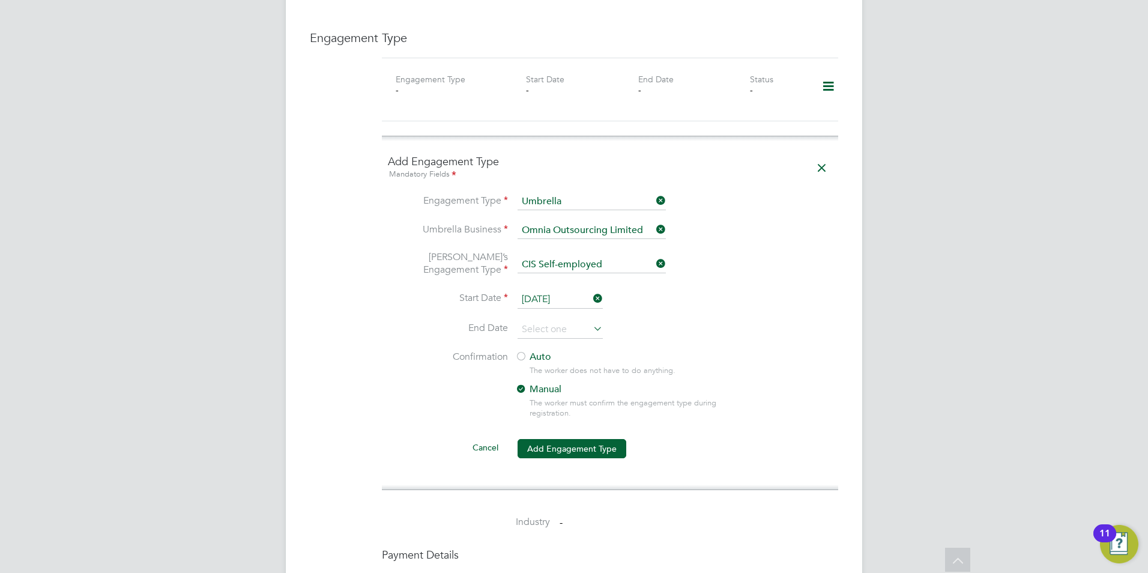
click at [553, 351] on label "Auto" at bounding box center [623, 357] width 216 height 13
click at [537, 439] on button "Add Engagement Type" at bounding box center [572, 448] width 109 height 19
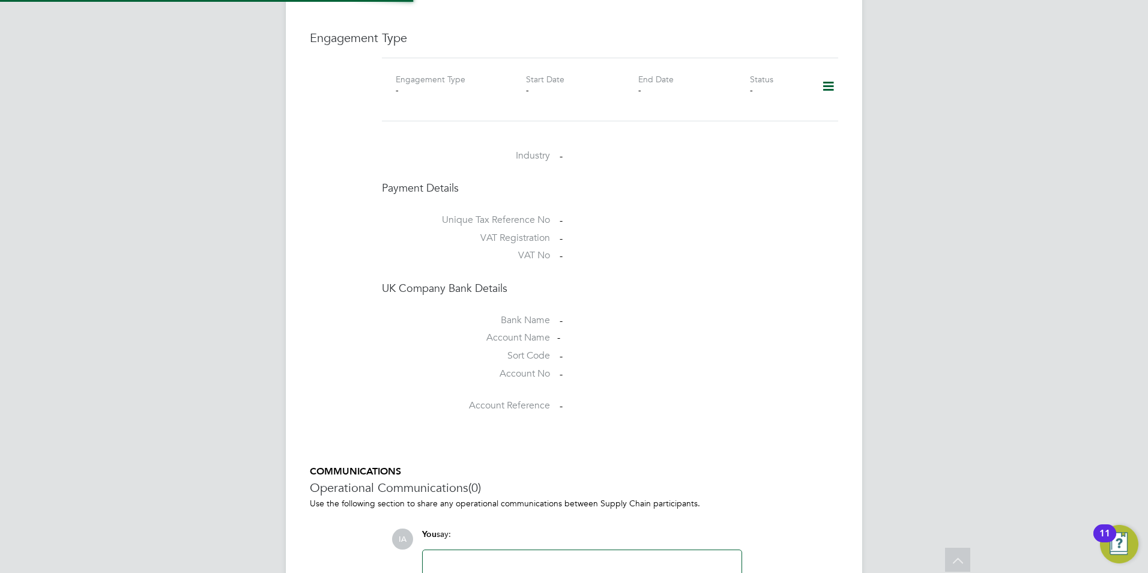
scroll to position [770, 0]
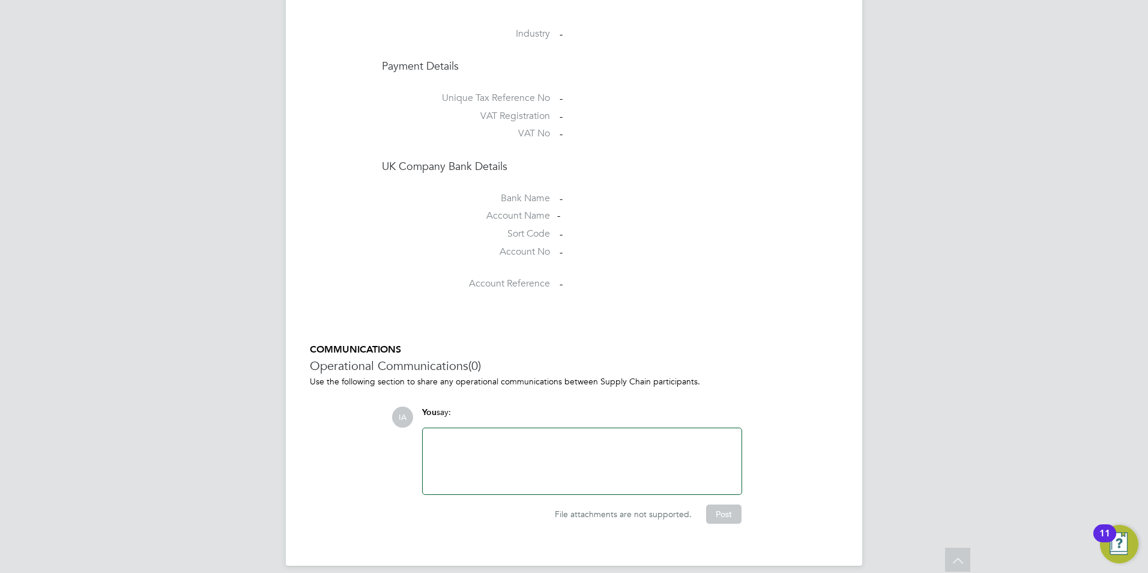
scroll to position [662, 0]
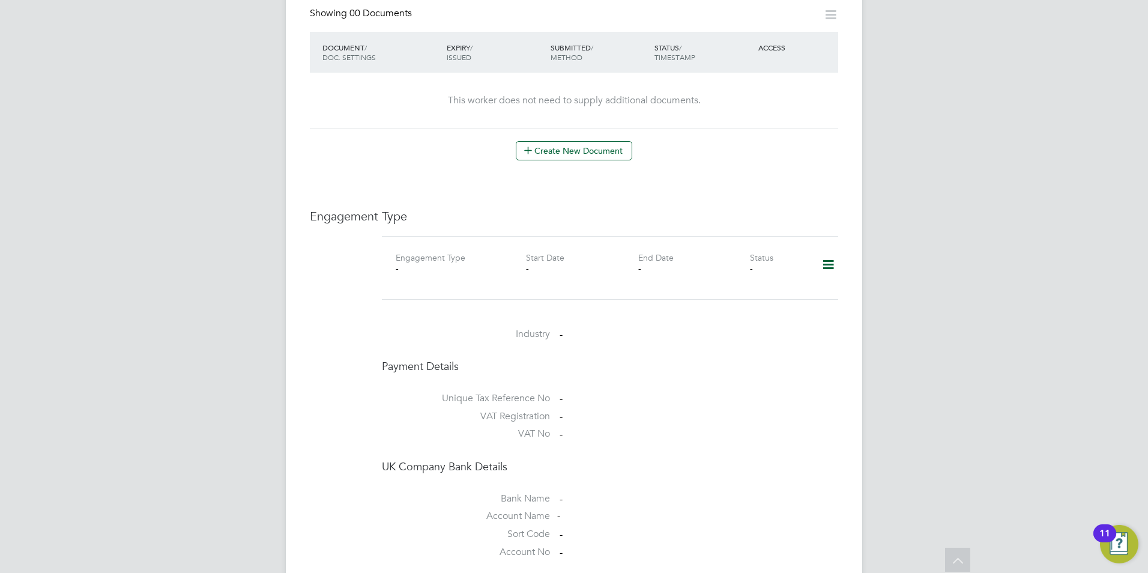
click at [831, 252] on icon at bounding box center [828, 265] width 21 height 28
click at [792, 308] on li "Add Engagement Type" at bounding box center [767, 304] width 136 height 17
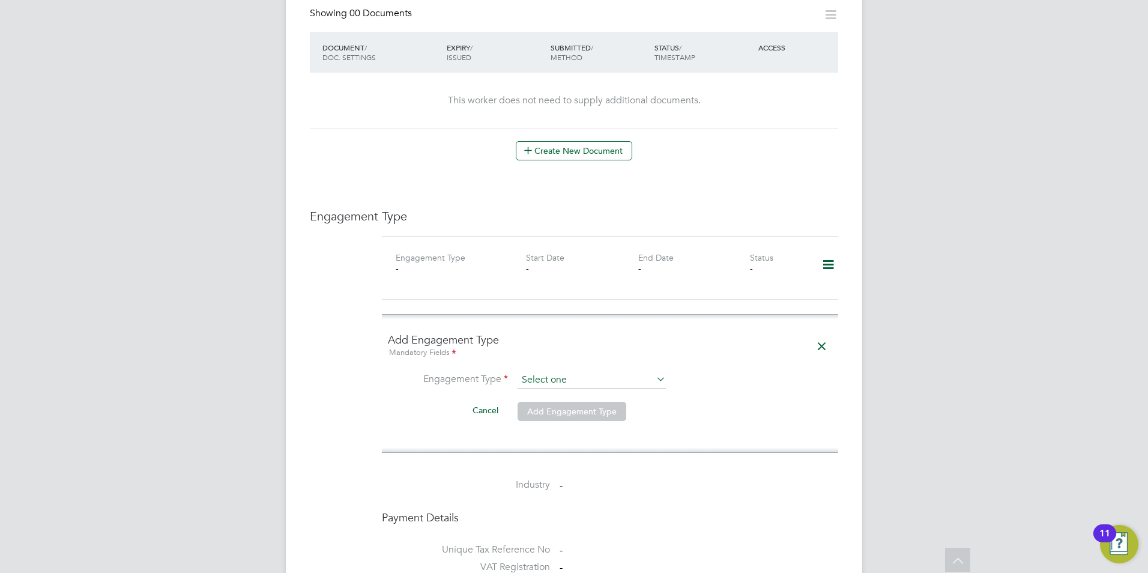
click at [631, 372] on input at bounding box center [592, 380] width 148 height 17
click at [558, 435] on li "Umbrella" at bounding box center [592, 437] width 150 height 17
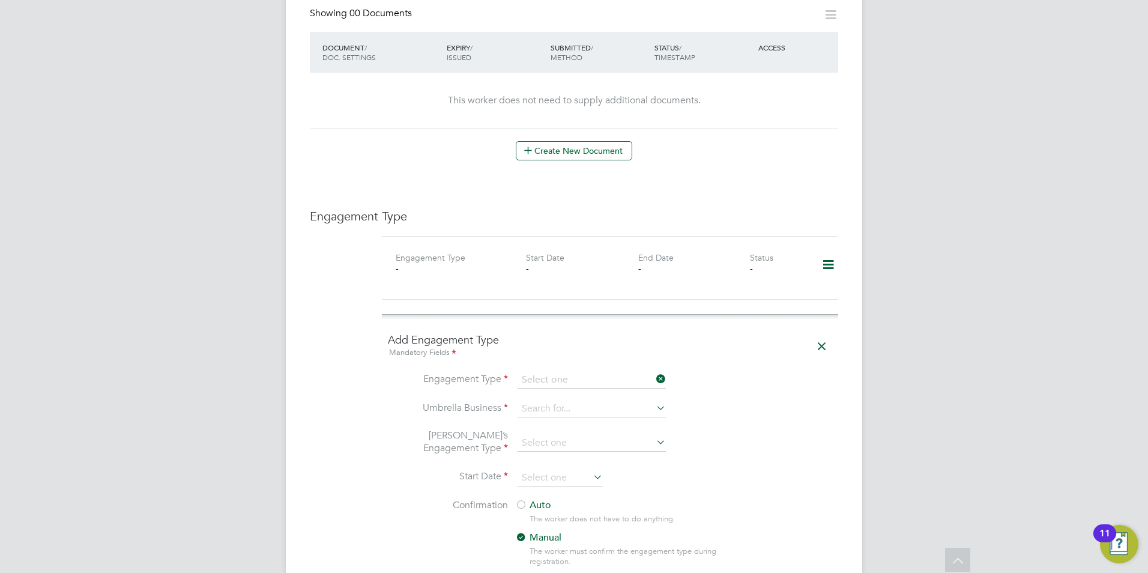
type input "Umbrella"
click at [554, 401] on input at bounding box center [592, 409] width 148 height 17
click at [547, 413] on li "Omn ia Outsourcing Limited" at bounding box center [592, 414] width 150 height 17
type input "Omnia Outsourcing Limited"
click at [553, 435] on input at bounding box center [592, 443] width 148 height 17
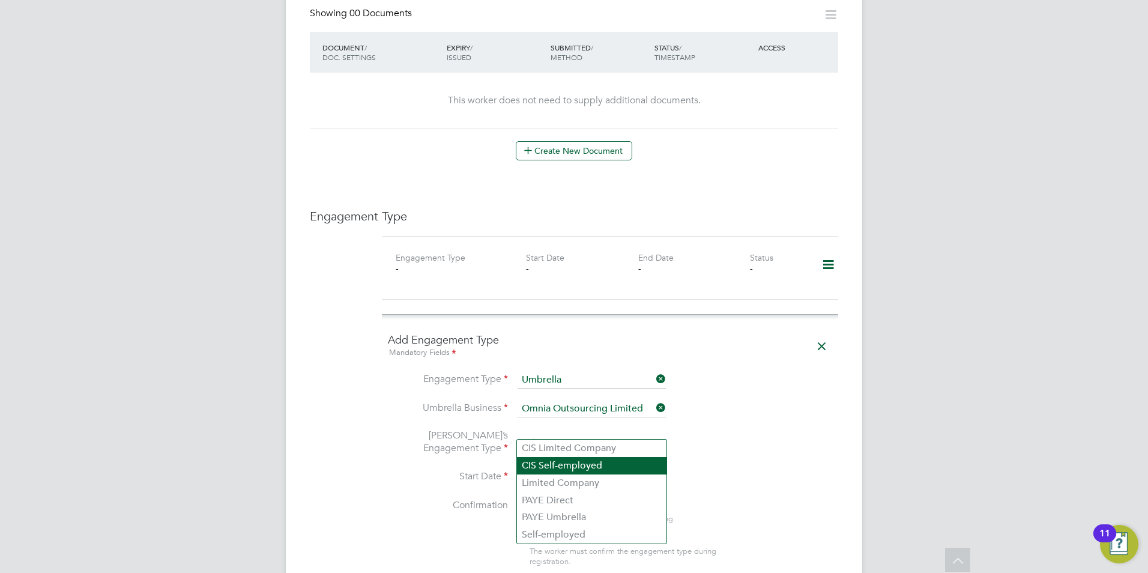
click at [557, 465] on li "CIS Self-employed" at bounding box center [592, 465] width 150 height 17
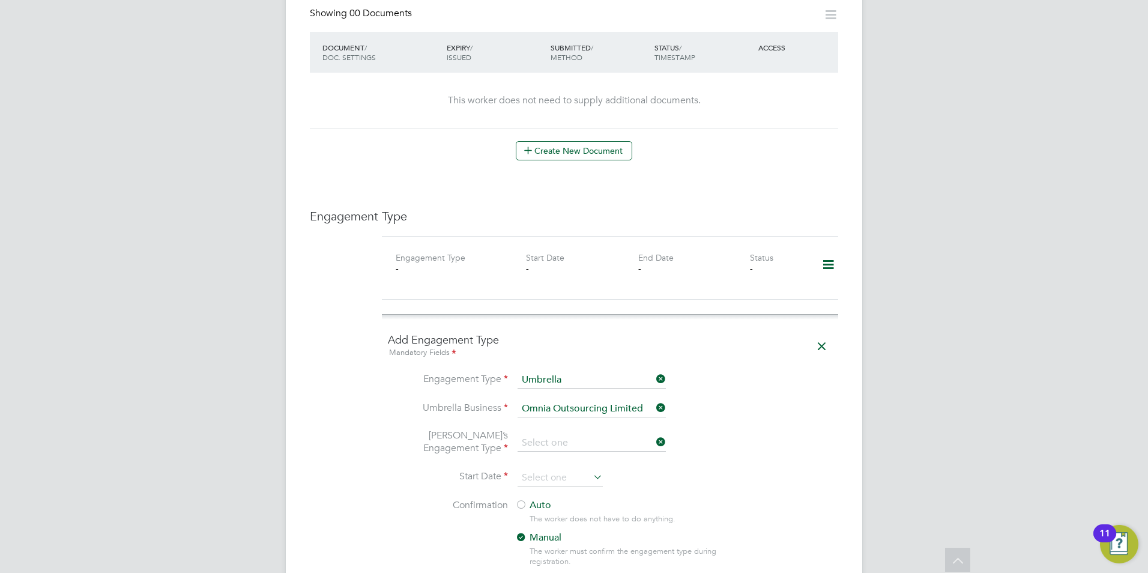
type input "CIS Self-employed"
click at [558, 469] on input at bounding box center [560, 478] width 85 height 18
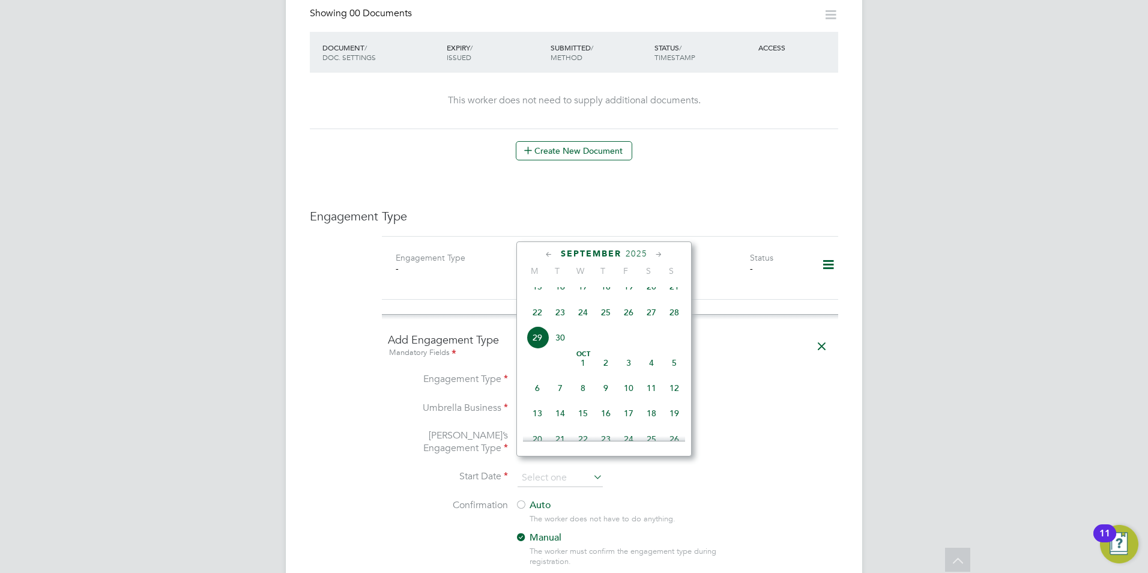
click at [539, 253] on div "September 2025" at bounding box center [604, 253] width 162 height 11
click at [545, 256] on icon at bounding box center [549, 254] width 11 height 13
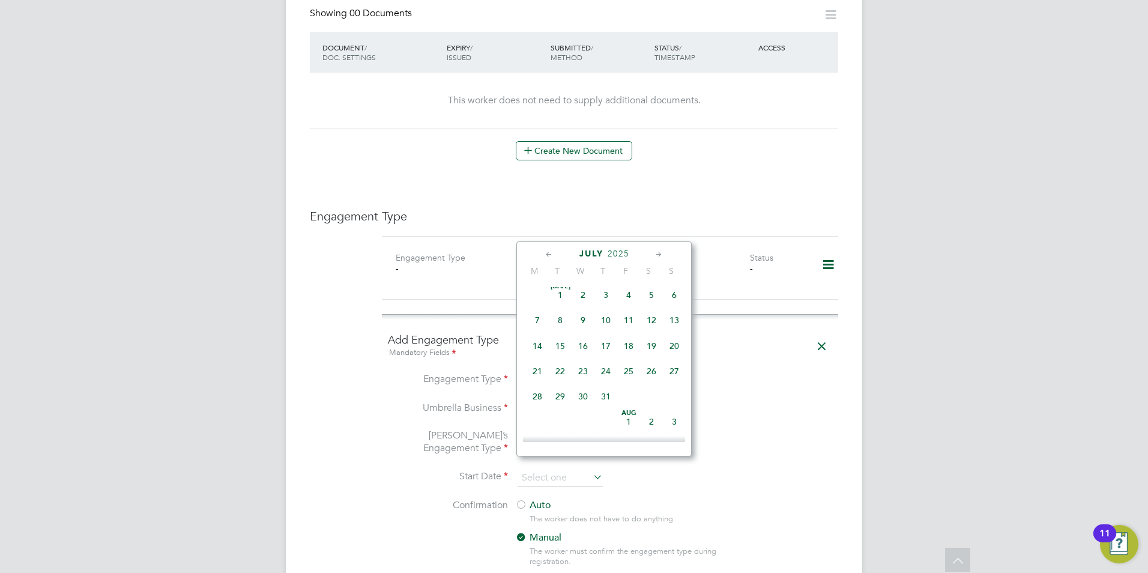
scroll to position [0, 0]
click at [545, 256] on icon at bounding box center [549, 254] width 11 height 13
click at [538, 372] on span "17" at bounding box center [537, 374] width 23 height 23
type input "17 Mar 2025"
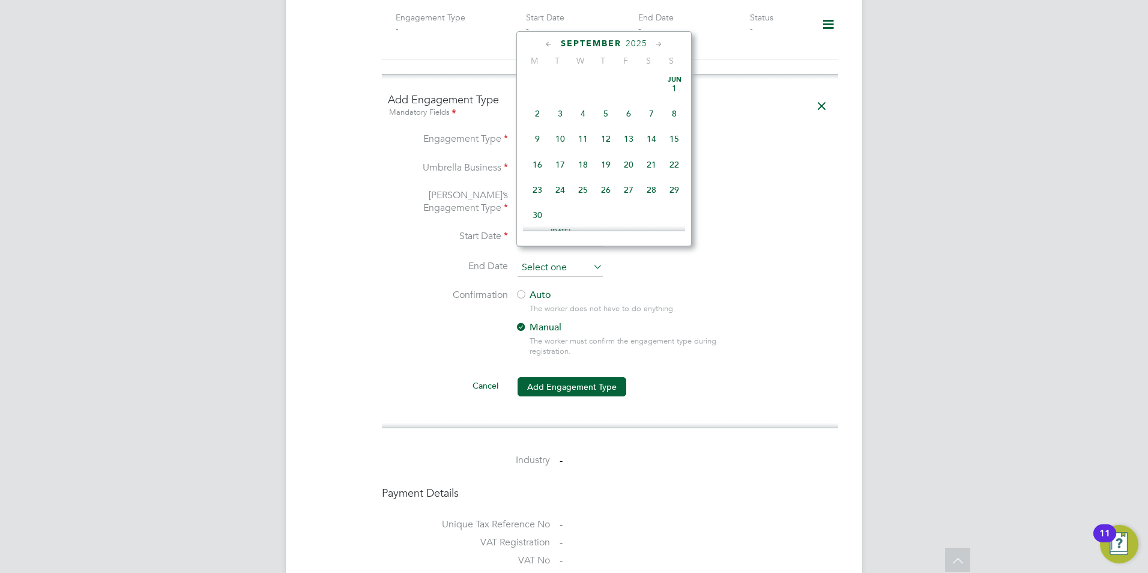
scroll to position [468, 0]
click at [583, 259] on input at bounding box center [560, 268] width 85 height 18
click at [692, 269] on li "End Date" at bounding box center [610, 274] width 444 height 30
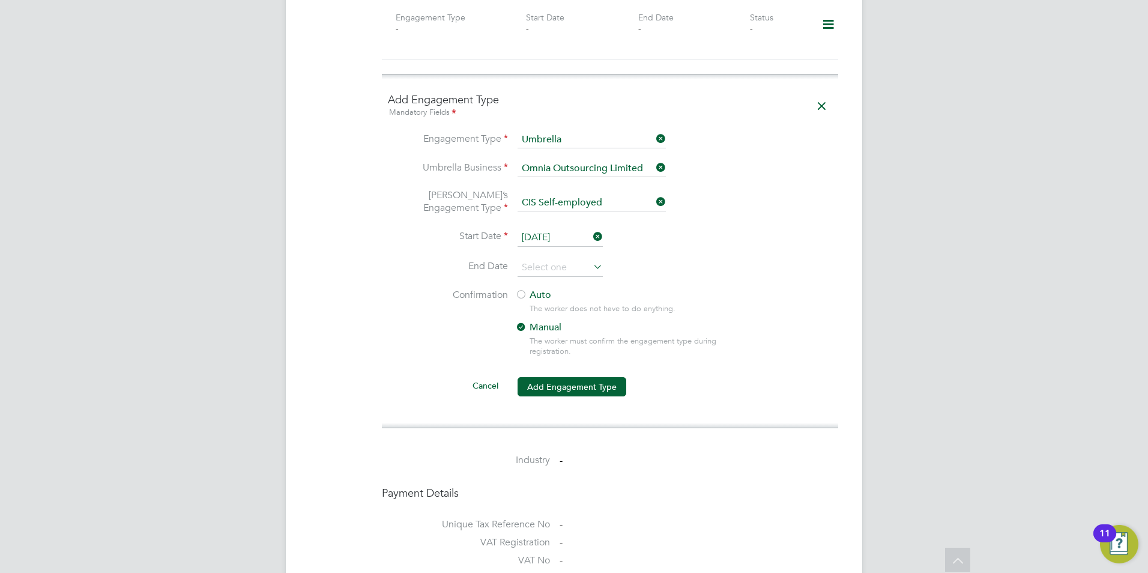
click at [541, 289] on label "Auto" at bounding box center [623, 295] width 216 height 13
click at [574, 378] on button "Add Engagement Type" at bounding box center [572, 386] width 109 height 19
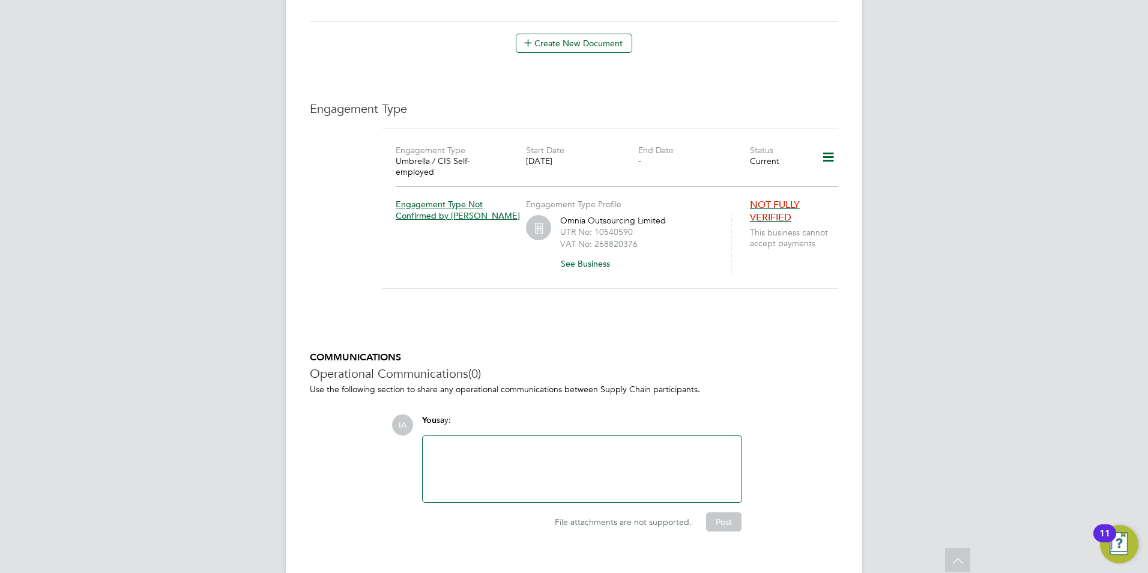
scroll to position [590, 0]
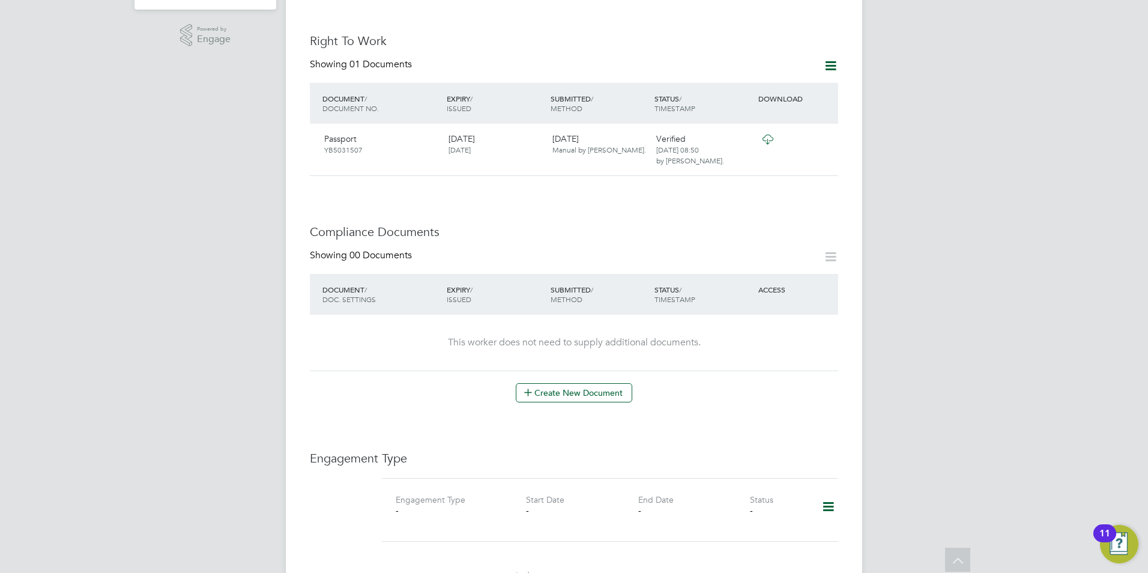
scroll to position [661, 0]
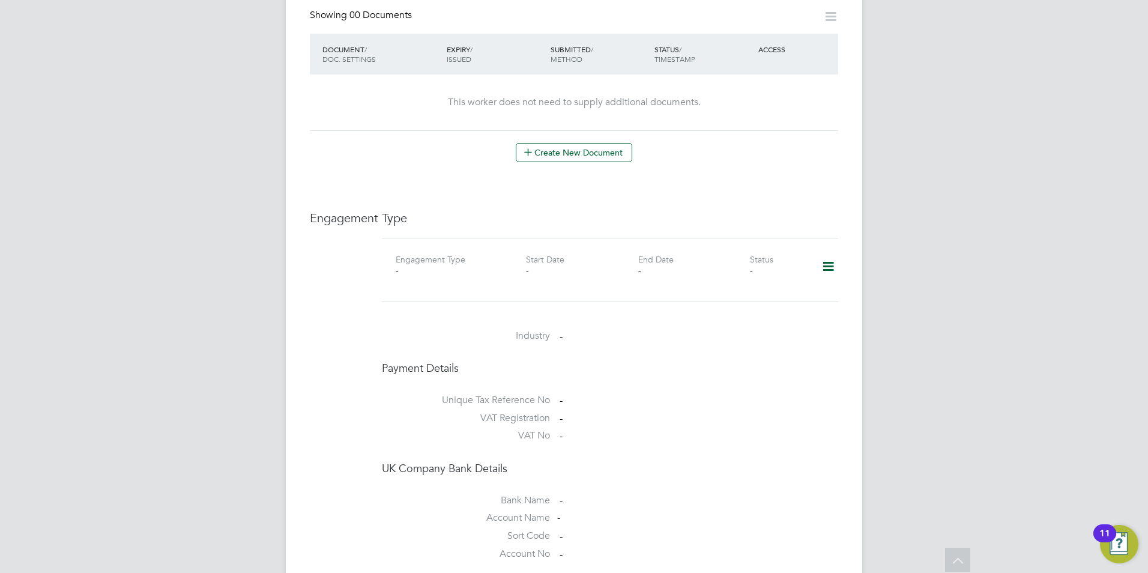
click at [830, 253] on icon at bounding box center [828, 267] width 21 height 28
click at [763, 300] on li "Add Engagement Type" at bounding box center [767, 306] width 136 height 17
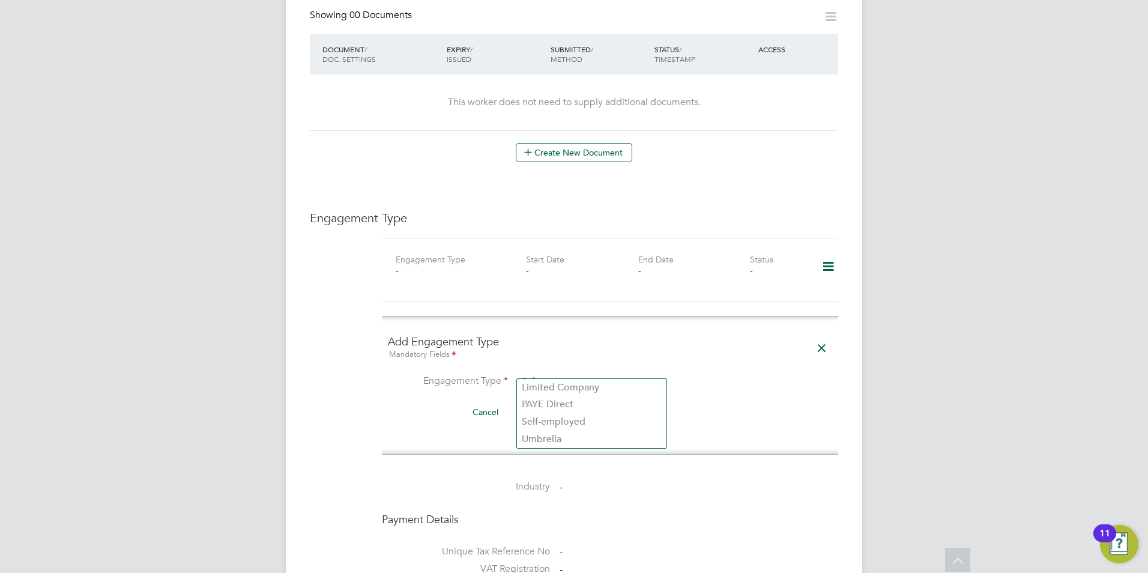
click at [573, 374] on input at bounding box center [592, 382] width 148 height 17
click at [532, 434] on li "Umbrella" at bounding box center [592, 439] width 150 height 17
type input "Umbrella"
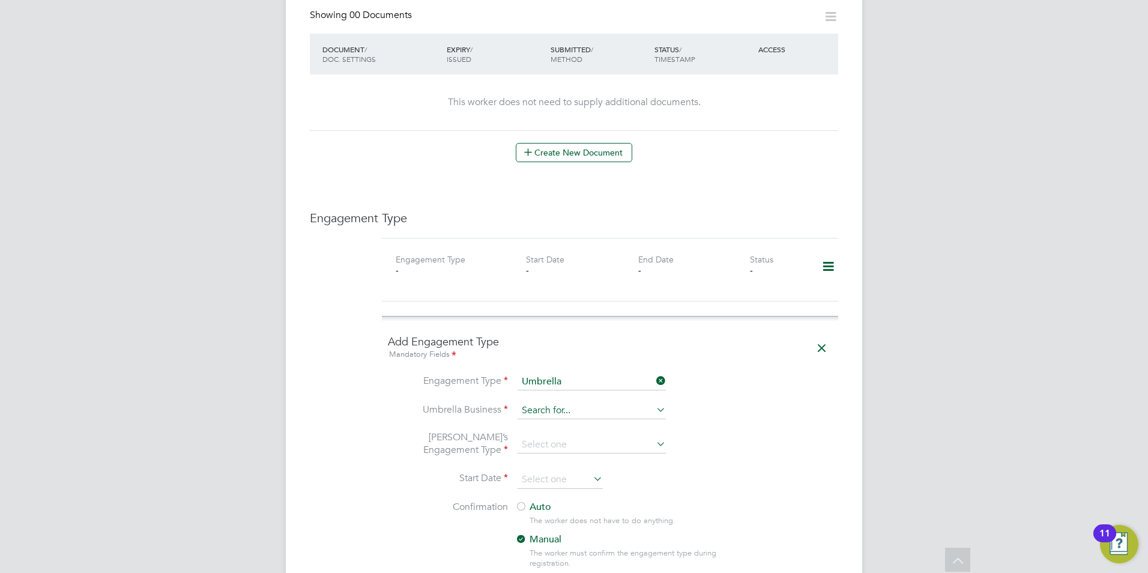
click at [536, 402] on input at bounding box center [592, 410] width 148 height 17
click at [568, 419] on li "Omn ia Outsourcing Limited" at bounding box center [592, 416] width 150 height 17
type input "Omnia Outsourcing Limited"
click at [570, 437] on input at bounding box center [592, 445] width 148 height 17
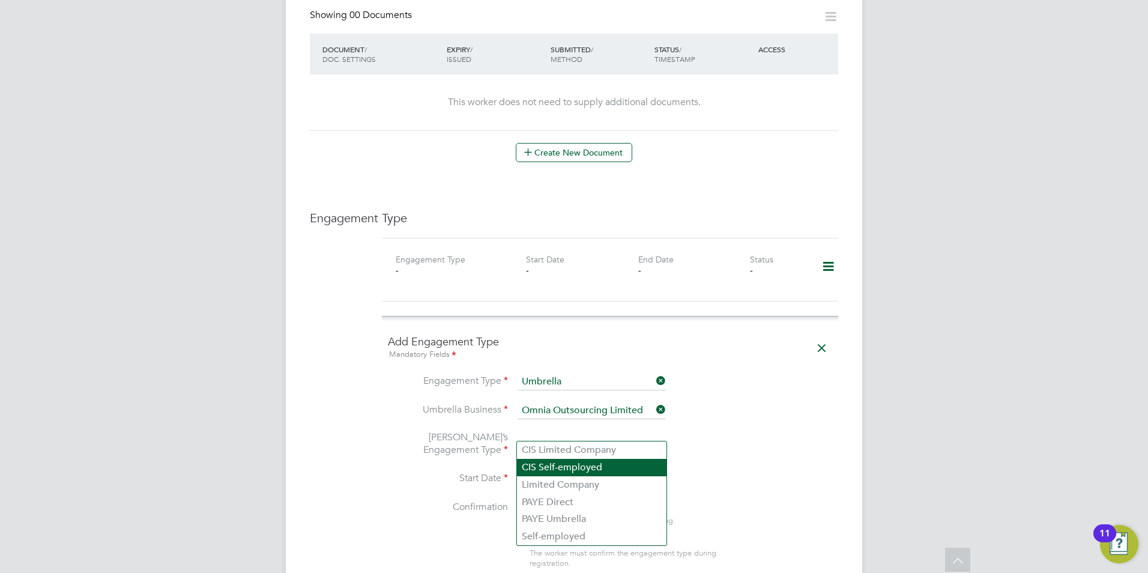
click at [566, 465] on li "CIS Self-employed" at bounding box center [592, 467] width 150 height 17
type input "CIS Self-employed"
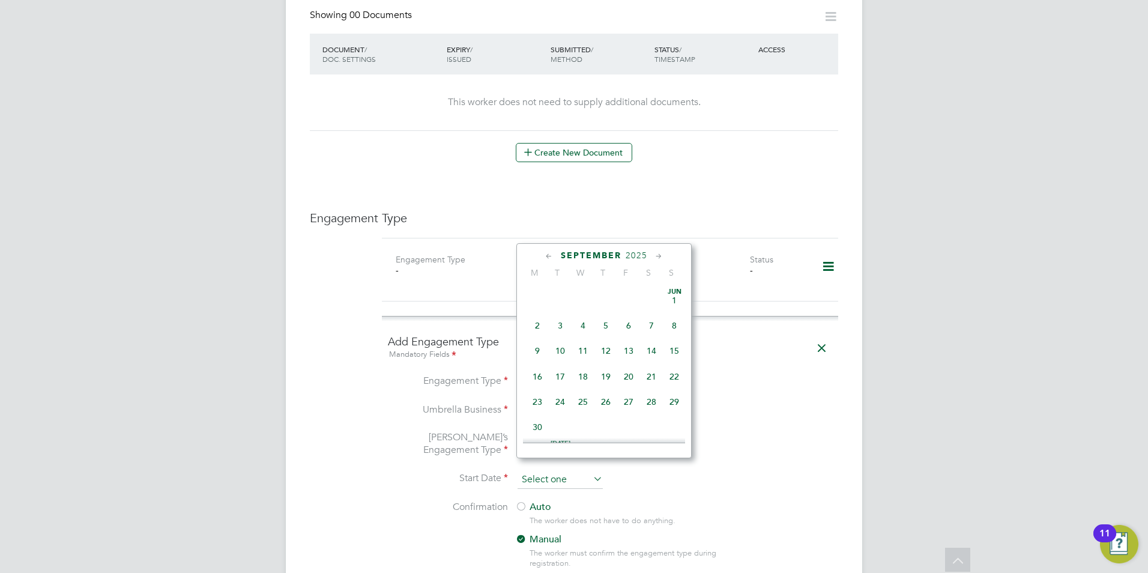
click at [547, 471] on input at bounding box center [560, 480] width 85 height 18
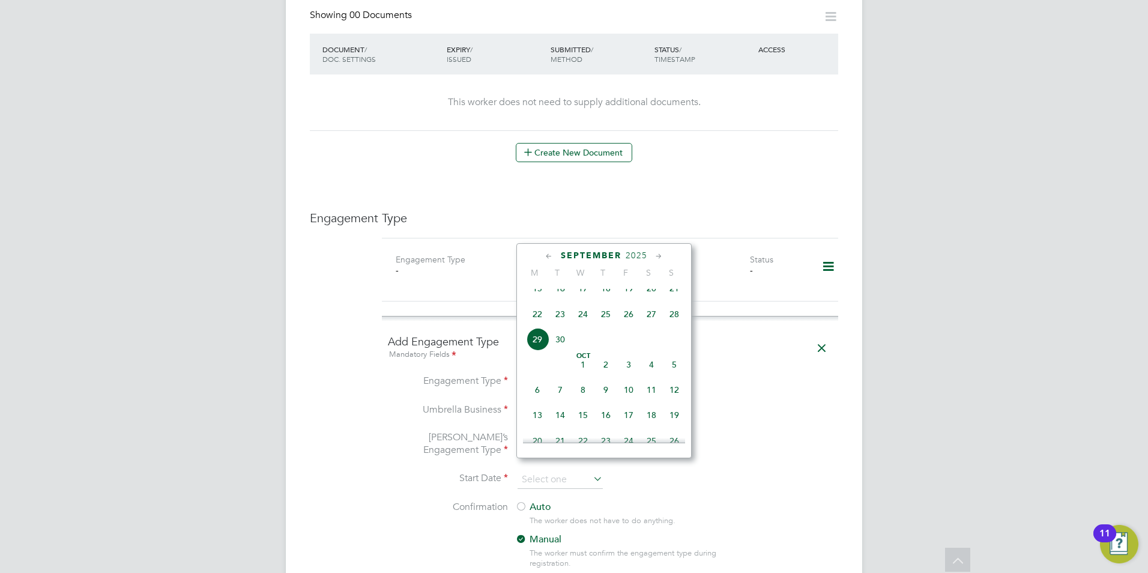
click at [552, 256] on icon at bounding box center [549, 256] width 11 height 13
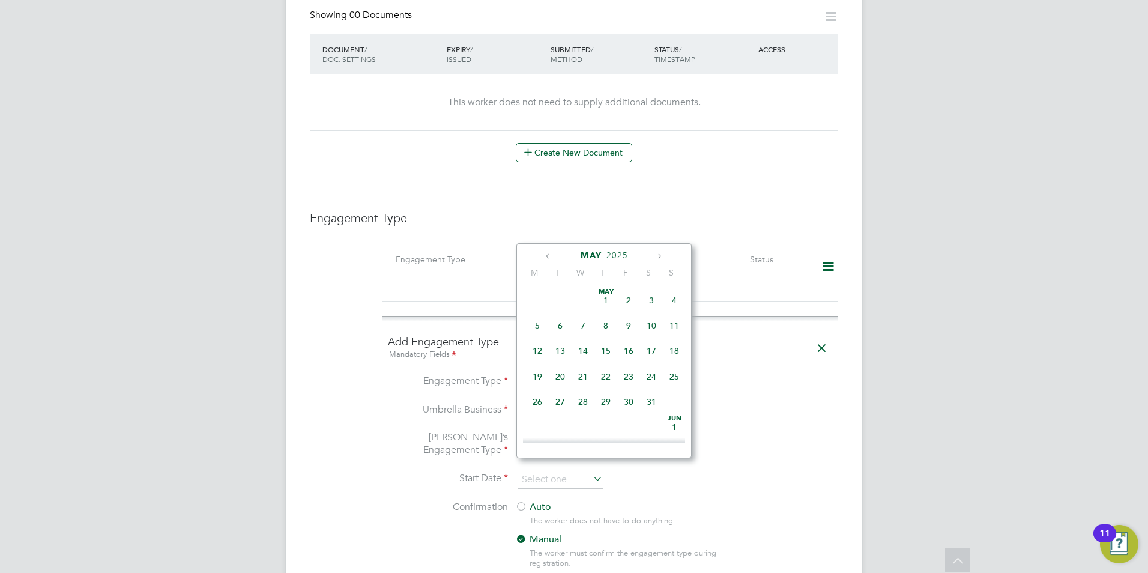
click at [552, 256] on icon at bounding box center [549, 256] width 11 height 13
click at [539, 402] on span "24" at bounding box center [537, 401] width 23 height 23
type input "24 Mar 2025"
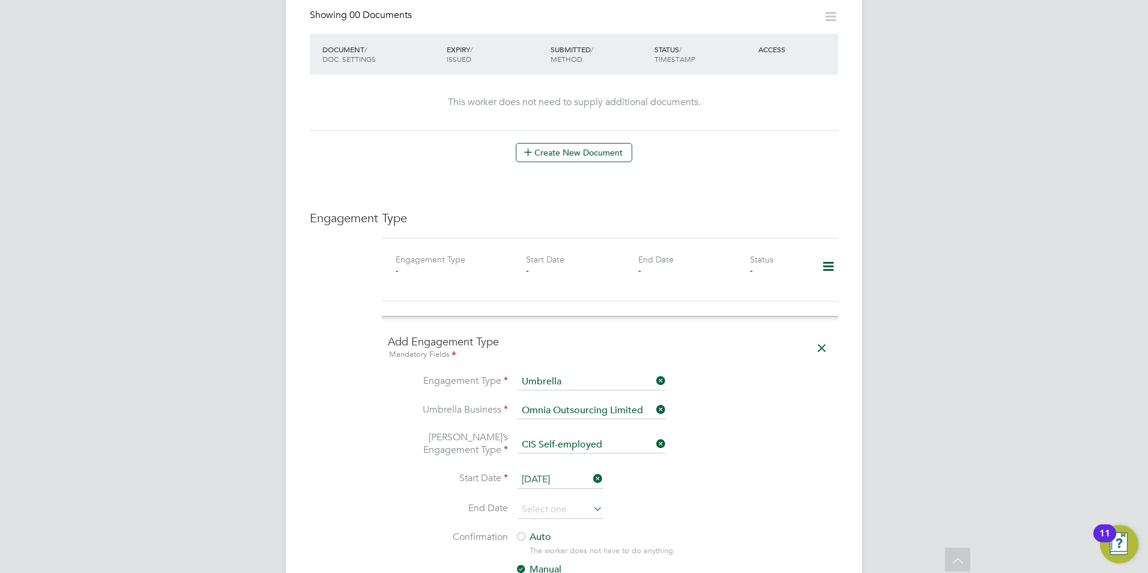
scroll to position [961, 0]
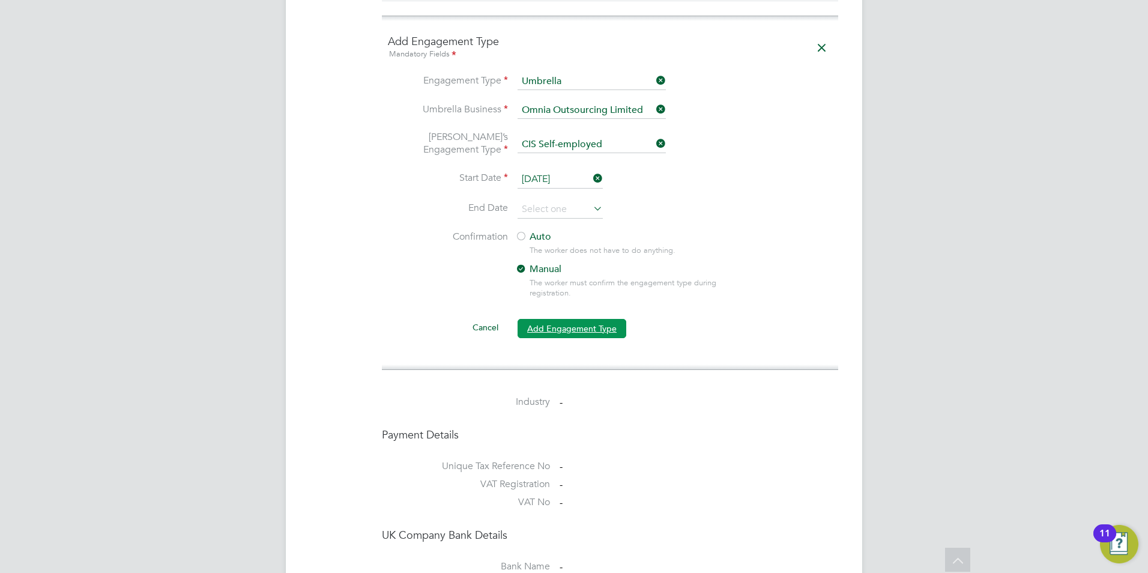
click at [572, 319] on button "Add Engagement Type" at bounding box center [572, 328] width 109 height 19
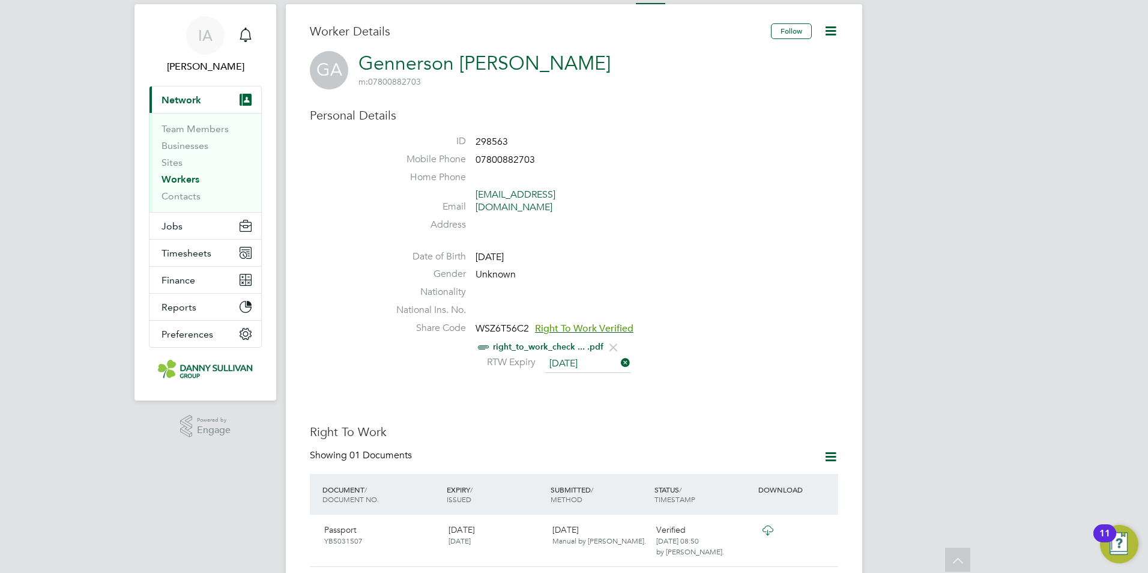
scroll to position [0, 0]
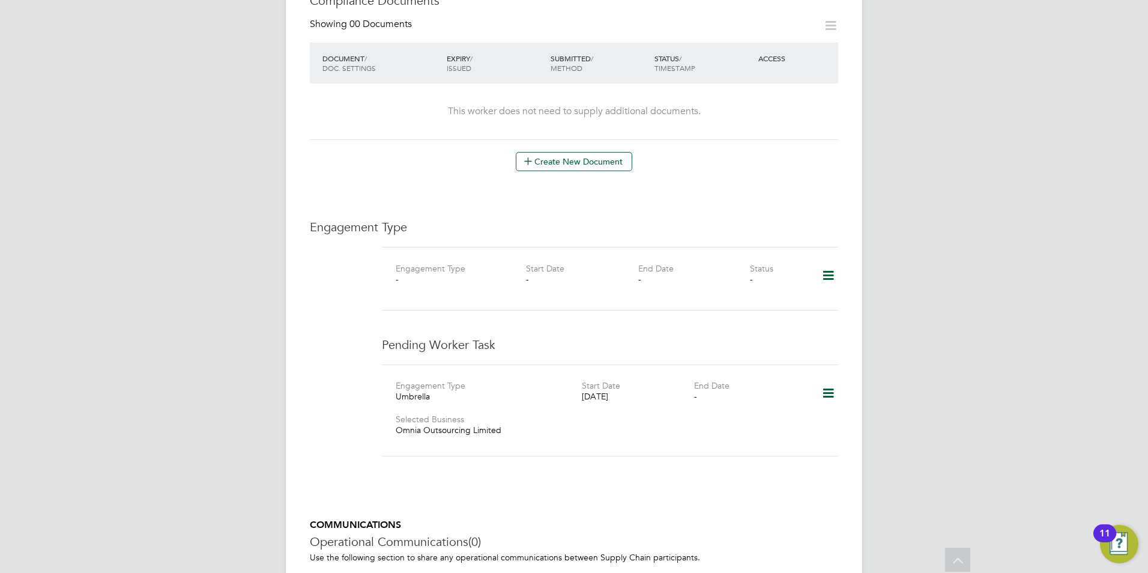
scroll to position [647, 0]
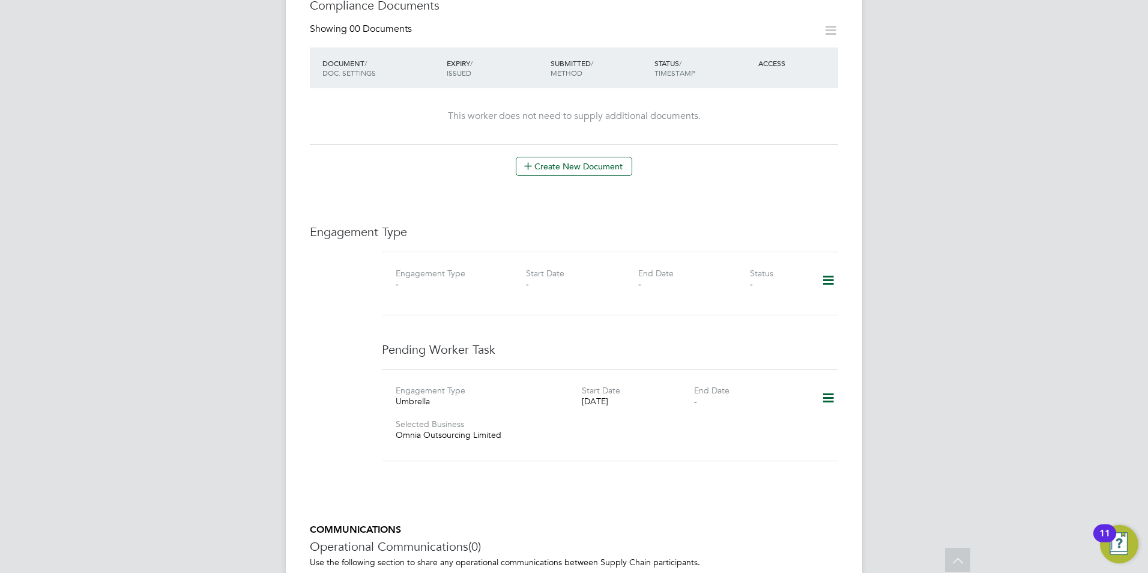
click at [823, 384] on icon at bounding box center [828, 398] width 21 height 28
click at [811, 454] on li "Confirm" at bounding box center [811, 454] width 46 height 17
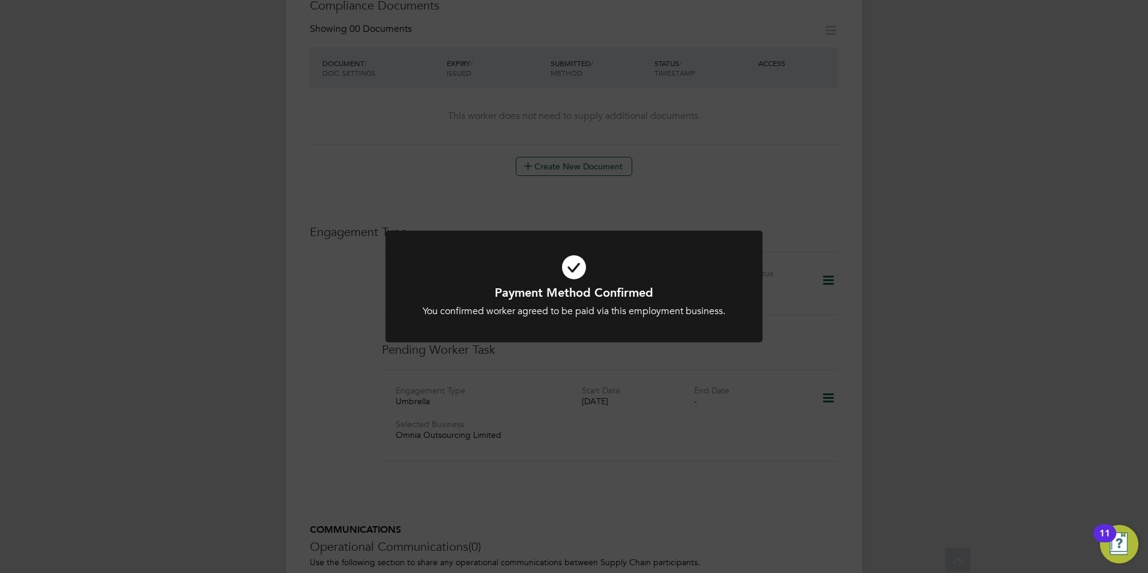
click at [866, 303] on div "Payment Method Confirmed You confirmed worker agreed to be paid via this employ…" at bounding box center [574, 286] width 1148 height 573
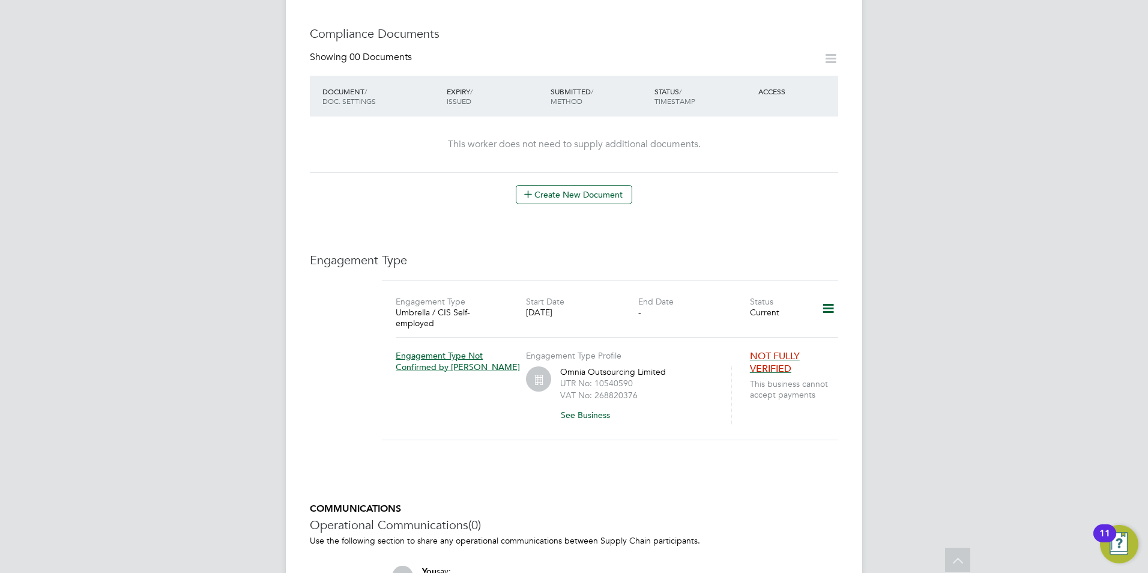
scroll to position [661, 0]
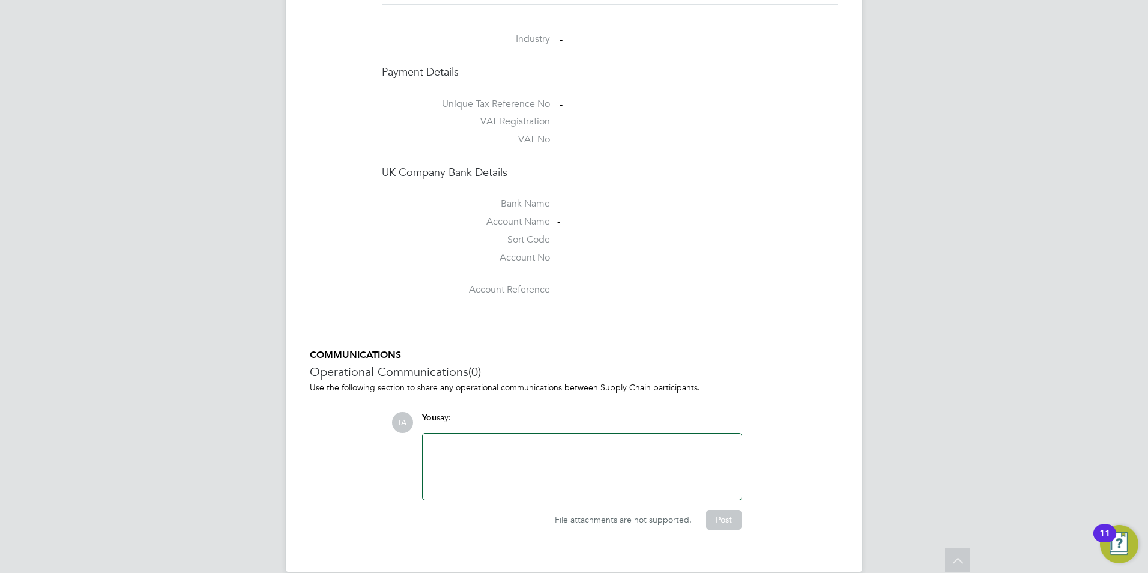
scroll to position [781, 0]
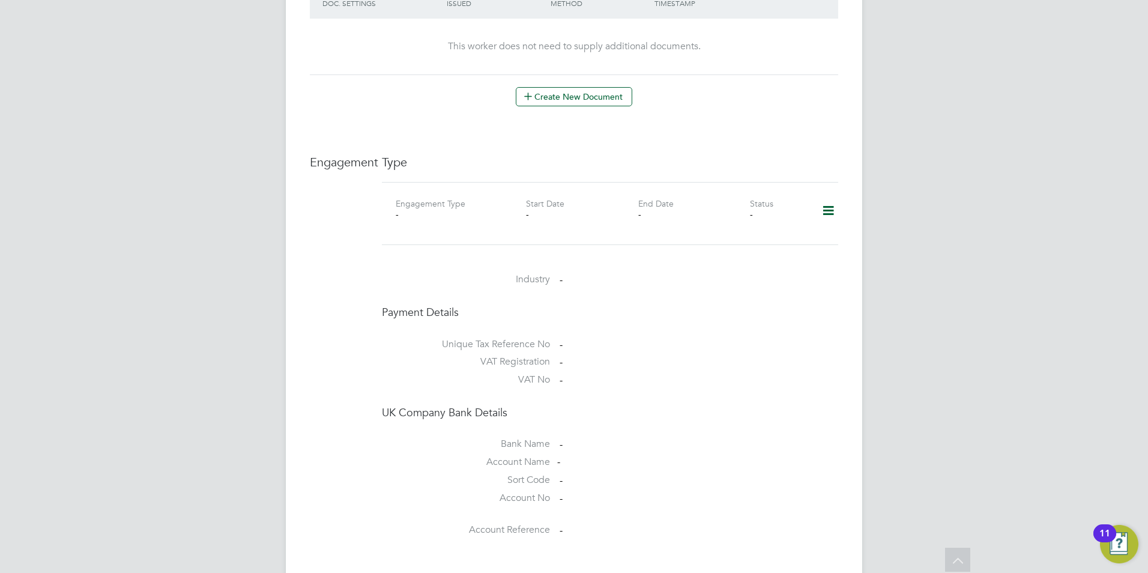
click at [829, 202] on icon at bounding box center [828, 211] width 21 height 28
click at [784, 249] on li "Add Engagement Type" at bounding box center [767, 250] width 136 height 17
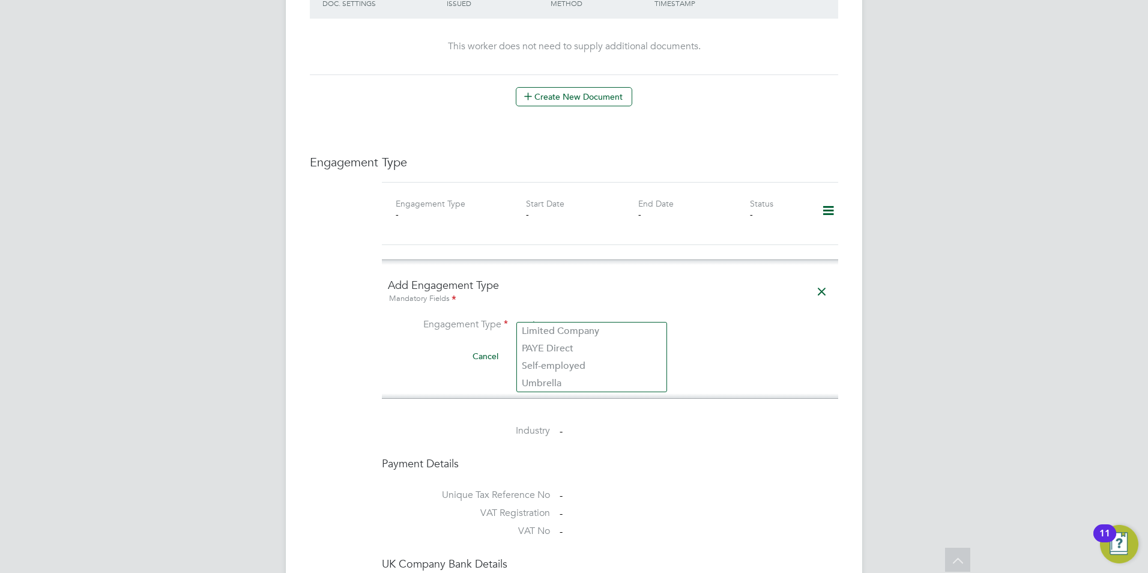
click at [622, 318] on input at bounding box center [592, 326] width 148 height 17
click at [536, 377] on li "Umbrella" at bounding box center [592, 383] width 150 height 17
type input "Umbrella"
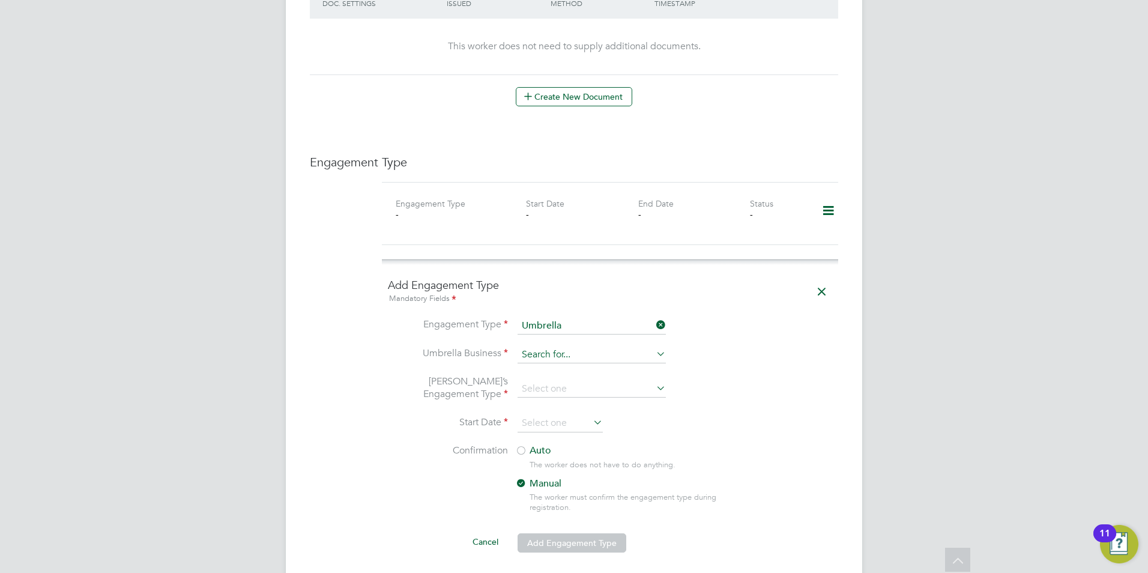
click at [549, 347] on input at bounding box center [592, 355] width 148 height 17
click at [554, 356] on li "Omn ia Outsourcing Limited" at bounding box center [592, 359] width 150 height 17
type input "Omnia Outsourcing Limited"
click at [565, 381] on input at bounding box center [592, 389] width 148 height 17
click at [568, 408] on div "All Workers Worker Payment History Tasks Activity Logs Worker Payment History T…" at bounding box center [574, 189] width 577 height 1920
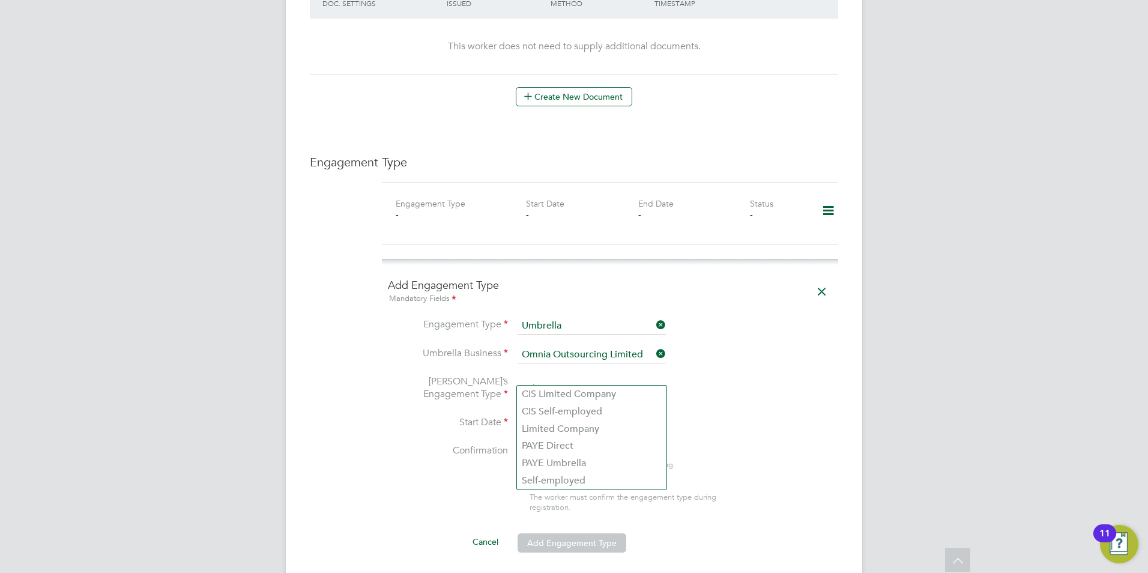
click at [569, 381] on input at bounding box center [592, 389] width 148 height 17
click at [570, 414] on li "CIS Self-employed" at bounding box center [592, 411] width 150 height 17
type input "CIS Self-employed"
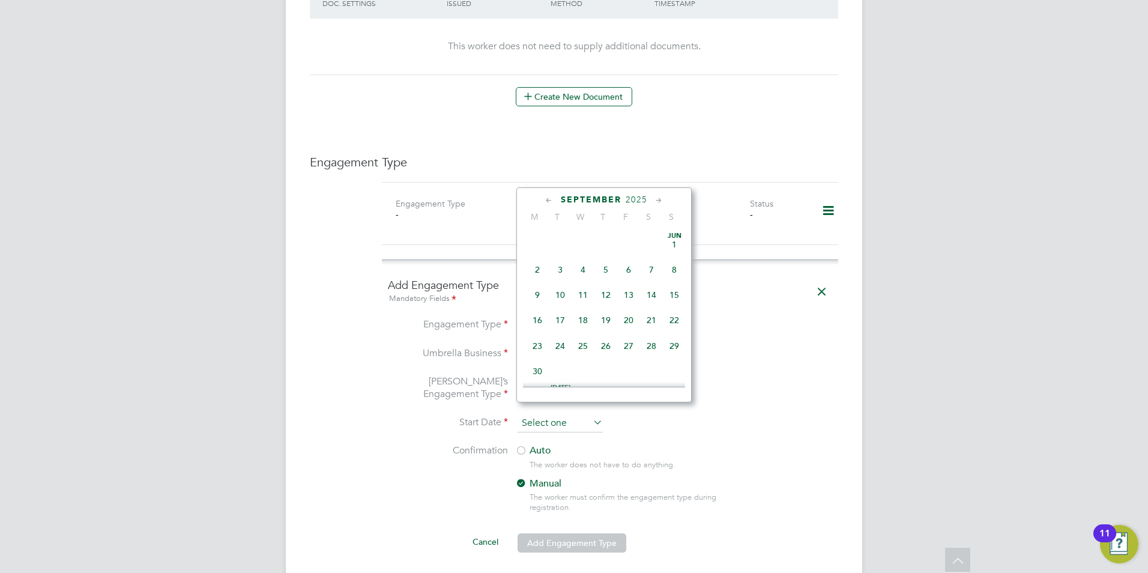
click at [574, 414] on input at bounding box center [560, 423] width 85 height 18
click at [552, 196] on icon at bounding box center [549, 200] width 11 height 13
click at [547, 198] on icon at bounding box center [549, 200] width 11 height 13
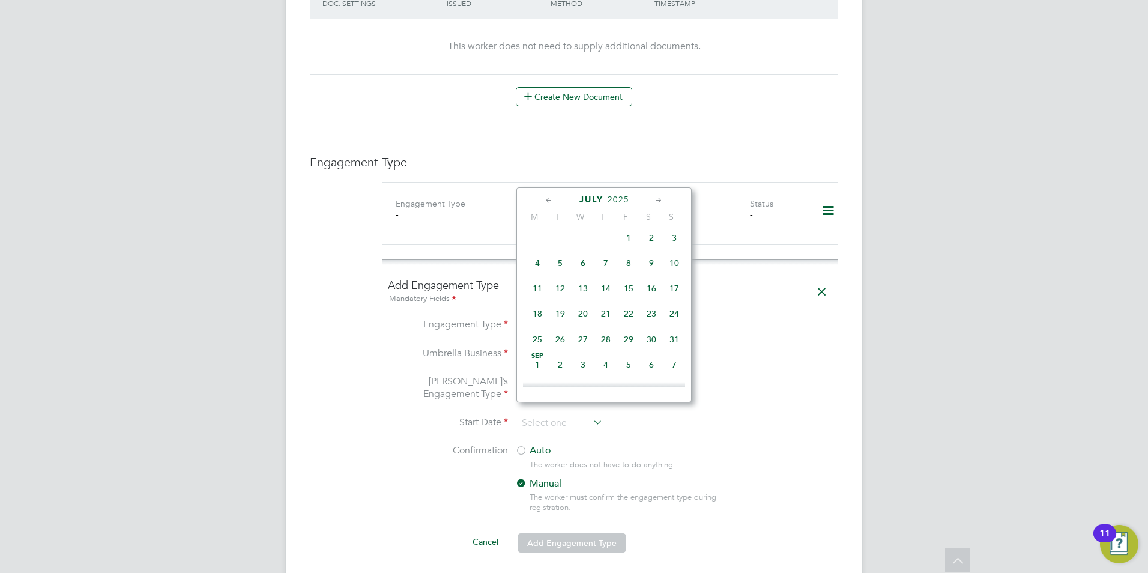
scroll to position [156, 0]
click at [547, 198] on icon at bounding box center [549, 200] width 11 height 13
click at [536, 265] on span "7" at bounding box center [537, 269] width 23 height 23
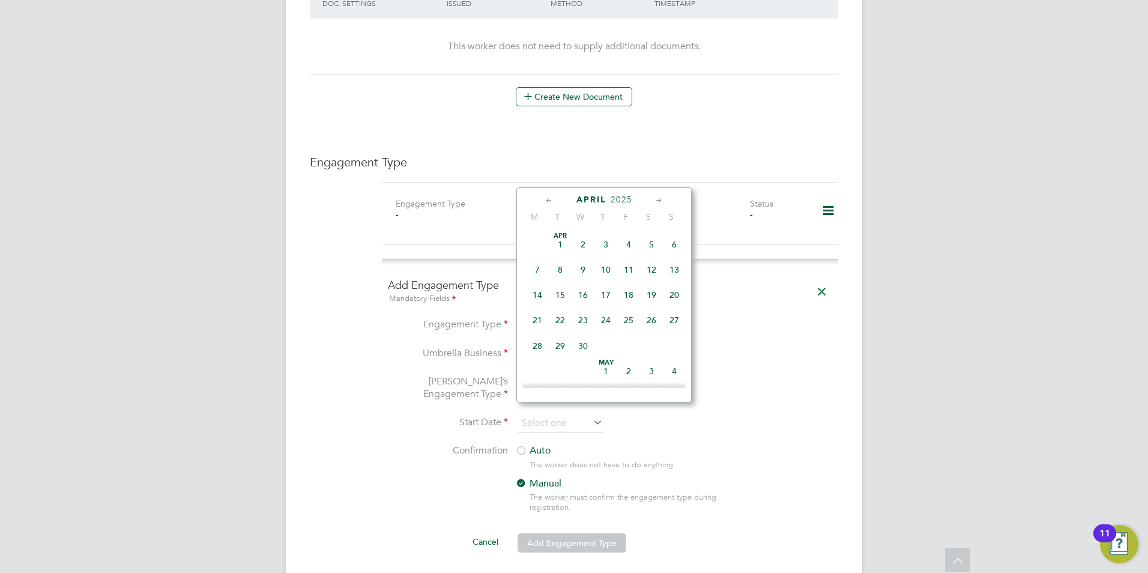
type input "07 Apr 2025"
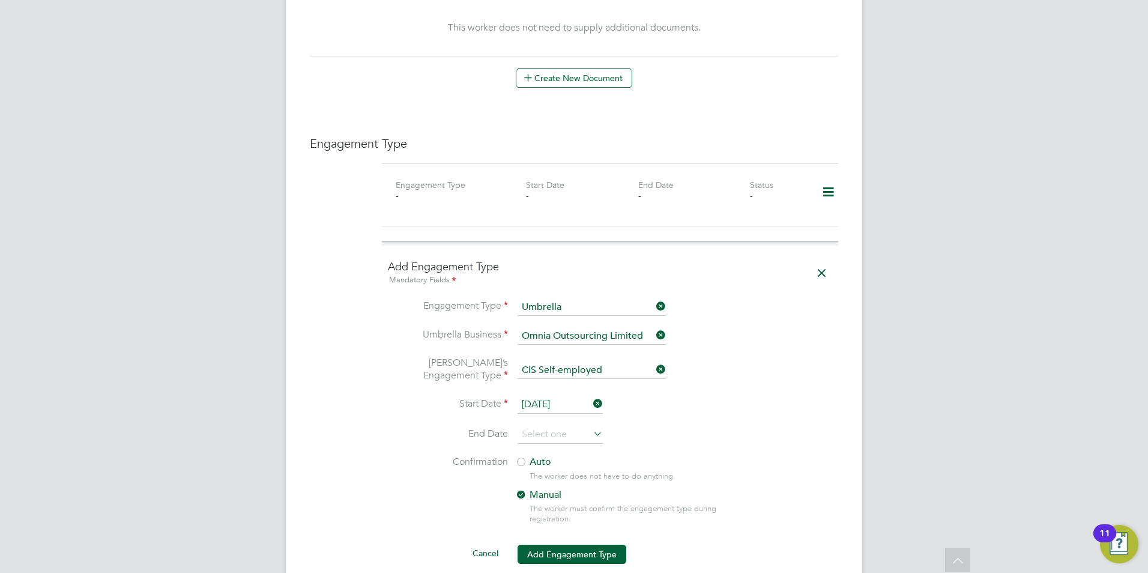
scroll to position [961, 0]
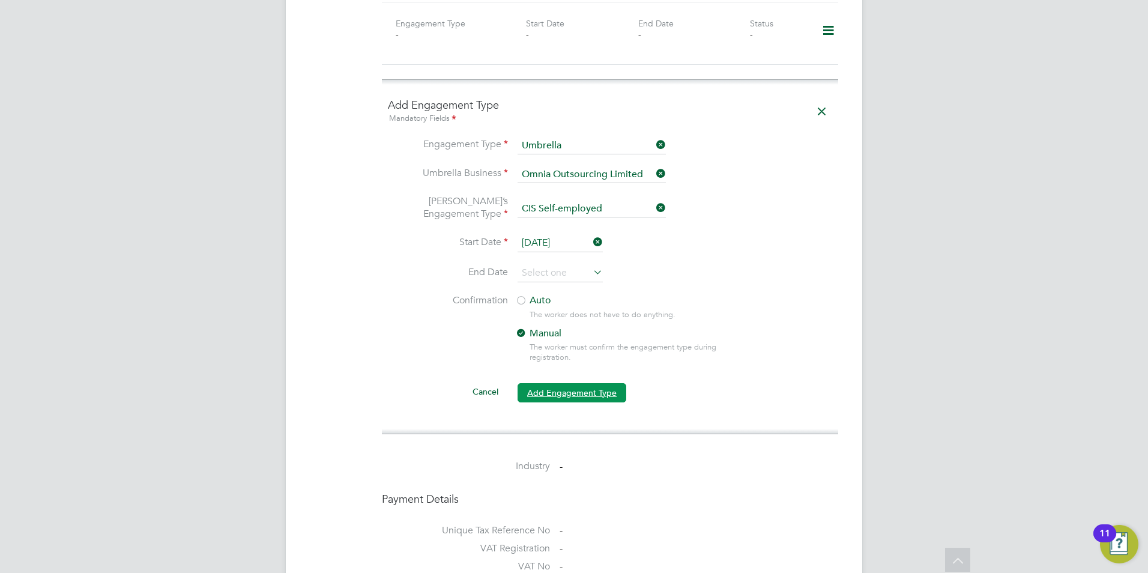
click at [562, 383] on button "Add Engagement Type" at bounding box center [572, 392] width 109 height 19
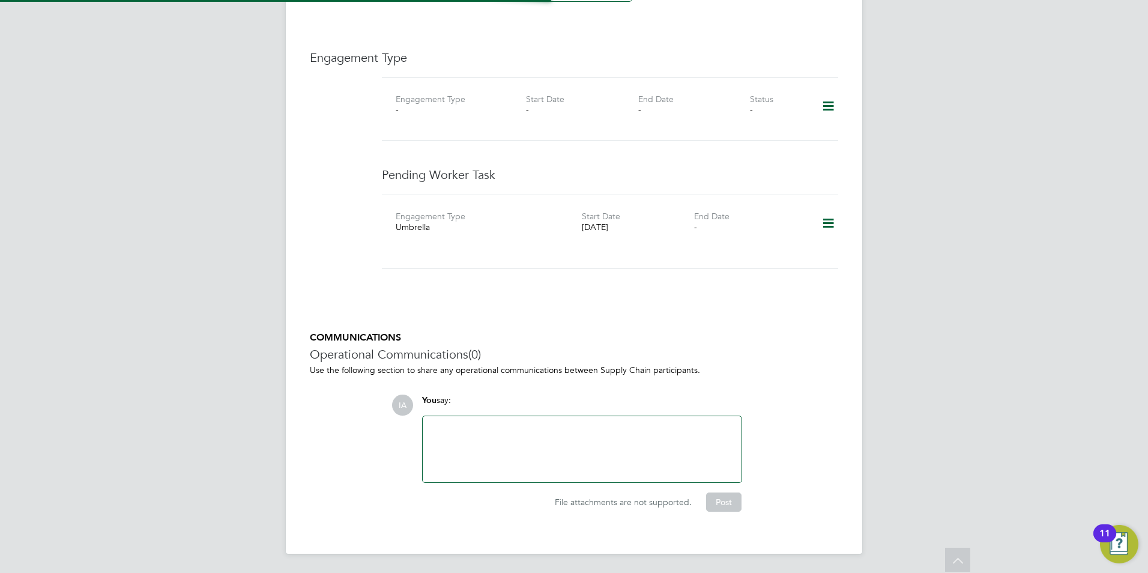
scroll to position [891, 0]
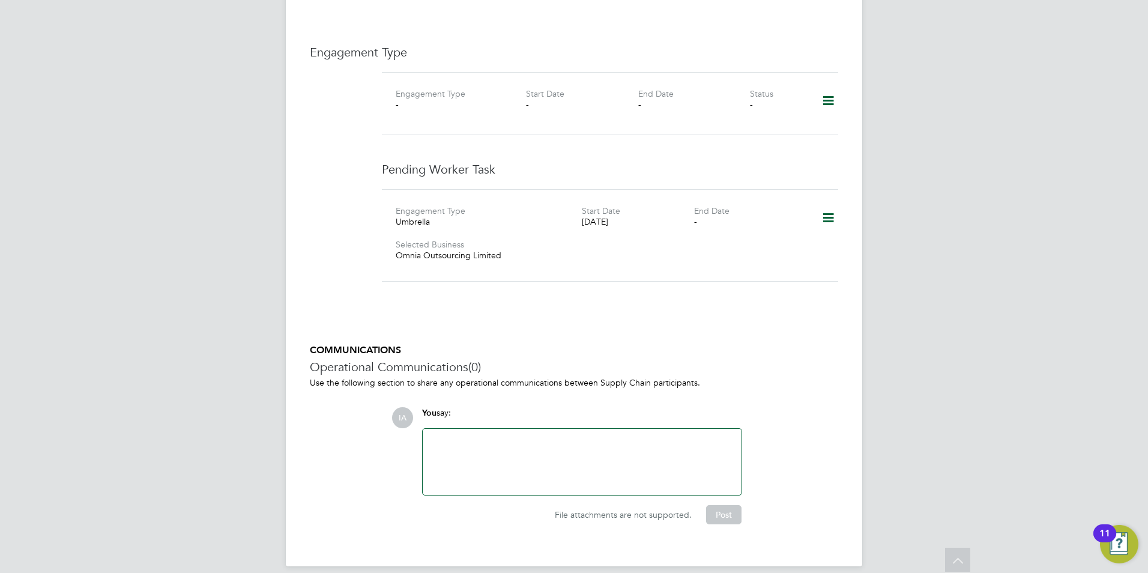
click at [827, 207] on icon at bounding box center [828, 218] width 21 height 28
click at [817, 275] on li "Confirm" at bounding box center [811, 275] width 46 height 17
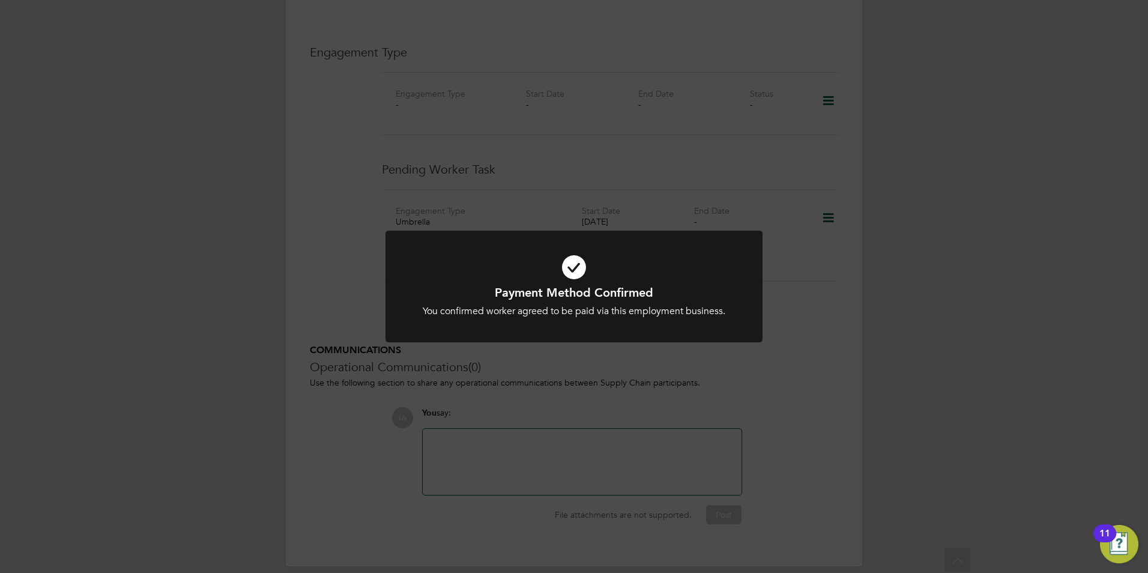
click at [707, 113] on div "Payment Method Confirmed You confirmed worker agreed to be paid via this employ…" at bounding box center [574, 286] width 1148 height 573
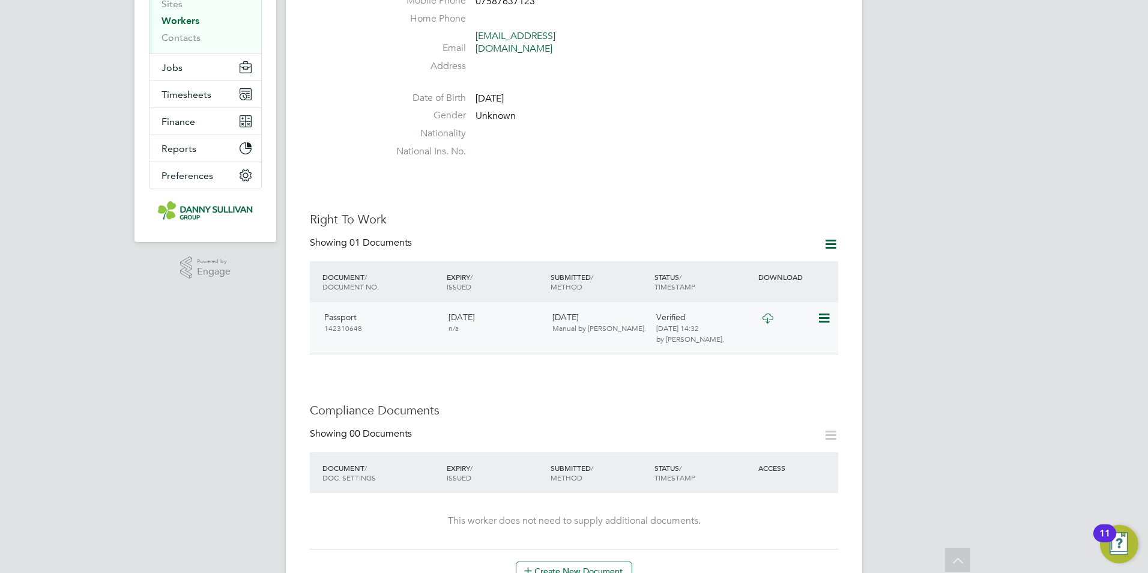
scroll to position [488, 0]
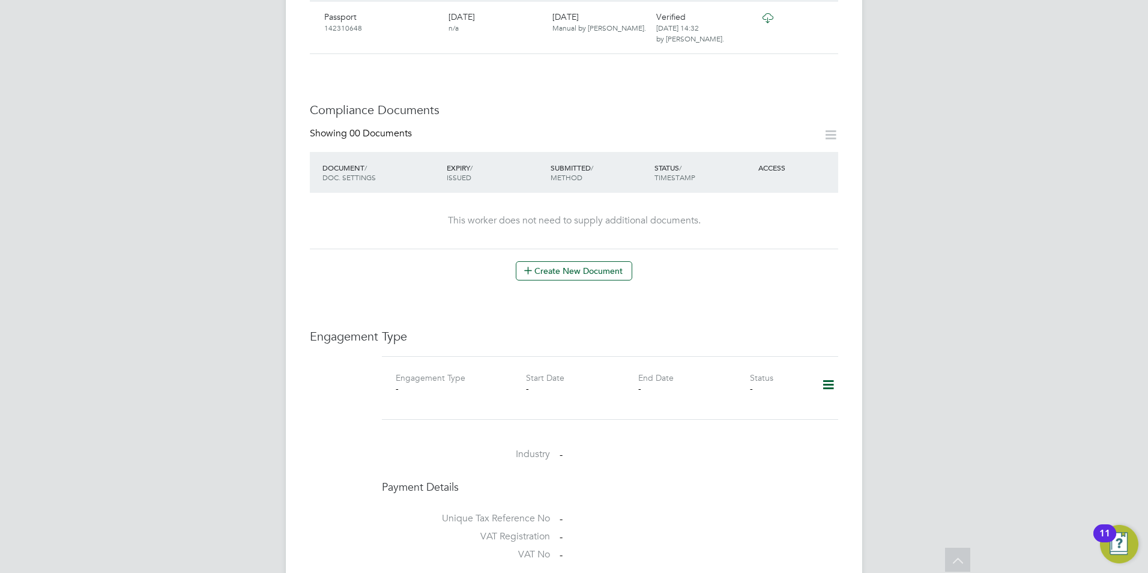
click at [829, 371] on icon at bounding box center [828, 385] width 21 height 28
click at [772, 427] on li "Add Engagement Type" at bounding box center [767, 424] width 136 height 17
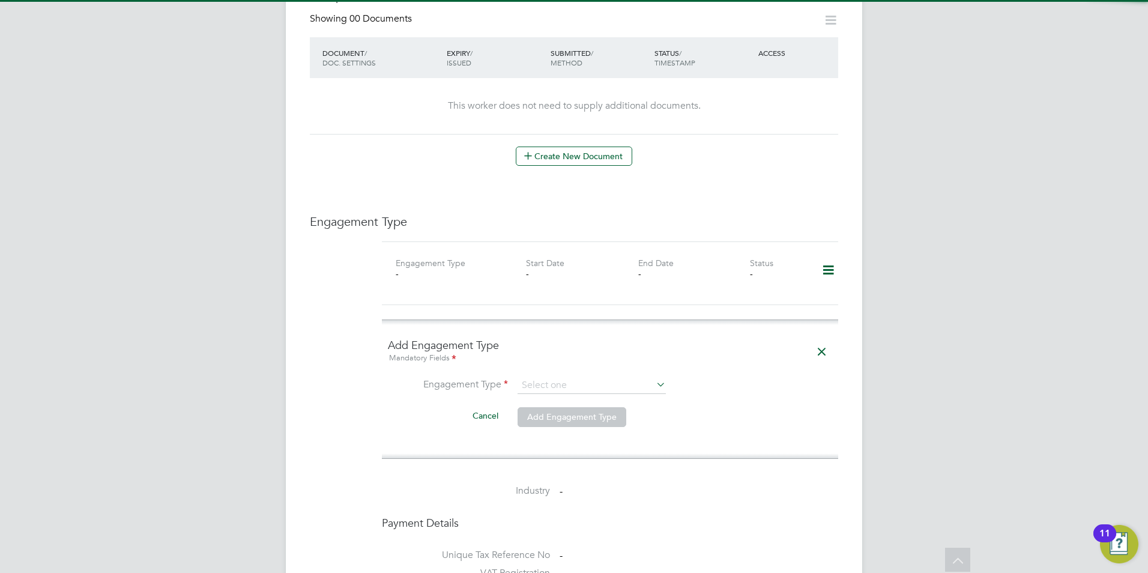
scroll to position [608, 0]
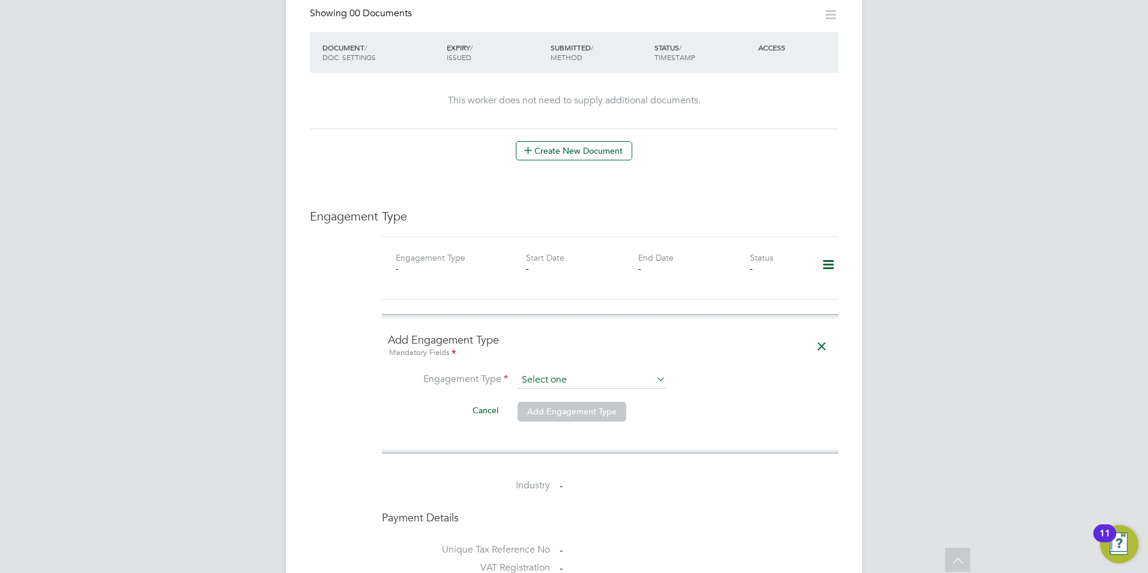
click at [604, 372] on input at bounding box center [592, 380] width 148 height 17
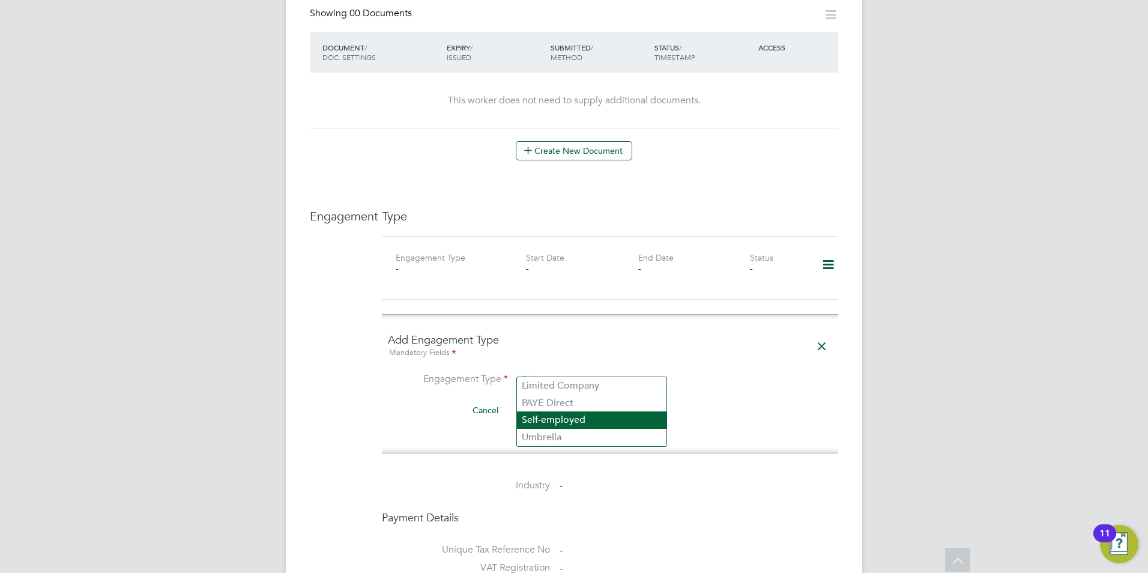
click at [556, 423] on li "Self-employed" at bounding box center [592, 419] width 150 height 17
type input "Self-employed"
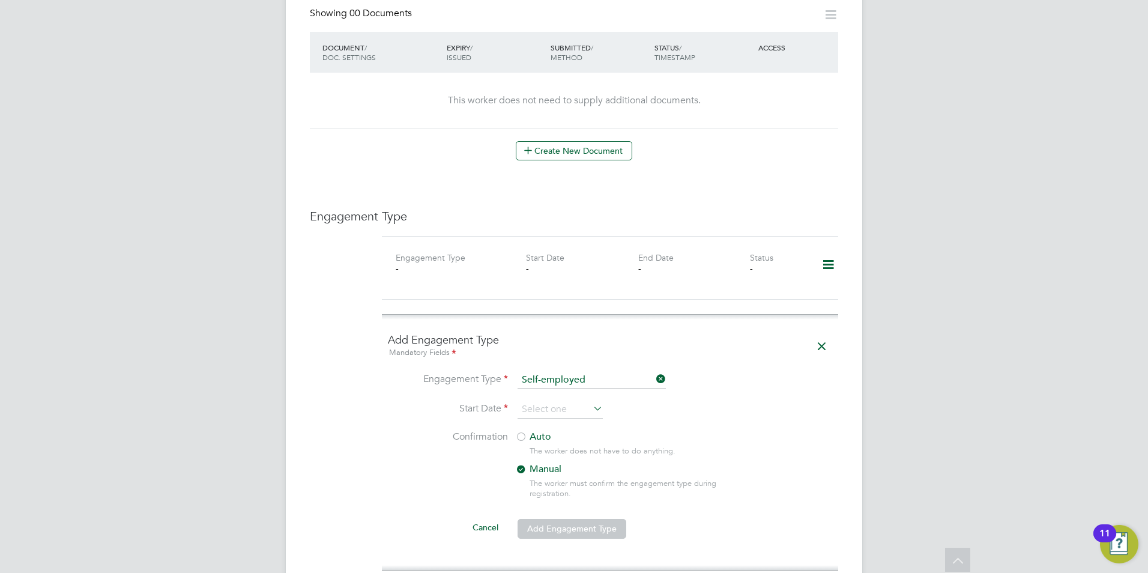
click at [654, 371] on icon at bounding box center [654, 379] width 0 height 17
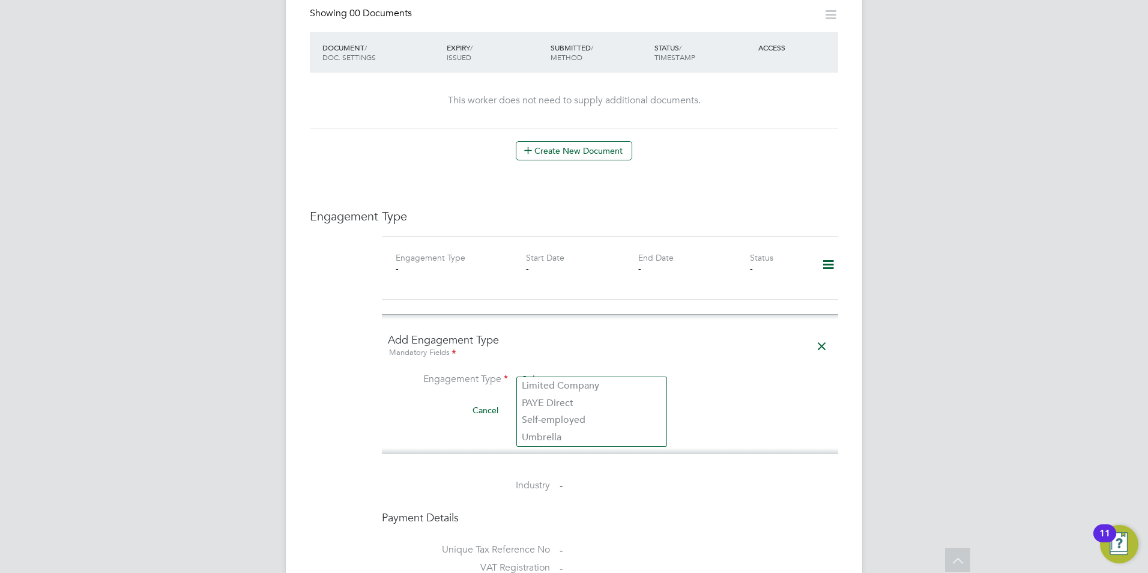
click at [638, 372] on input at bounding box center [592, 380] width 148 height 17
click at [541, 434] on li "Umbrella" at bounding box center [592, 437] width 150 height 17
type input "Umbrella"
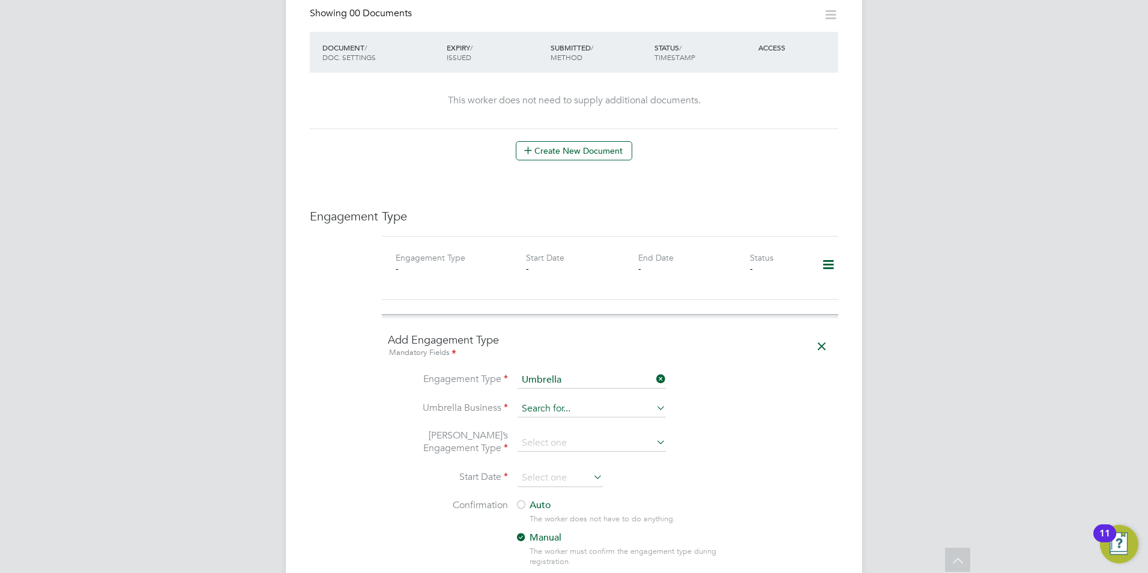
click at [572, 401] on input at bounding box center [592, 409] width 148 height 17
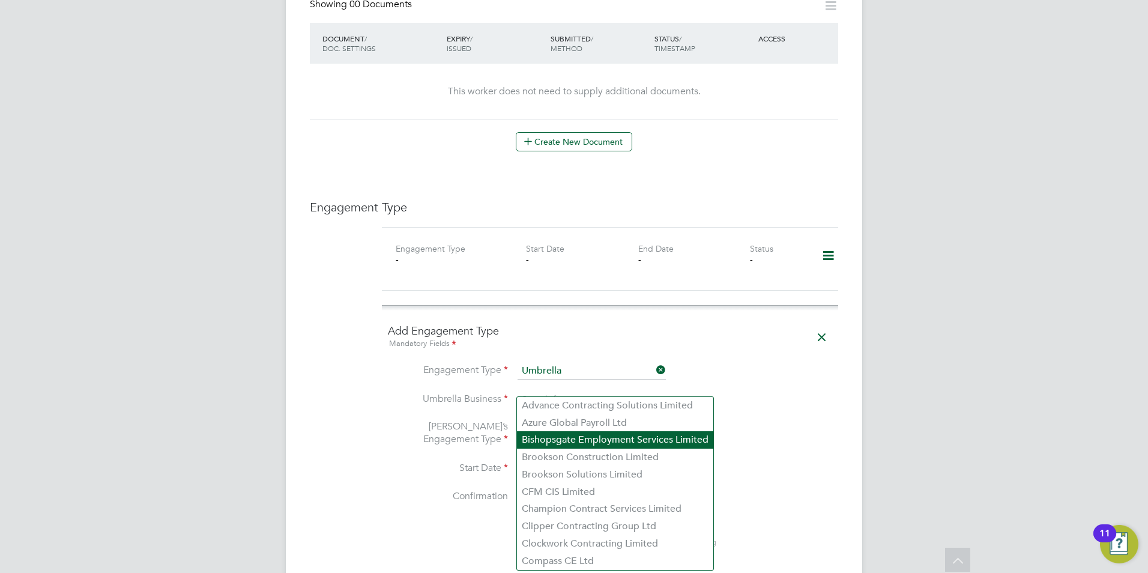
scroll to position [789, 0]
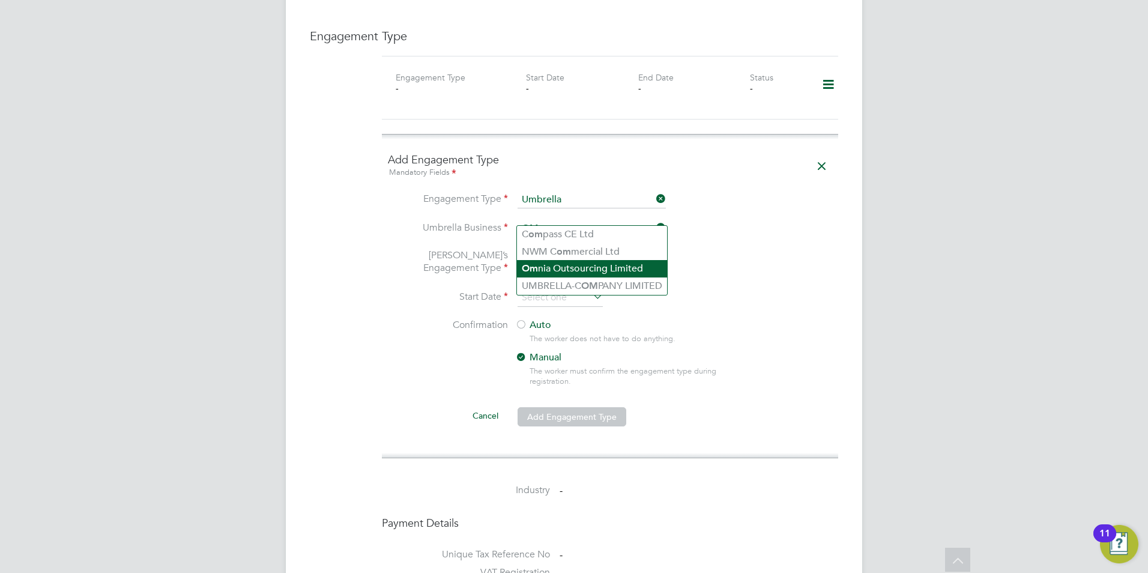
click at [619, 273] on li "Om nia Outsourcing Limited" at bounding box center [592, 268] width 150 height 17
type input "Omnia Outsourcing Limited"
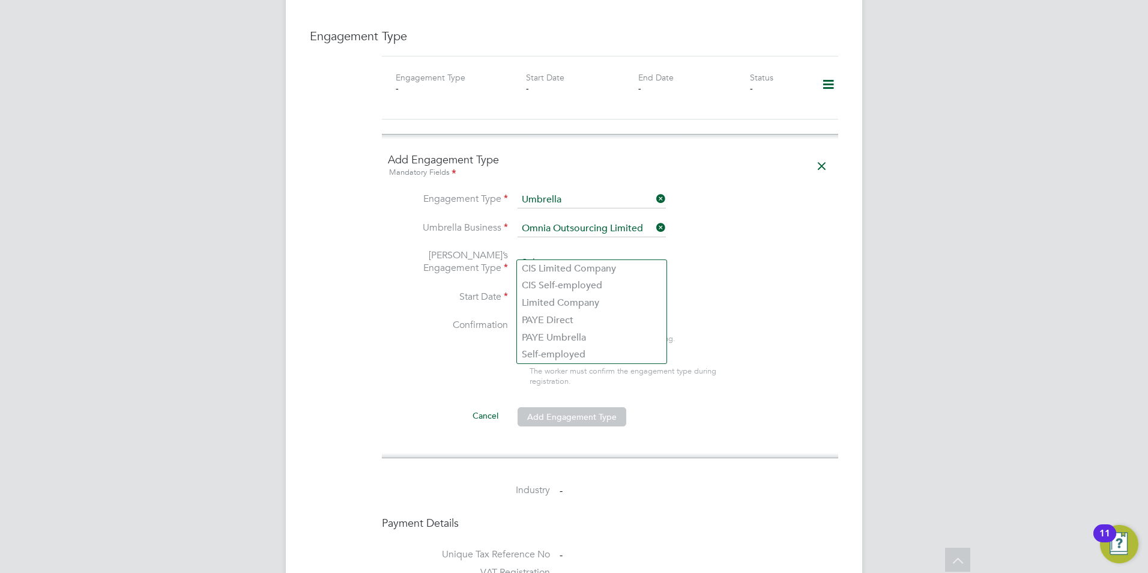
click at [577, 255] on input at bounding box center [592, 263] width 148 height 17
click at [569, 348] on li "Self-employed" at bounding box center [592, 354] width 150 height 17
type input "Self-employed"
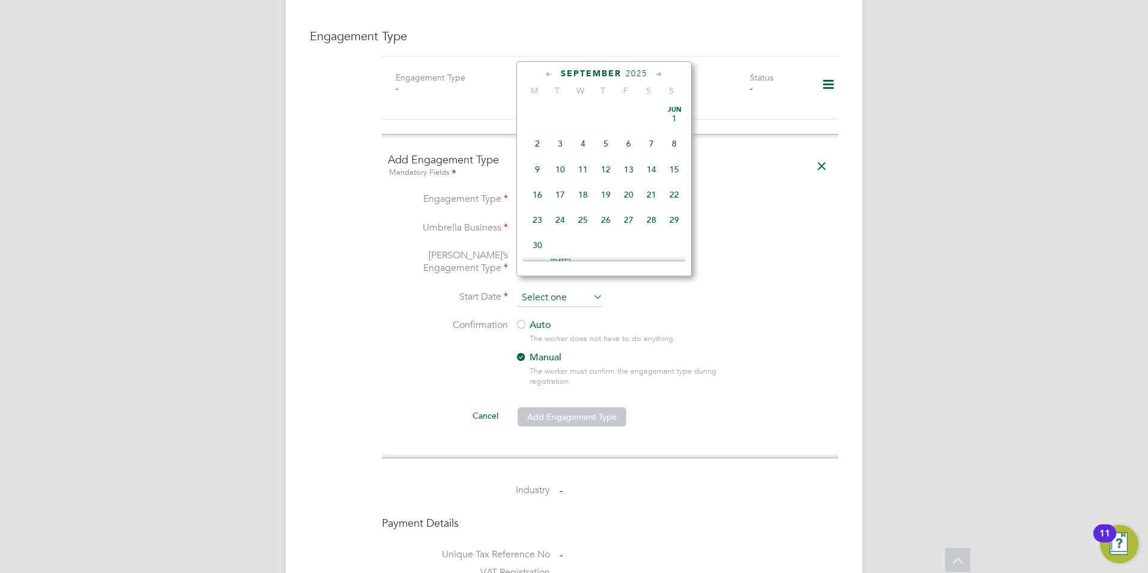
click at [557, 289] on input at bounding box center [560, 298] width 85 height 18
click at [554, 73] on icon at bounding box center [549, 74] width 11 height 13
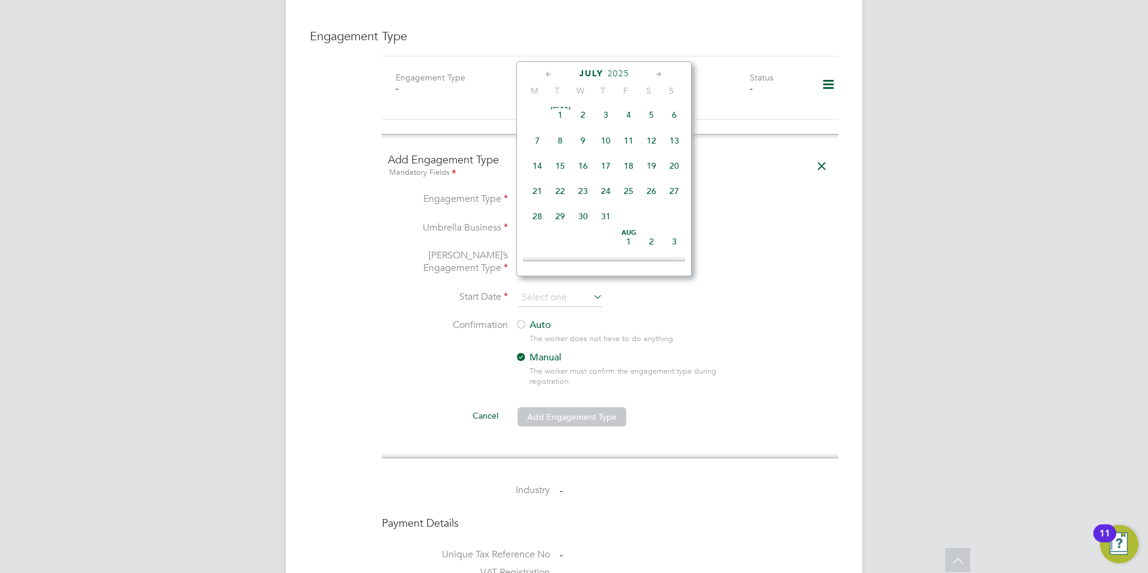
click at [554, 73] on icon at bounding box center [549, 74] width 11 height 13
click at [552, 74] on icon at bounding box center [549, 74] width 11 height 13
click at [541, 144] on span "7" at bounding box center [537, 143] width 23 height 23
type input "07 Apr 2025"
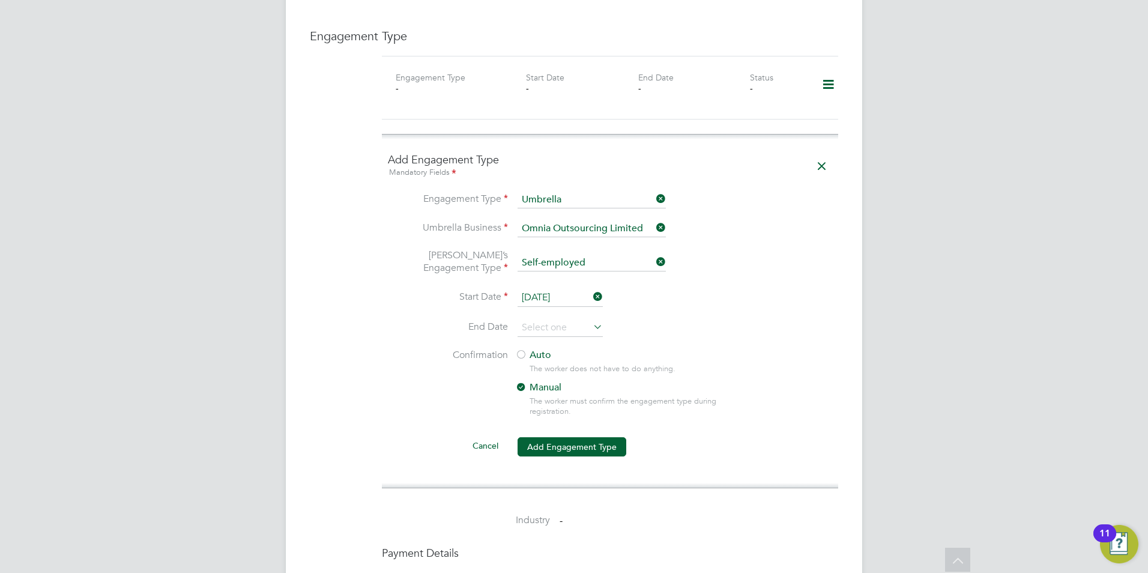
click at [545, 349] on label "Auto" at bounding box center [623, 355] width 216 height 13
click at [583, 439] on button "Add Engagement Type" at bounding box center [572, 446] width 109 height 19
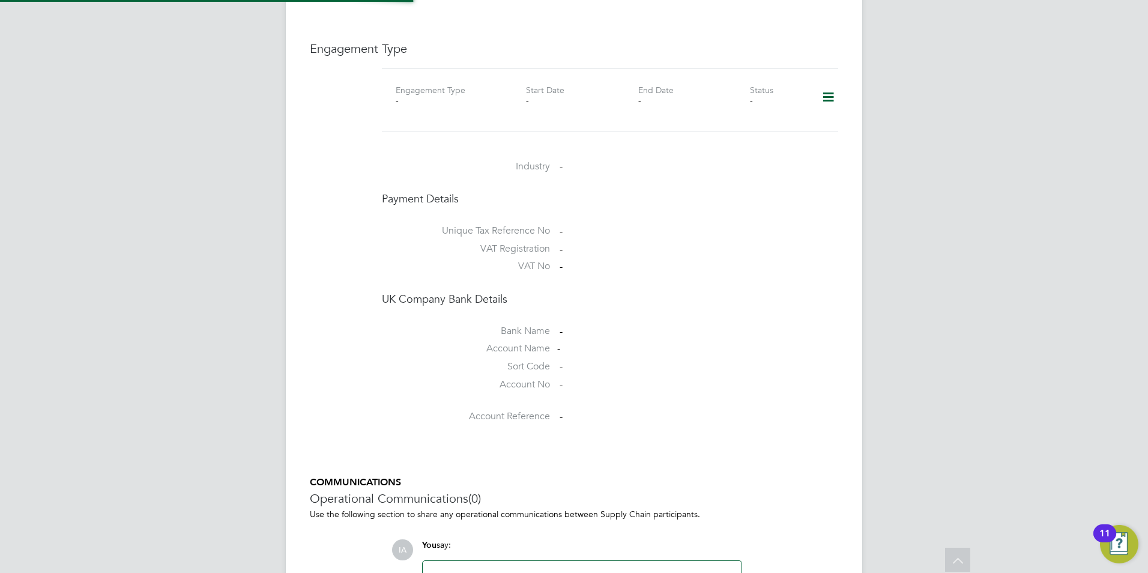
scroll to position [717, 0]
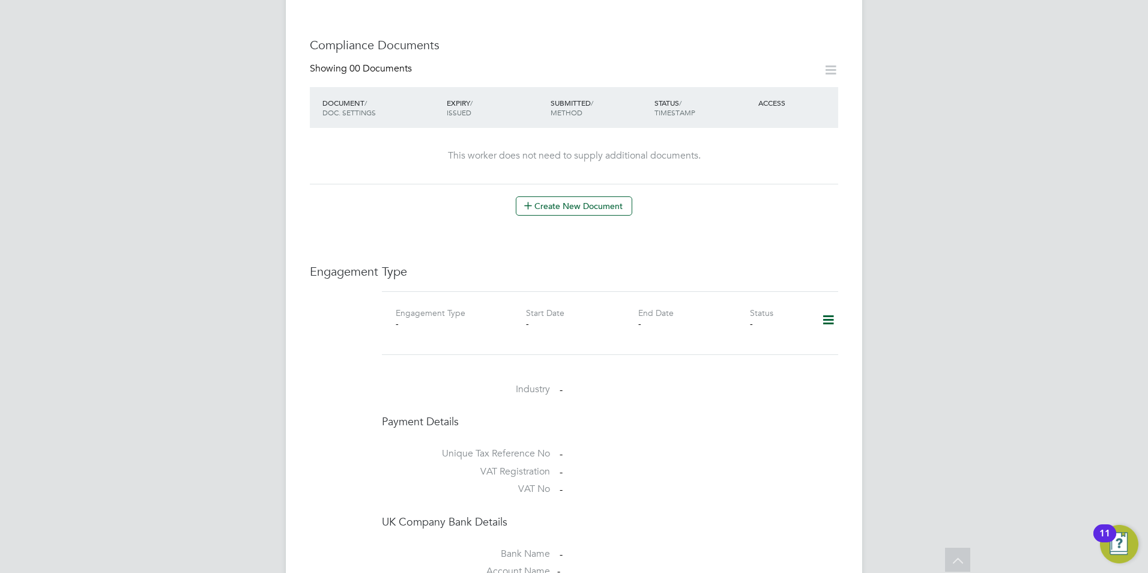
scroll to position [601, 0]
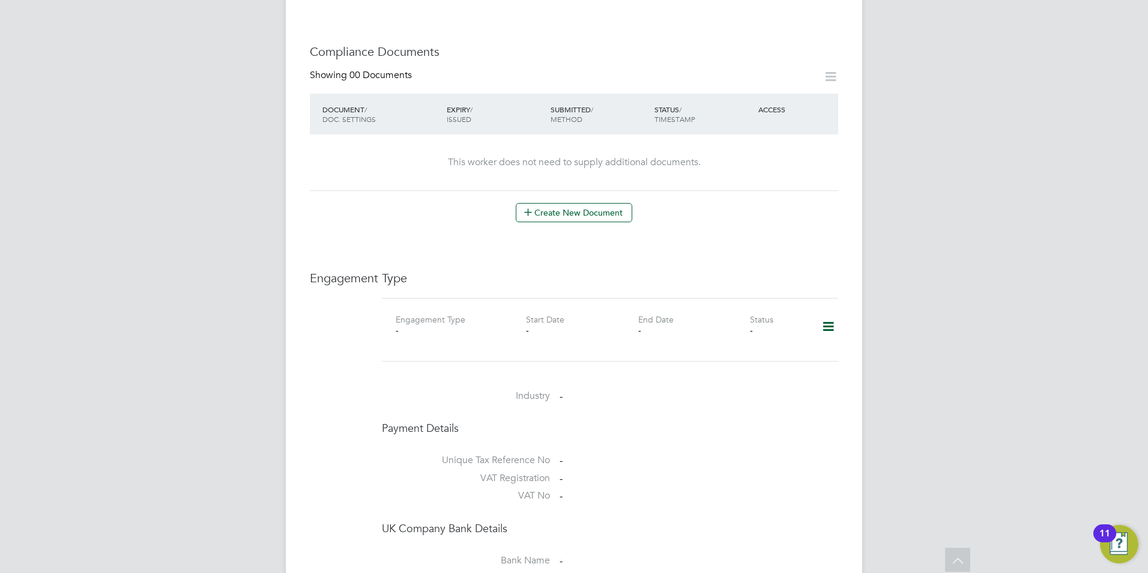
click at [832, 313] on icon at bounding box center [828, 327] width 21 height 28
click at [723, 367] on li "Add Engagement Type" at bounding box center [767, 366] width 136 height 17
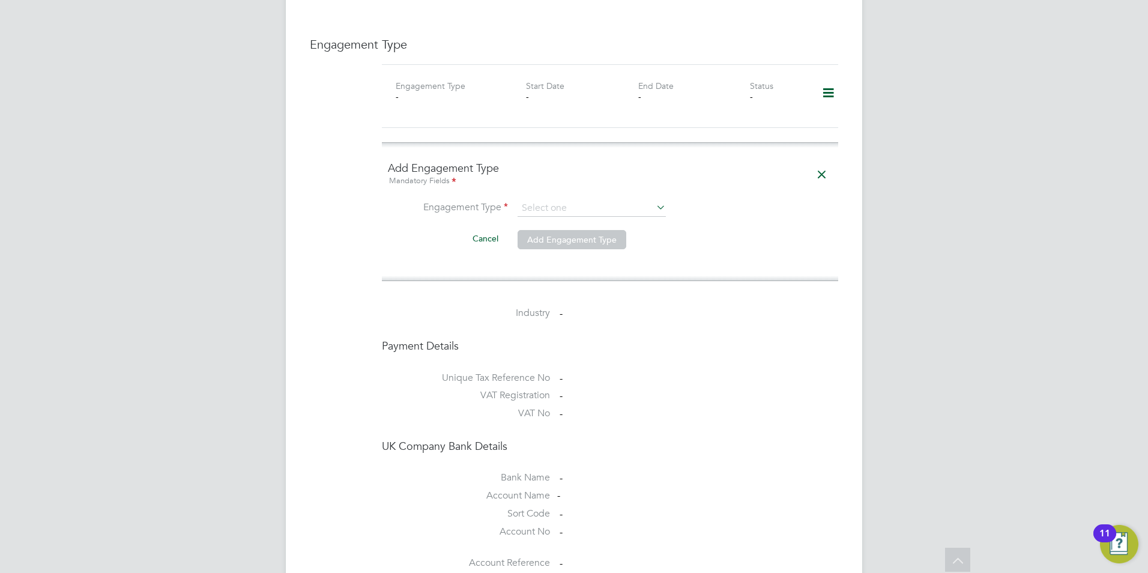
scroll to position [901, 0]
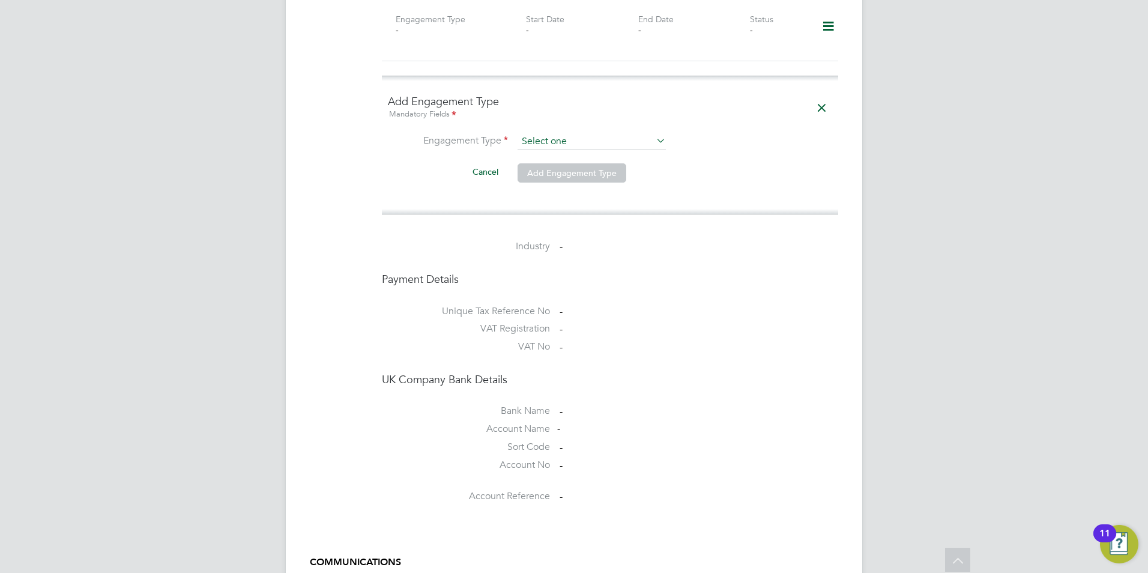
click at [605, 133] on input at bounding box center [592, 141] width 148 height 17
click at [552, 198] on li "Umbrella" at bounding box center [592, 198] width 150 height 17
type input "Umbrella"
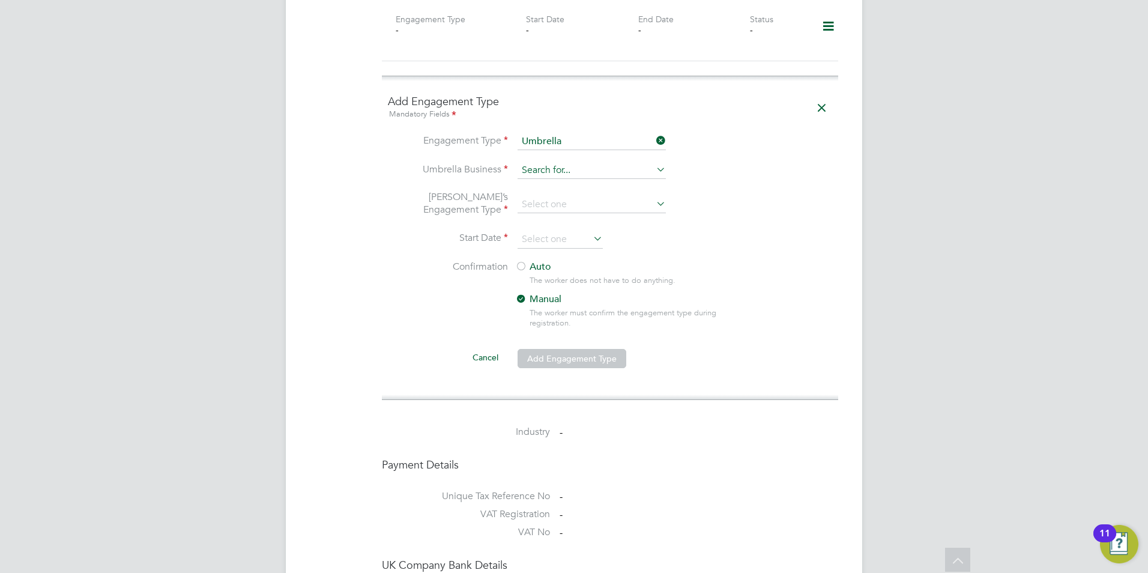
click at [560, 163] on input at bounding box center [592, 170] width 148 height 17
click at [610, 179] on li "Omn ia Outsourcing Limited" at bounding box center [592, 176] width 150 height 17
type input "Omnia Outsourcing Limited"
click at [577, 196] on input at bounding box center [592, 204] width 148 height 17
click at [550, 231] on li "CIS Self-employed" at bounding box center [592, 227] width 150 height 17
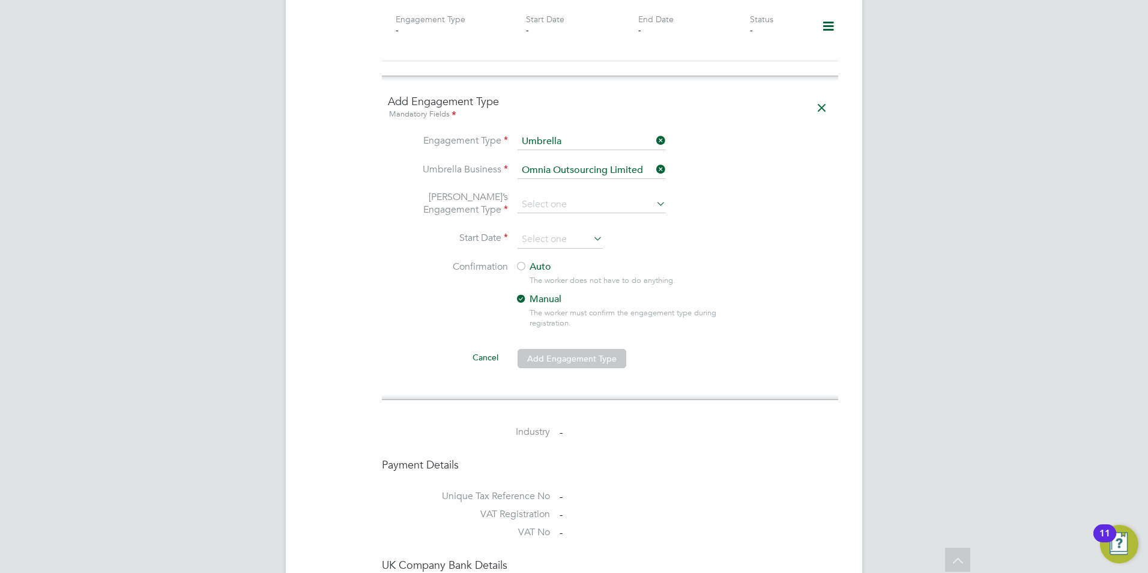
type input "CIS Self-employed"
click at [561, 231] on input at bounding box center [560, 240] width 85 height 18
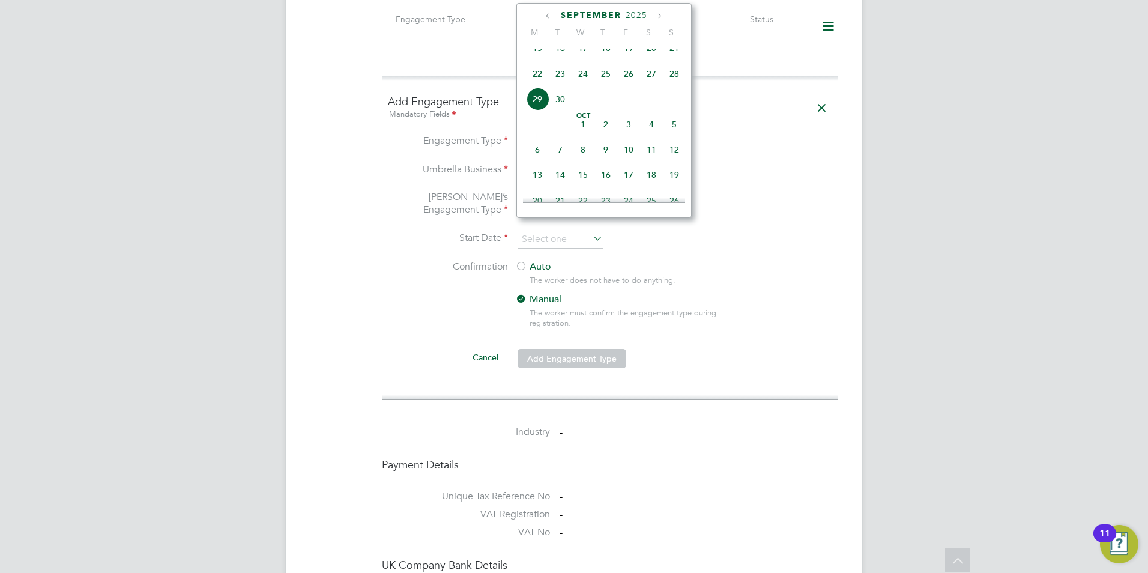
click at [543, 11] on div "September 2025" at bounding box center [604, 15] width 162 height 11
click at [550, 14] on icon at bounding box center [549, 16] width 11 height 13
click at [548, 17] on icon at bounding box center [549, 16] width 11 height 13
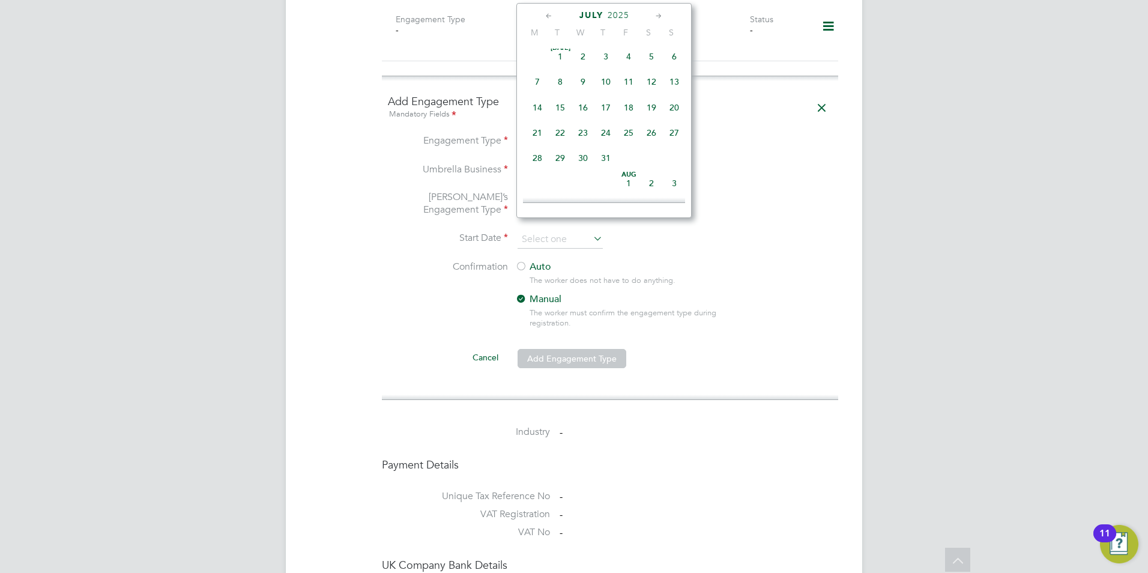
click at [548, 17] on icon at bounding box center [549, 16] width 11 height 13
click at [544, 81] on span "7" at bounding box center [537, 85] width 23 height 23
type input "07 Apr 2025"
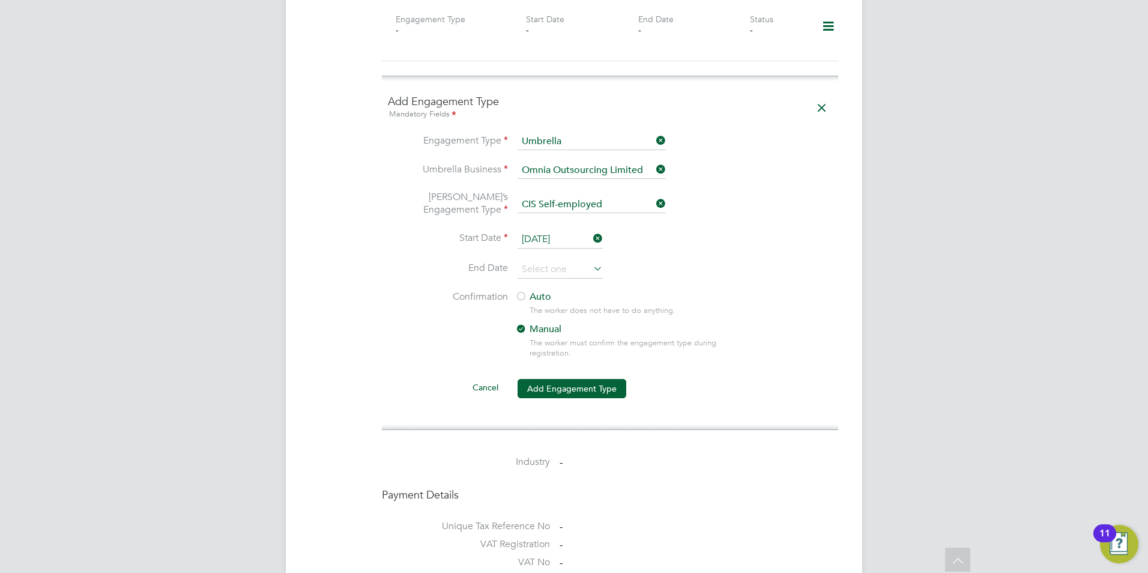
click at [542, 291] on label "Auto" at bounding box center [623, 297] width 216 height 13
click at [538, 379] on button "Add Engagement Type" at bounding box center [572, 388] width 109 height 19
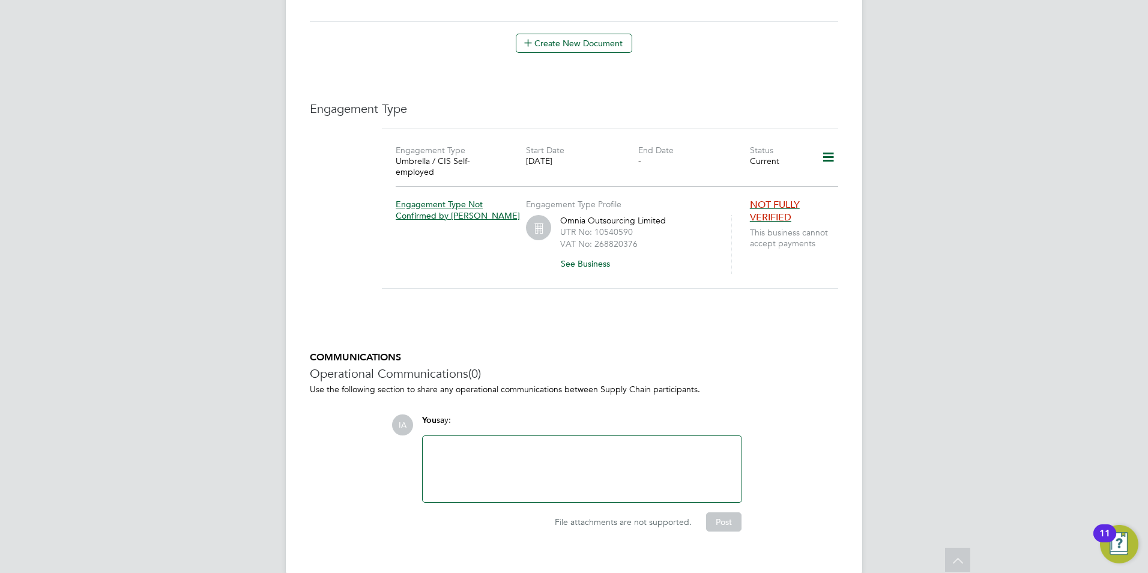
scroll to position [590, 0]
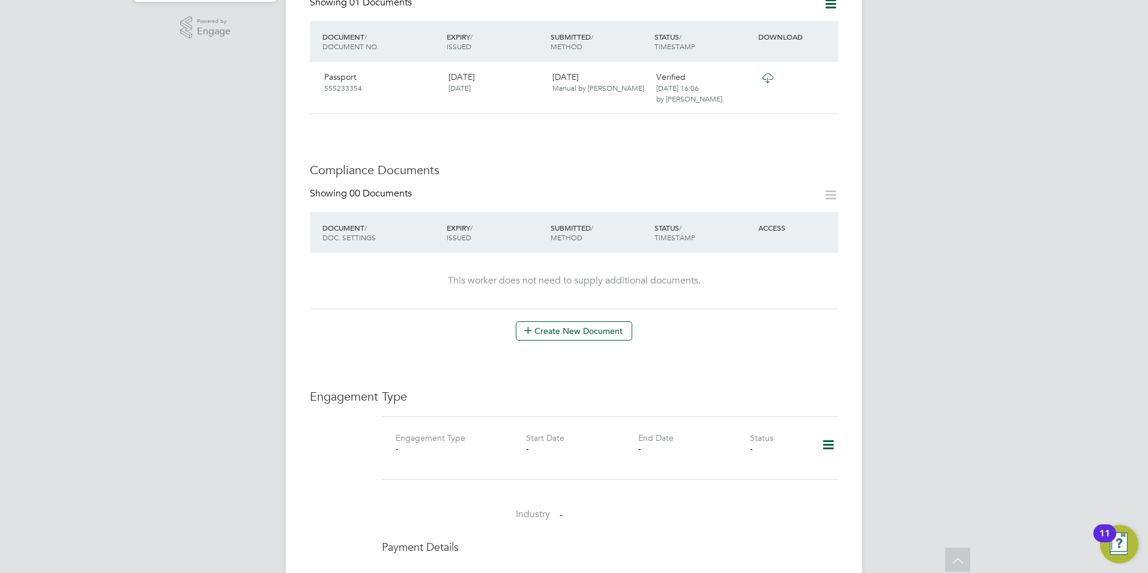
scroll to position [729, 0]
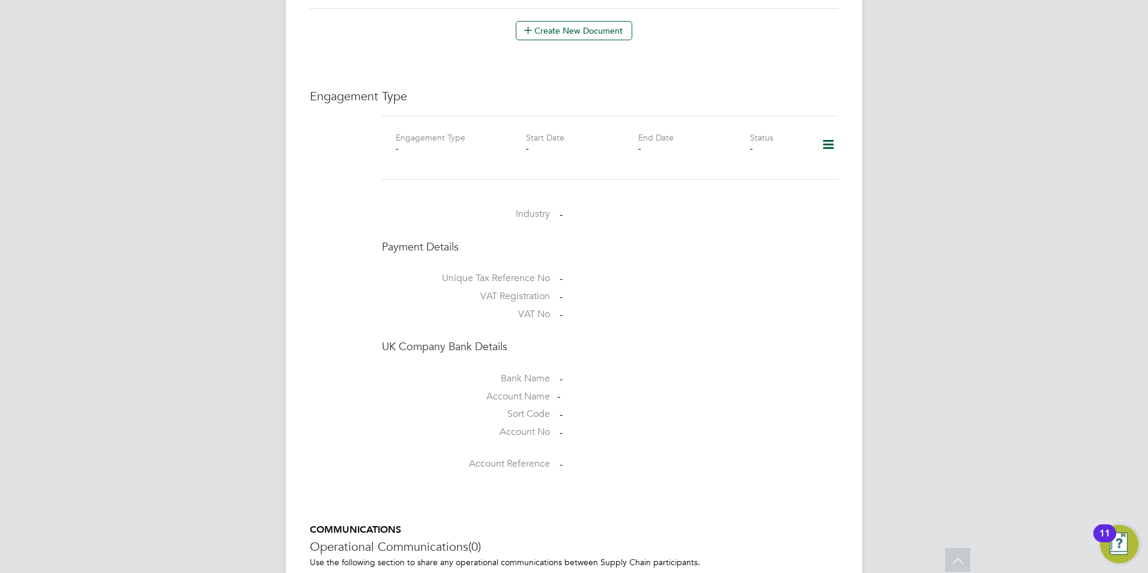
click at [823, 132] on icon at bounding box center [828, 145] width 21 height 28
click at [732, 183] on li "Add Engagement Type" at bounding box center [767, 184] width 136 height 17
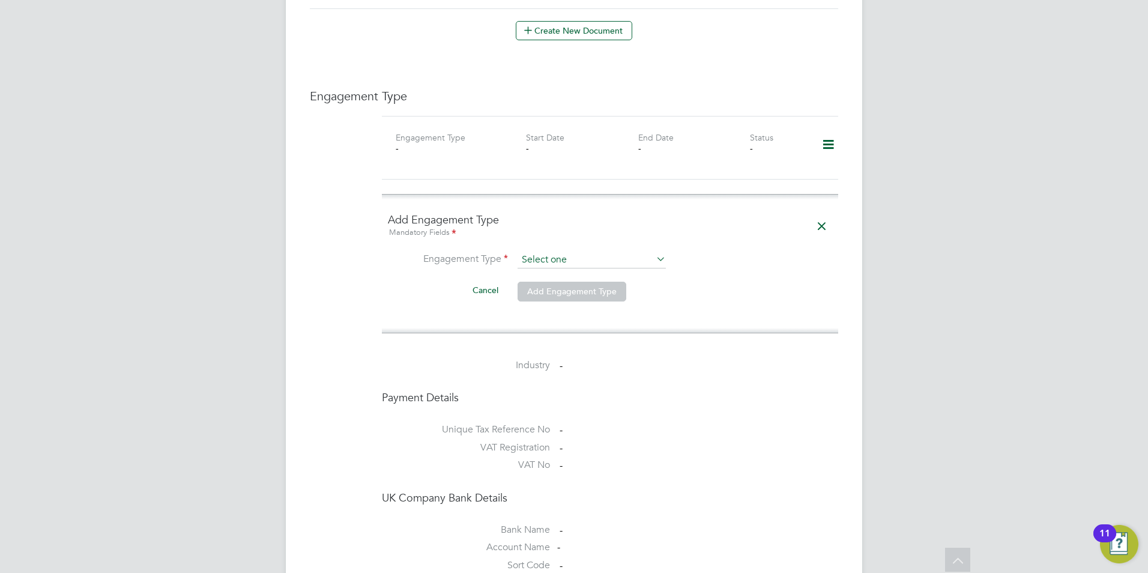
click at [619, 252] on input at bounding box center [592, 260] width 148 height 17
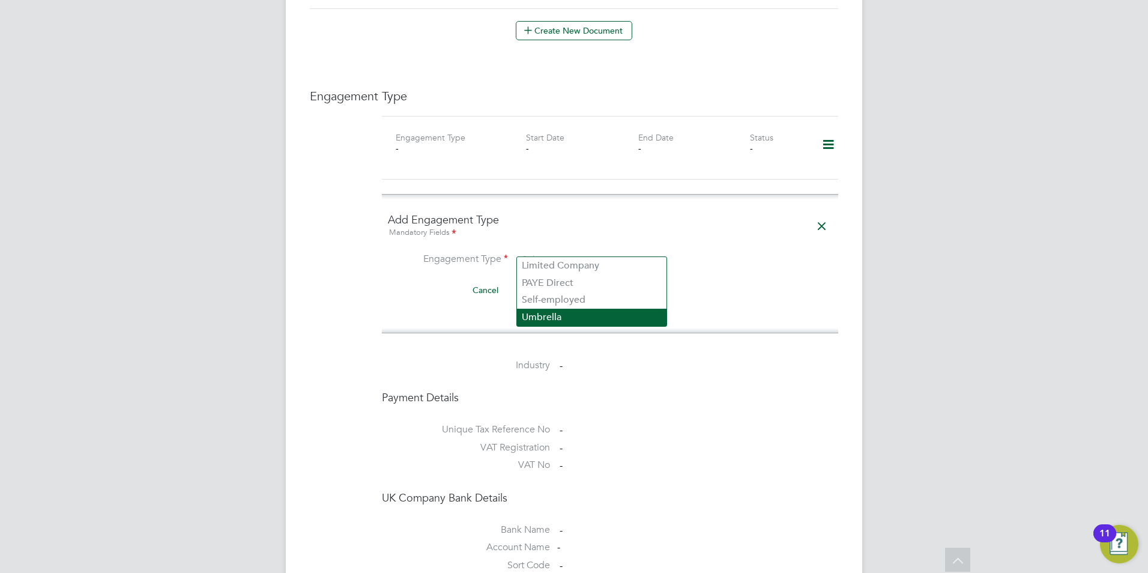
click at [550, 313] on li "Umbrella" at bounding box center [592, 317] width 150 height 17
type input "Umbrella"
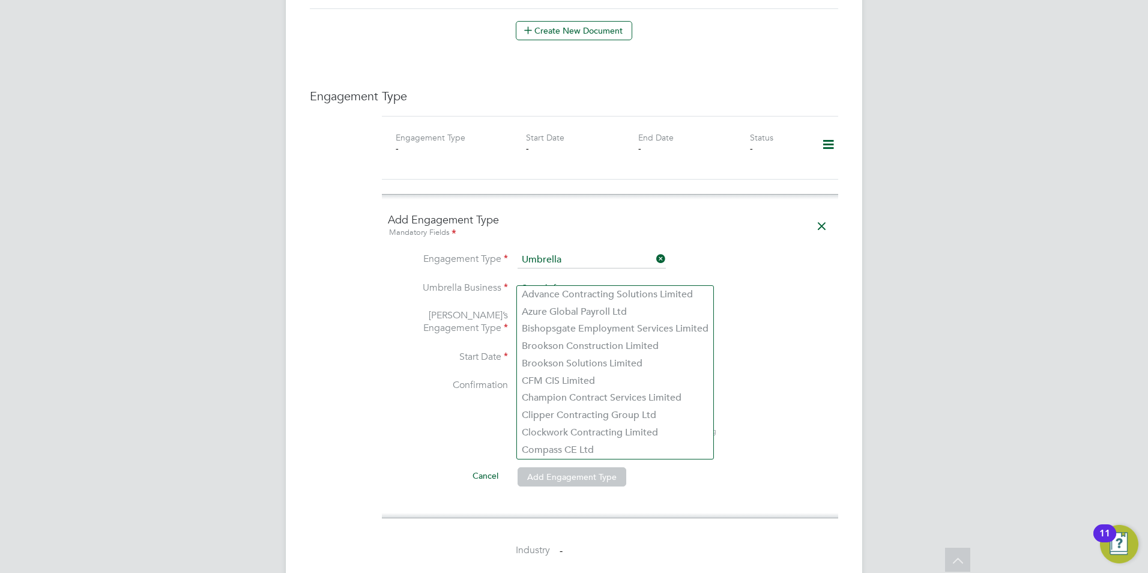
click at [542, 283] on input at bounding box center [592, 288] width 148 height 17
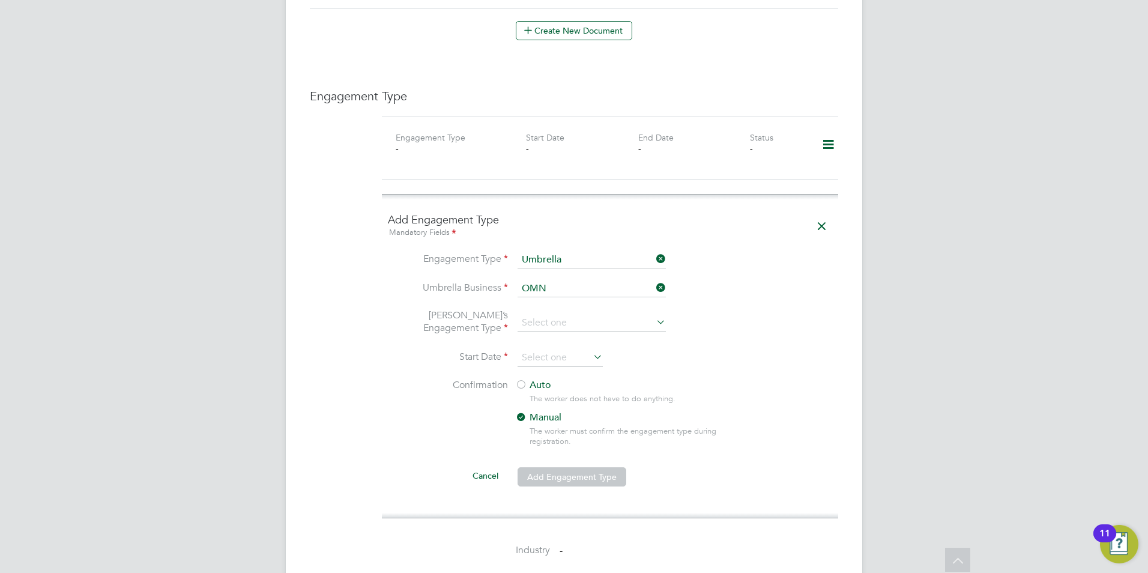
click at [539, 295] on b "Omn" at bounding box center [533, 293] width 22 height 11
type input "Omnia Outsourcing Limited"
click at [538, 315] on input at bounding box center [592, 323] width 148 height 17
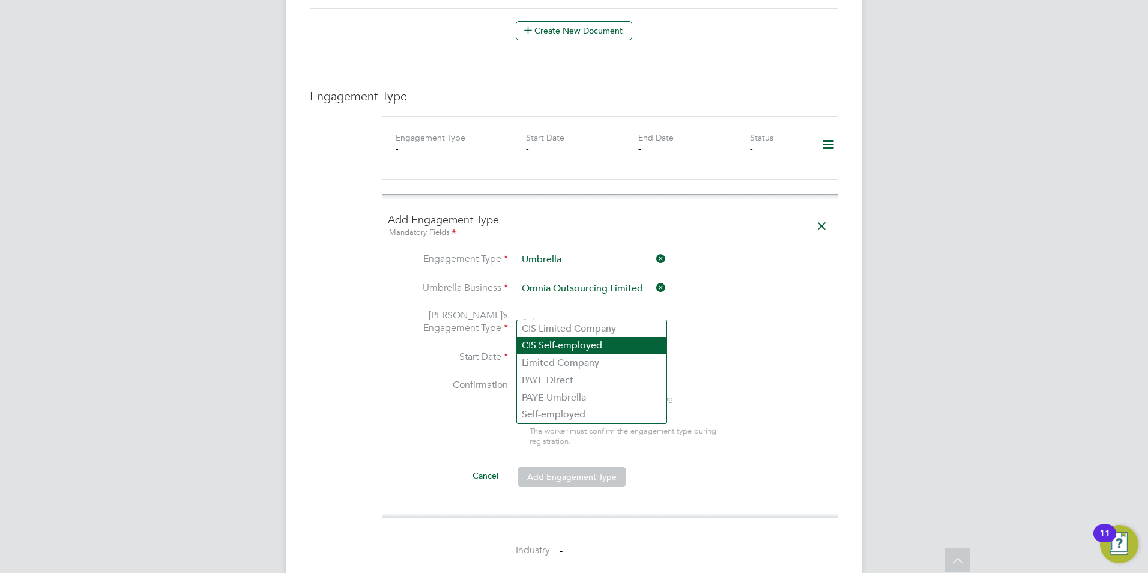
click at [536, 344] on li "CIS Self-employed" at bounding box center [592, 345] width 150 height 17
type input "CIS Self-employed"
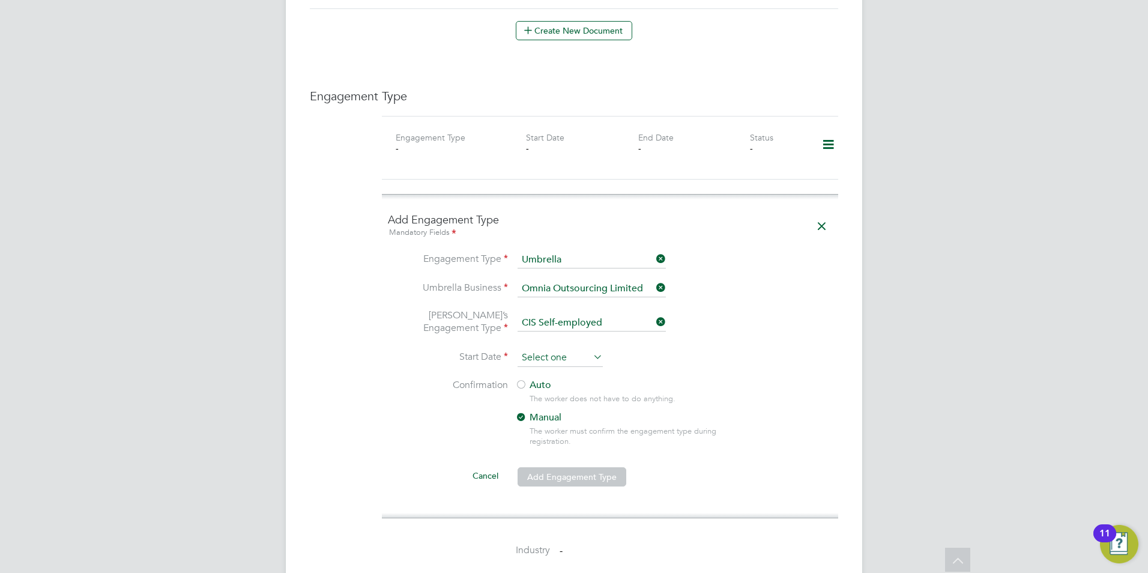
click at [584, 351] on input at bounding box center [560, 358] width 85 height 18
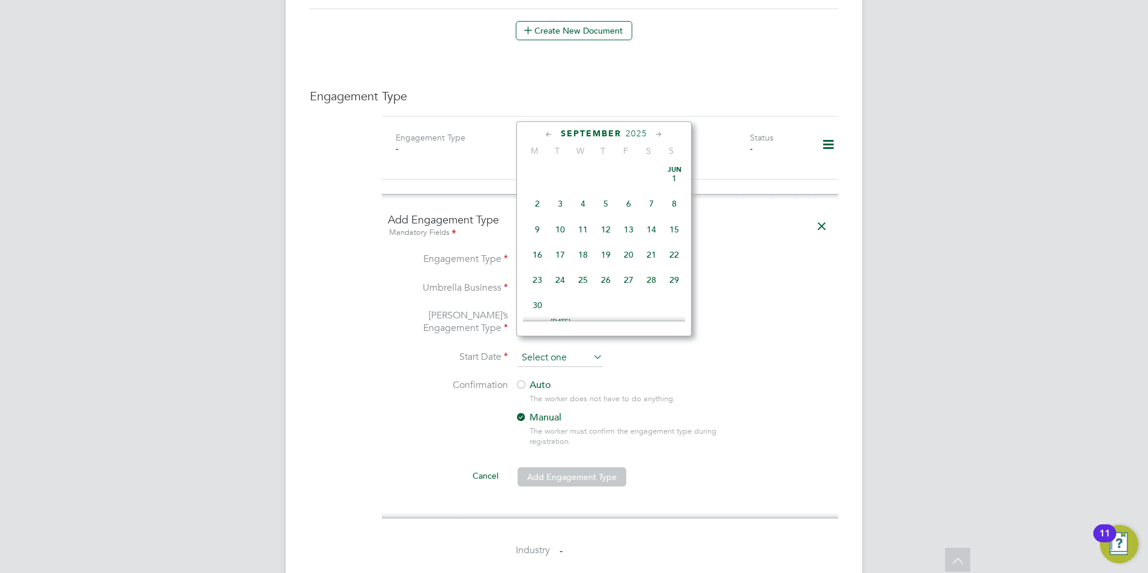
scroll to position [468, 0]
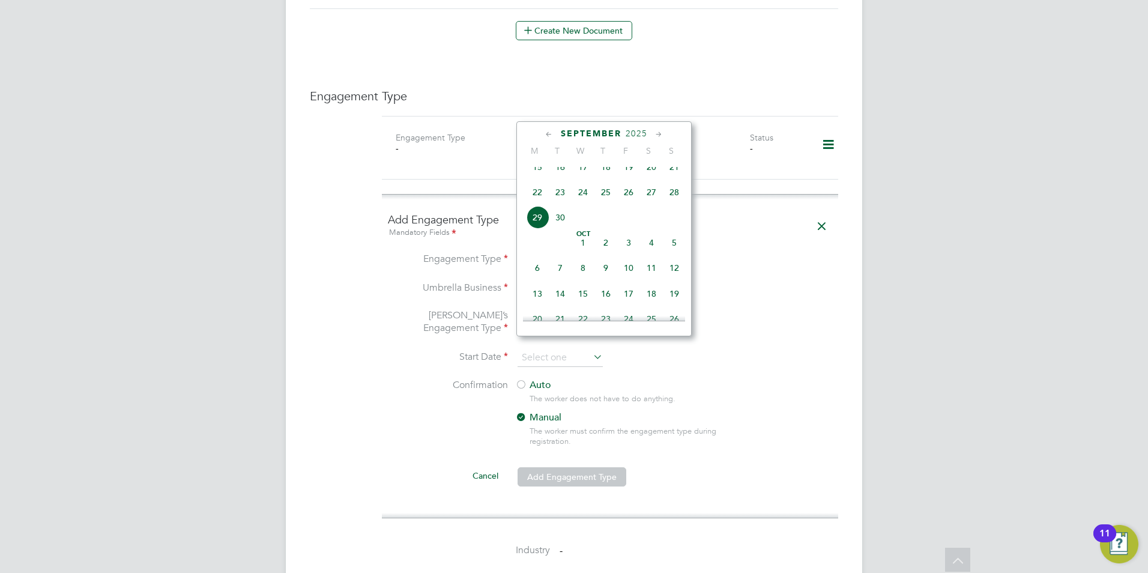
click at [549, 131] on icon at bounding box center [549, 134] width 11 height 13
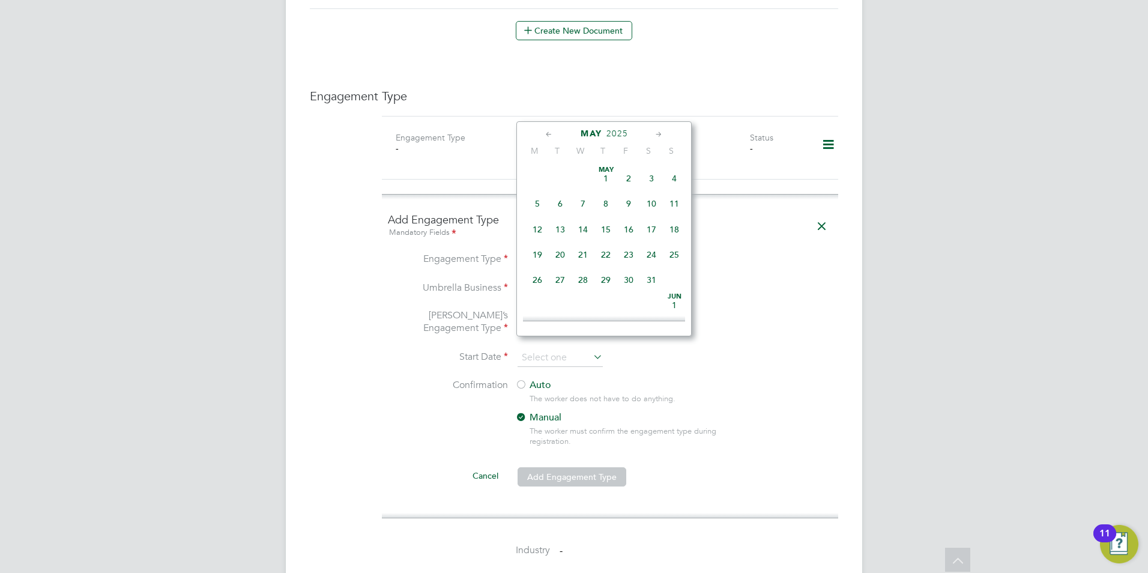
click at [624, 256] on span "23" at bounding box center [628, 254] width 23 height 23
type input "23 May 2025"
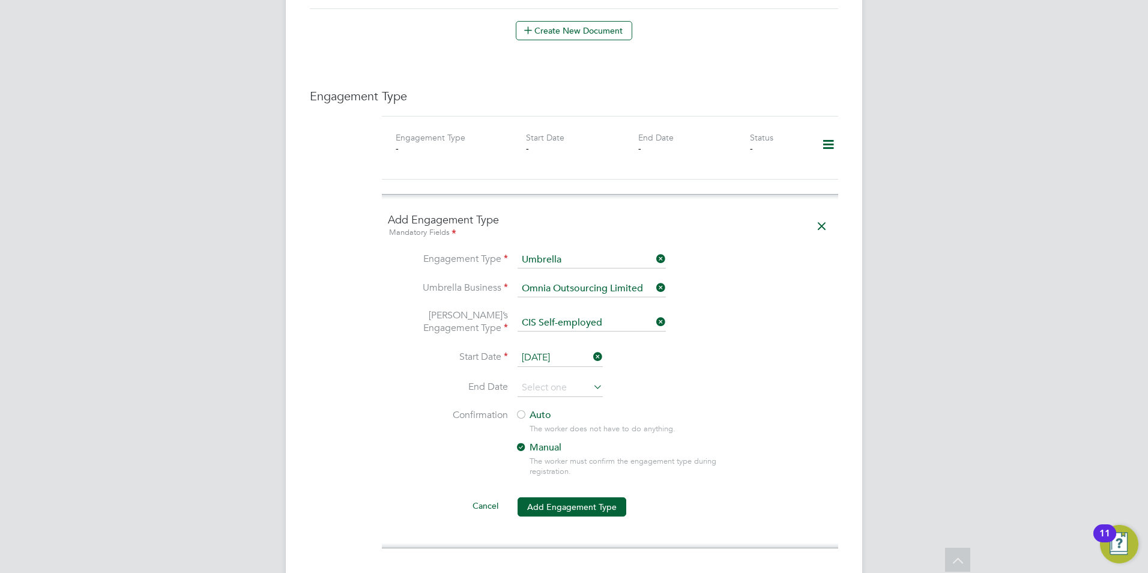
click at [561, 409] on label "Auto" at bounding box center [623, 415] width 216 height 13
click at [557, 497] on button "Add Engagement Type" at bounding box center [572, 506] width 109 height 19
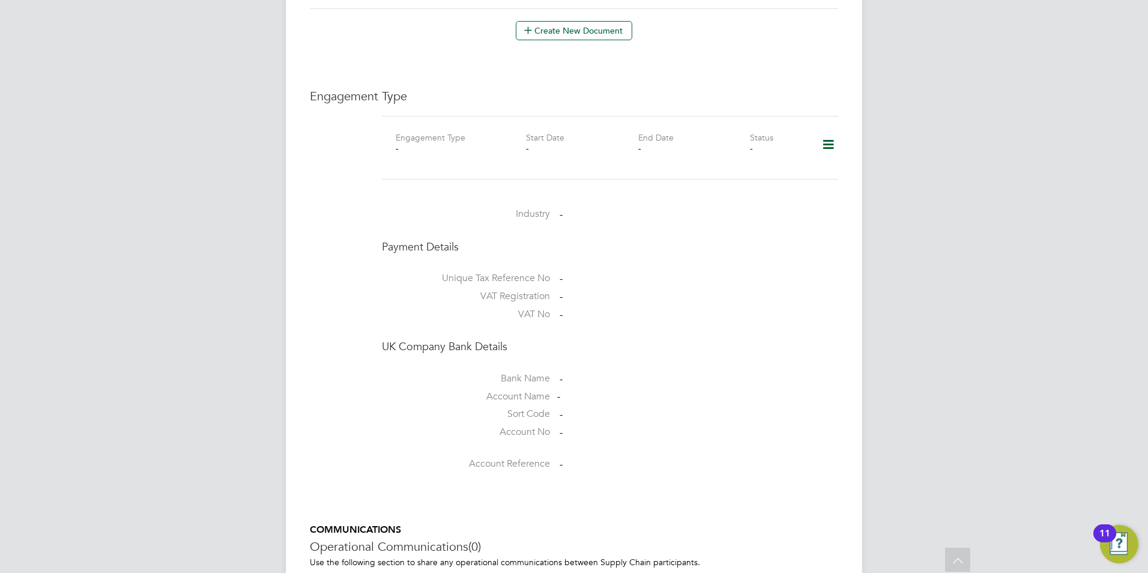
scroll to position [717, 0]
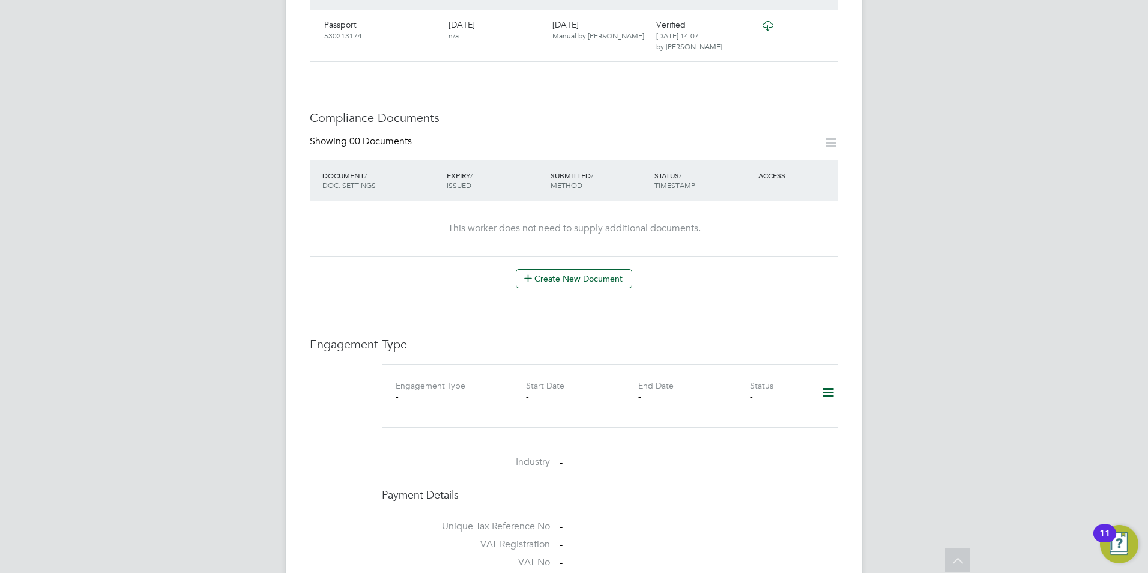
scroll to position [661, 0]
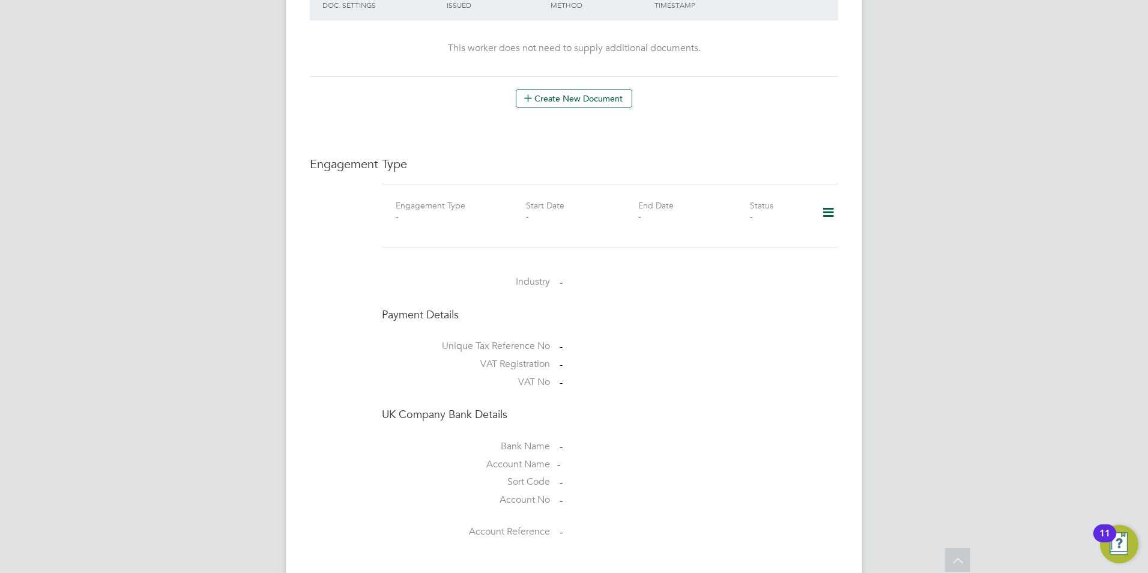
click at [829, 202] on icon at bounding box center [828, 213] width 21 height 28
click at [748, 250] on li "Add Engagement Type" at bounding box center [767, 252] width 136 height 17
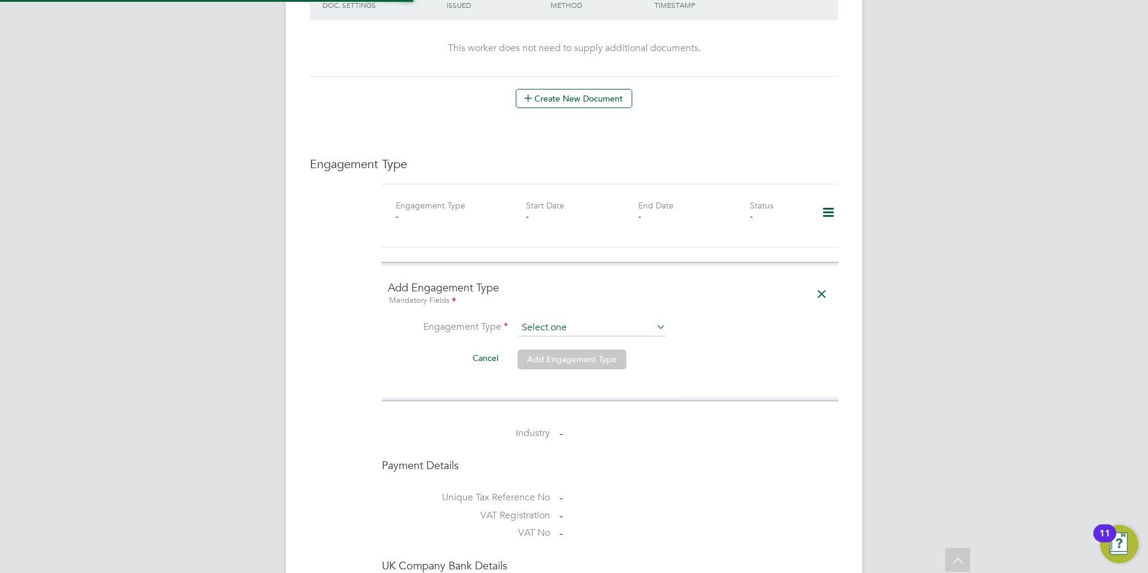
click at [551, 320] on input at bounding box center [592, 328] width 148 height 17
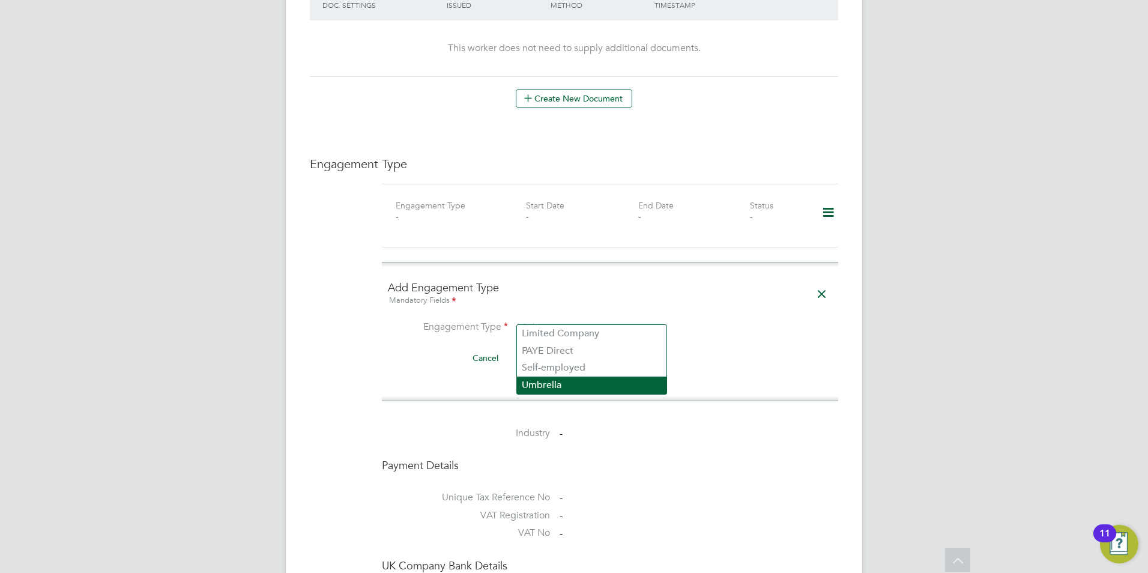
click at [550, 379] on li "Umbrella" at bounding box center [592, 385] width 150 height 17
type input "Umbrella"
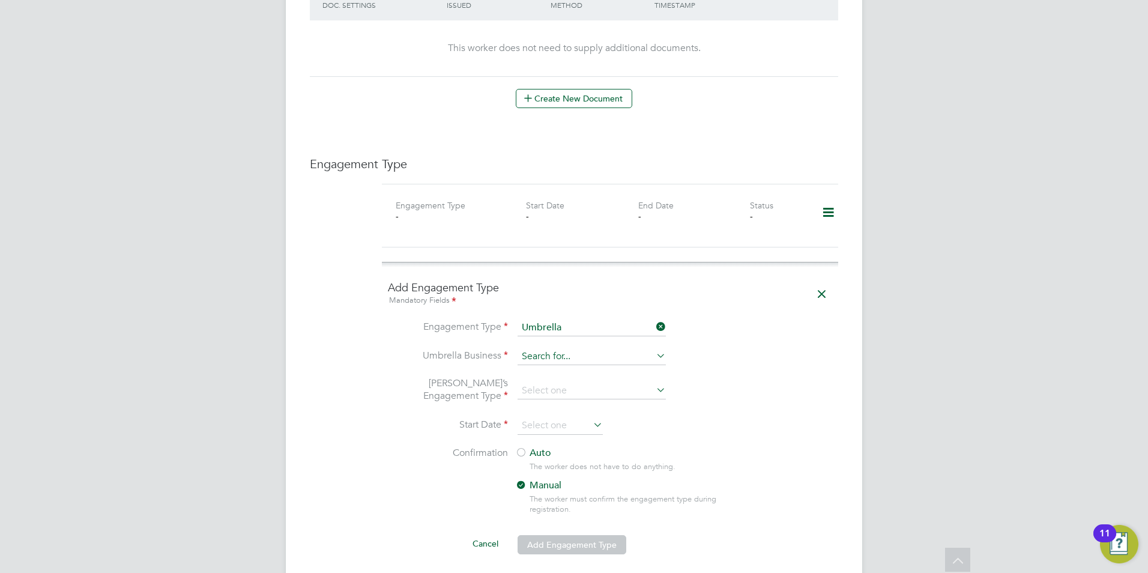
click at [603, 348] on input at bounding box center [592, 356] width 148 height 17
click at [536, 367] on b "Omn" at bounding box center [533, 361] width 22 height 11
type input "Omnia Outsourcing Limited"
click at [542, 383] on input at bounding box center [592, 391] width 148 height 17
click at [574, 417] on li "CIS Self-employed" at bounding box center [592, 413] width 150 height 17
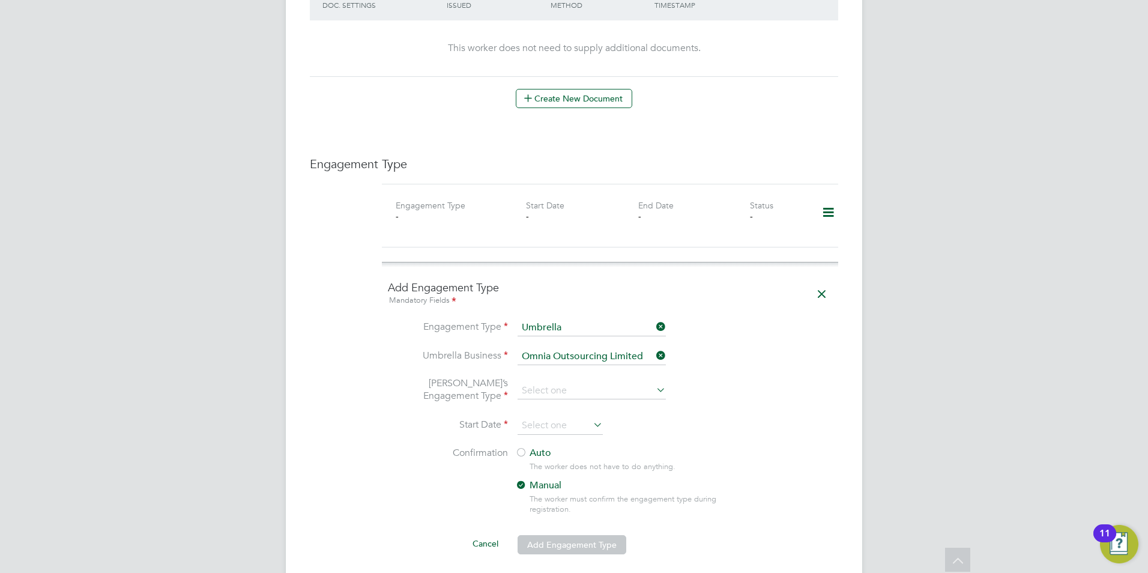
type input "CIS Self-employed"
click at [555, 417] on input at bounding box center [560, 426] width 85 height 18
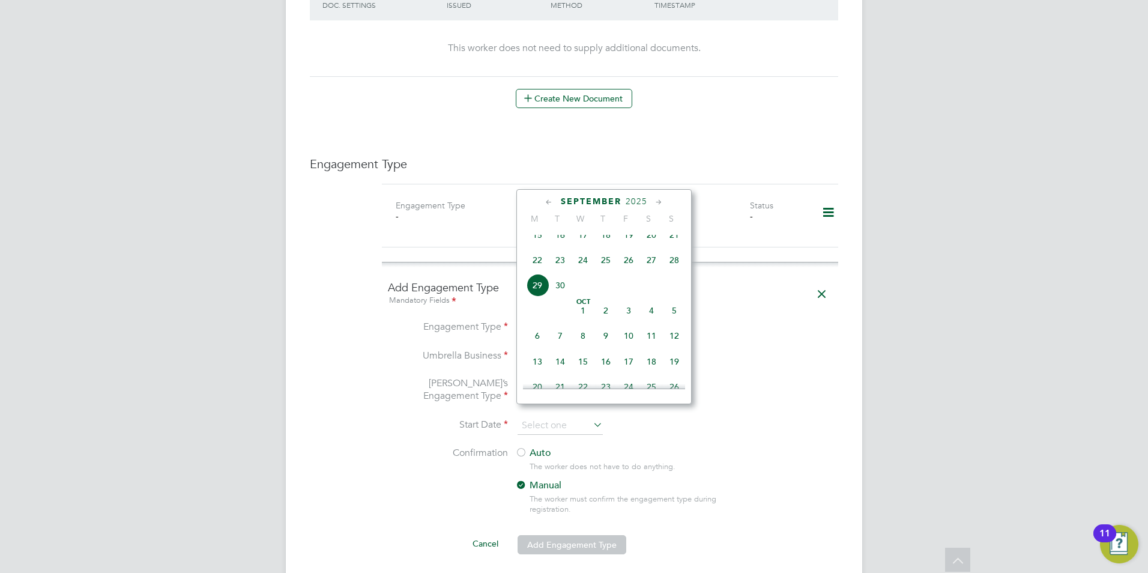
click at [549, 206] on icon at bounding box center [549, 202] width 11 height 13
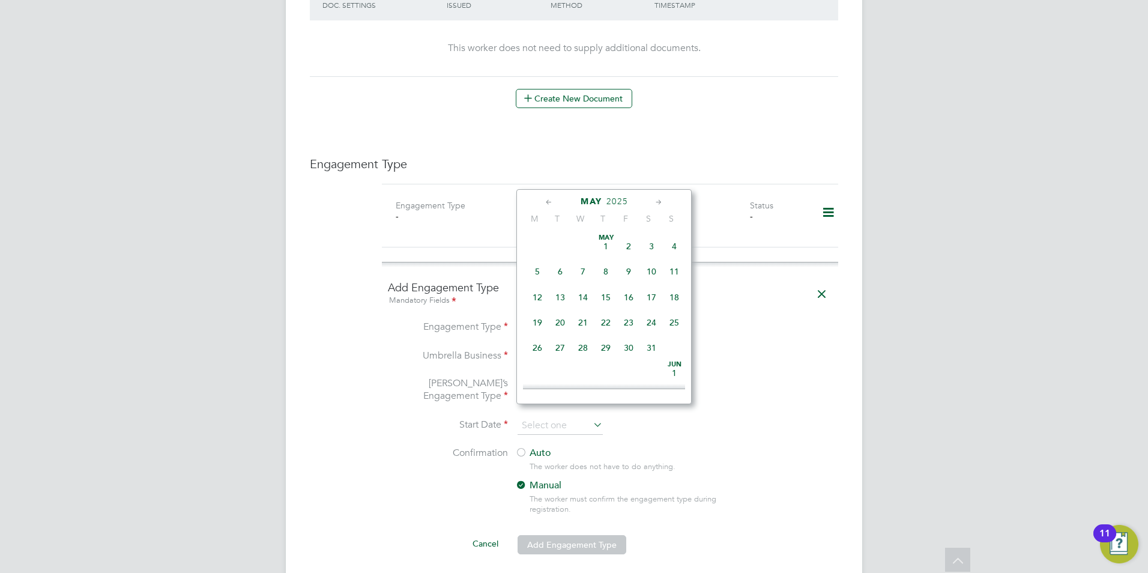
click at [549, 206] on icon at bounding box center [549, 202] width 11 height 13
click at [540, 314] on span "21" at bounding box center [537, 322] width 23 height 23
type input "[DATE]"
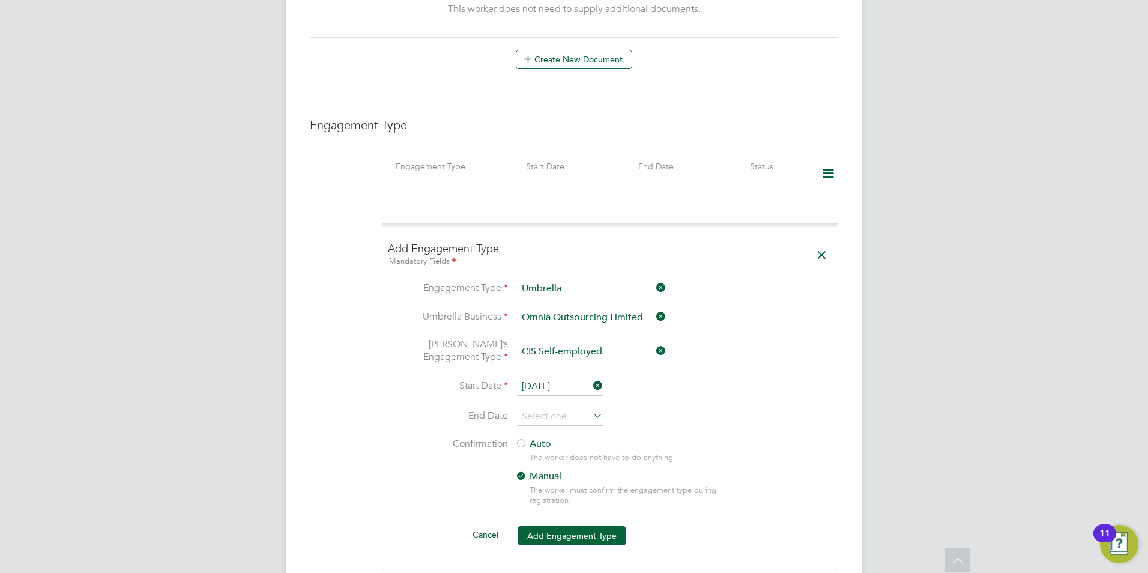
scroll to position [721, 0]
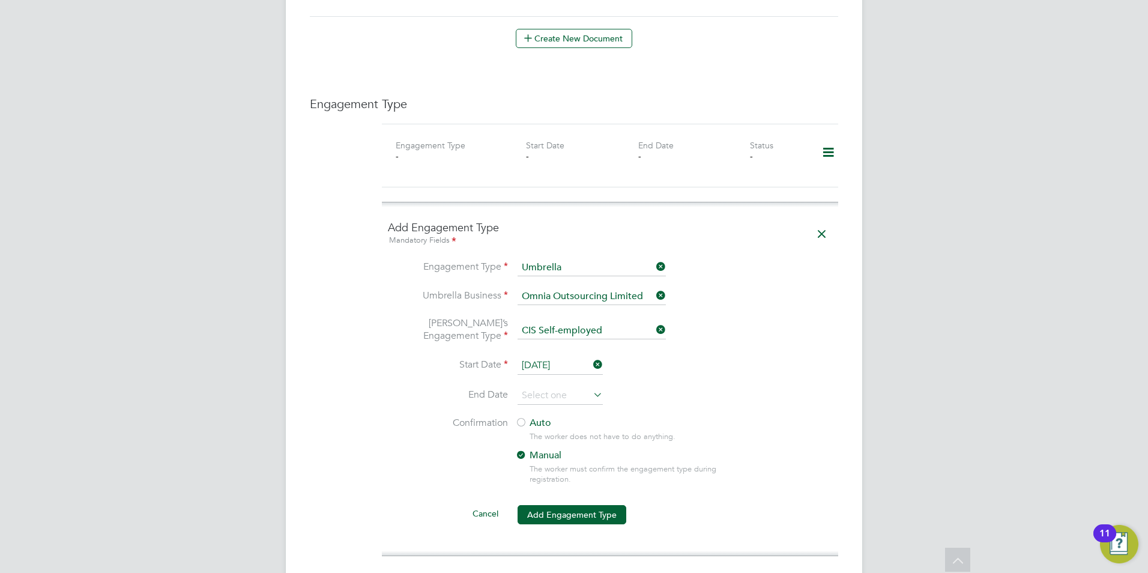
click at [557, 417] on label "Auto" at bounding box center [623, 423] width 216 height 13
click at [562, 505] on button "Add Engagement Type" at bounding box center [572, 514] width 109 height 19
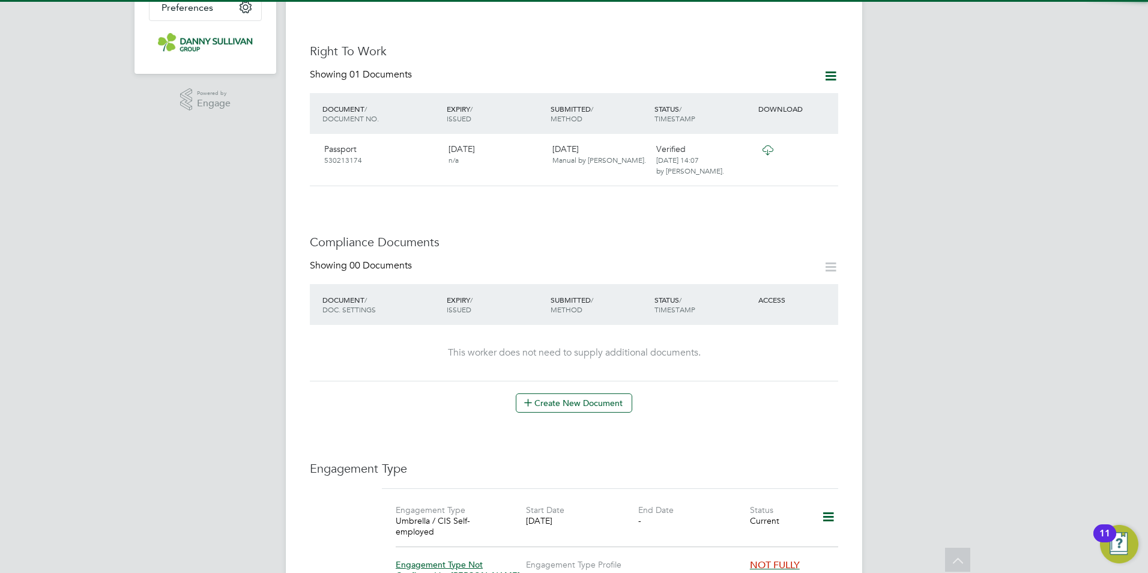
scroll to position [0, 0]
